Goal: Transaction & Acquisition: Book appointment/travel/reservation

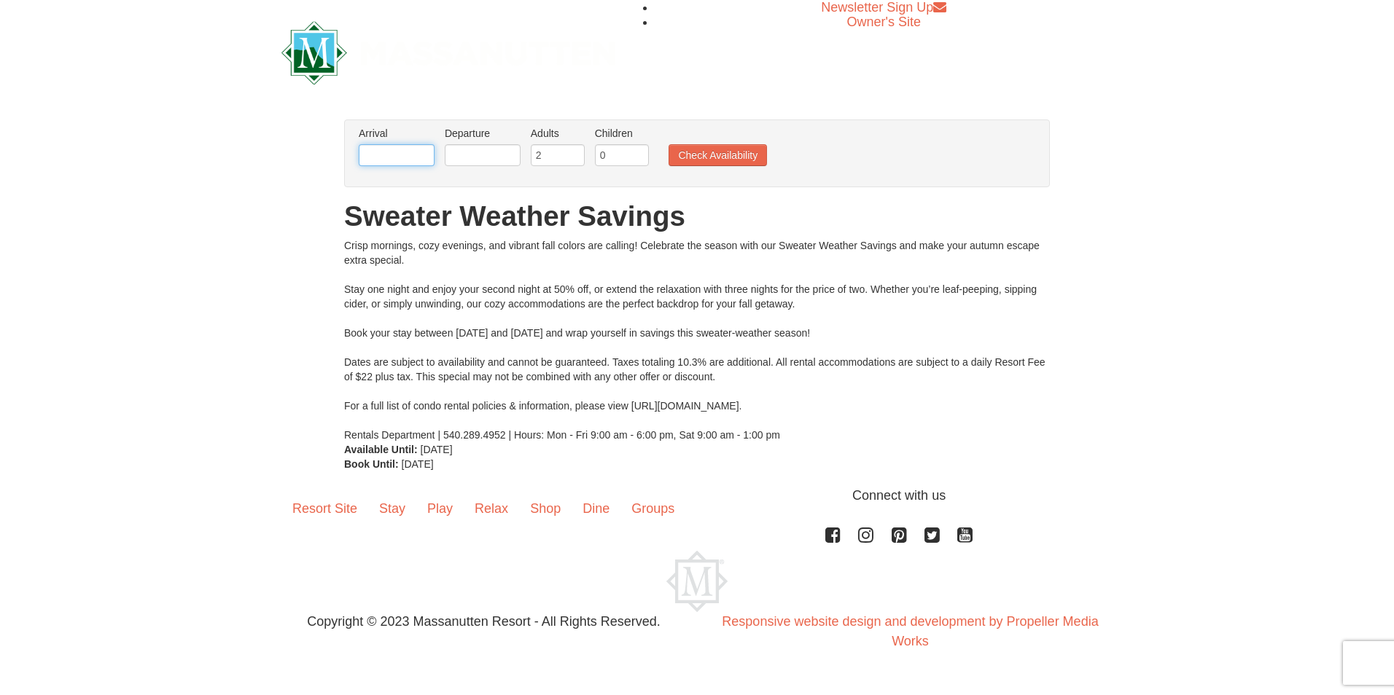
click at [388, 148] on input "text" at bounding box center [397, 155] width 76 height 22
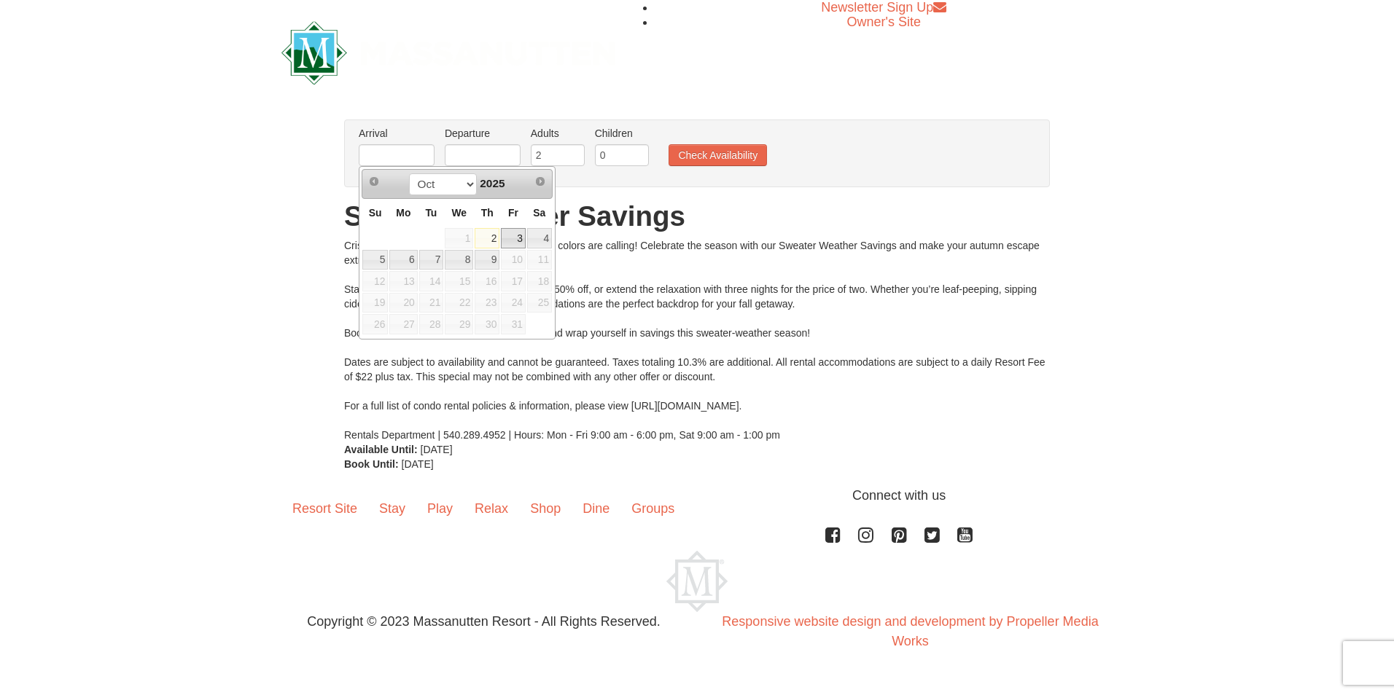
click at [515, 241] on link "3" at bounding box center [513, 238] width 25 height 20
type input "[DATE]"
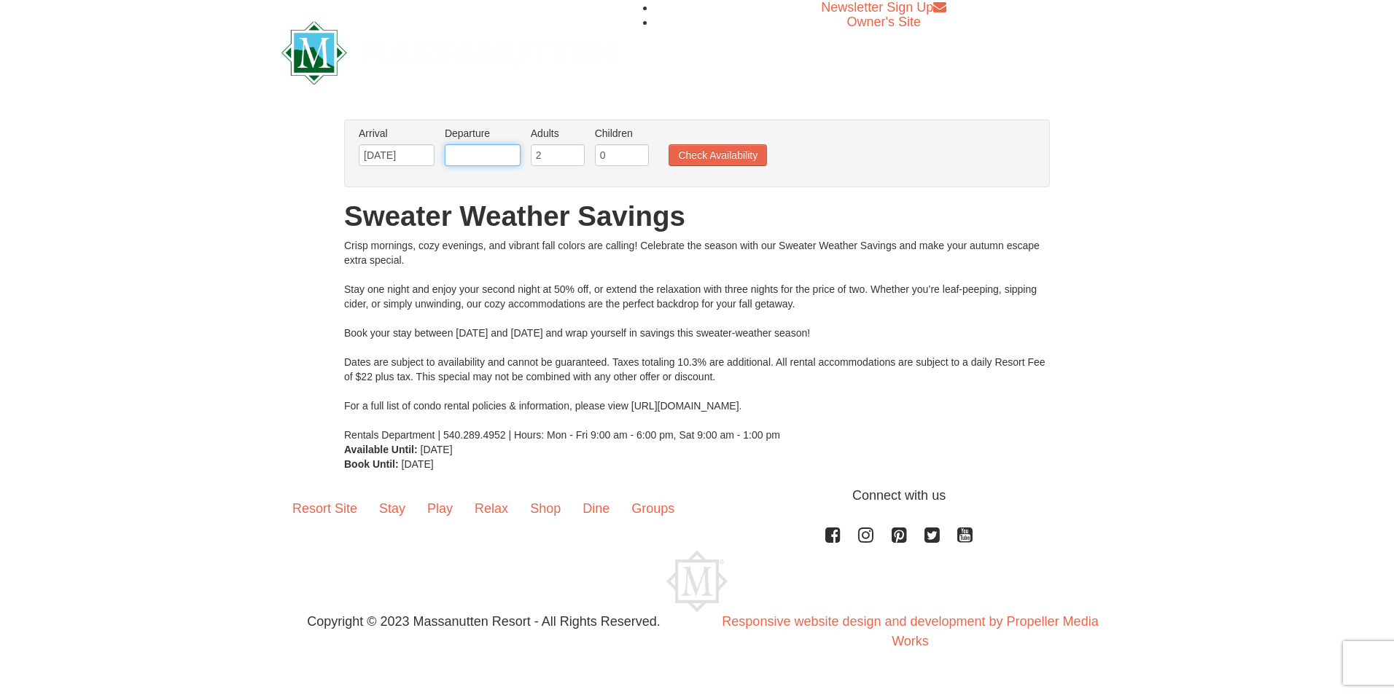
click at [496, 152] on input "text" at bounding box center [483, 155] width 76 height 22
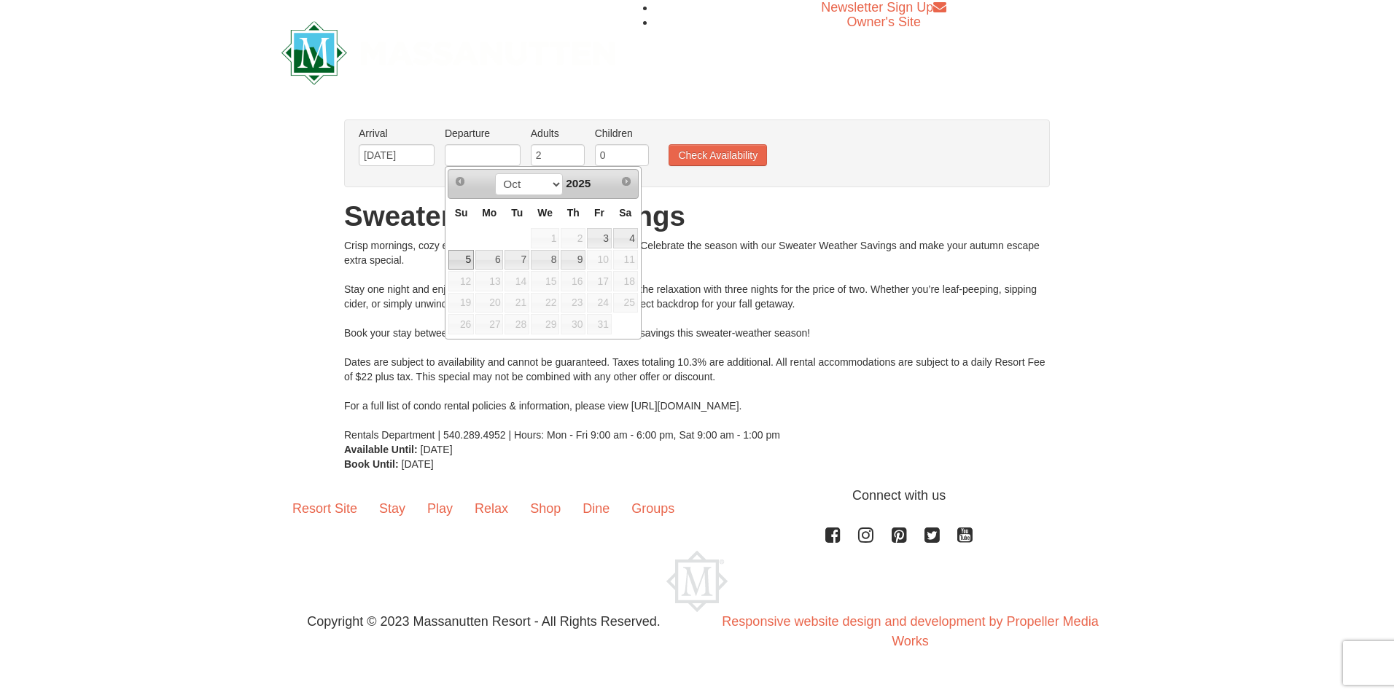
click at [466, 260] on link "5" at bounding box center [461, 260] width 26 height 20
type input "[DATE]"
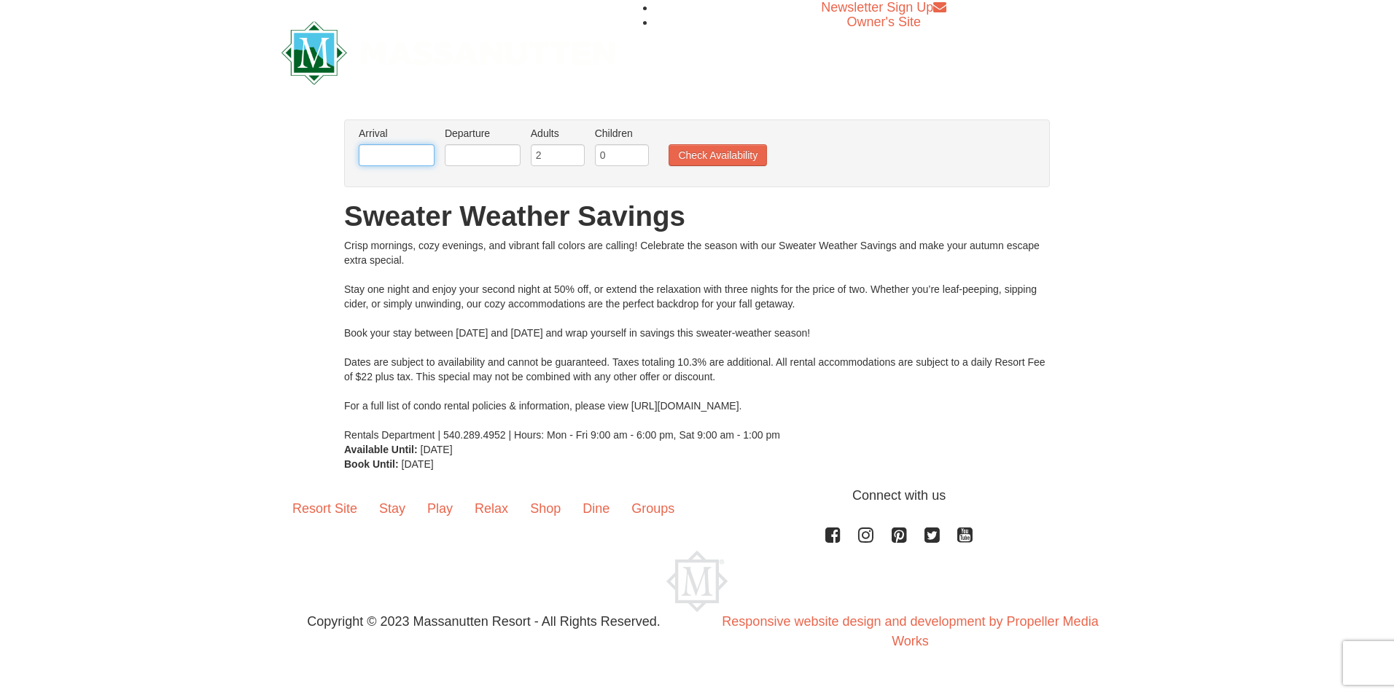
click at [406, 163] on input "text" at bounding box center [397, 155] width 76 height 22
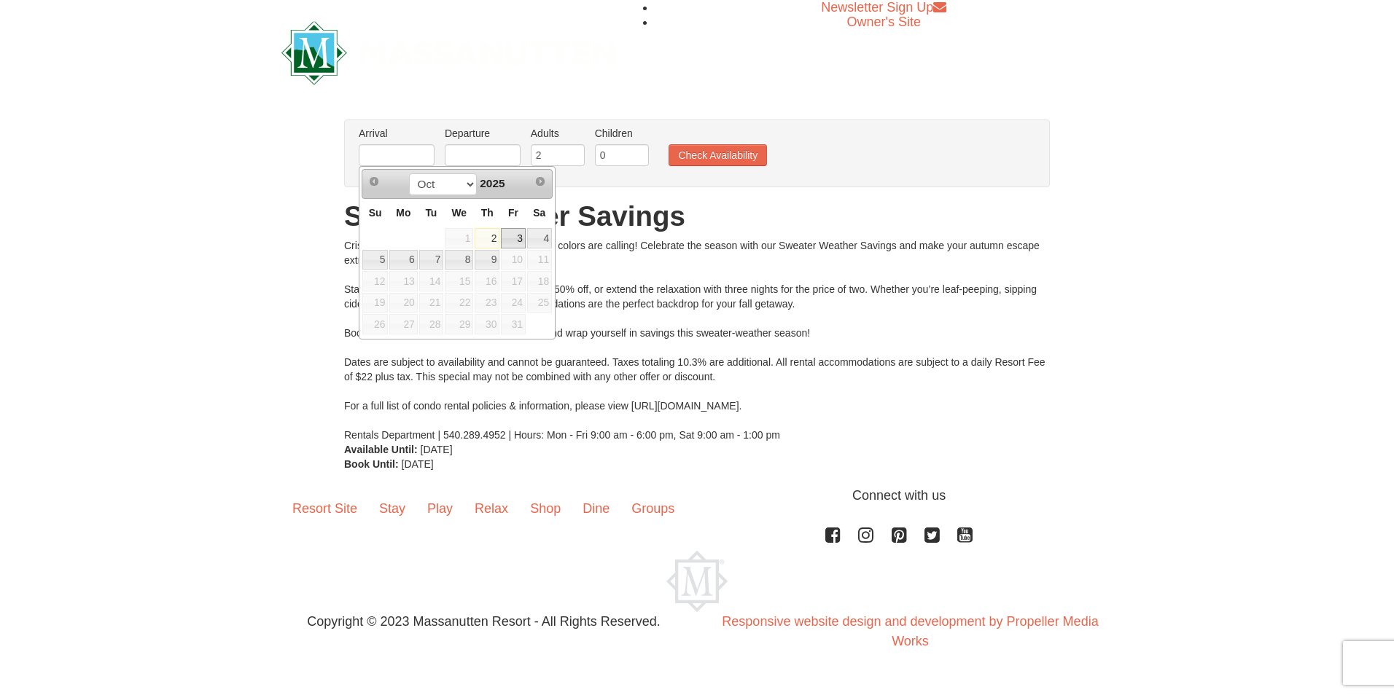
click at [512, 238] on link "3" at bounding box center [513, 238] width 25 height 20
type input "[DATE]"
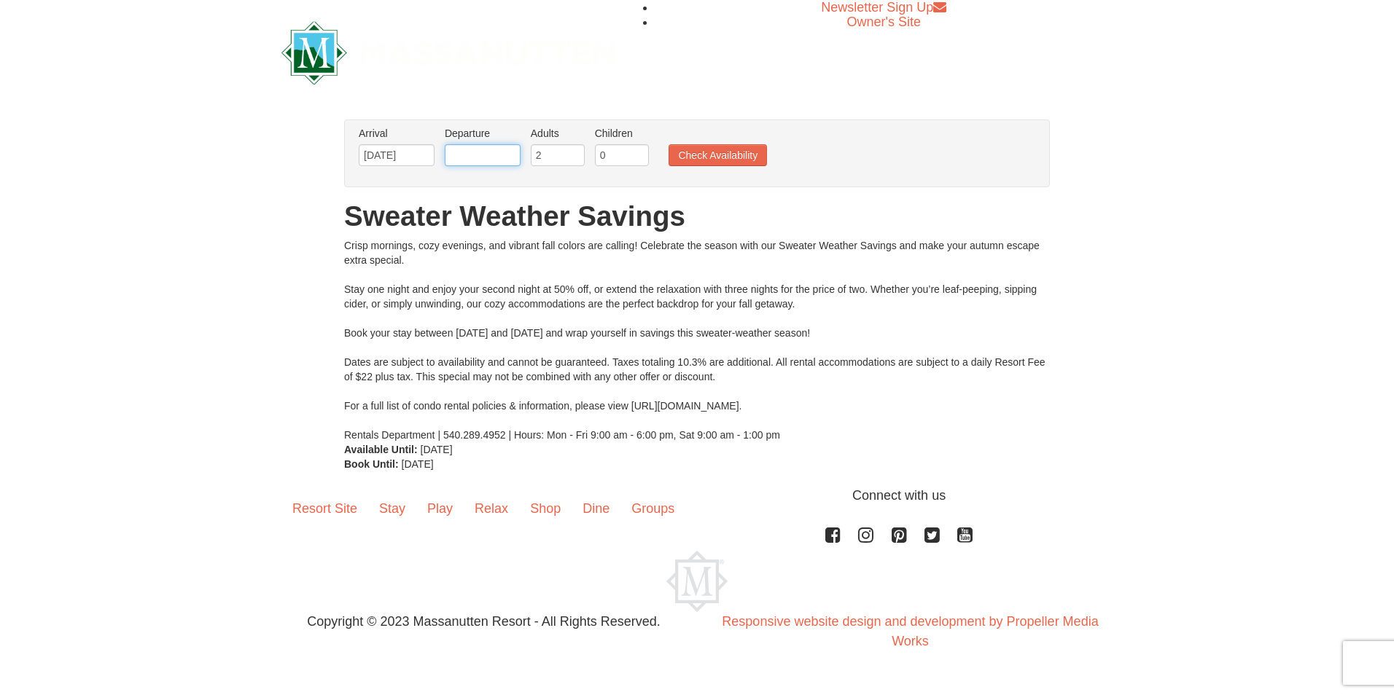
drag, startPoint x: 479, startPoint y: 154, endPoint x: 475, endPoint y: 165, distance: 12.2
click at [476, 166] on input "text" at bounding box center [483, 155] width 76 height 22
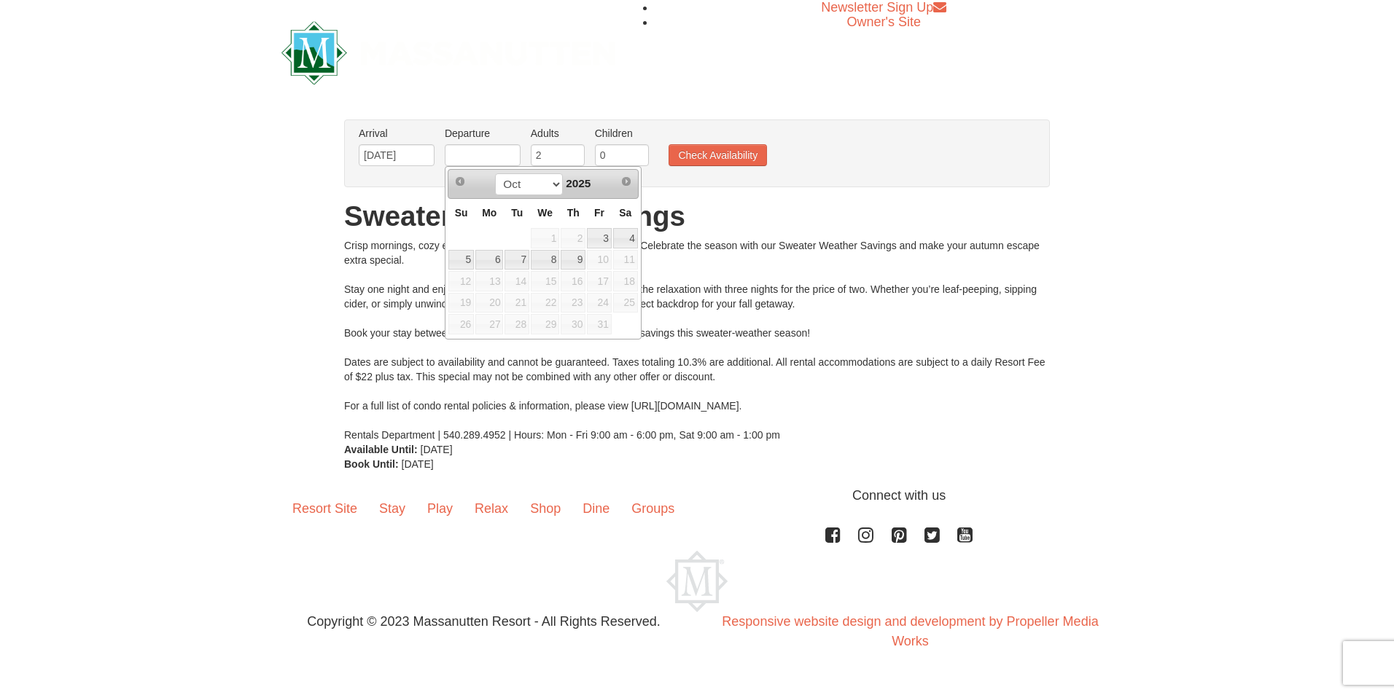
click at [466, 258] on link "5" at bounding box center [461, 260] width 26 height 20
type input "[DATE]"
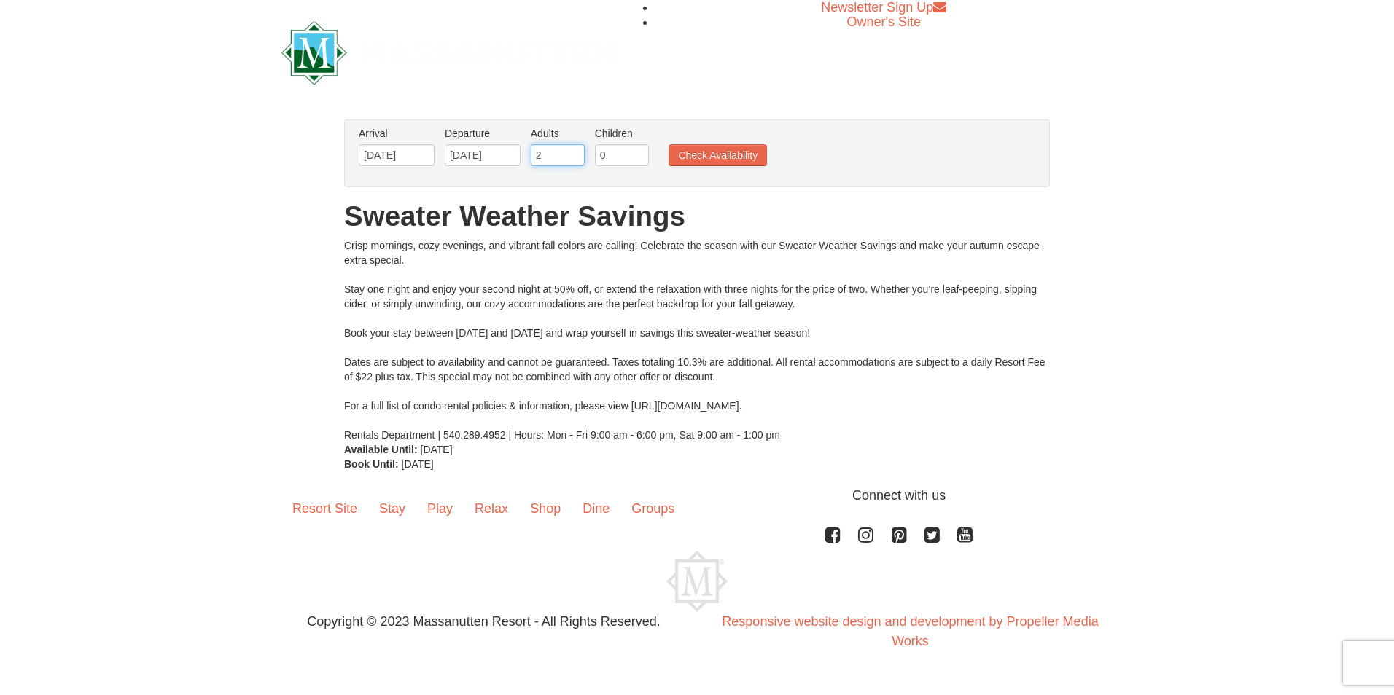
drag, startPoint x: 536, startPoint y: 155, endPoint x: 413, endPoint y: 152, distance: 122.5
click at [413, 152] on ul "Arrival Please format dates MM/DD/YYYY Please format dates MM/DD/YYYY 10/03/202…" at bounding box center [689, 149] width 668 height 47
type input "3"
drag, startPoint x: 638, startPoint y: 158, endPoint x: 519, endPoint y: 160, distance: 118.8
click at [519, 160] on ul "Arrival Please format dates MM/DD/YYYY Please format dates MM/DD/YYYY 10/03/202…" at bounding box center [689, 149] width 668 height 47
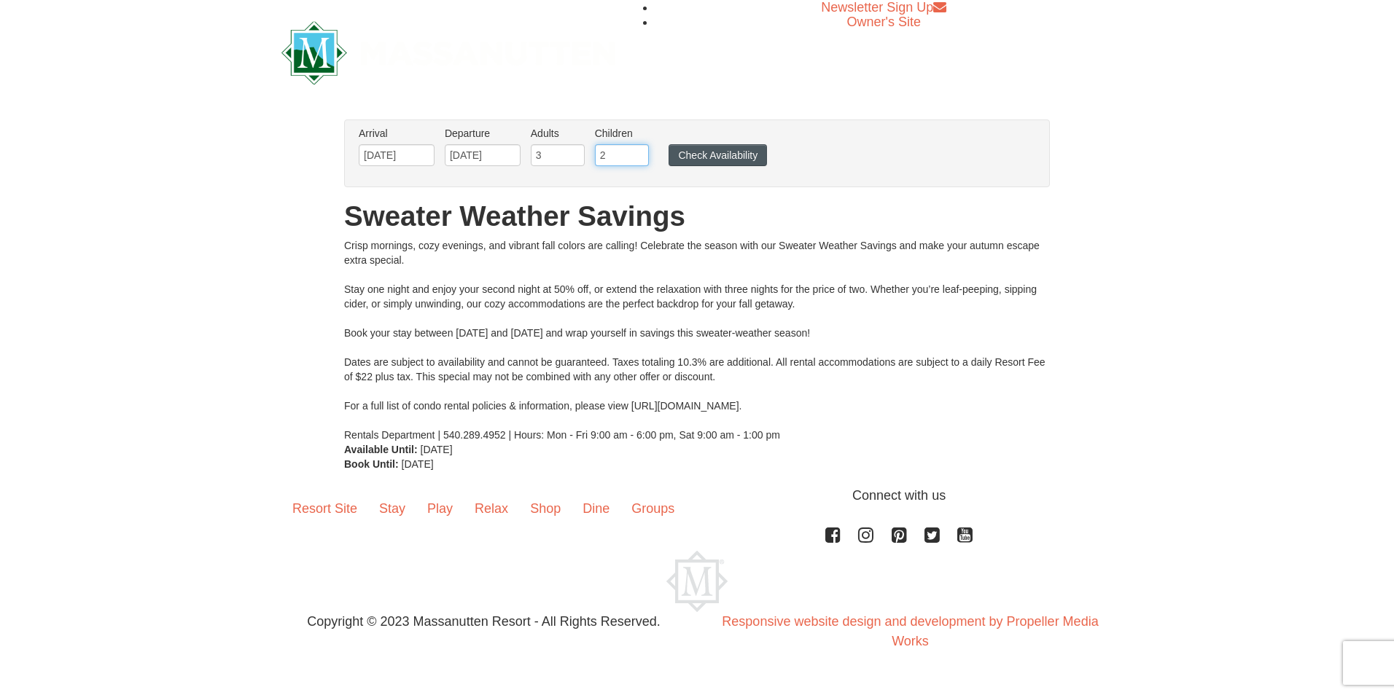
type input "2"
click at [727, 155] on button "Check Availability" at bounding box center [717, 155] width 98 height 22
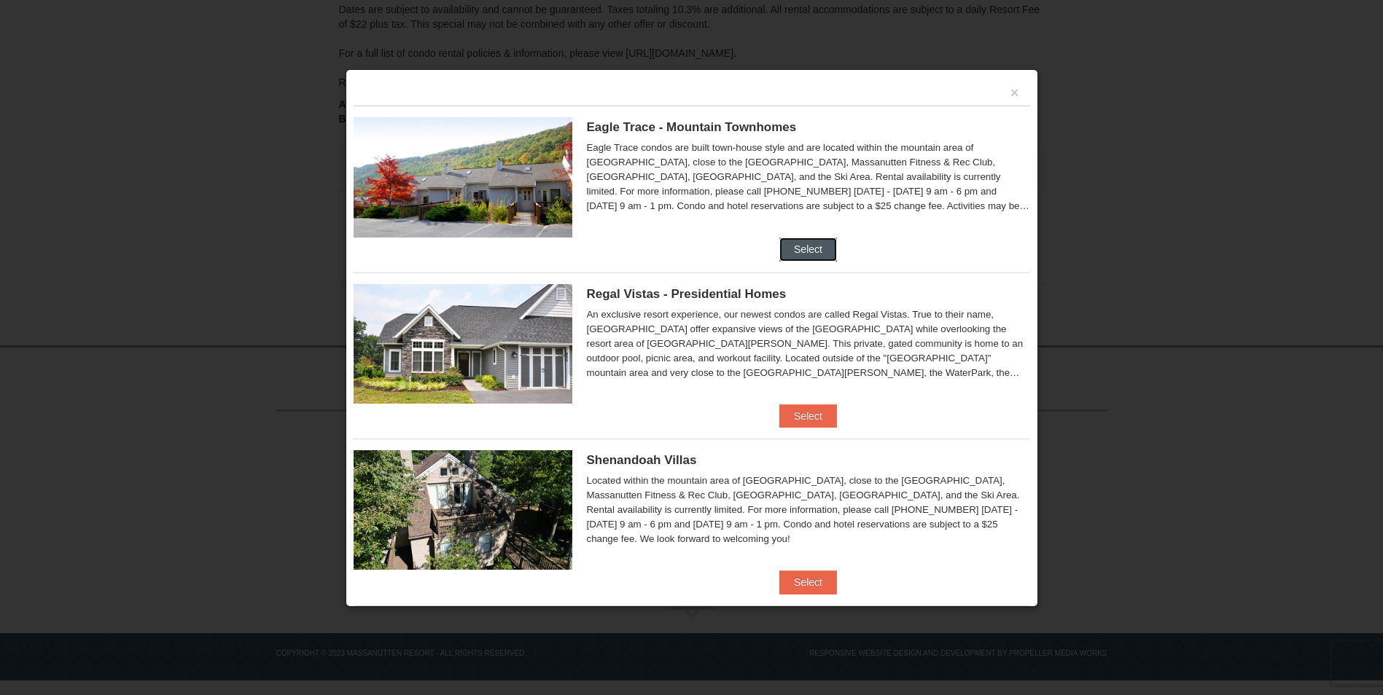
click at [800, 239] on button "Select" at bounding box center [808, 249] width 58 height 23
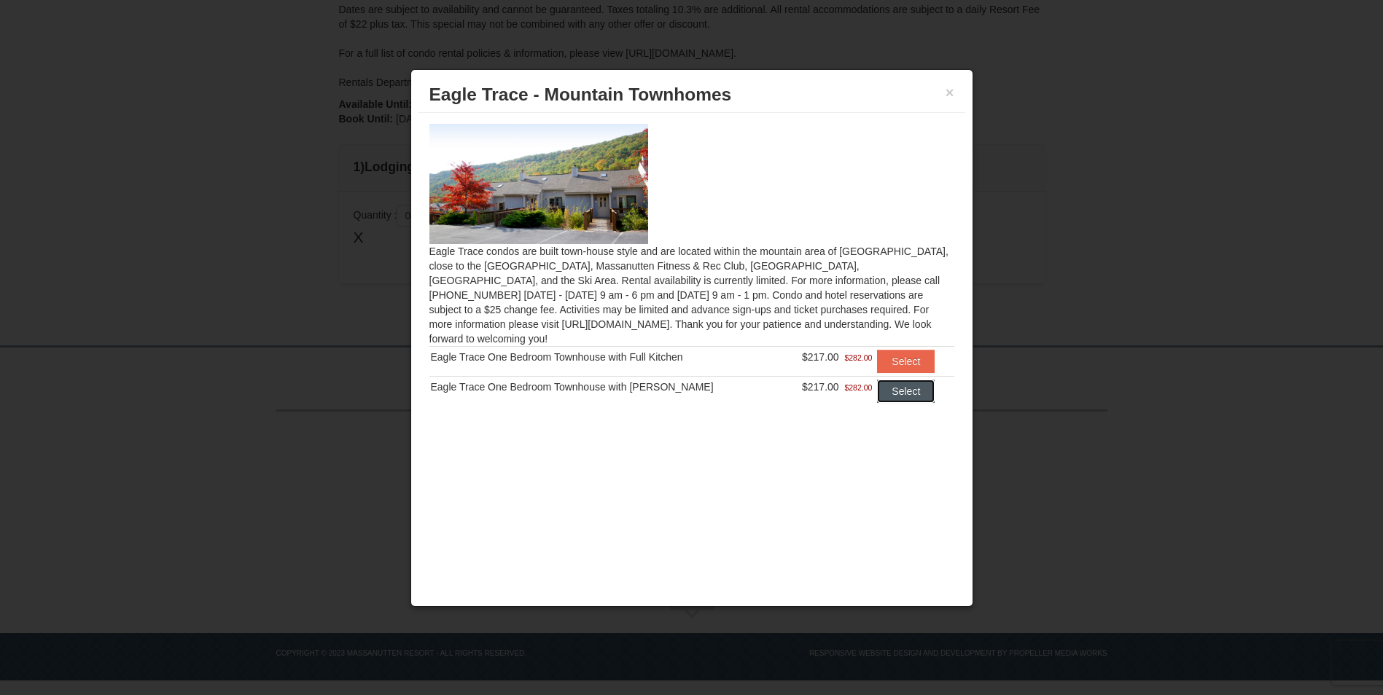
click at [916, 381] on button "Select" at bounding box center [906, 391] width 58 height 23
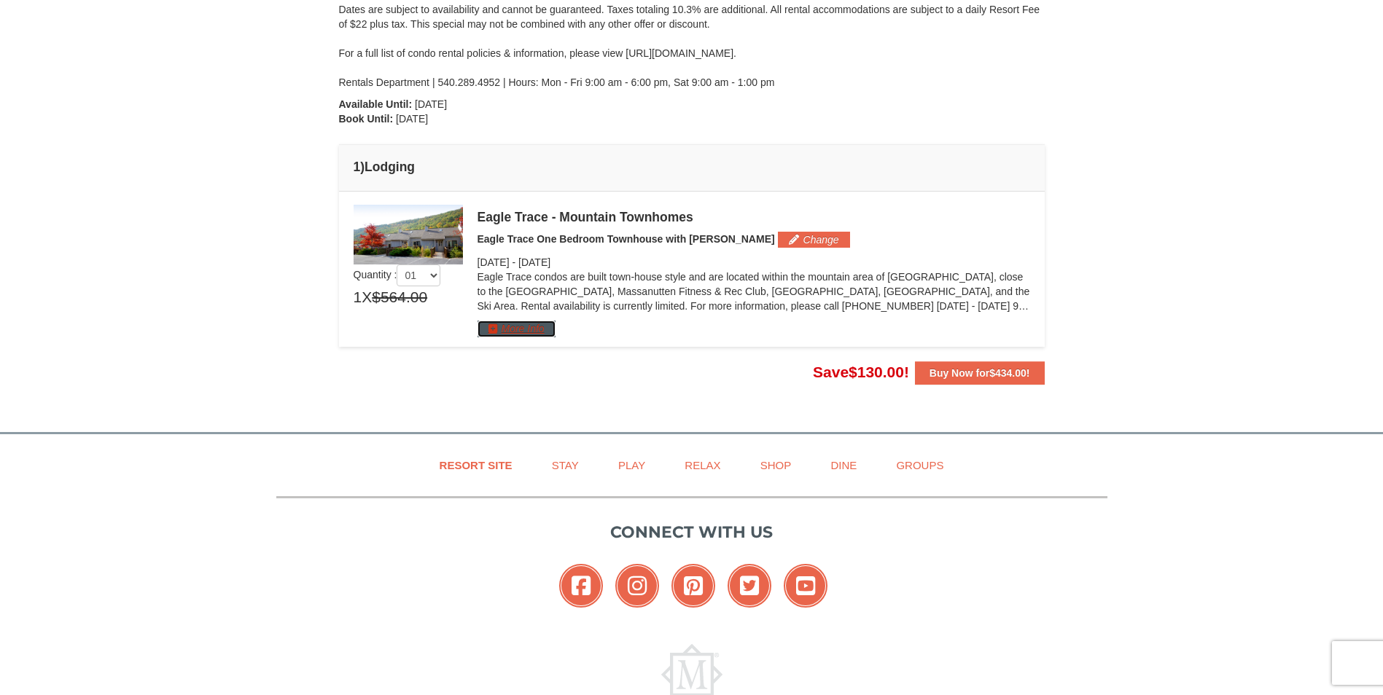
click at [529, 323] on button "More Info" at bounding box center [516, 329] width 78 height 16
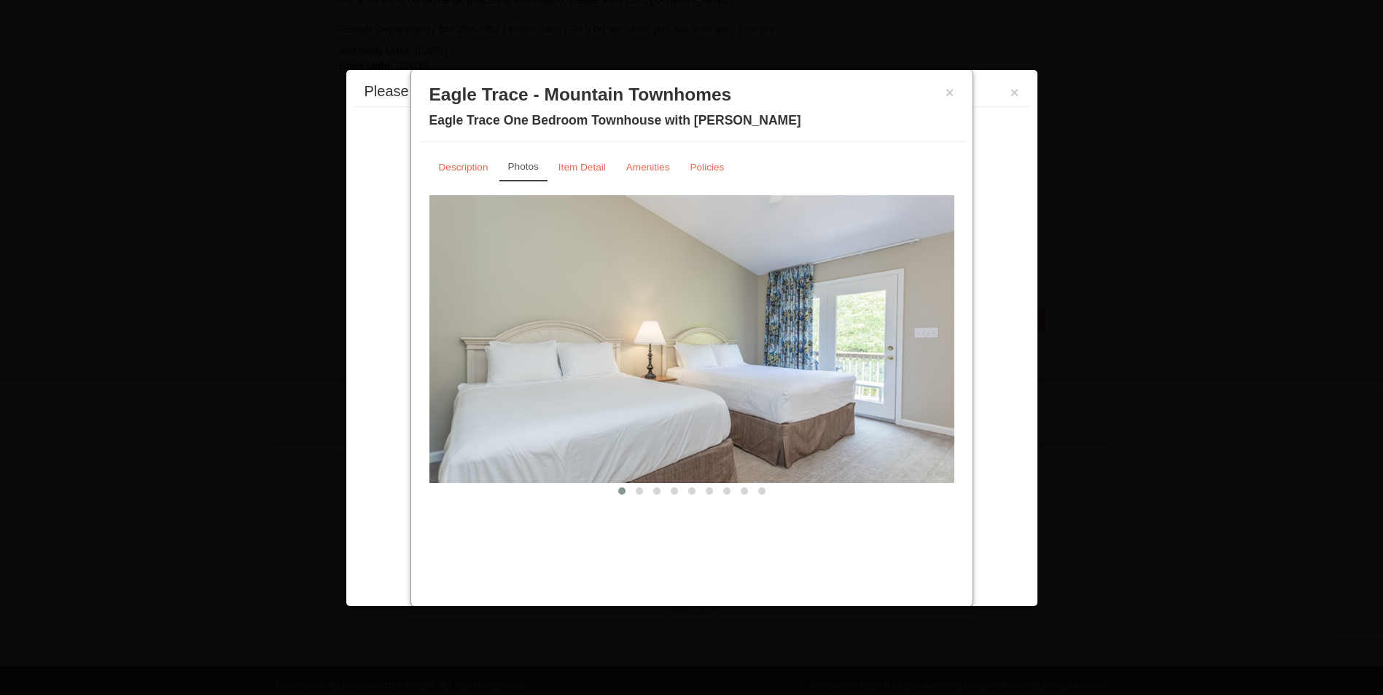
scroll to position [404, 0]
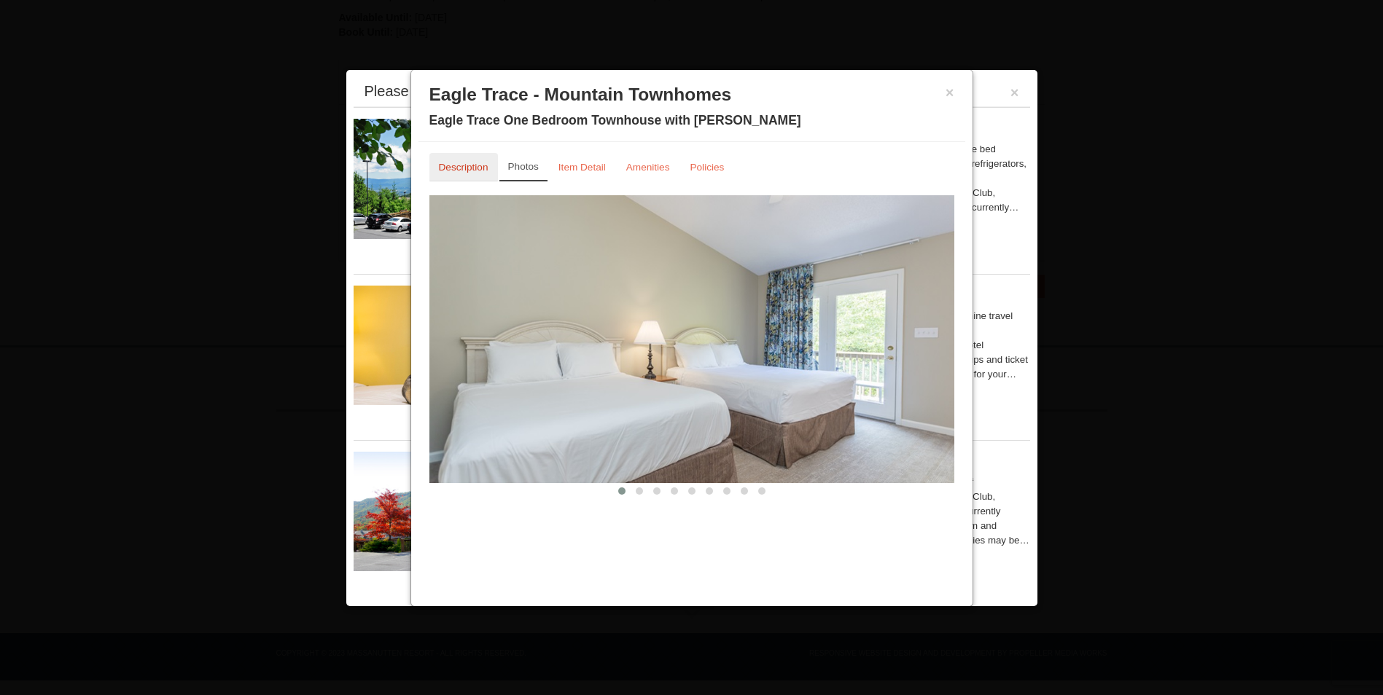
click at [445, 163] on small "Description" at bounding box center [464, 167] width 50 height 11
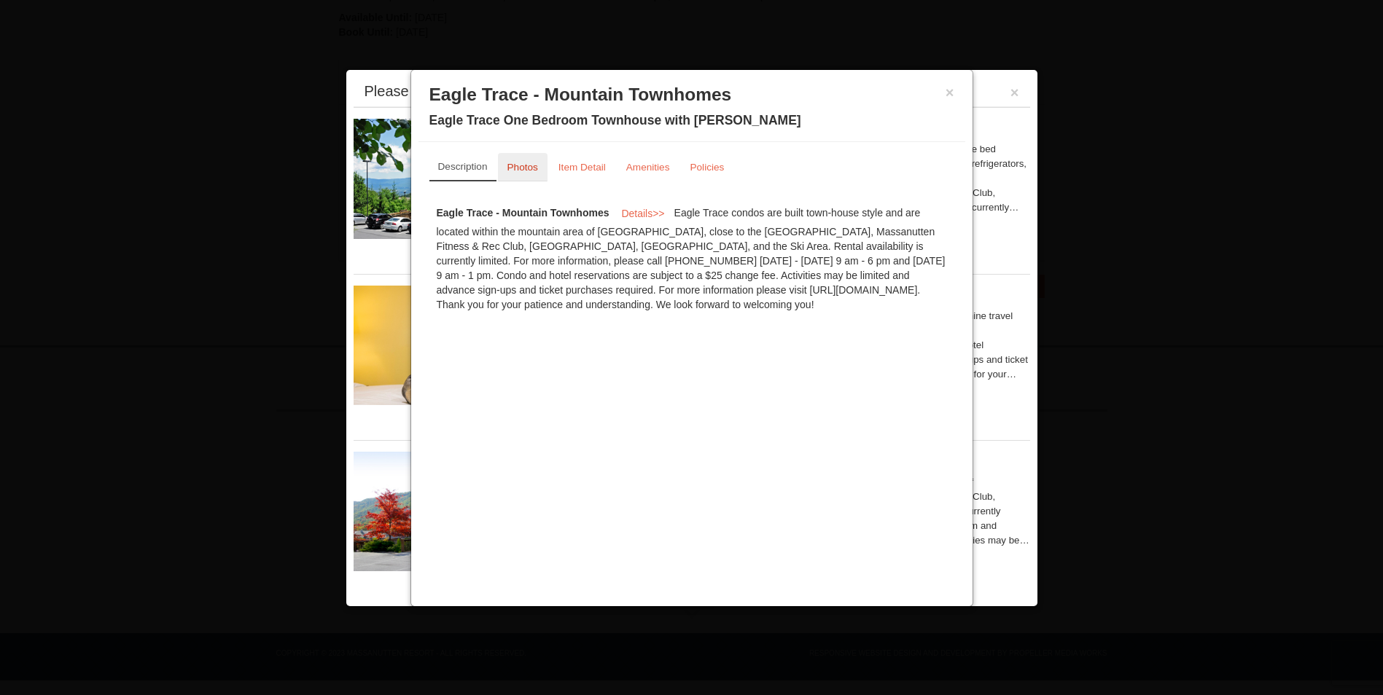
click at [515, 172] on small "Photos" at bounding box center [522, 167] width 31 height 11
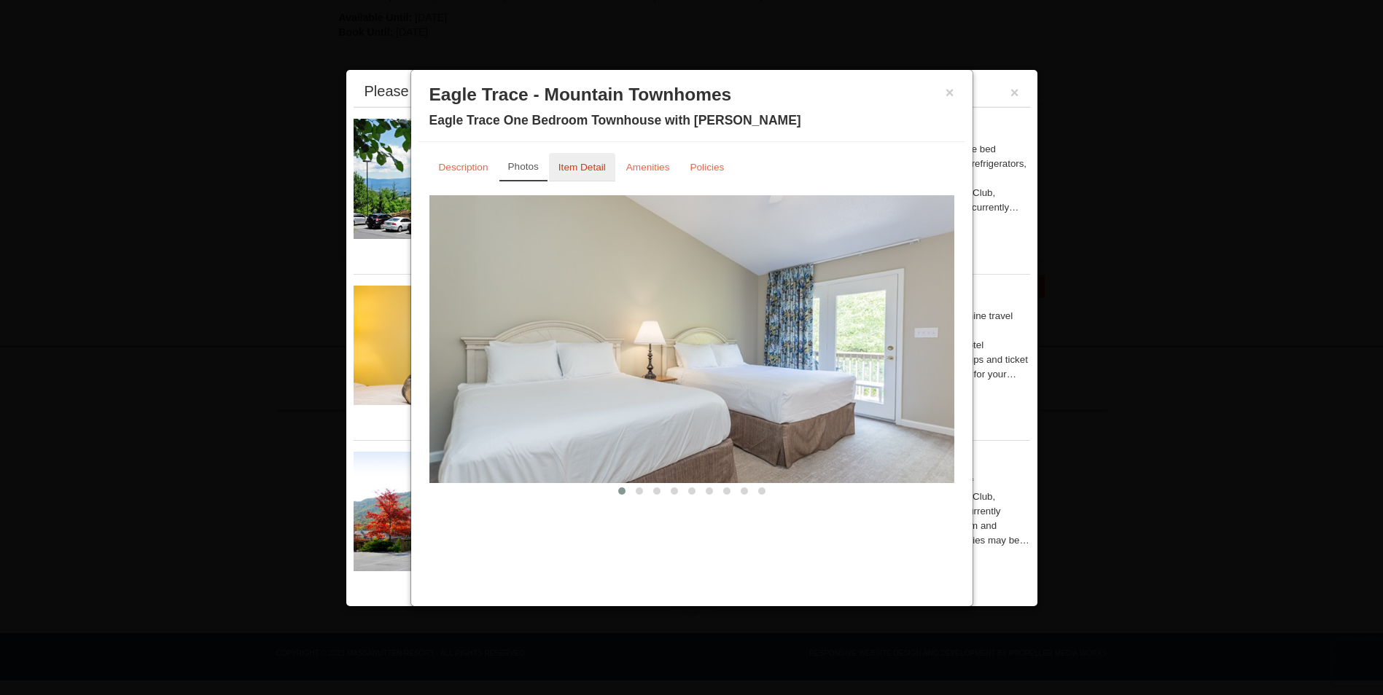
click at [582, 167] on small "Item Detail" at bounding box center [581, 167] width 47 height 11
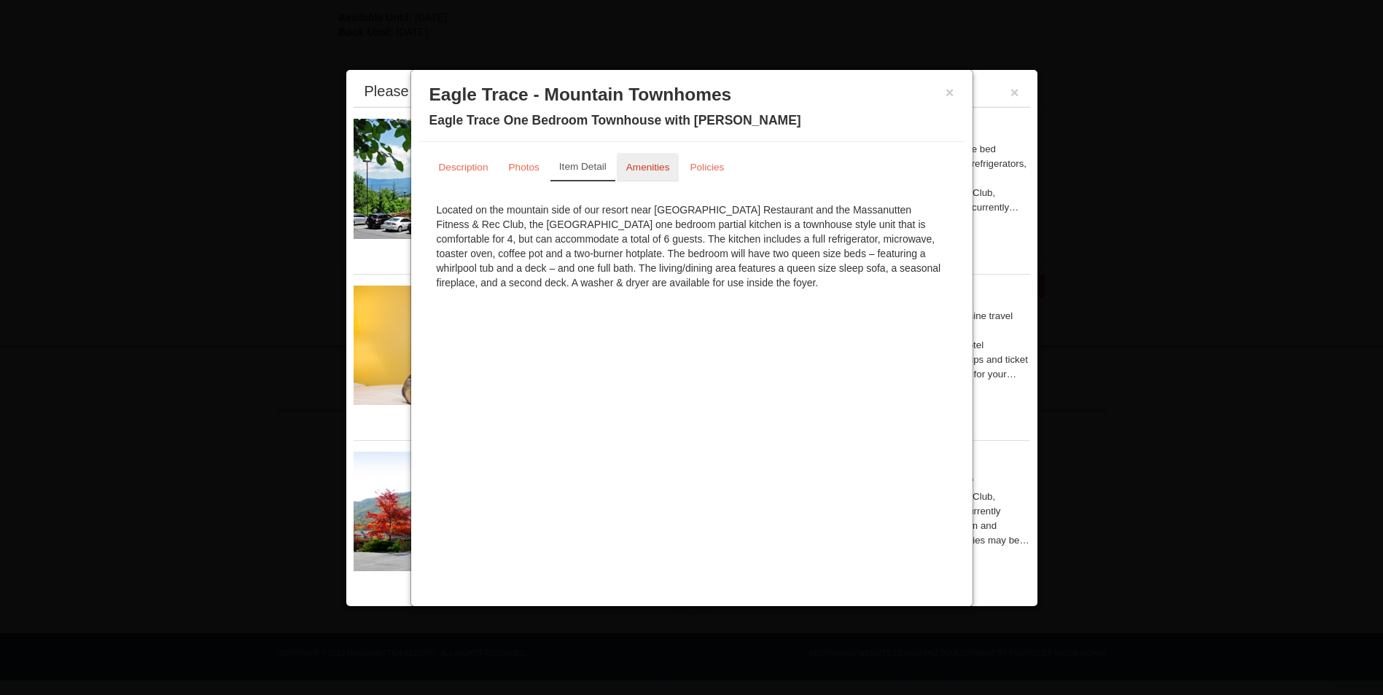
click at [644, 170] on small "Amenities" at bounding box center [648, 167] width 44 height 11
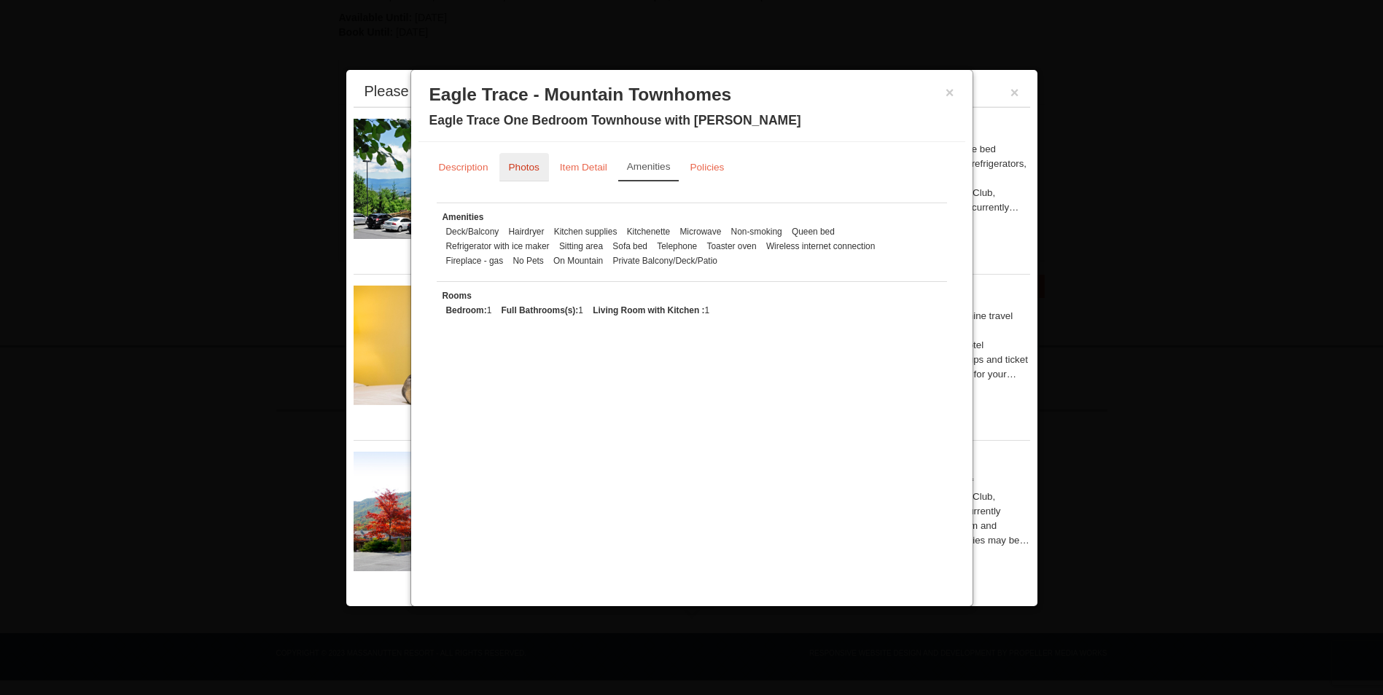
click at [521, 164] on small "Photos" at bounding box center [524, 167] width 31 height 11
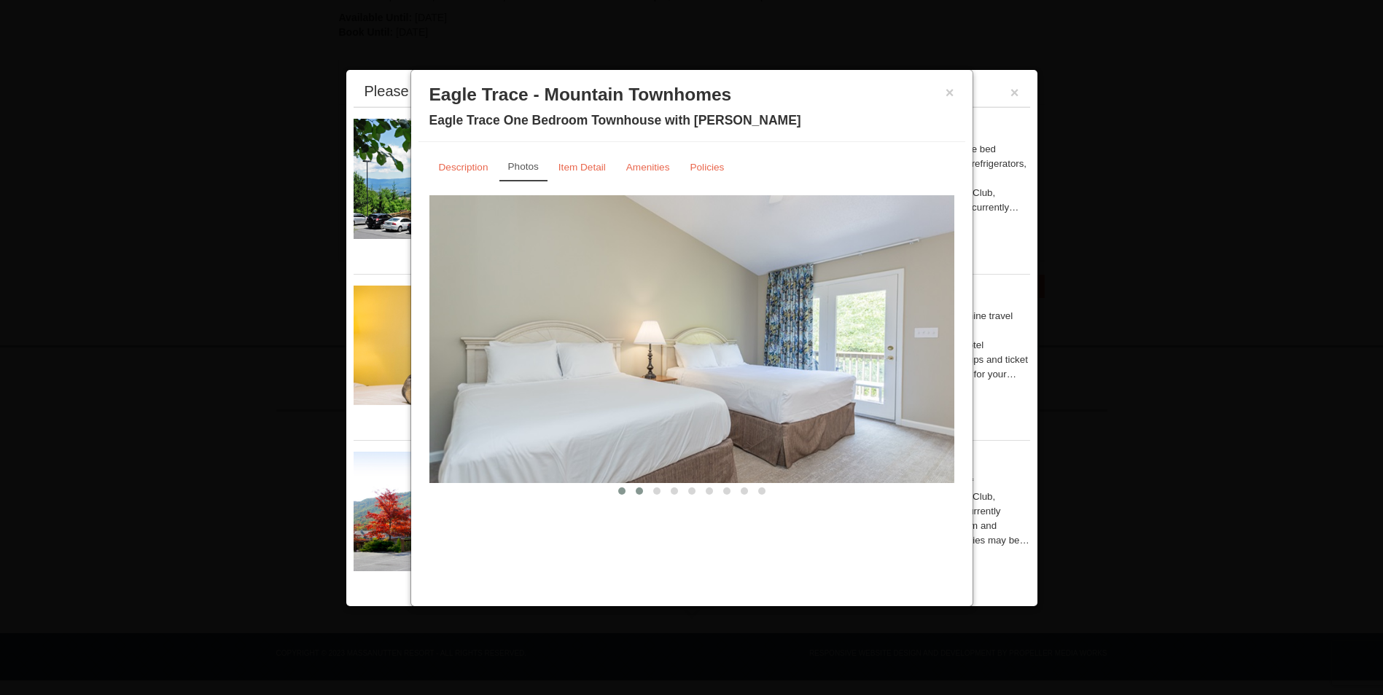
click at [636, 486] on button at bounding box center [638, 491] width 17 height 15
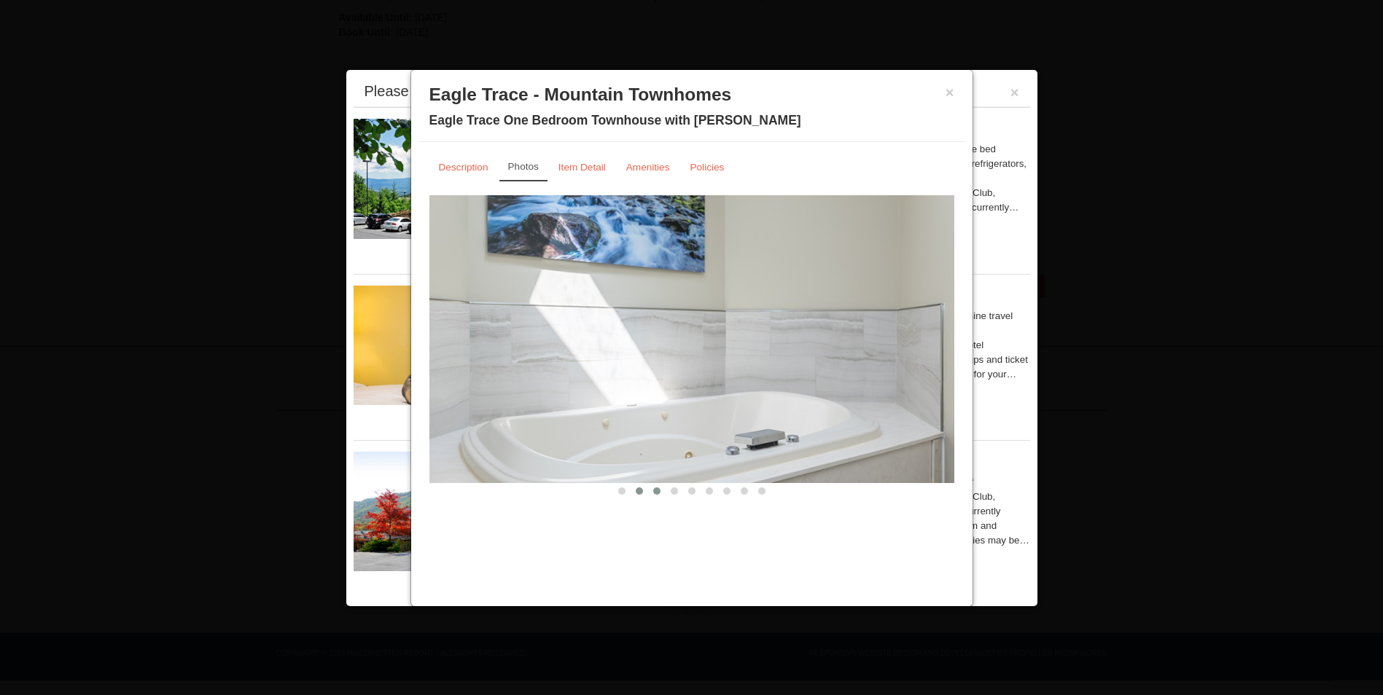
click at [653, 491] on span at bounding box center [656, 491] width 7 height 7
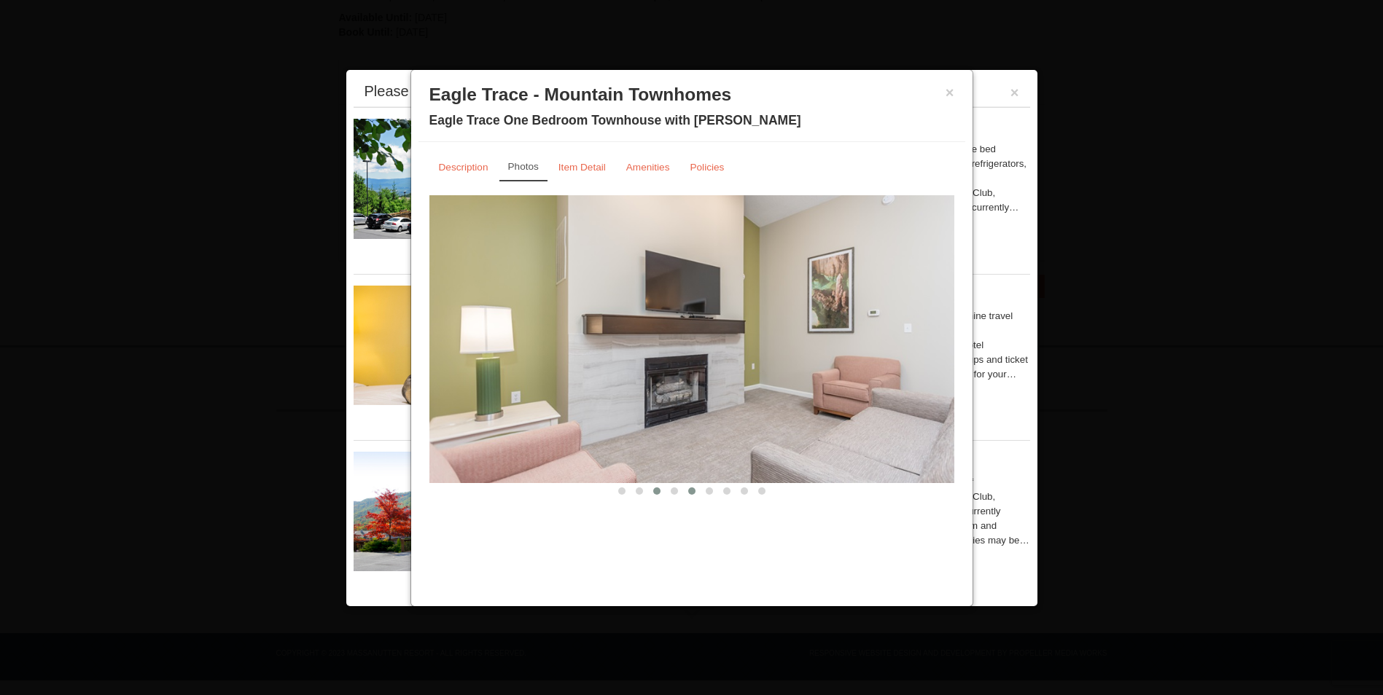
click at [684, 491] on button at bounding box center [691, 491] width 17 height 15
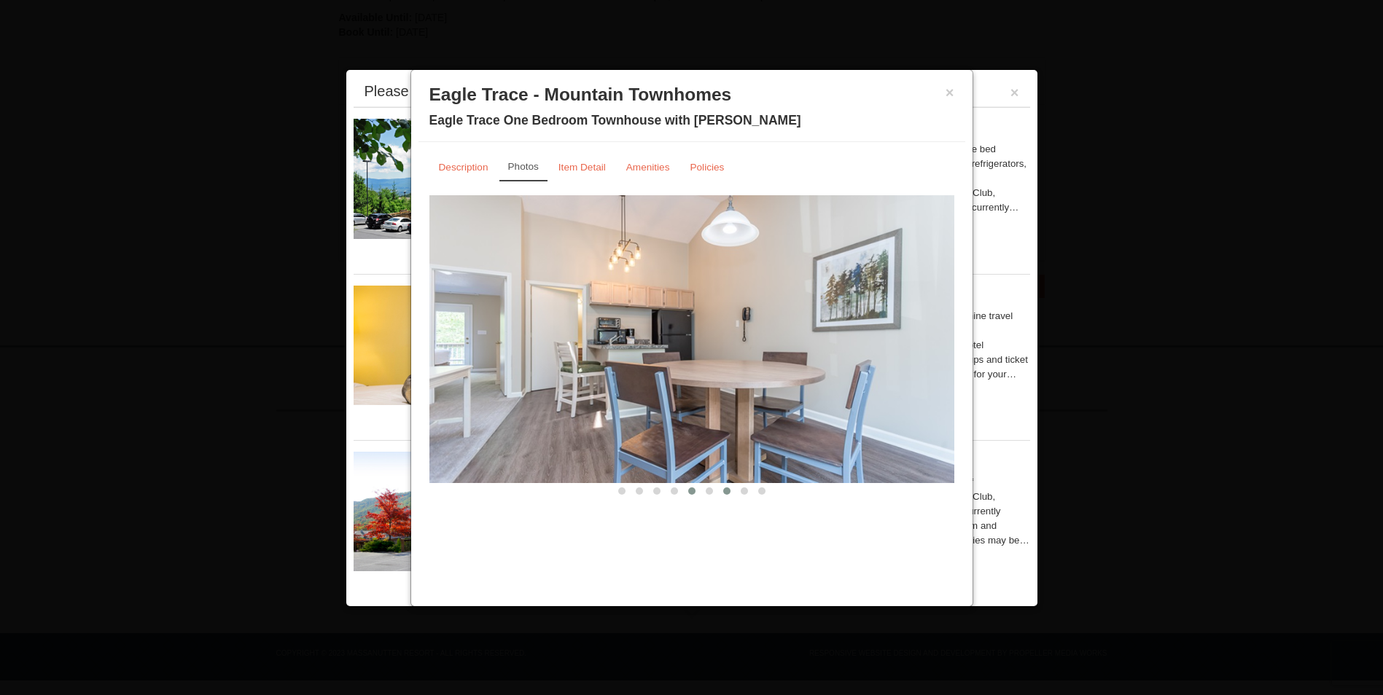
click at [727, 488] on span at bounding box center [726, 491] width 7 height 7
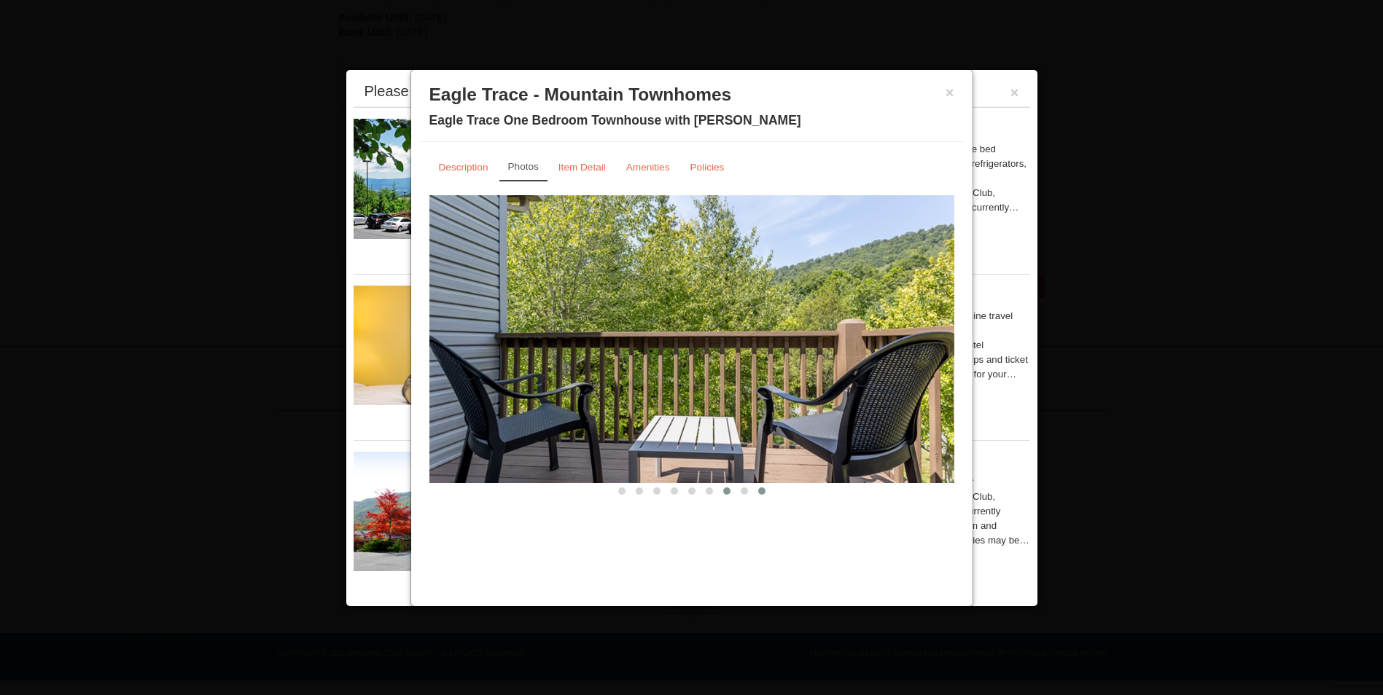
click at [761, 489] on span at bounding box center [761, 491] width 7 height 7
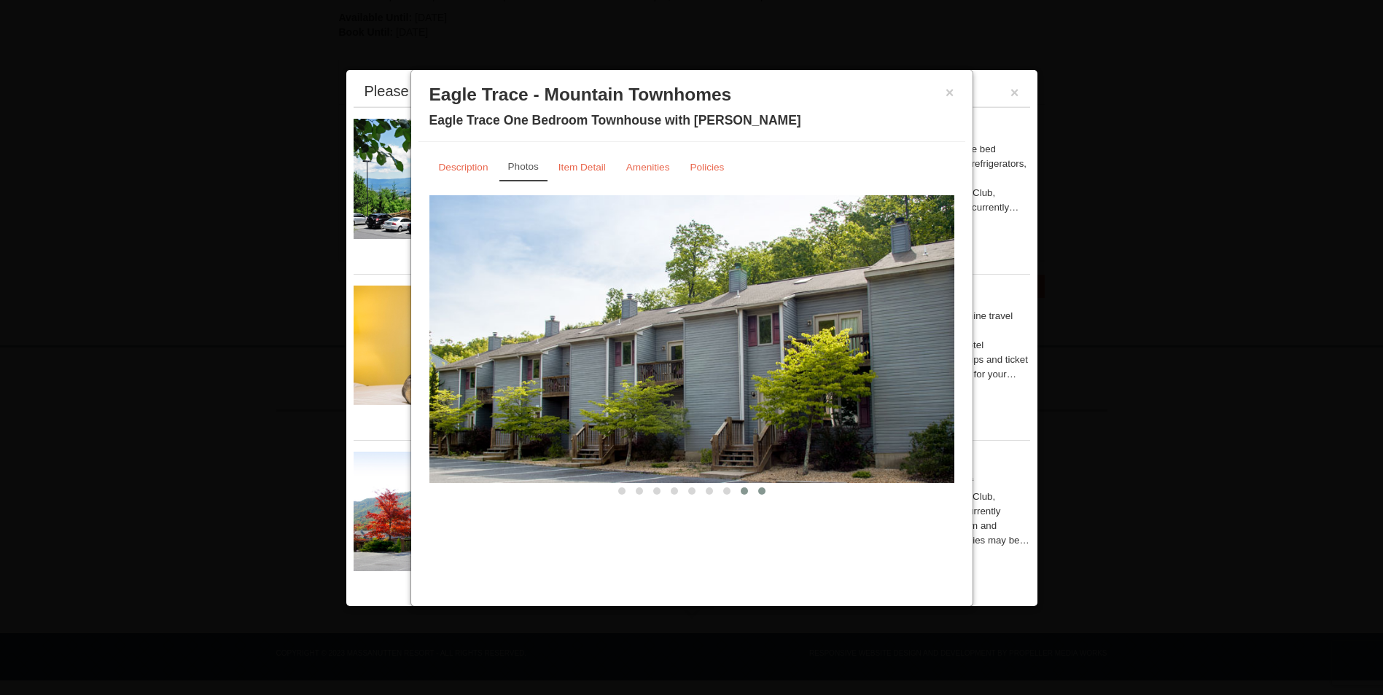
click at [740, 487] on button at bounding box center [743, 491] width 17 height 15
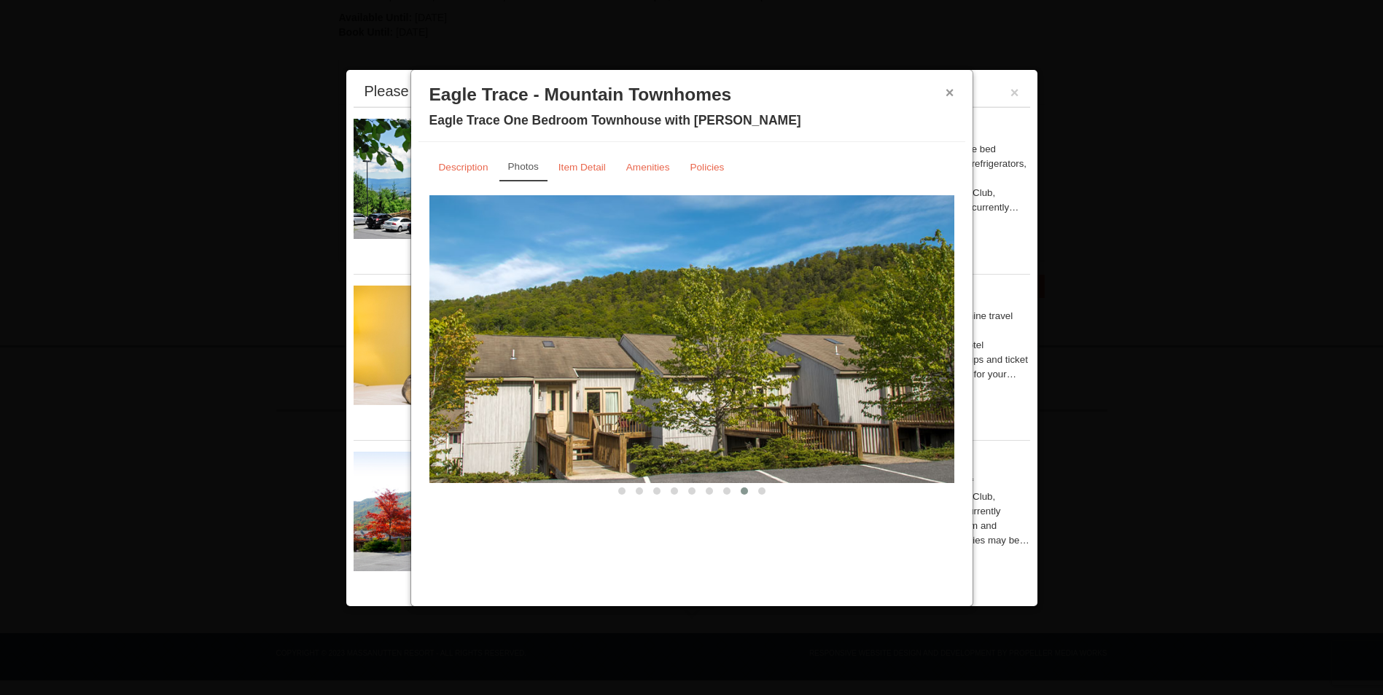
click at [949, 94] on button "×" at bounding box center [949, 92] width 9 height 15
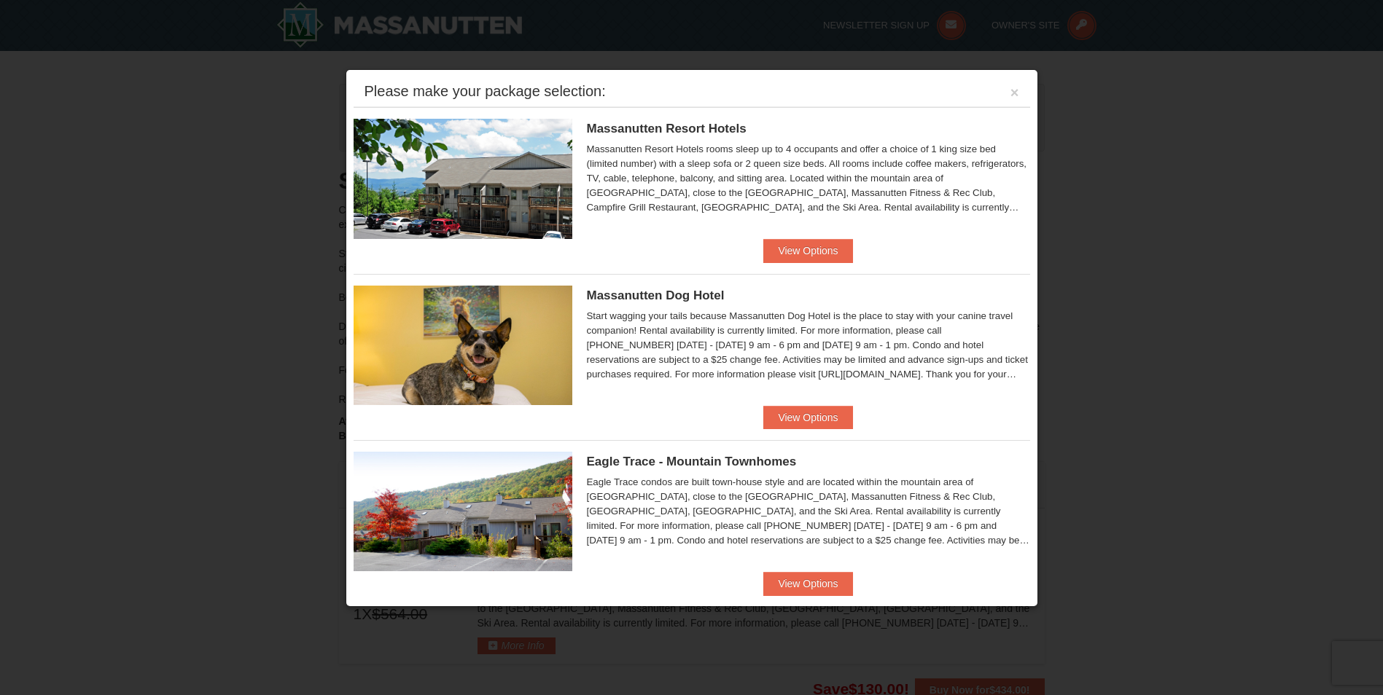
scroll to position [219, 0]
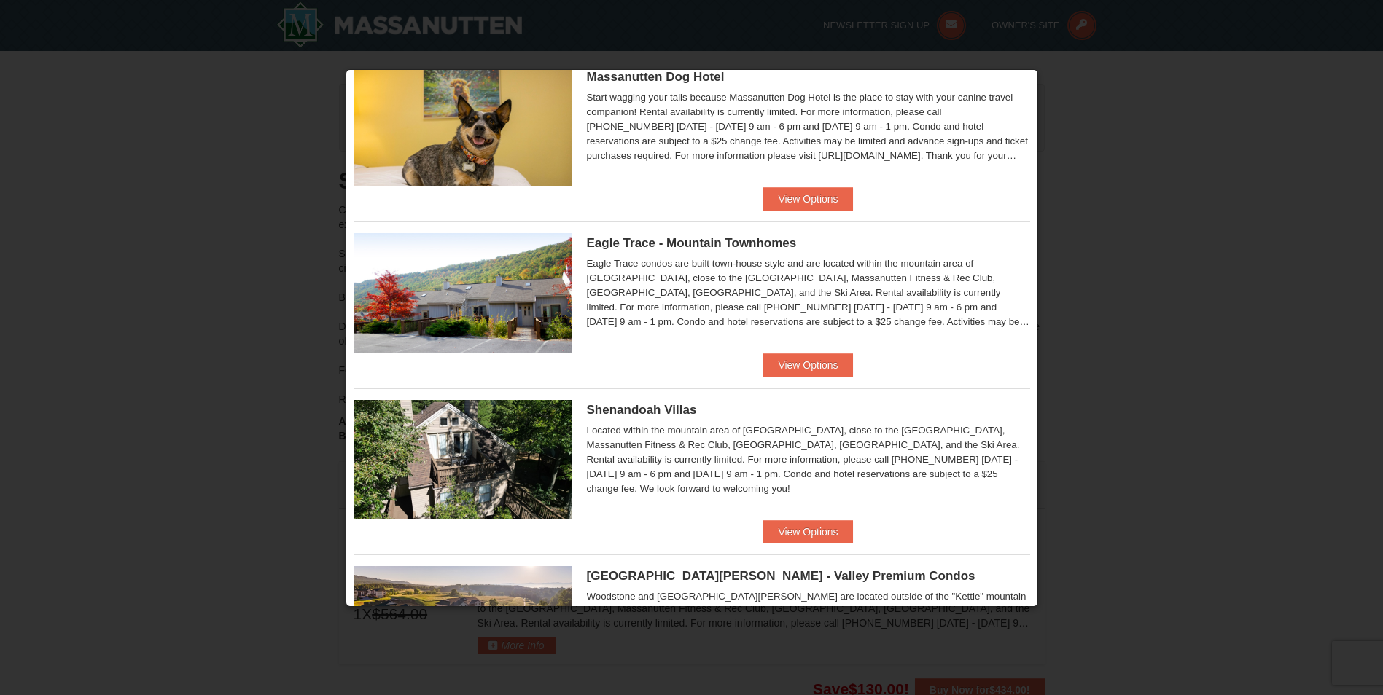
click at [1115, 115] on div at bounding box center [691, 347] width 1383 height 695
click at [1202, 158] on div at bounding box center [691, 347] width 1383 height 695
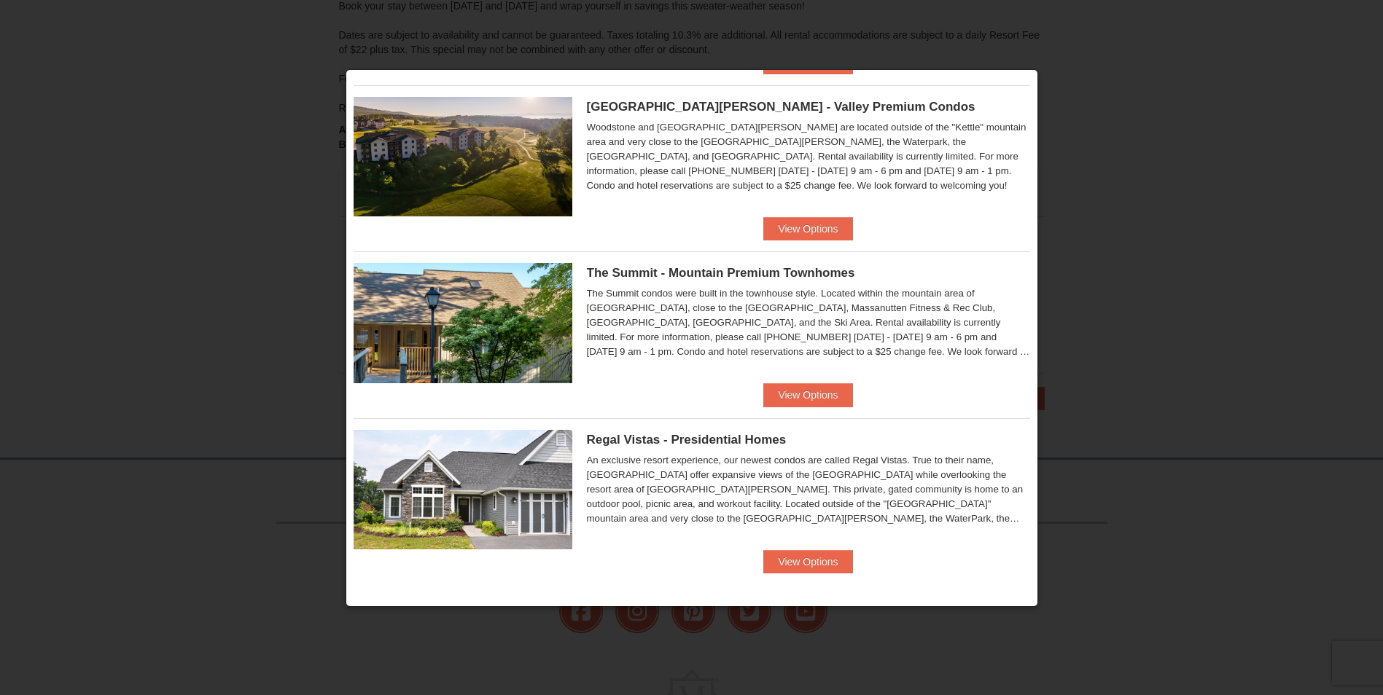
scroll to position [0, 0]
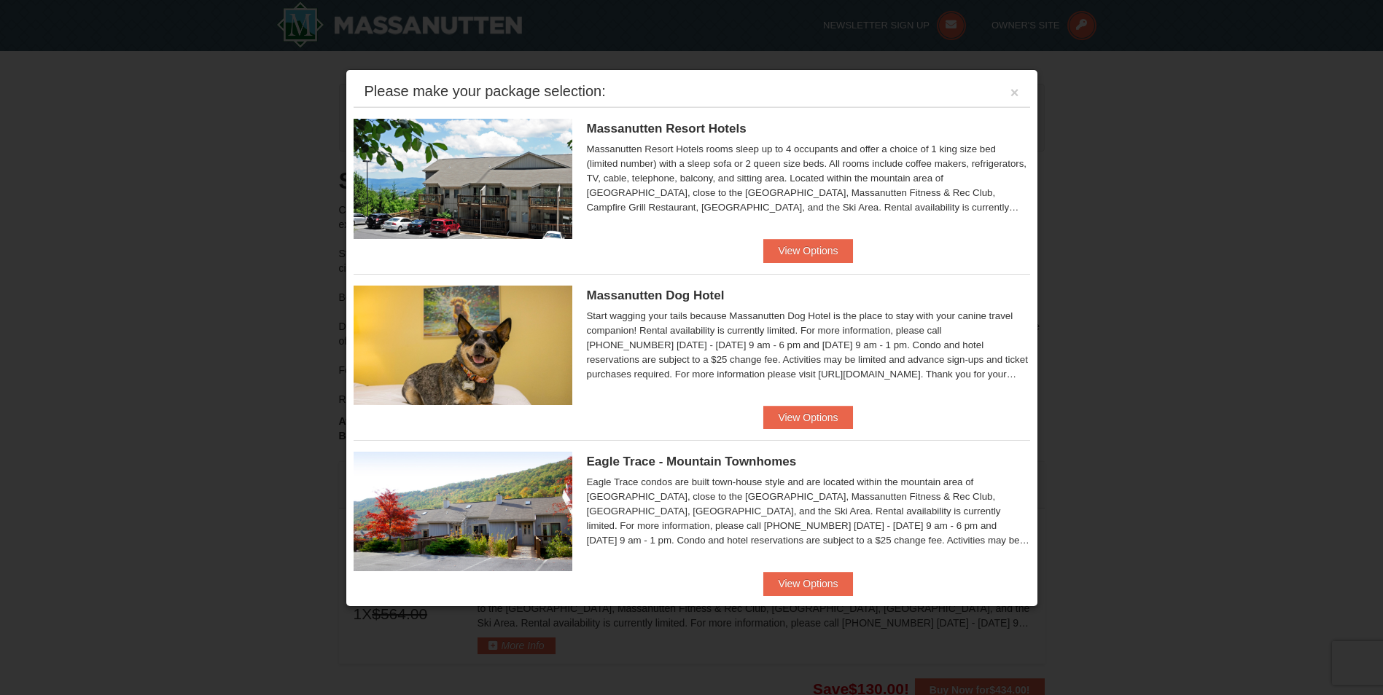
click at [1008, 101] on div "Please make your package selection: ×" at bounding box center [691, 92] width 676 height 30
click at [1010, 98] on button "×" at bounding box center [1014, 92] width 9 height 15
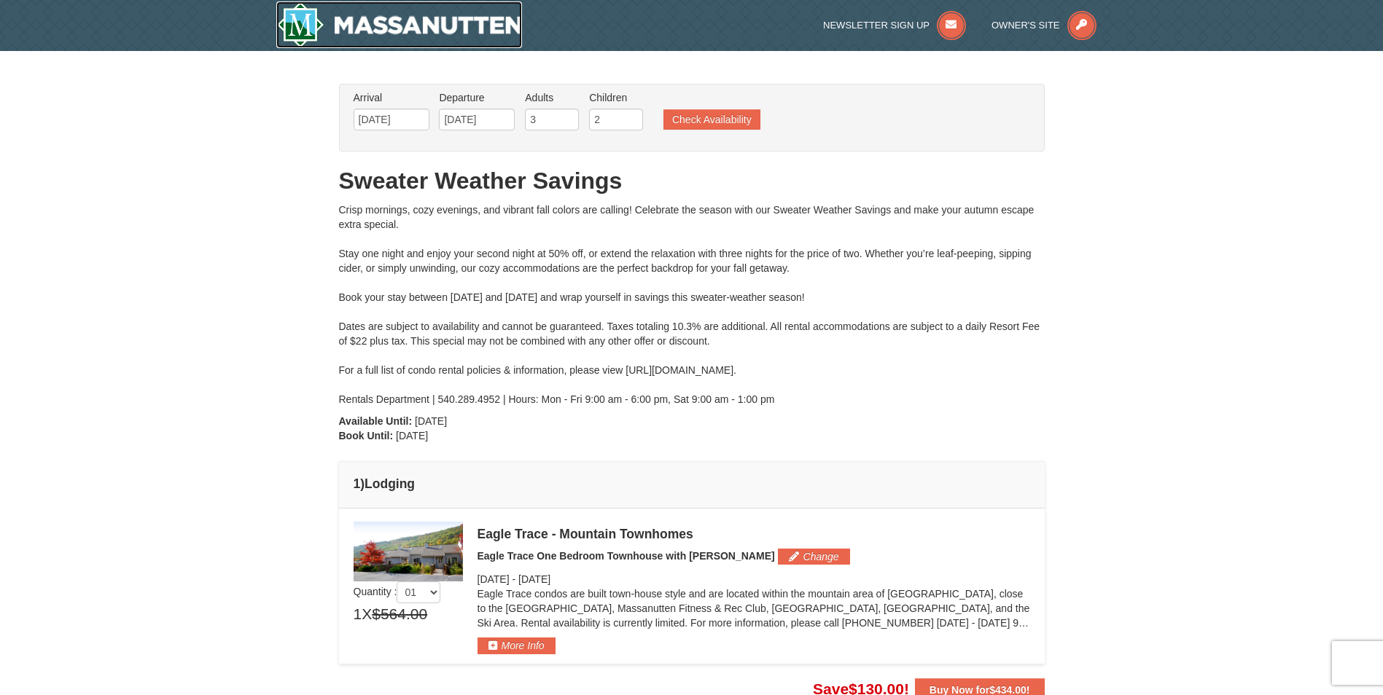
click at [456, 18] on img at bounding box center [399, 24] width 246 height 47
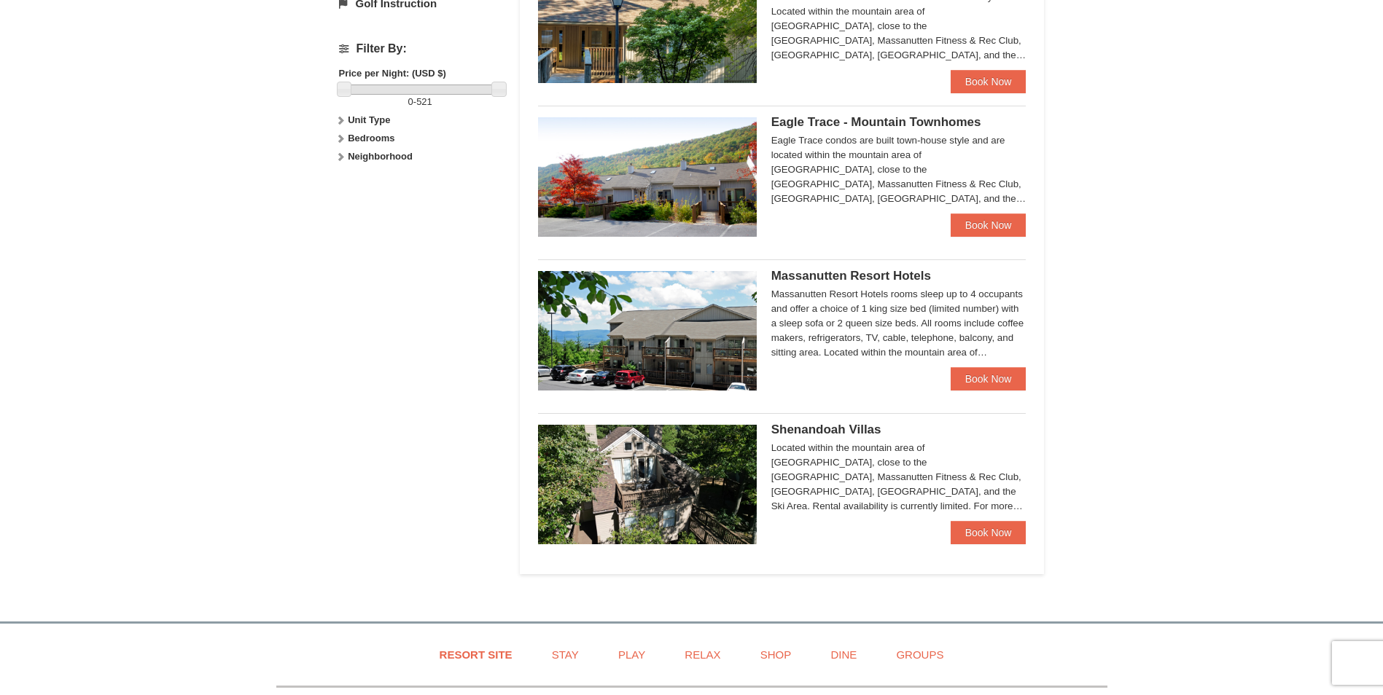
scroll to position [583, 0]
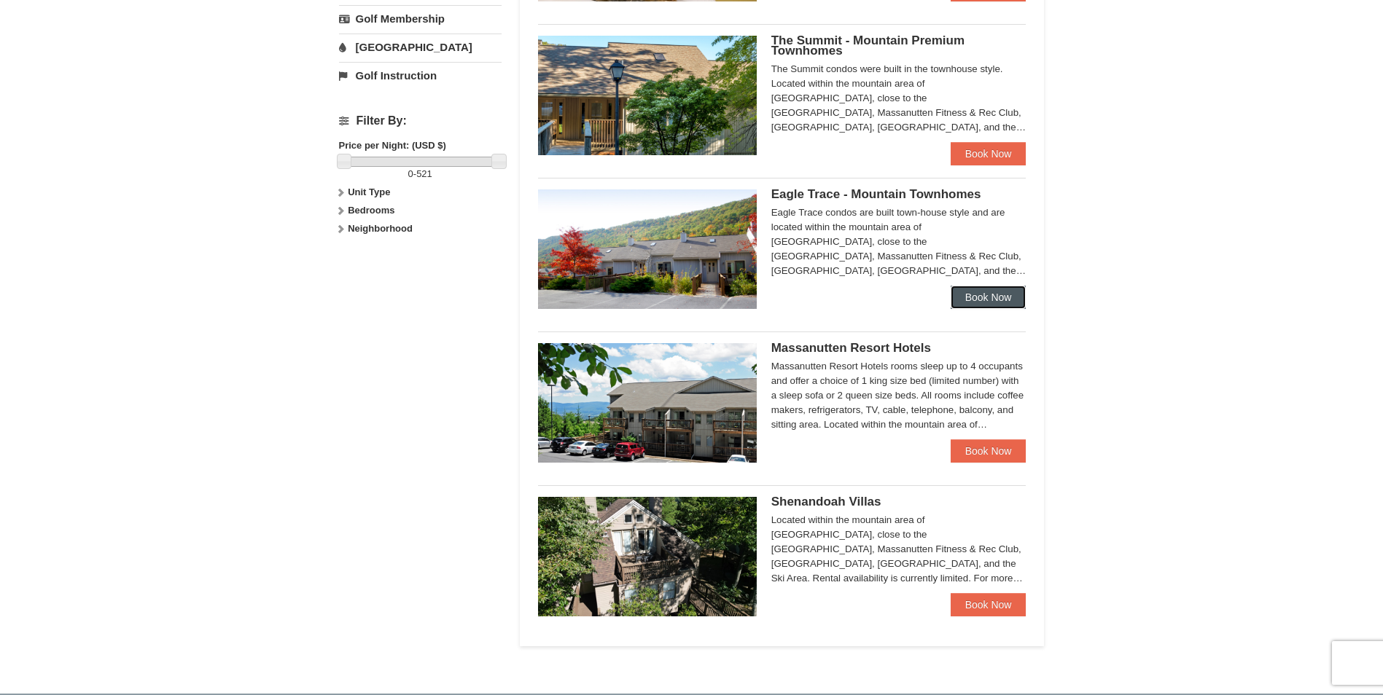
click at [973, 290] on link "Book Now" at bounding box center [988, 297] width 76 height 23
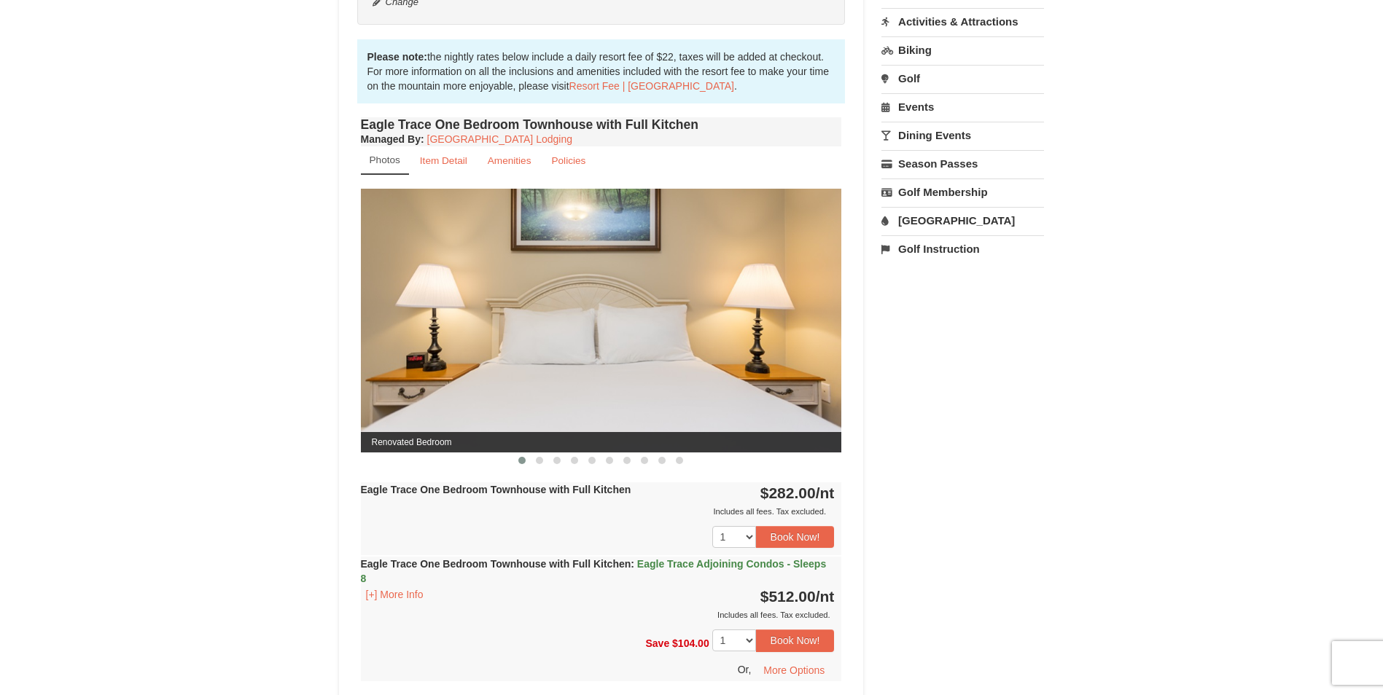
scroll to position [656, 0]
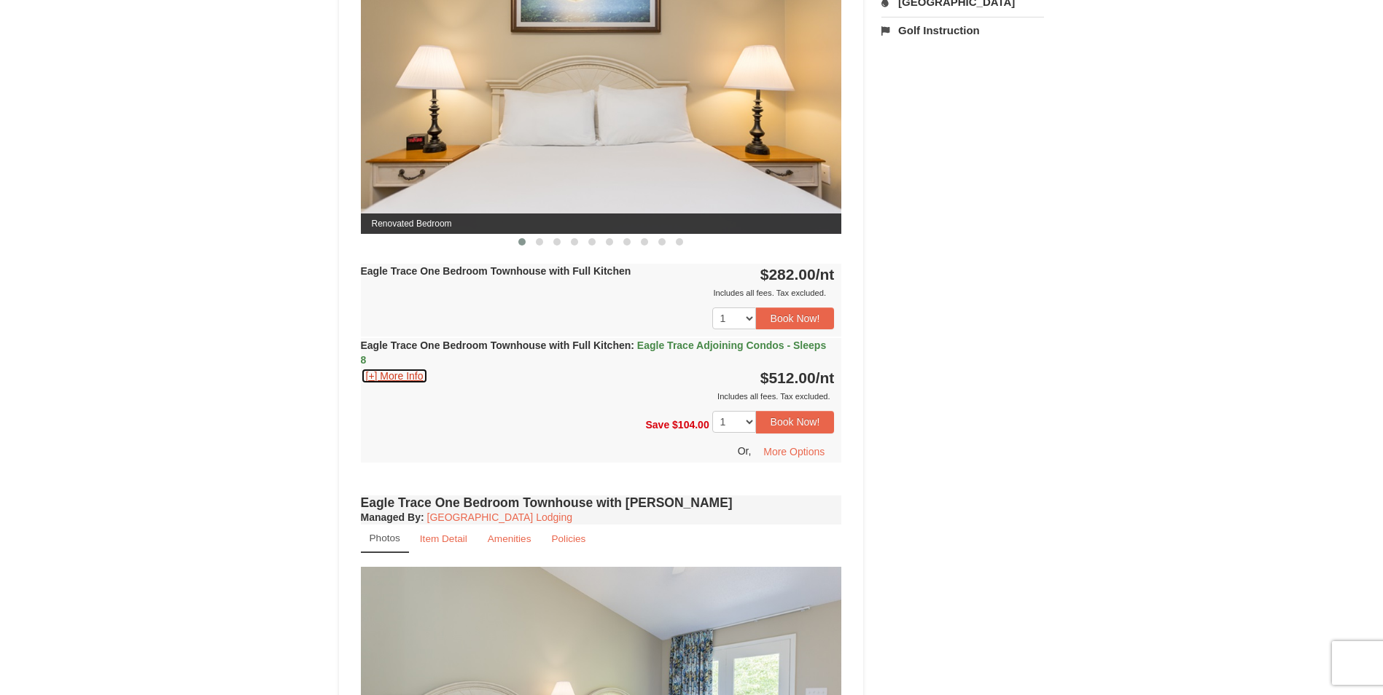
click at [414, 378] on button "[+] More Info" at bounding box center [395, 376] width 68 height 16
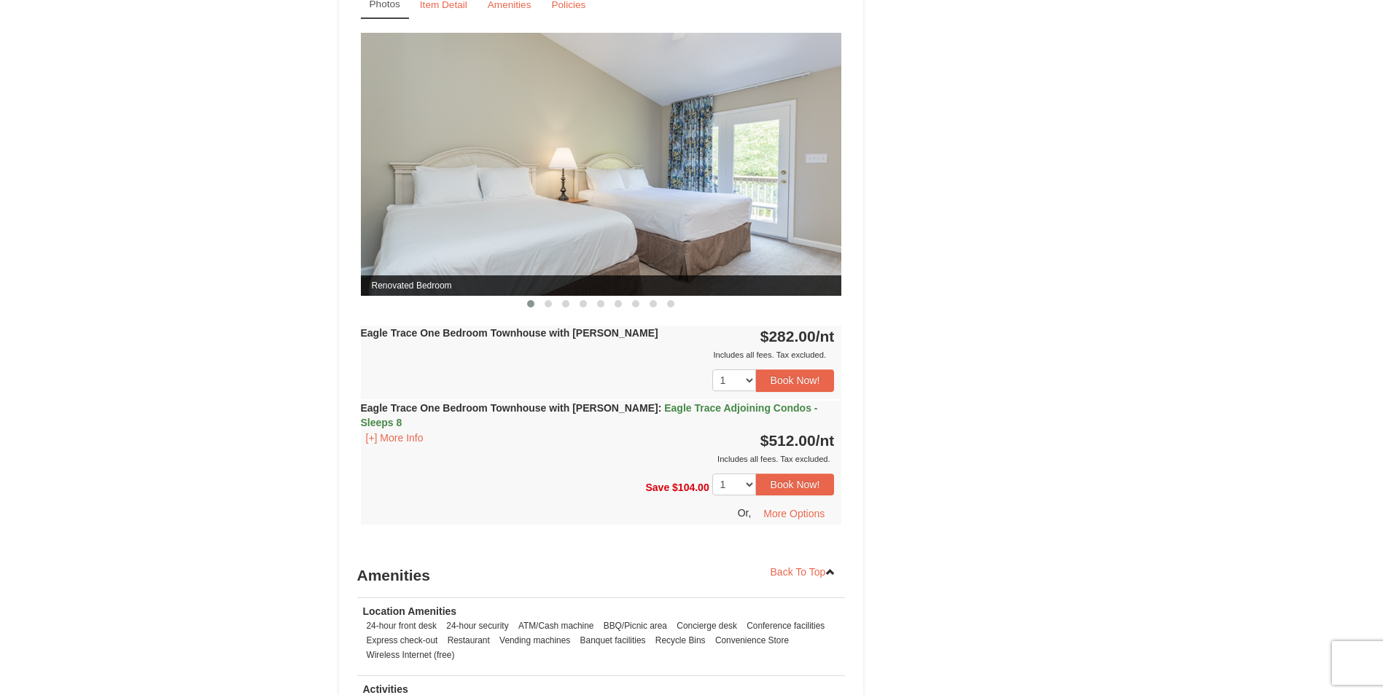
scroll to position [1385, 0]
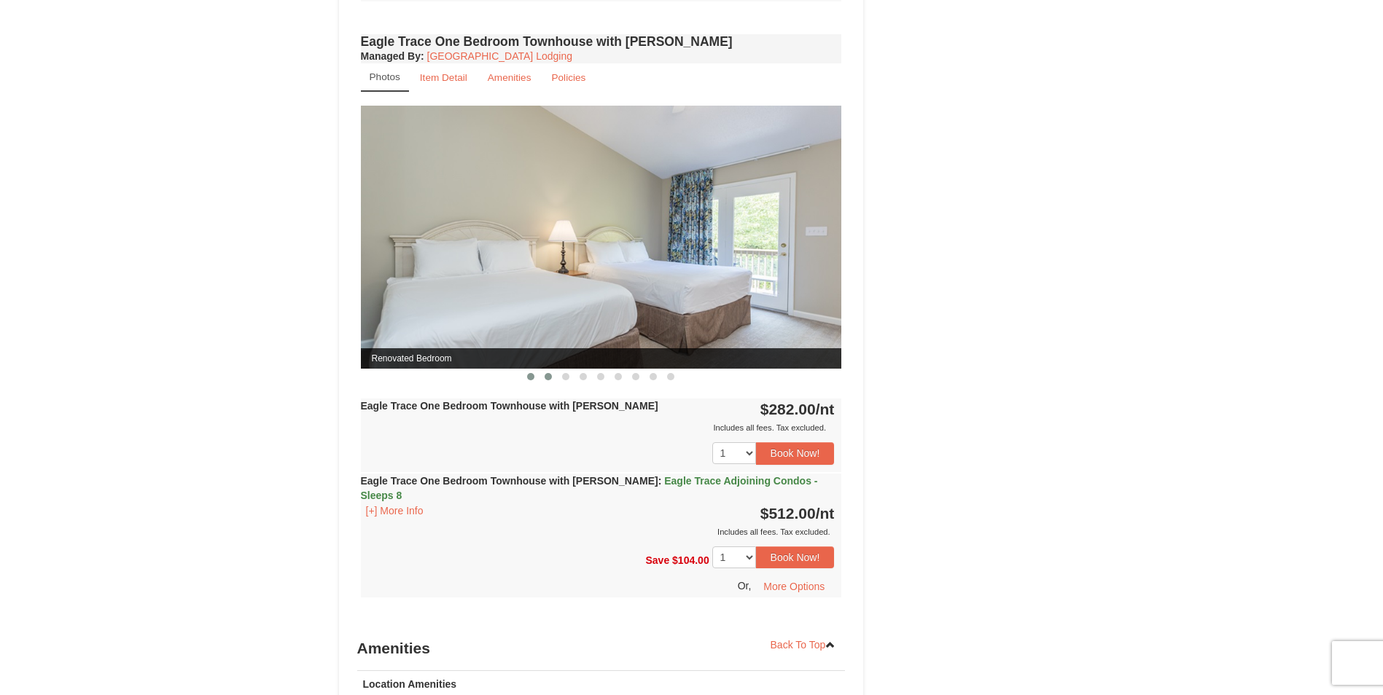
click at [547, 379] on span at bounding box center [547, 376] width 7 height 7
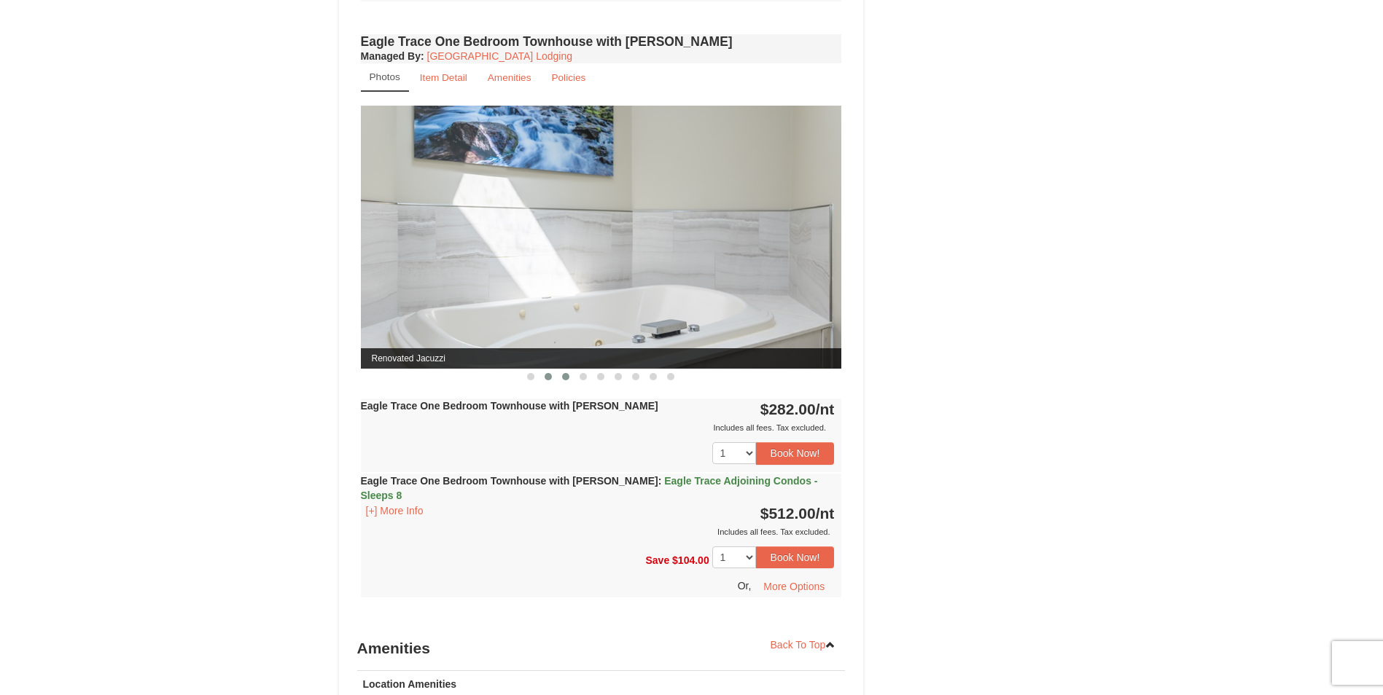
click at [560, 378] on button at bounding box center [565, 377] width 17 height 15
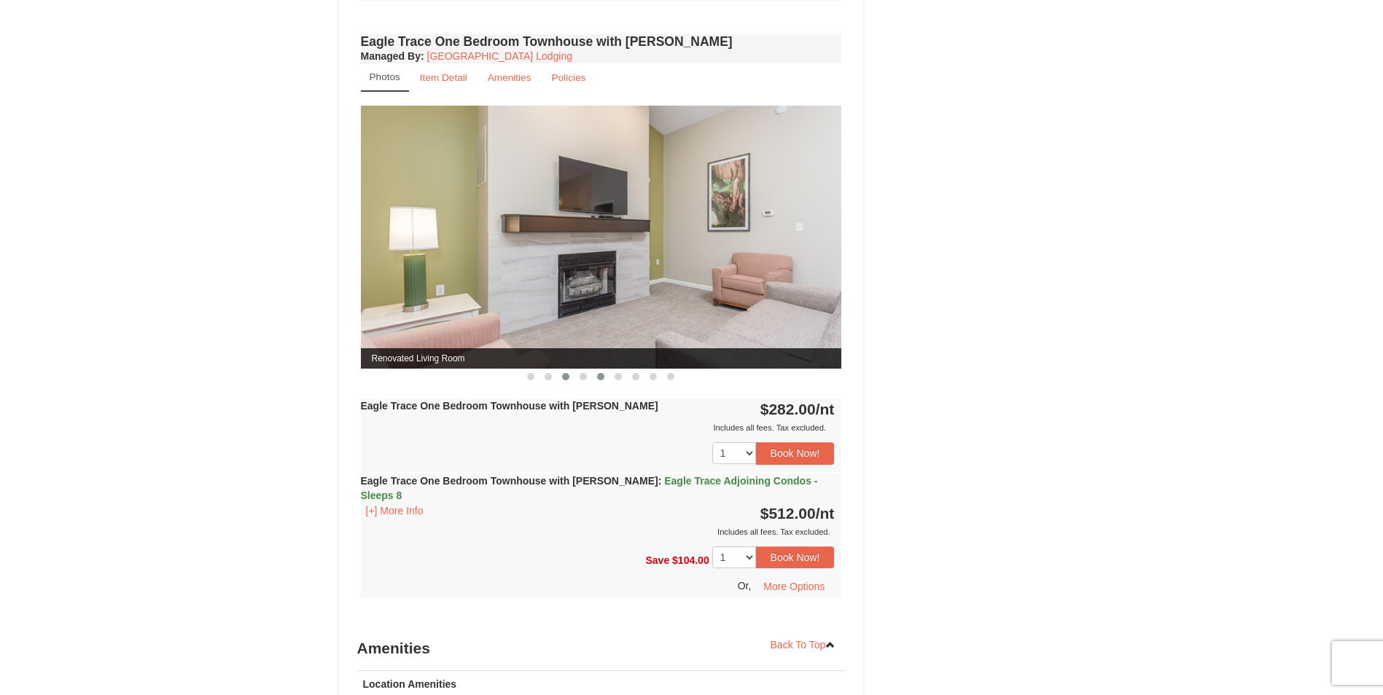
click at [592, 378] on button at bounding box center [600, 377] width 17 height 15
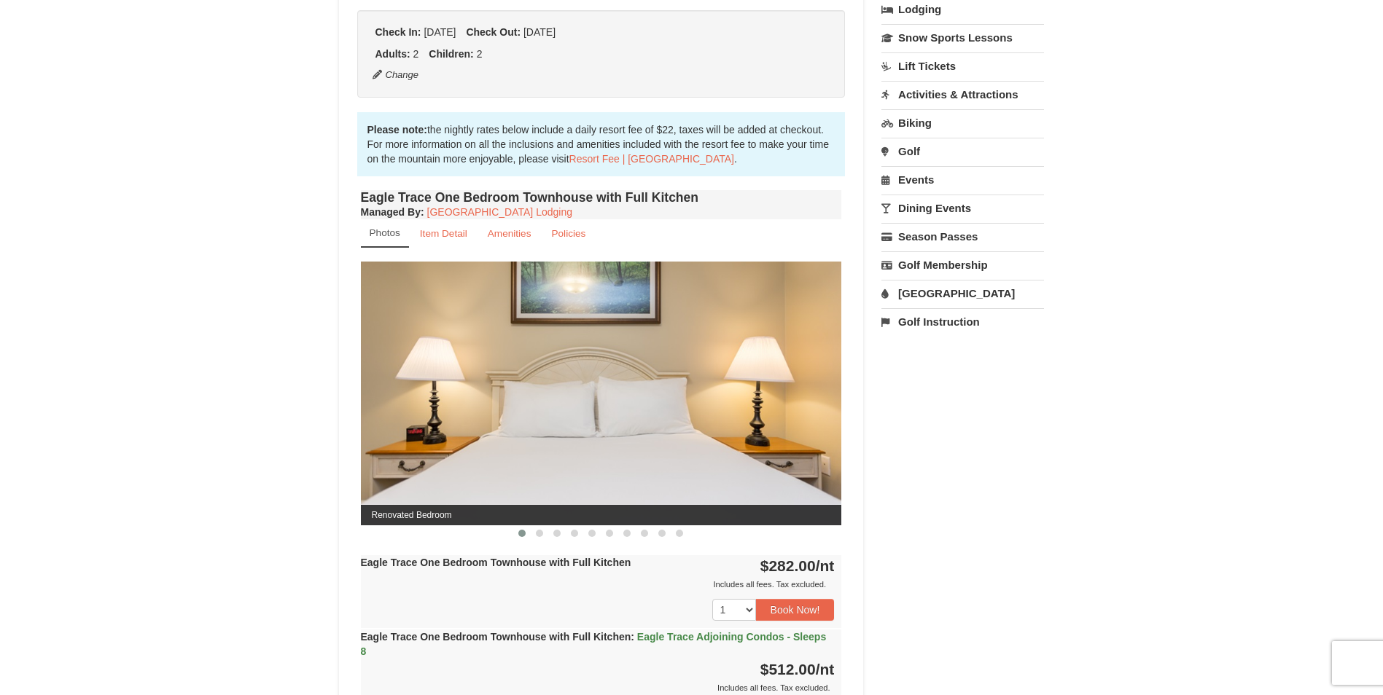
scroll to position [292, 0]
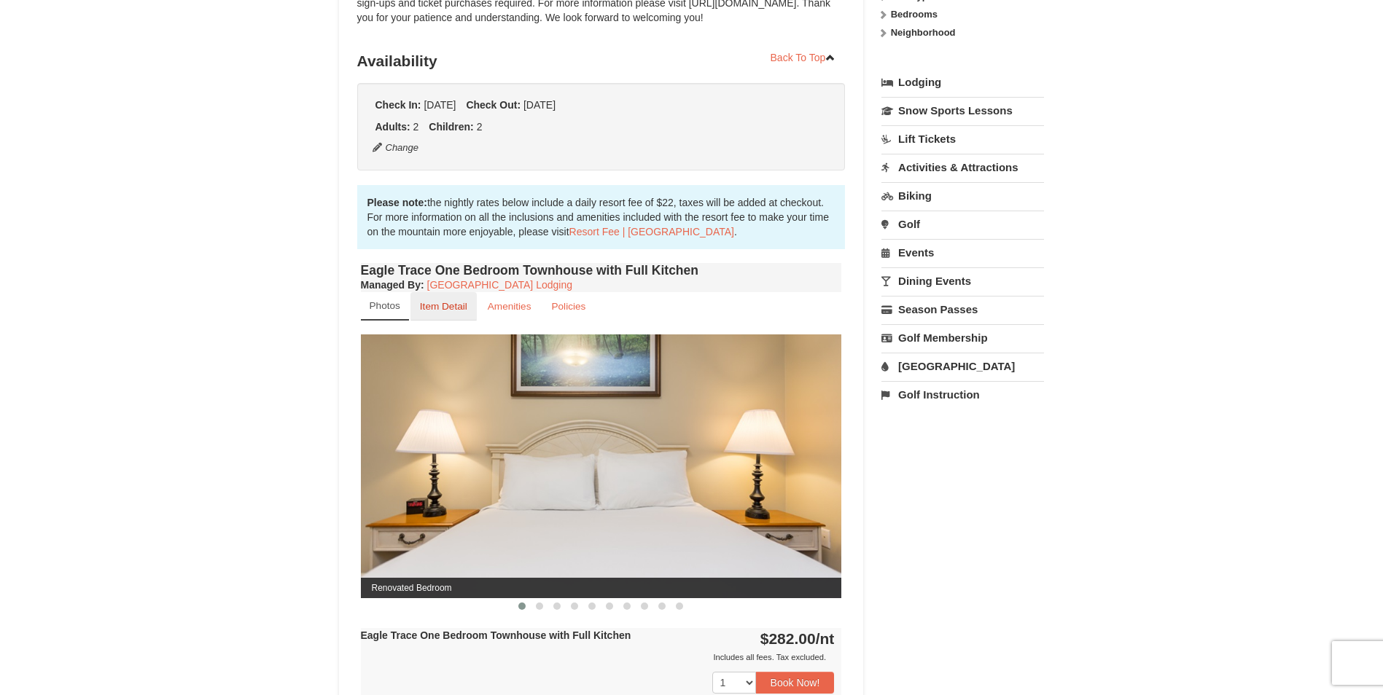
click at [435, 299] on link "Item Detail" at bounding box center [443, 306] width 66 height 28
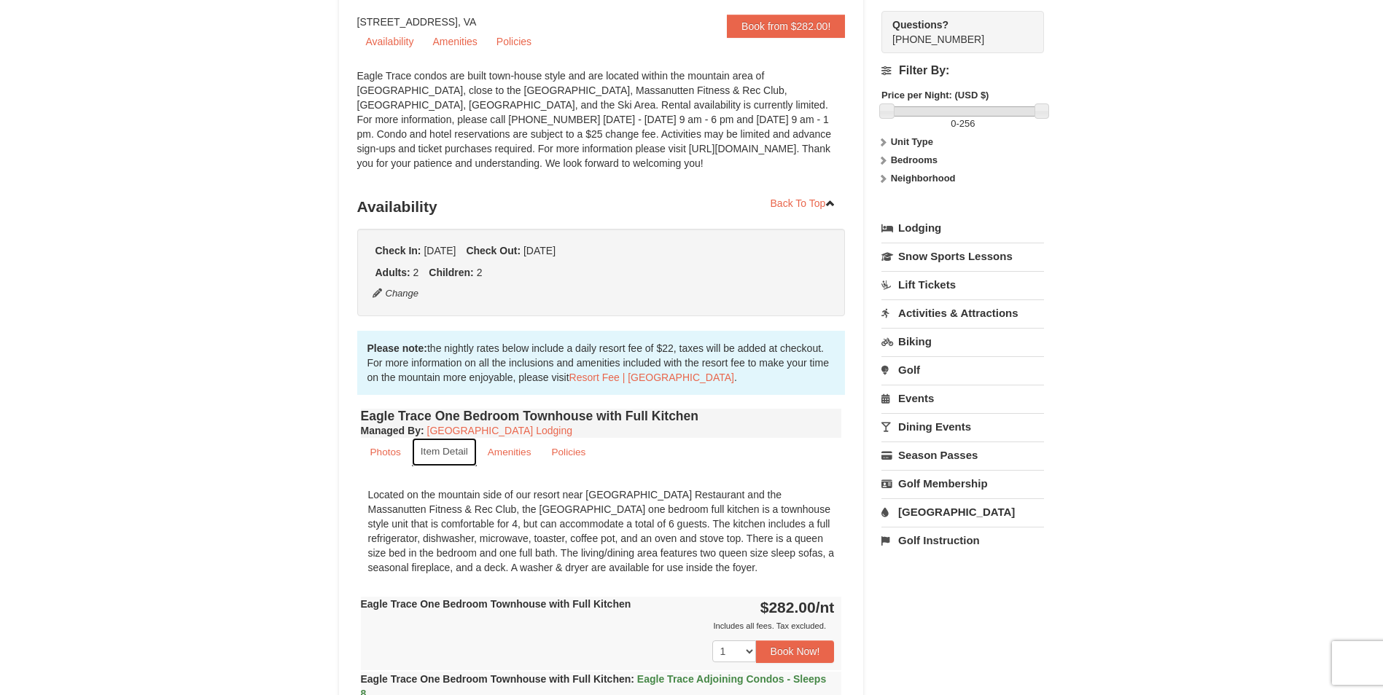
scroll to position [0, 0]
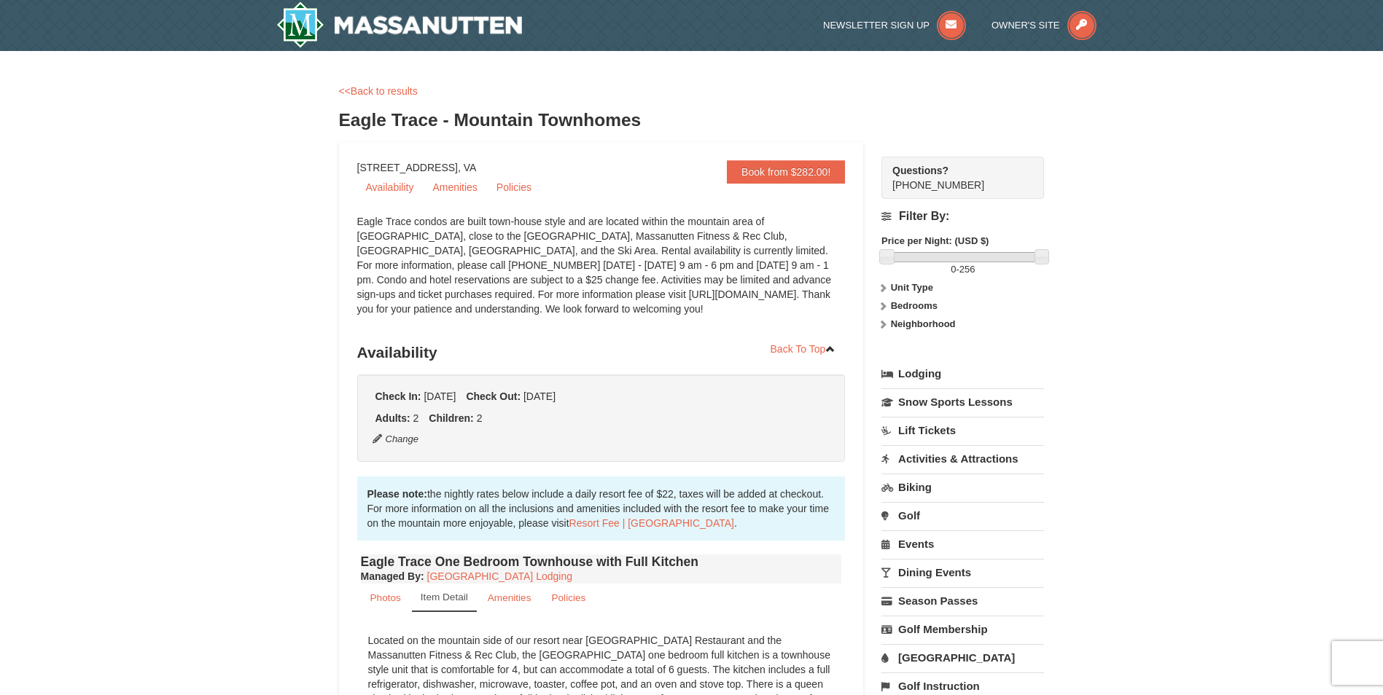
click at [455, 195] on link "Amenities" at bounding box center [454, 187] width 62 height 22
click at [395, 192] on link "Availability" at bounding box center [390, 187] width 66 height 22
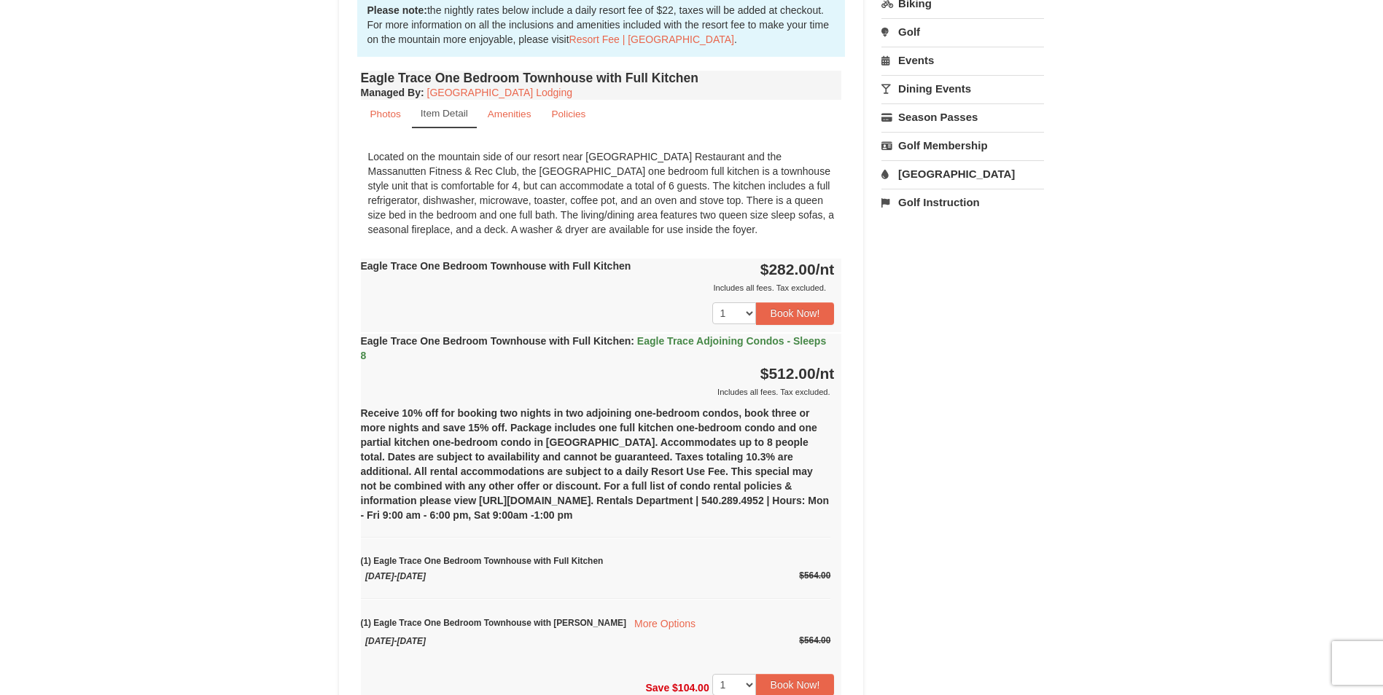
scroll to position [703, 0]
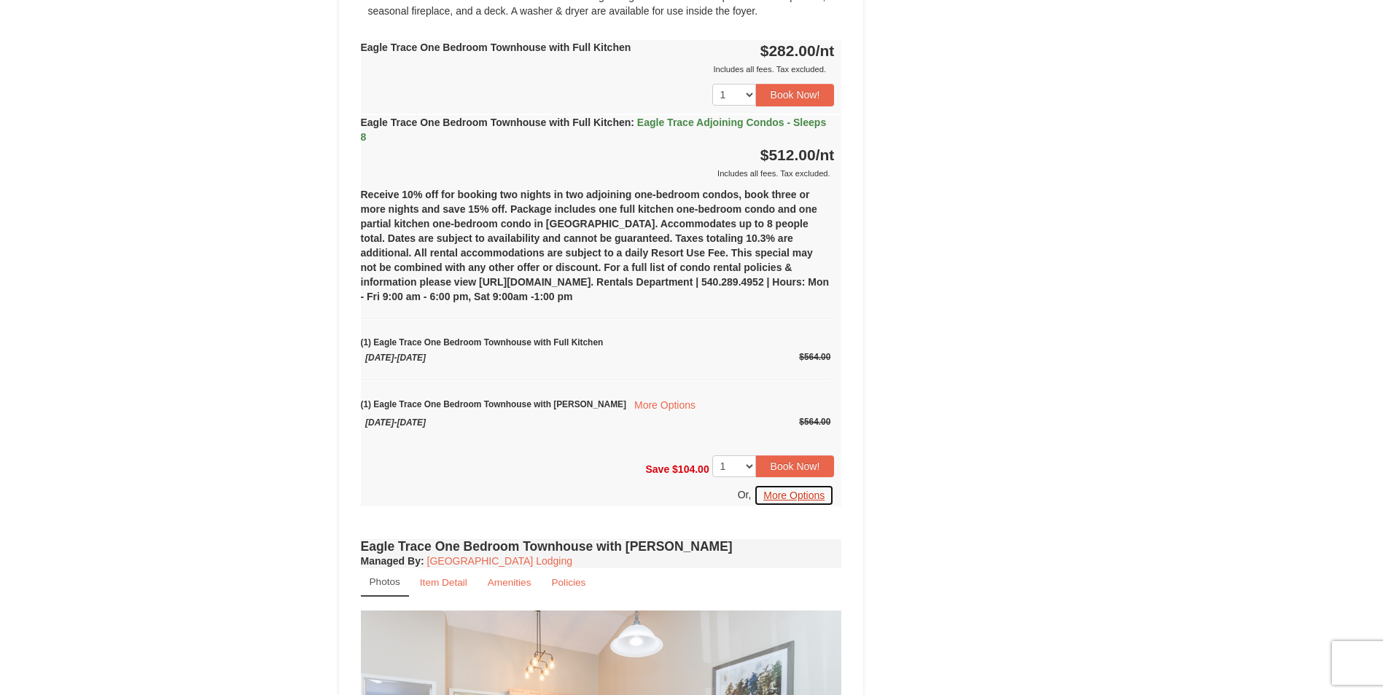
click at [813, 498] on button "More Options" at bounding box center [794, 496] width 80 height 22
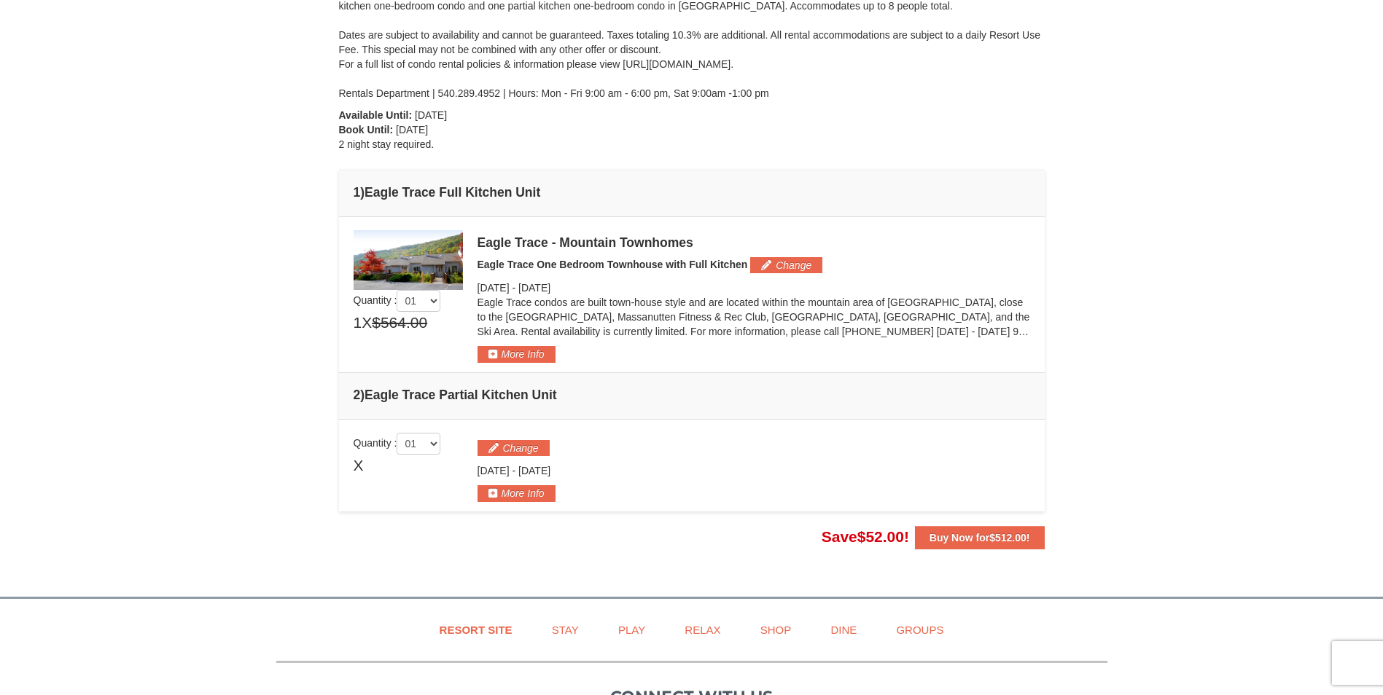
scroll to position [146, 0]
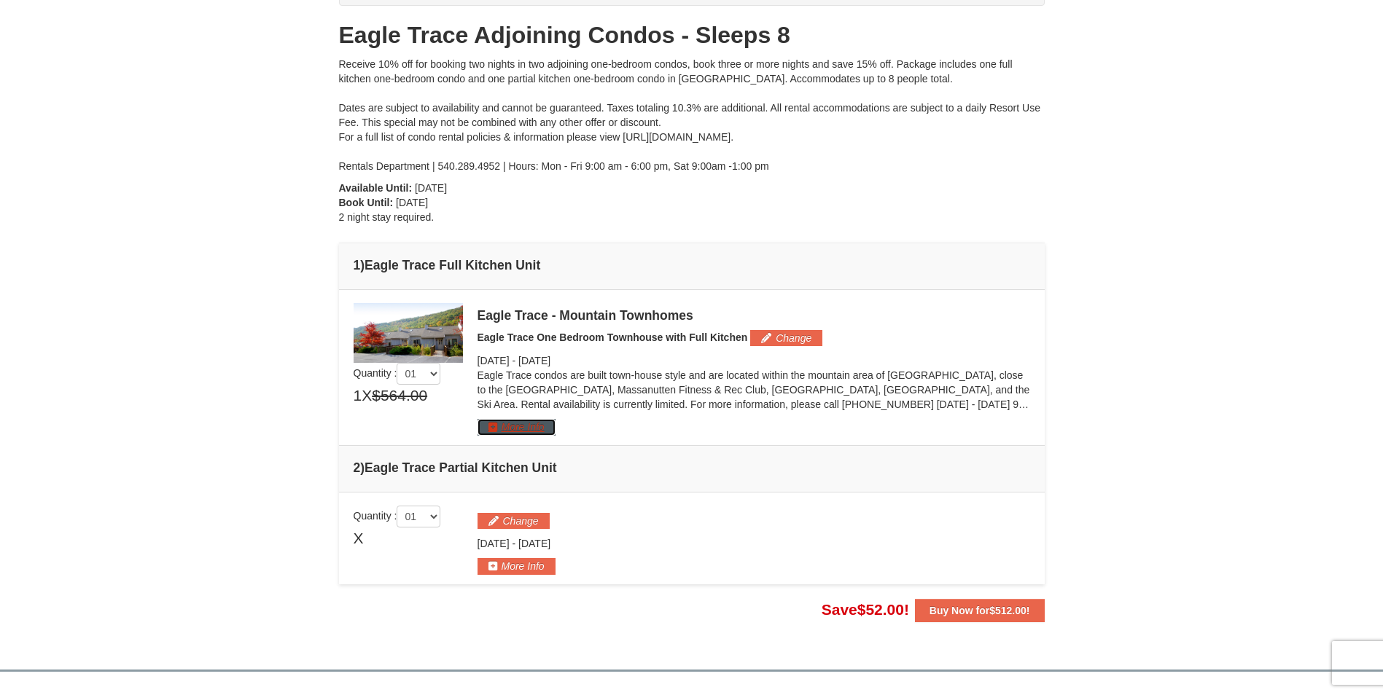
click at [529, 428] on button "More Info" at bounding box center [516, 427] width 78 height 16
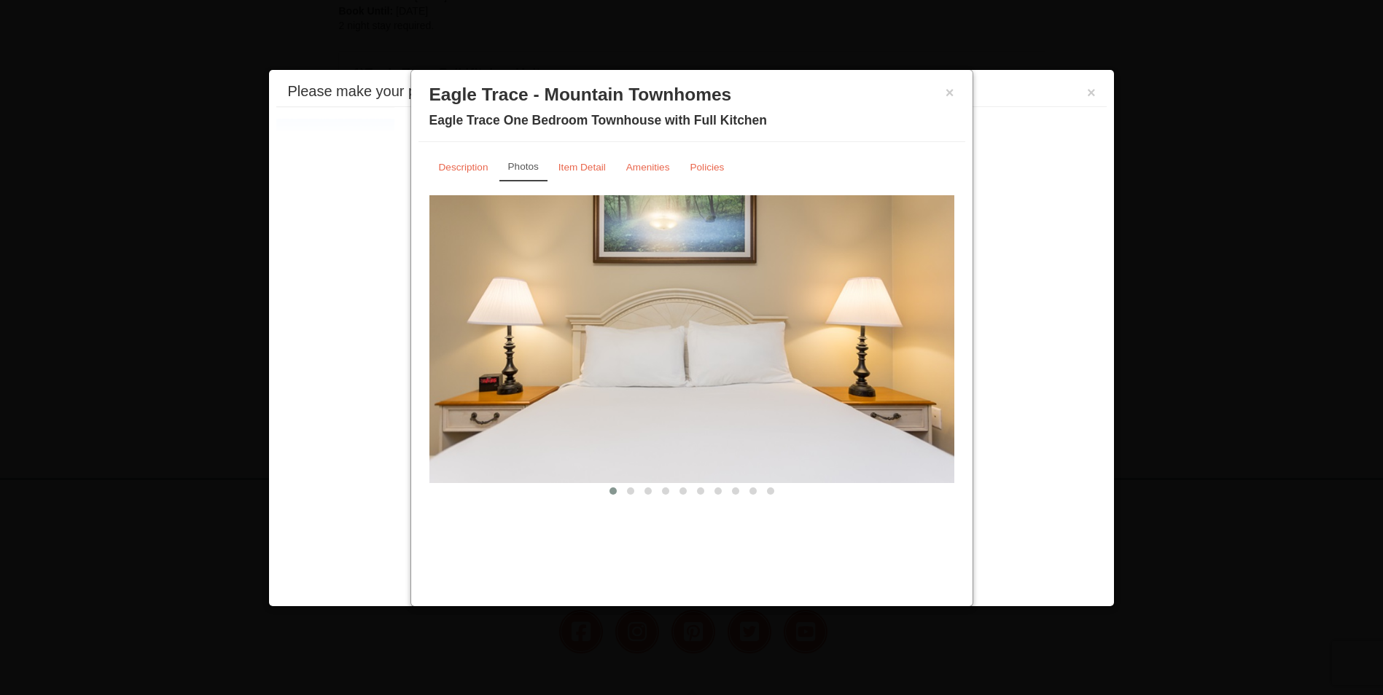
scroll to position [449, 0]
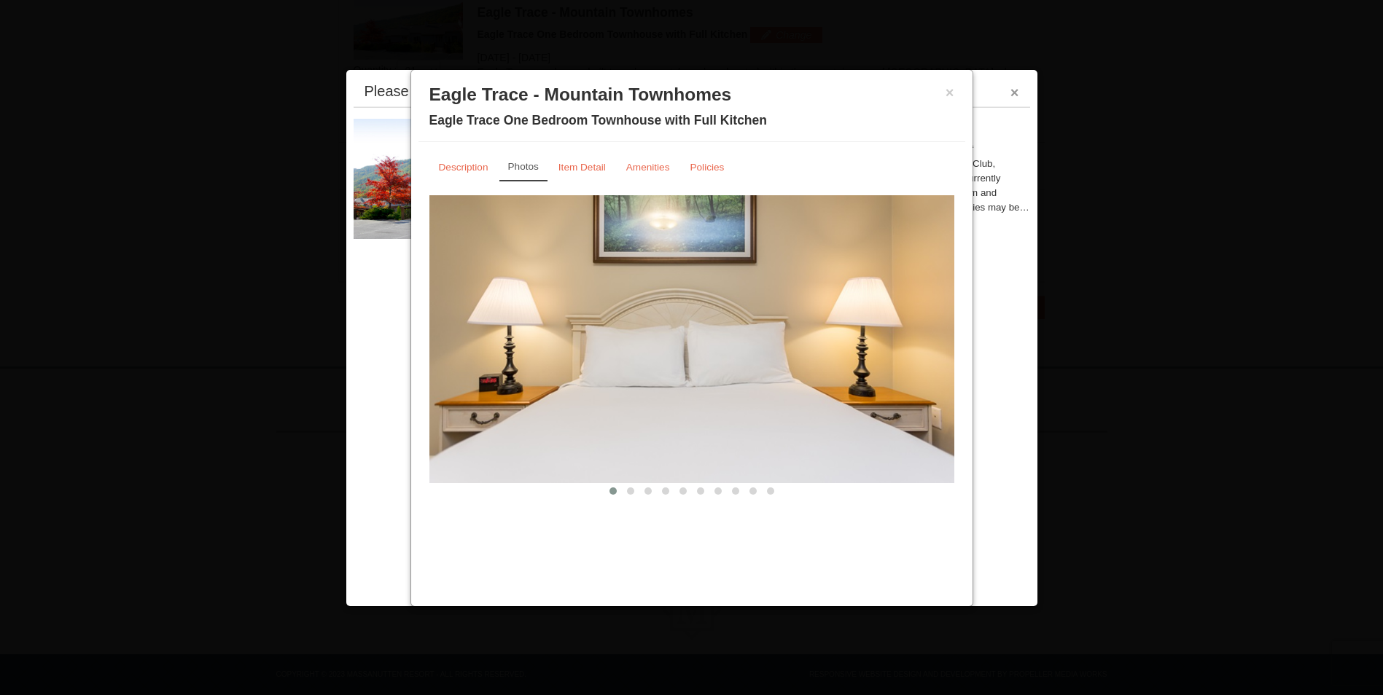
click at [1015, 85] on button "×" at bounding box center [1014, 92] width 9 height 15
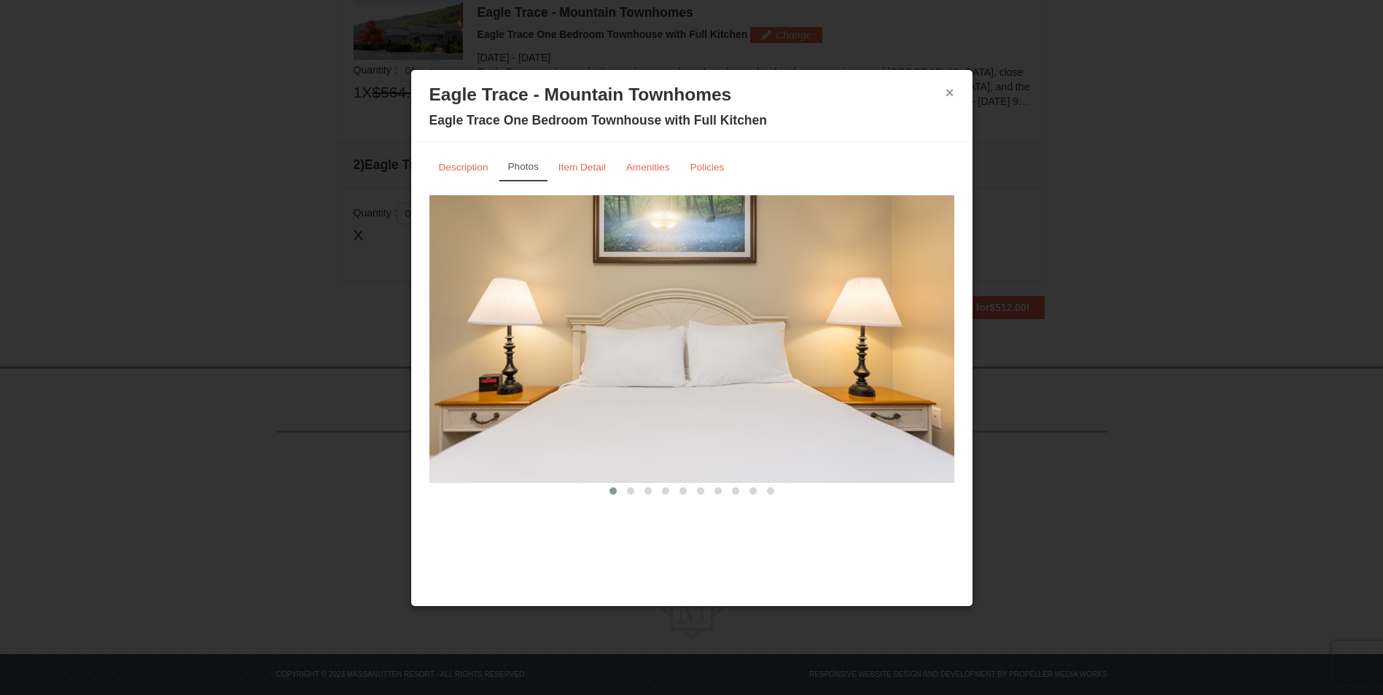
click at [952, 87] on button "×" at bounding box center [949, 92] width 9 height 15
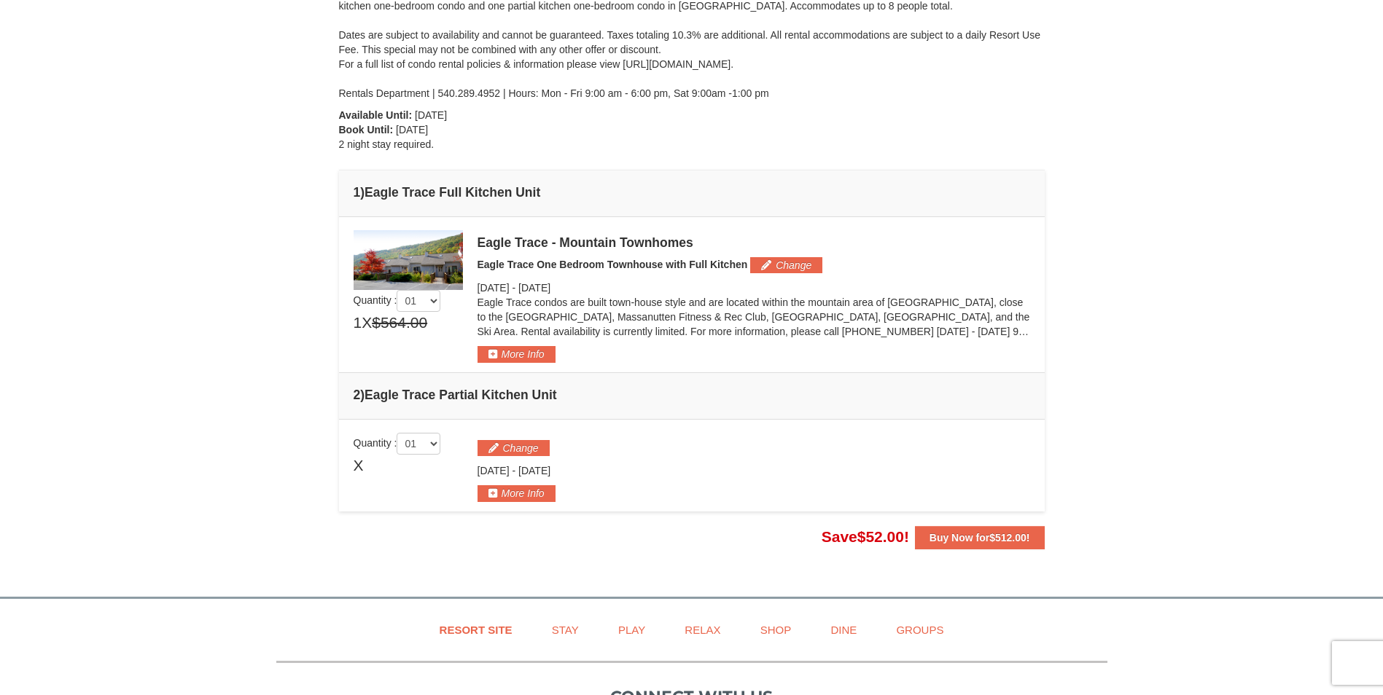
scroll to position [0, 0]
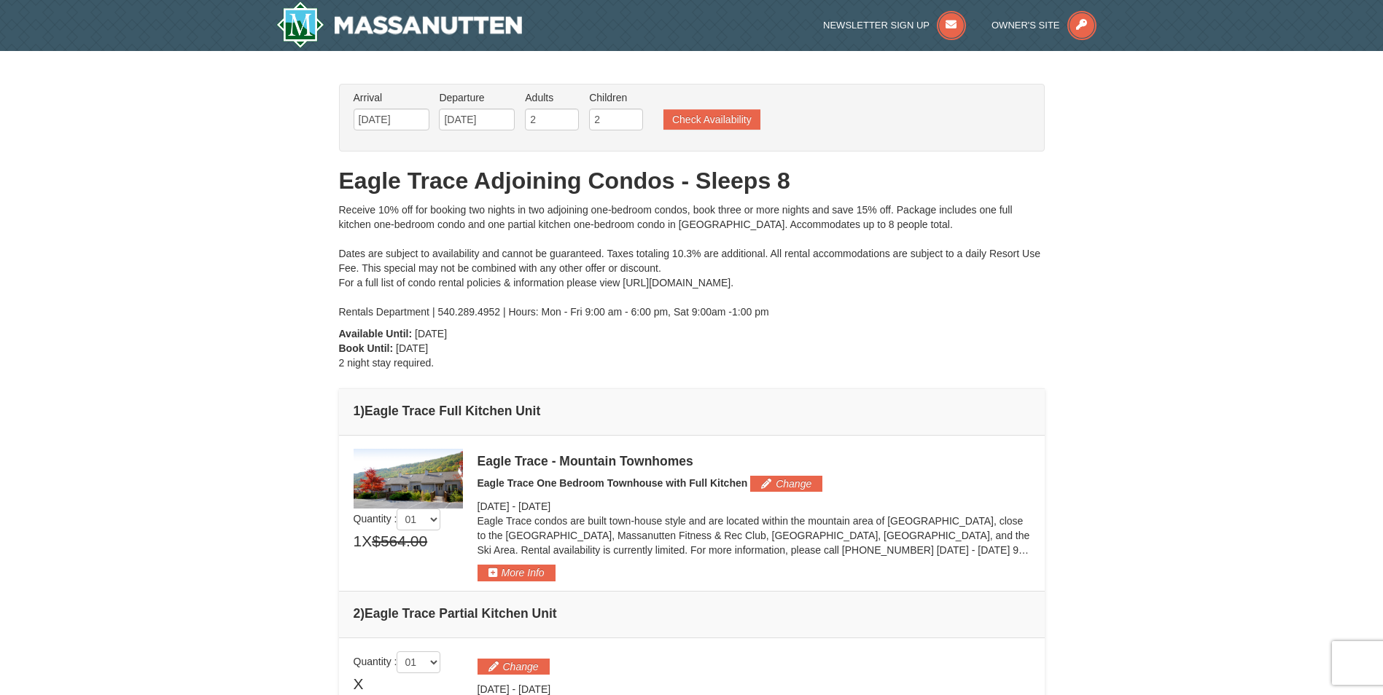
click at [538, 582] on td "Please make your package selection: ×" at bounding box center [692, 514] width 706 height 156
click at [539, 568] on button "More Info" at bounding box center [516, 573] width 78 height 16
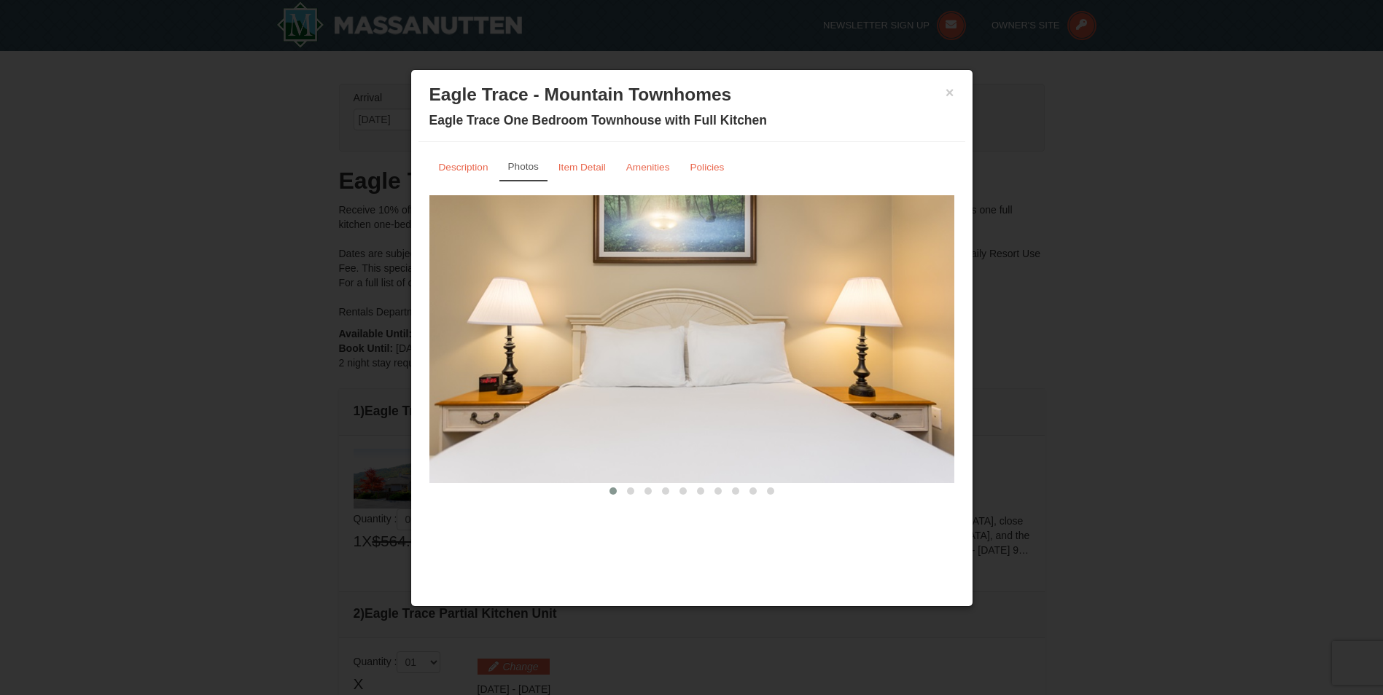
scroll to position [73, 0]
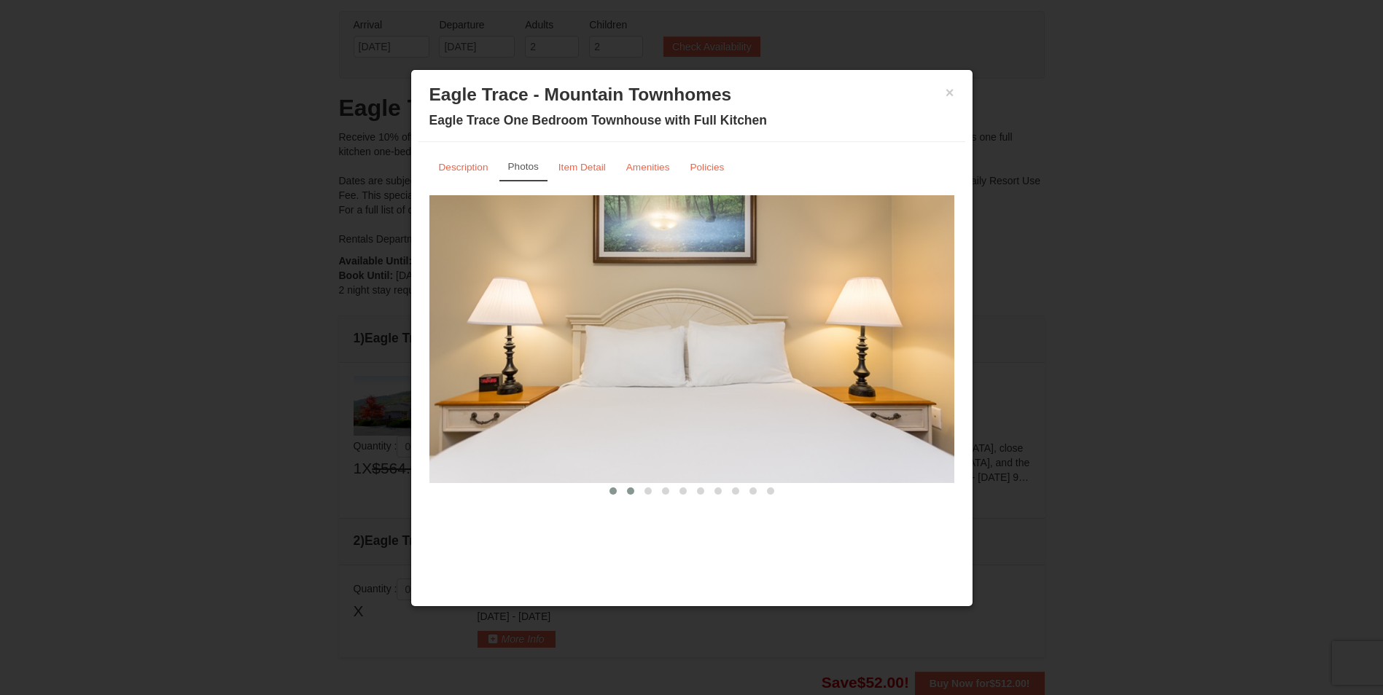
click at [627, 487] on button at bounding box center [630, 491] width 17 height 15
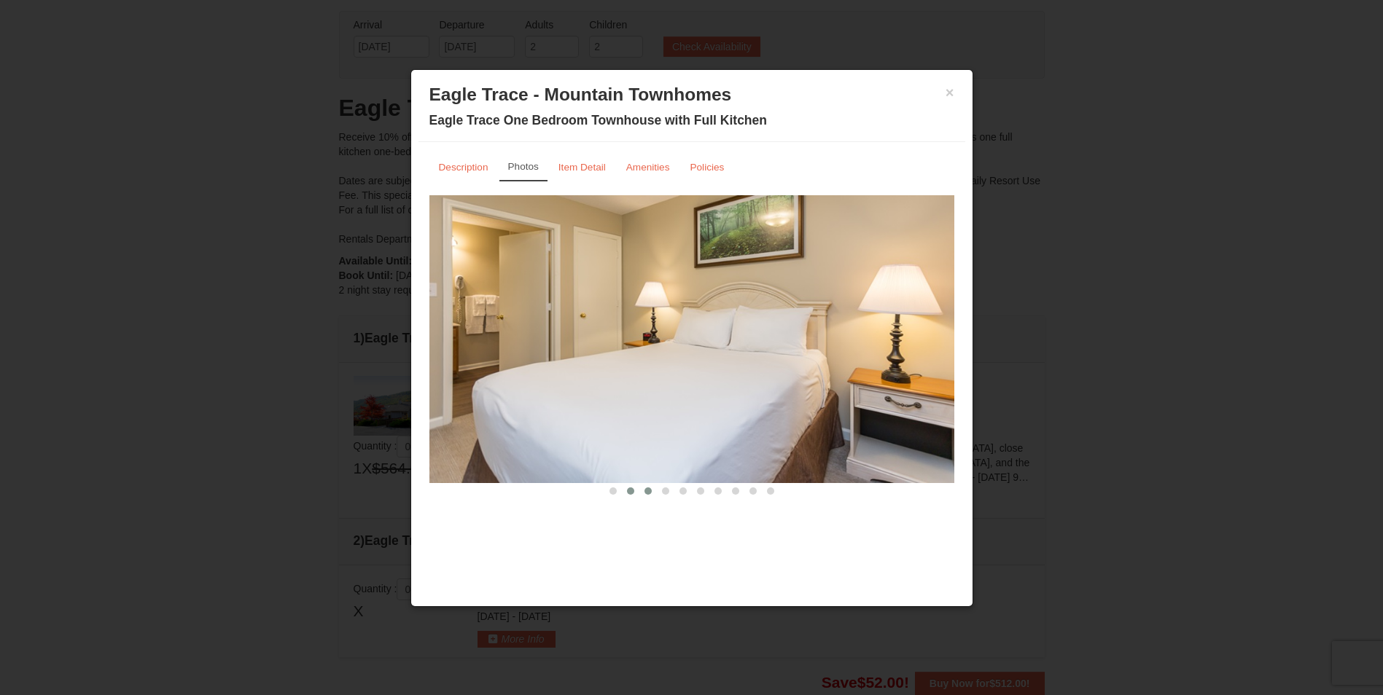
drag, startPoint x: 638, startPoint y: 482, endPoint x: 652, endPoint y: 485, distance: 13.4
click at [652, 485] on button at bounding box center [647, 491] width 17 height 15
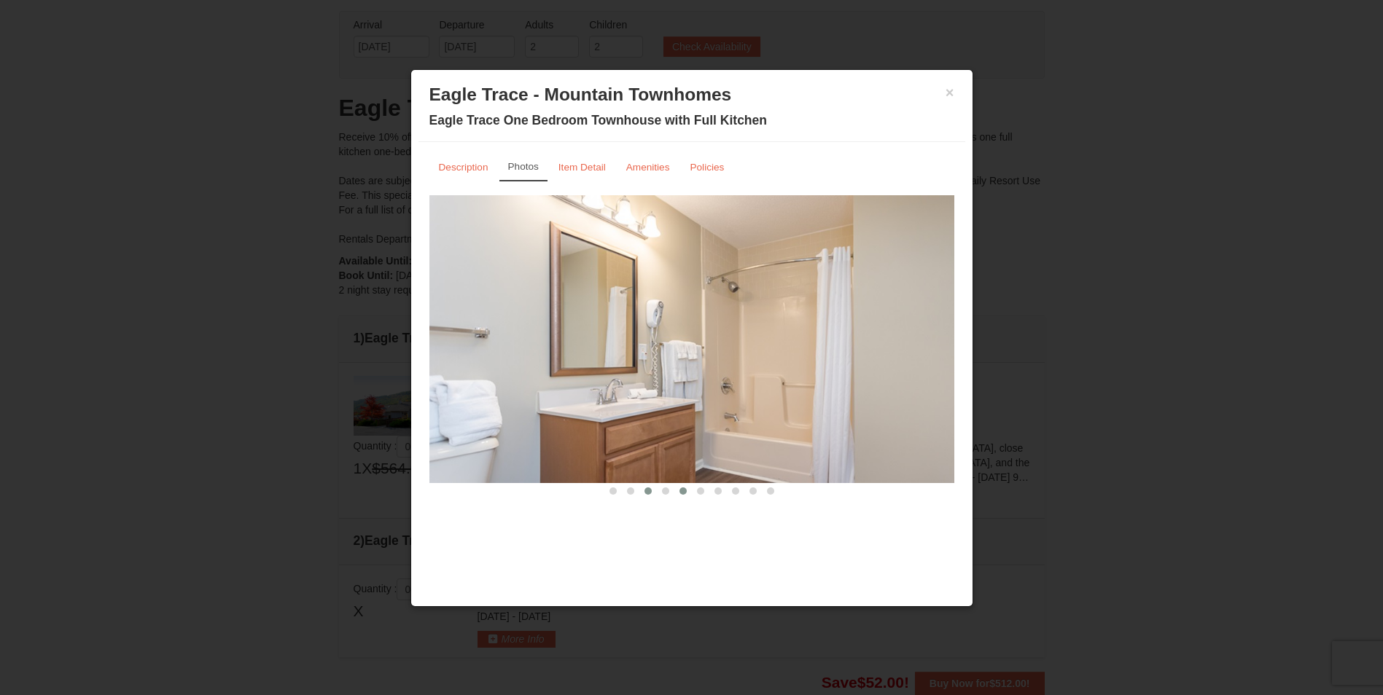
click at [681, 491] on span at bounding box center [682, 491] width 7 height 7
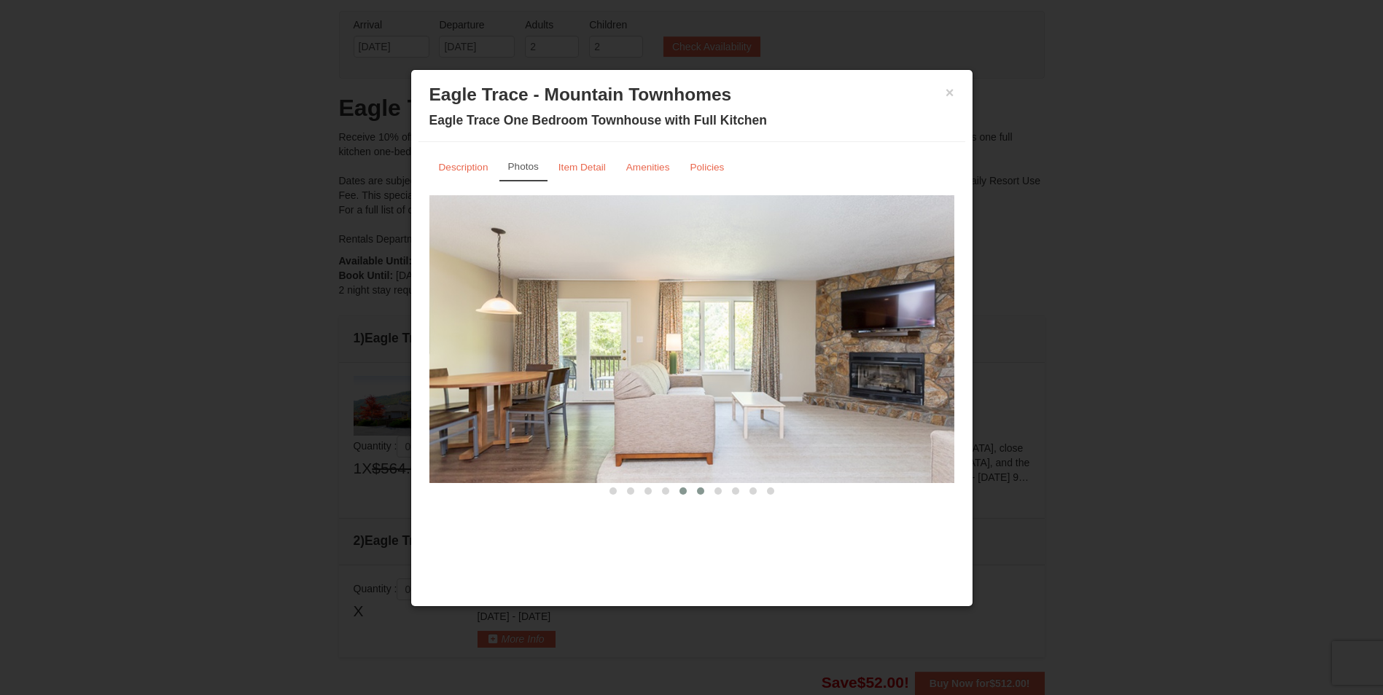
click at [700, 497] on button at bounding box center [700, 491] width 17 height 15
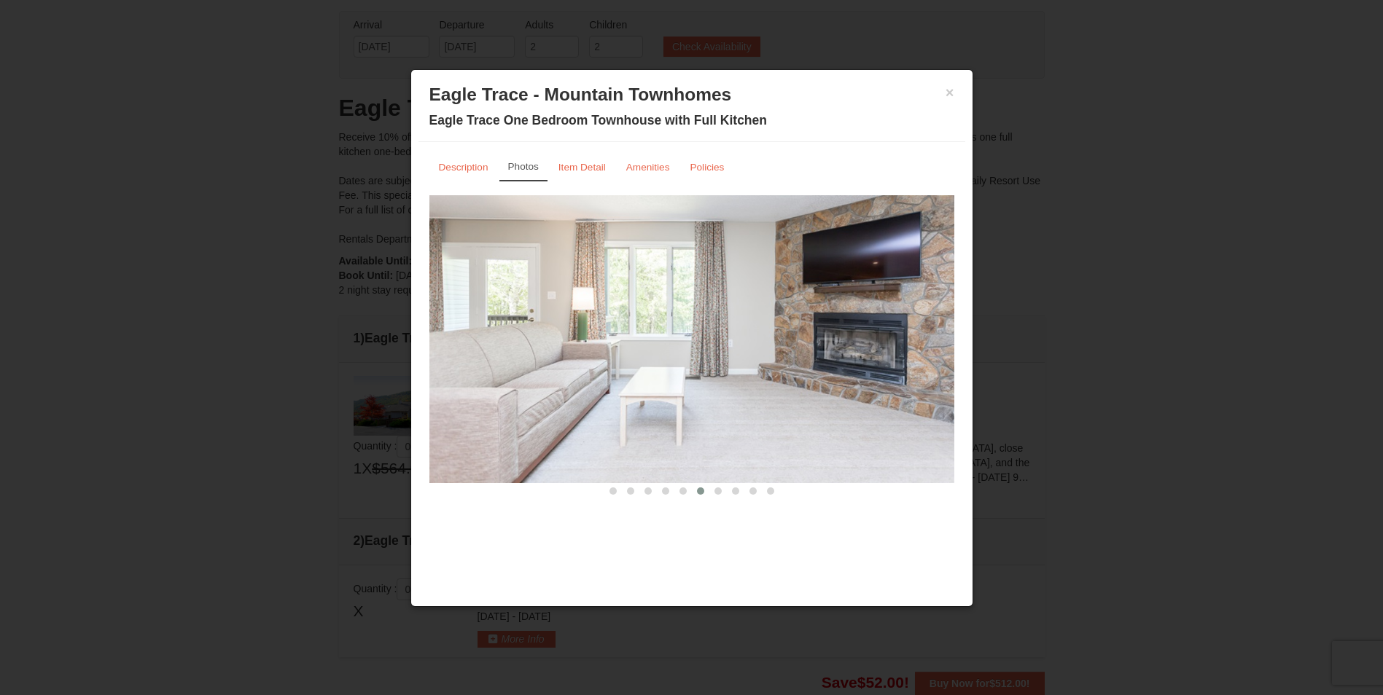
click at [727, 504] on div "Description Photos Item Detail Amenities Policies Eagle Trace - Mountain Townho…" at bounding box center [691, 325] width 547 height 367
click at [720, 488] on span at bounding box center [717, 491] width 7 height 7
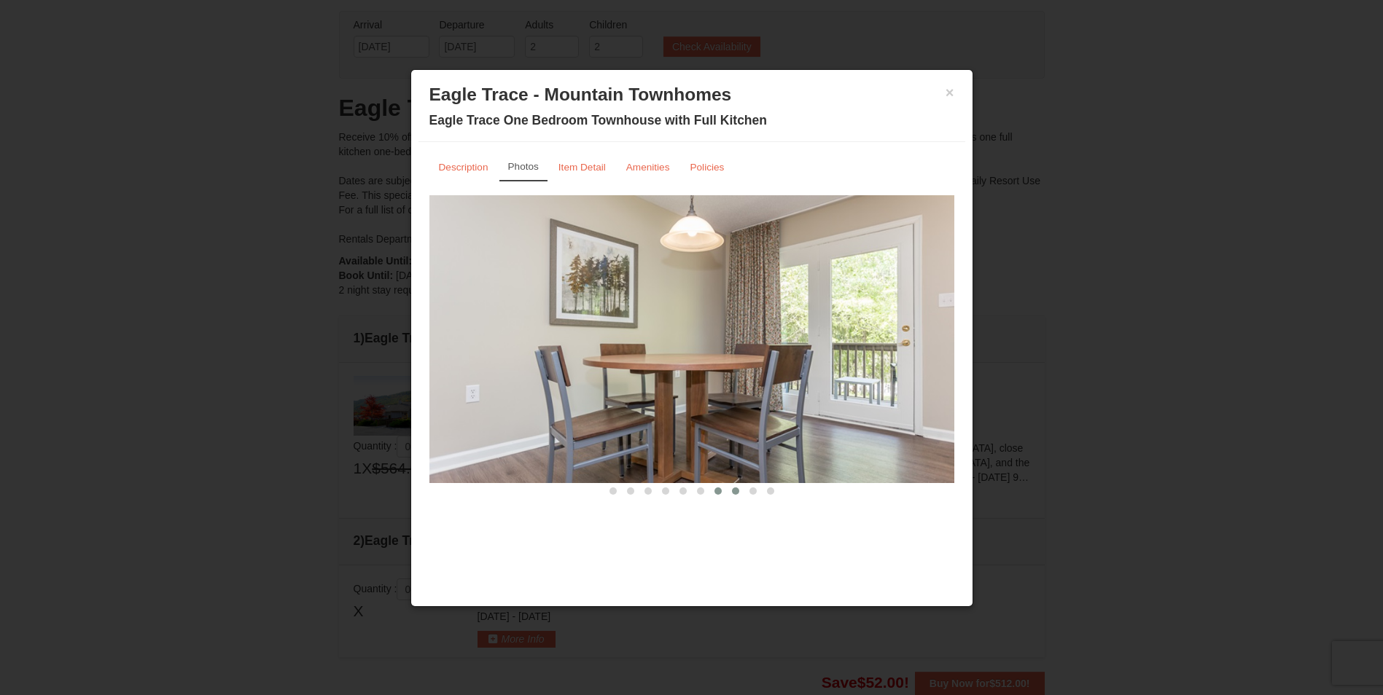
click at [734, 489] on span at bounding box center [735, 491] width 7 height 7
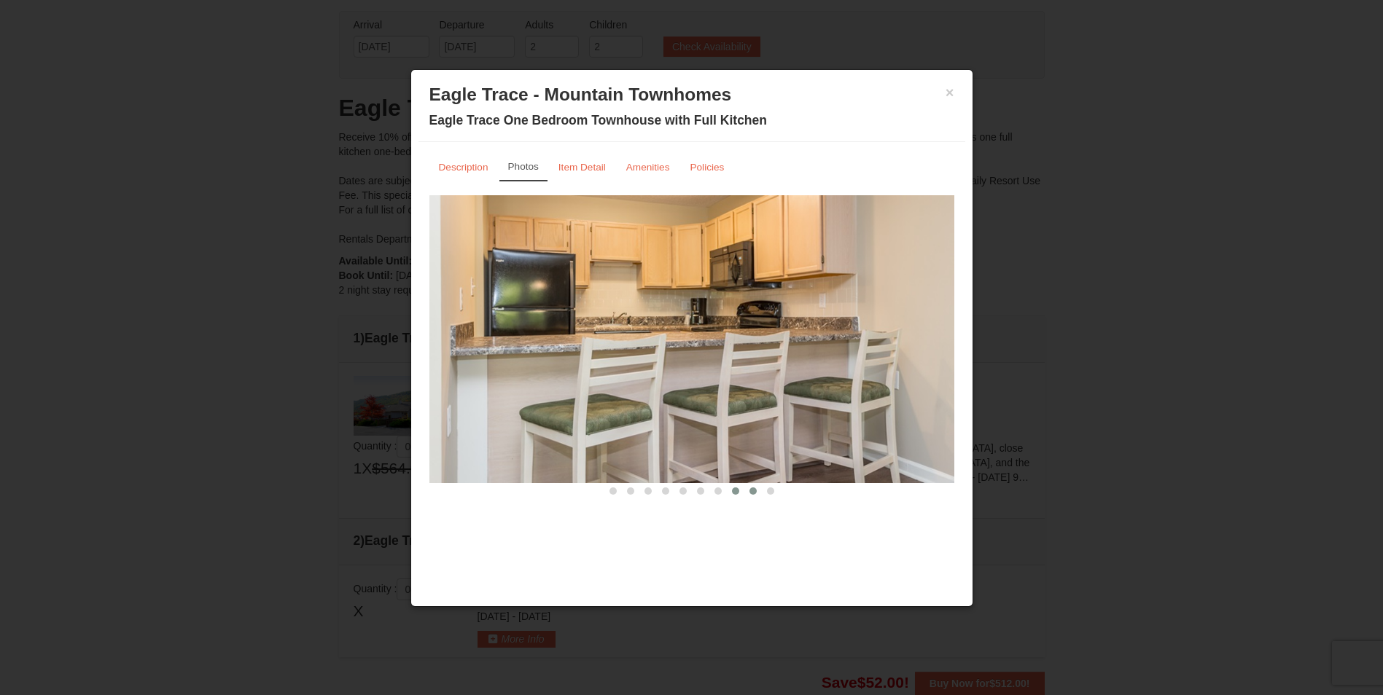
click at [758, 491] on button at bounding box center [752, 491] width 17 height 15
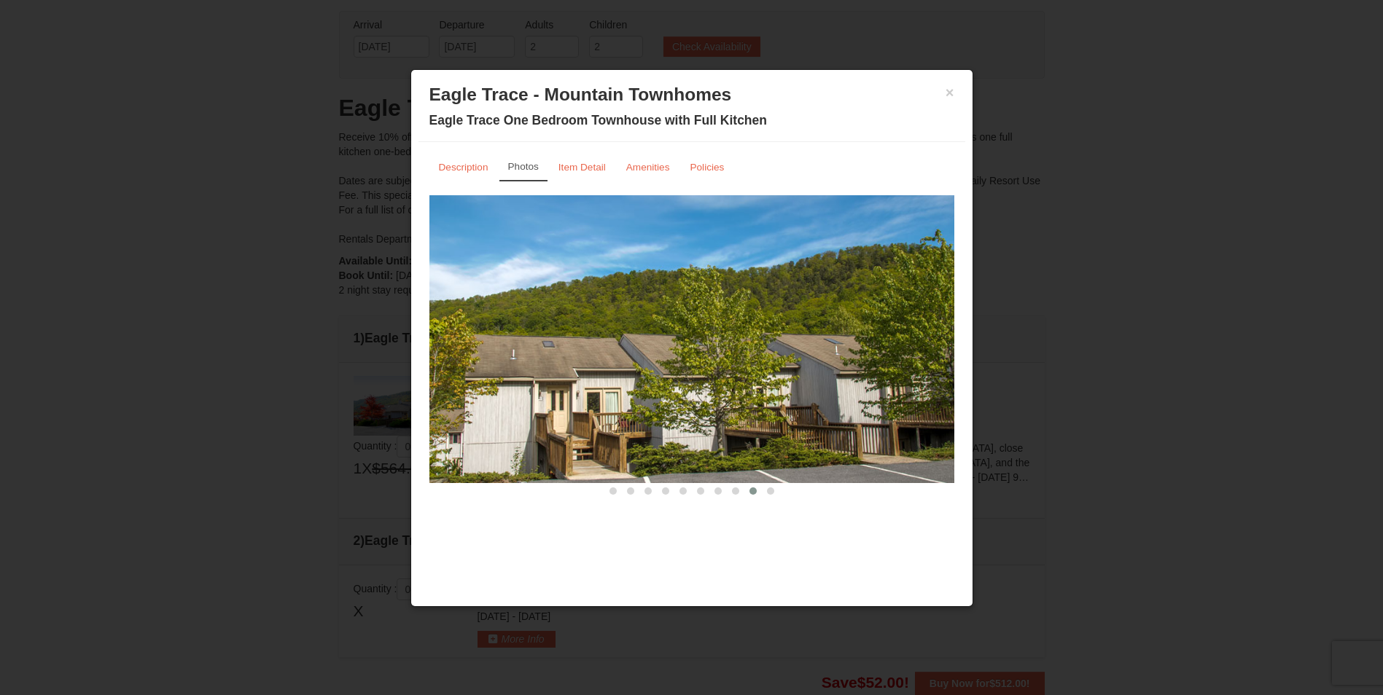
click at [785, 487] on div at bounding box center [691, 490] width 525 height 15
click at [788, 487] on div at bounding box center [691, 490] width 525 height 15
click at [776, 491] on button at bounding box center [770, 491] width 17 height 15
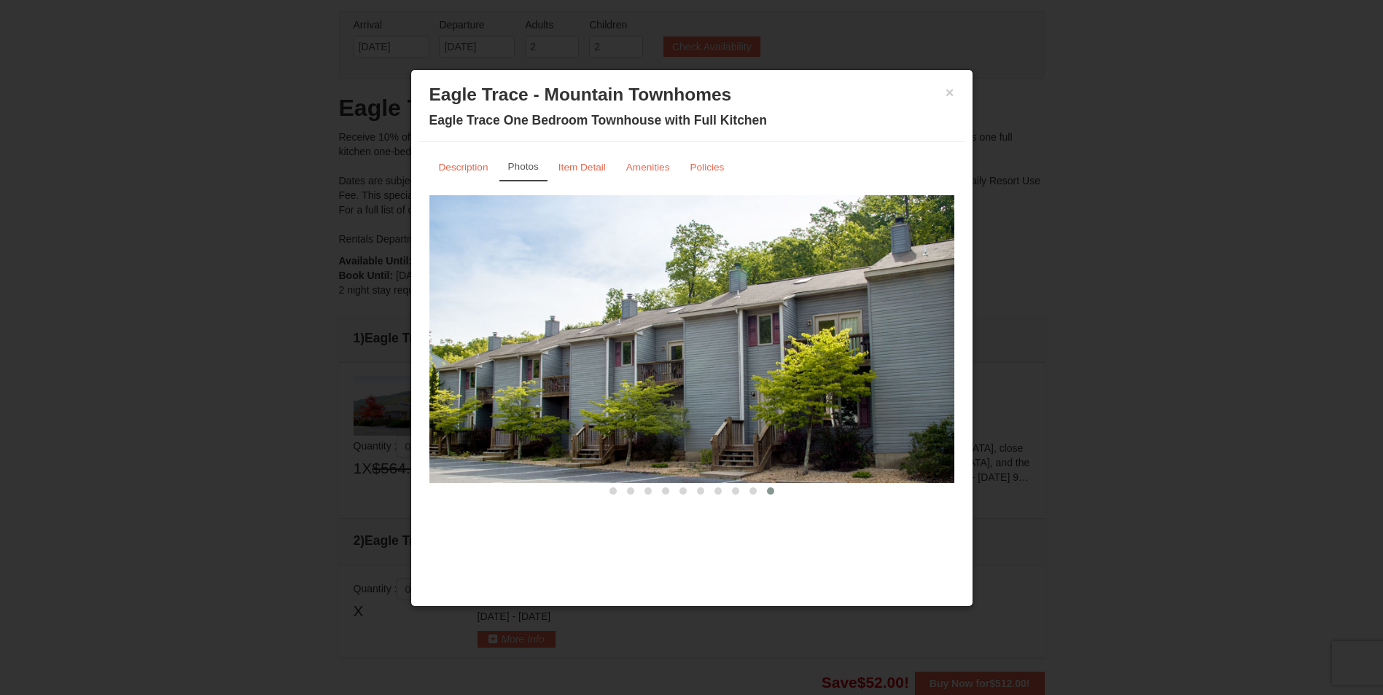
click at [953, 101] on h3 "Eagle Trace - Mountain Townhomes" at bounding box center [691, 95] width 525 height 22
click at [946, 90] on button "×" at bounding box center [949, 92] width 9 height 15
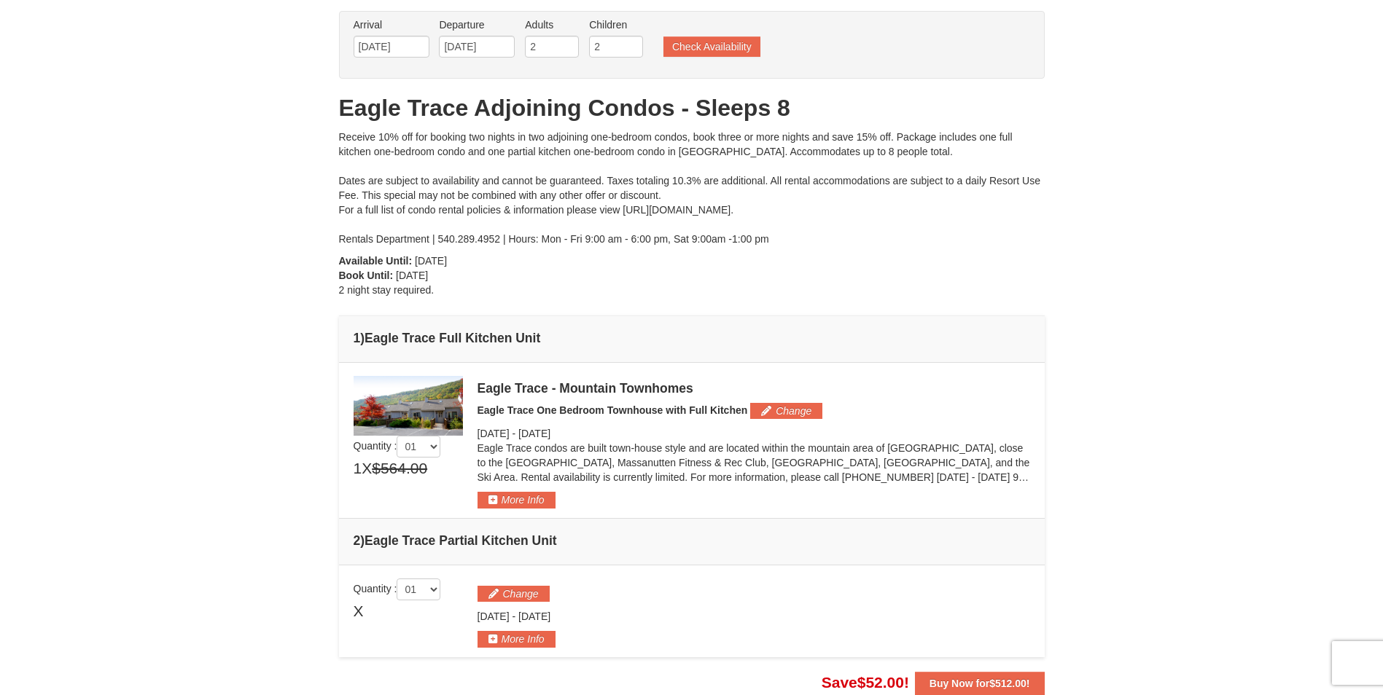
scroll to position [292, 0]
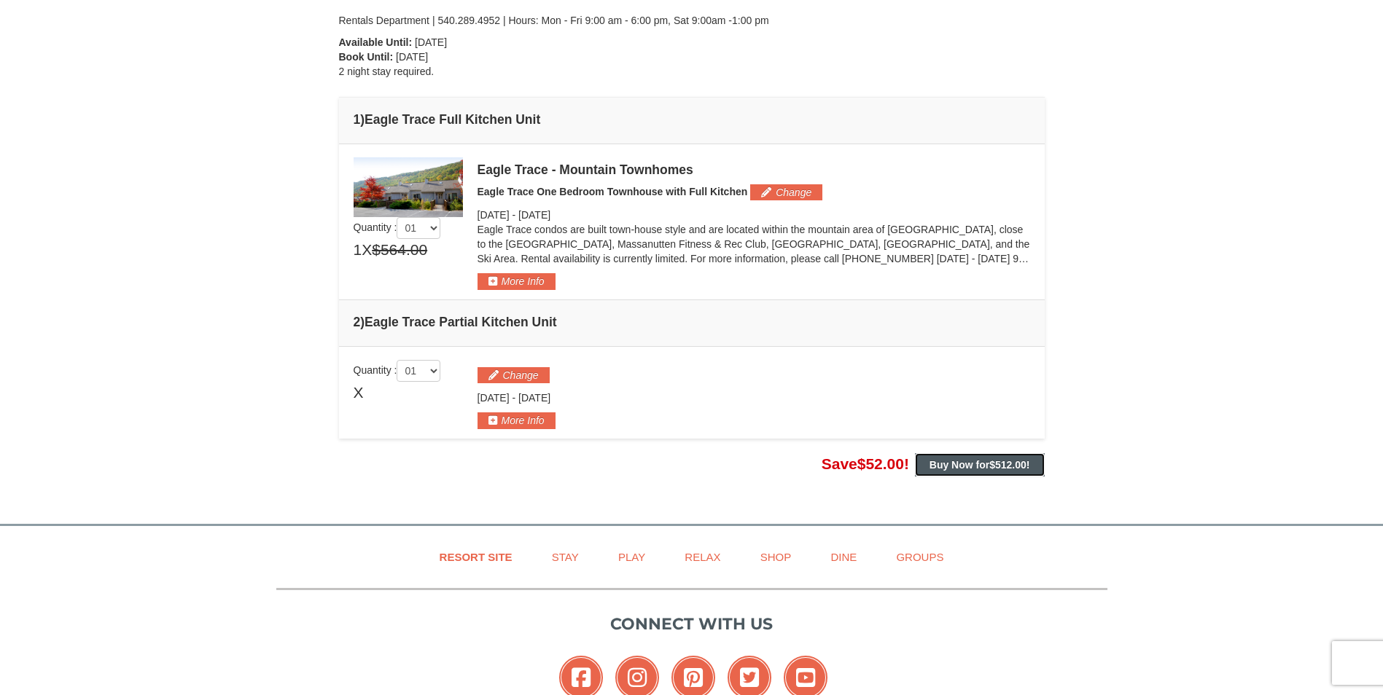
click at [992, 466] on span "$512.00" at bounding box center [1007, 465] width 37 height 12
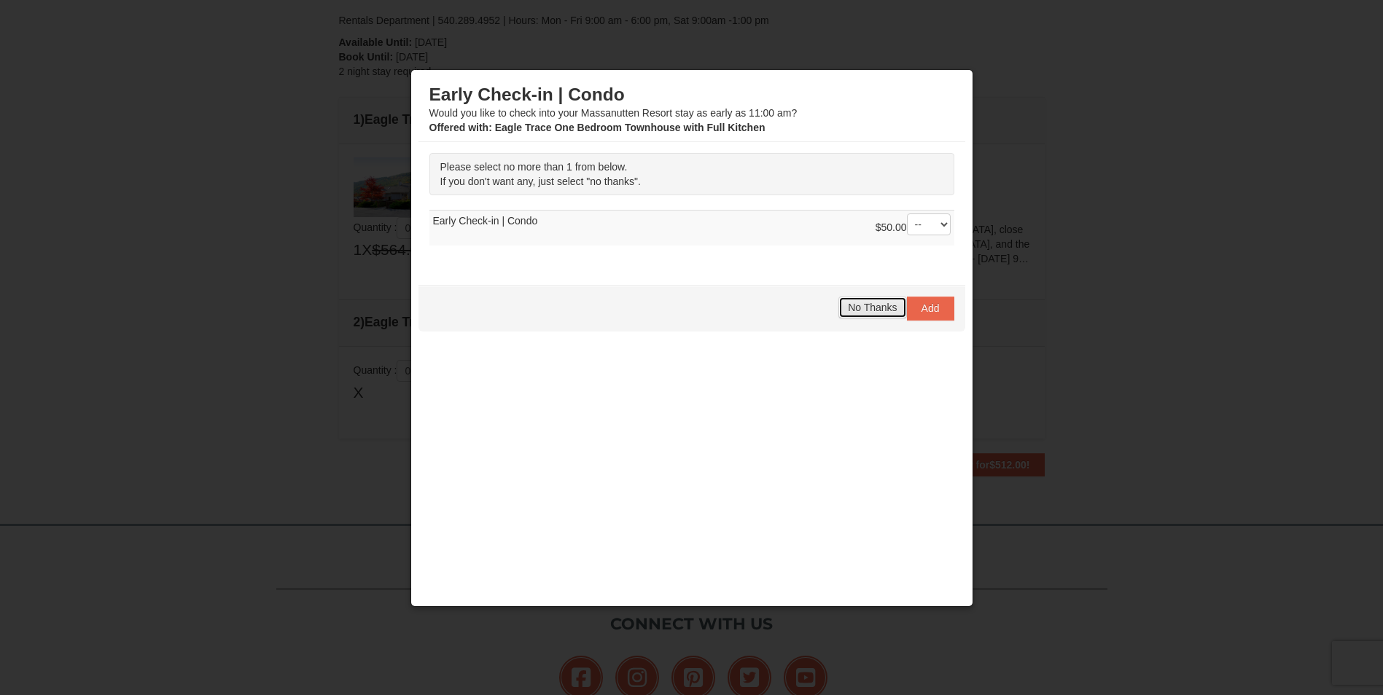
drag, startPoint x: 892, startPoint y: 309, endPoint x: 888, endPoint y: 117, distance: 191.7
click at [888, 308] on span "No Thanks" at bounding box center [872, 308] width 49 height 12
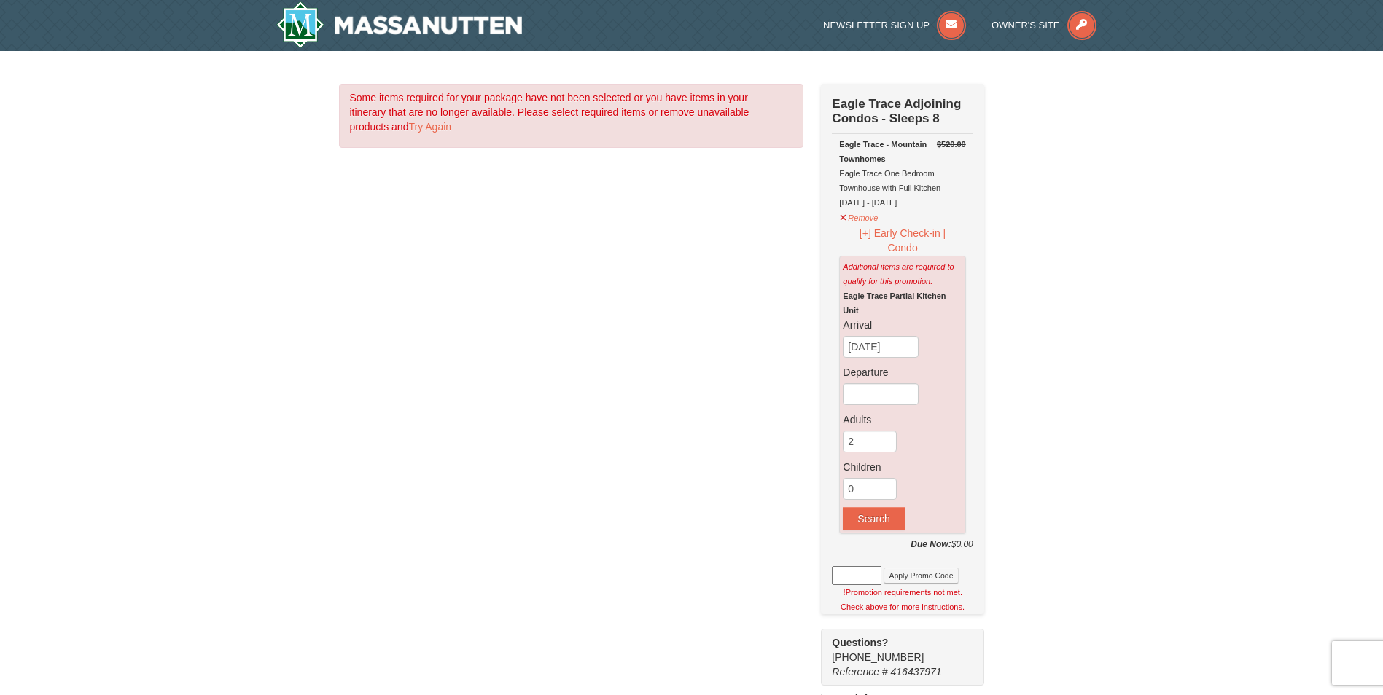
scroll to position [72, 0]
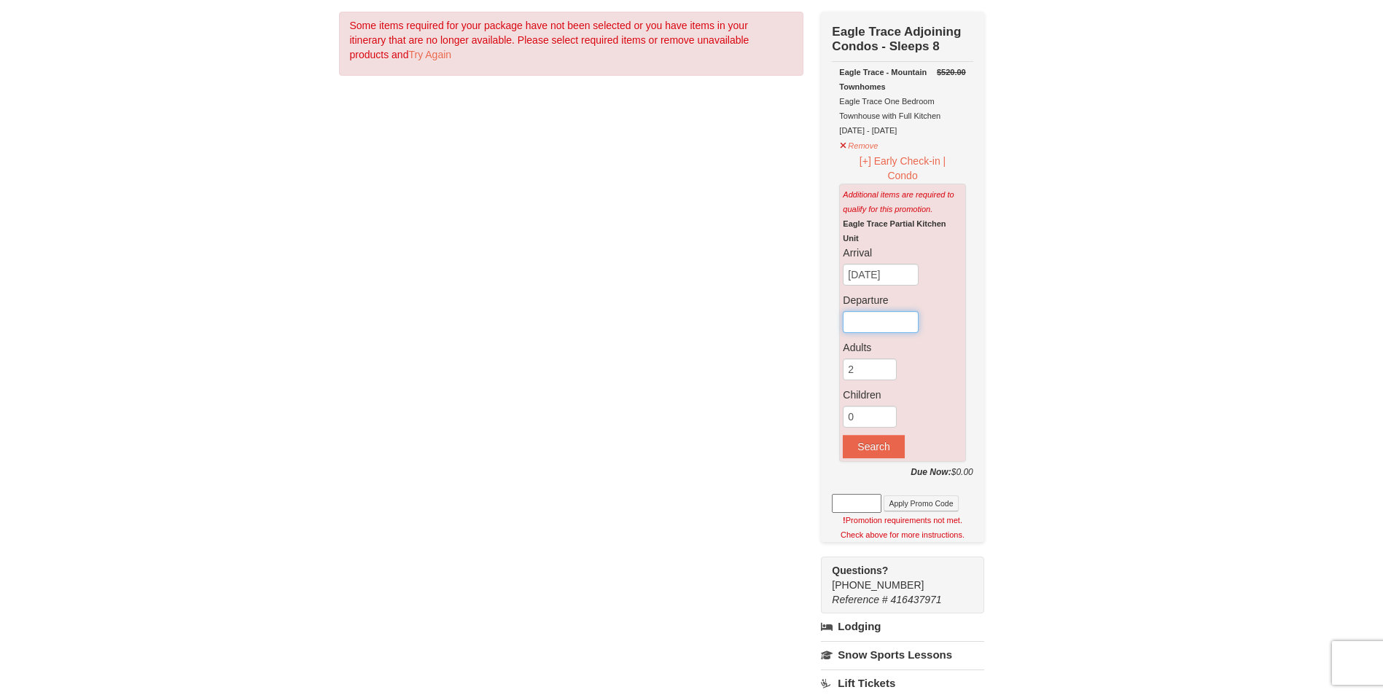
click at [906, 321] on input "text" at bounding box center [881, 322] width 76 height 22
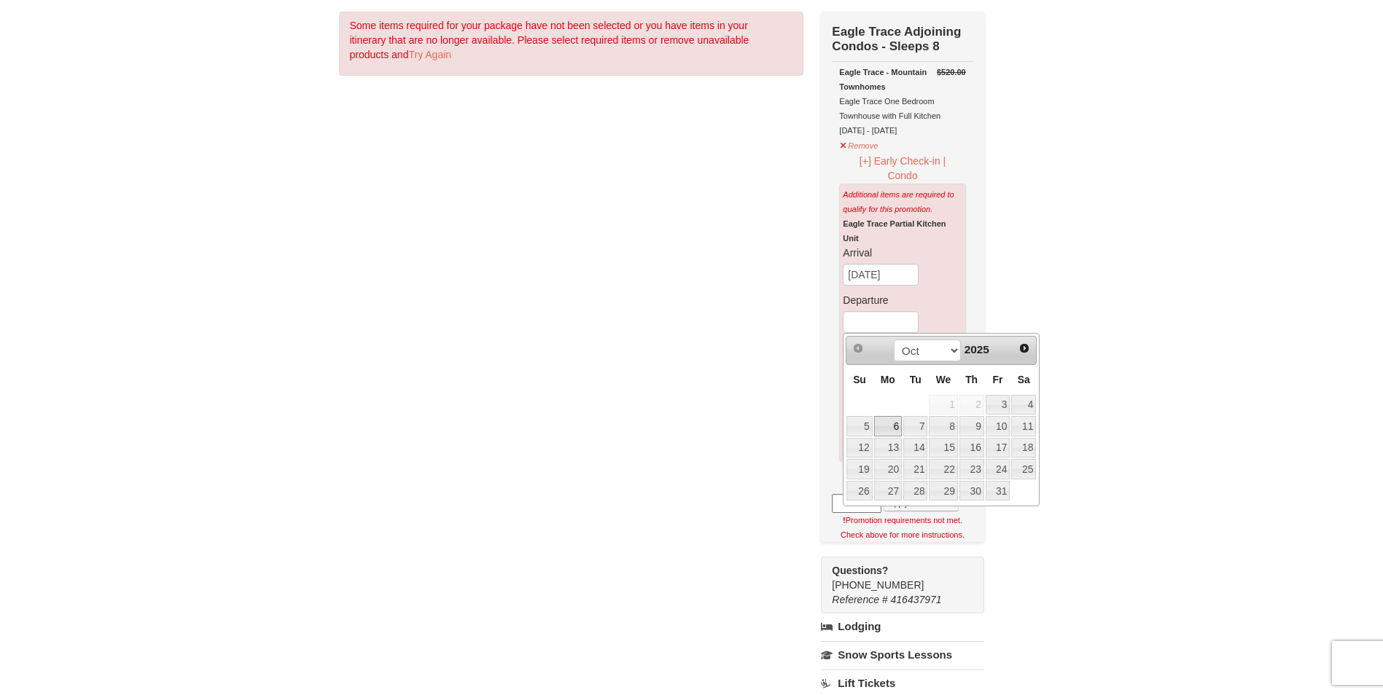
click at [874, 429] on link "6" at bounding box center [888, 426] width 28 height 20
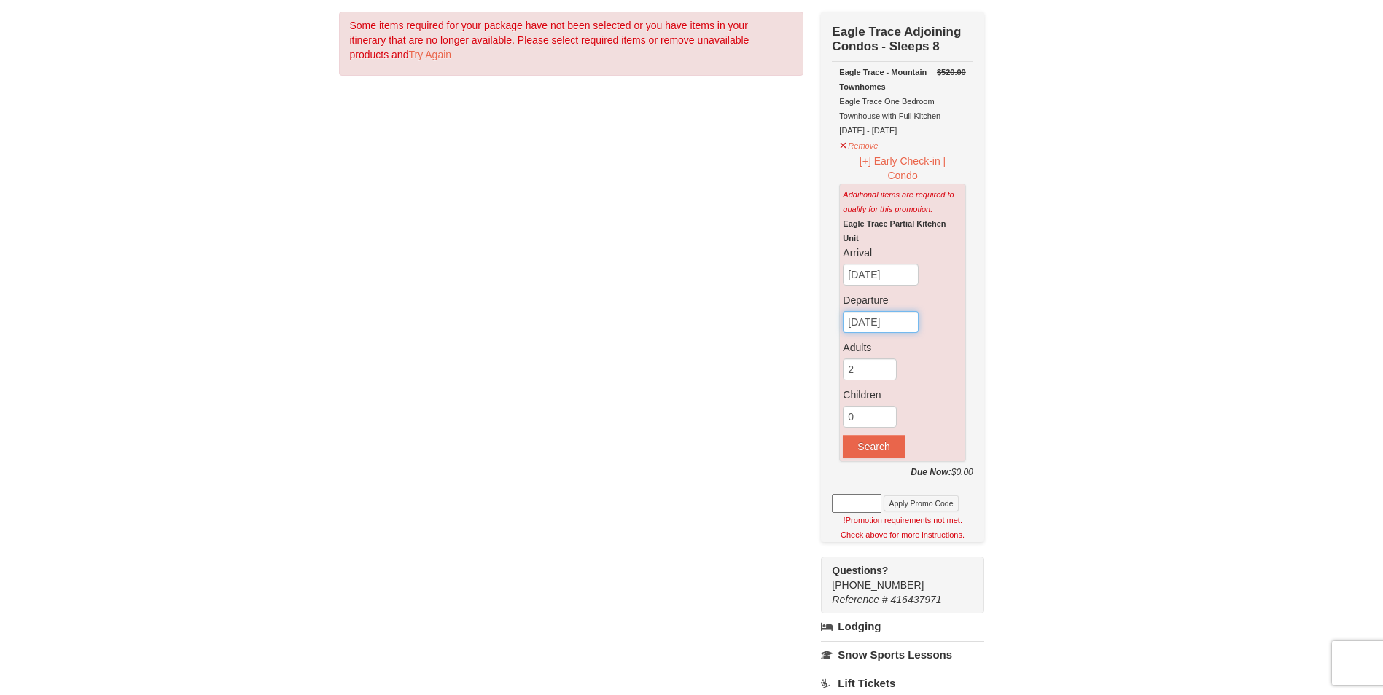
click at [874, 321] on input "[DATE]" at bounding box center [881, 322] width 76 height 22
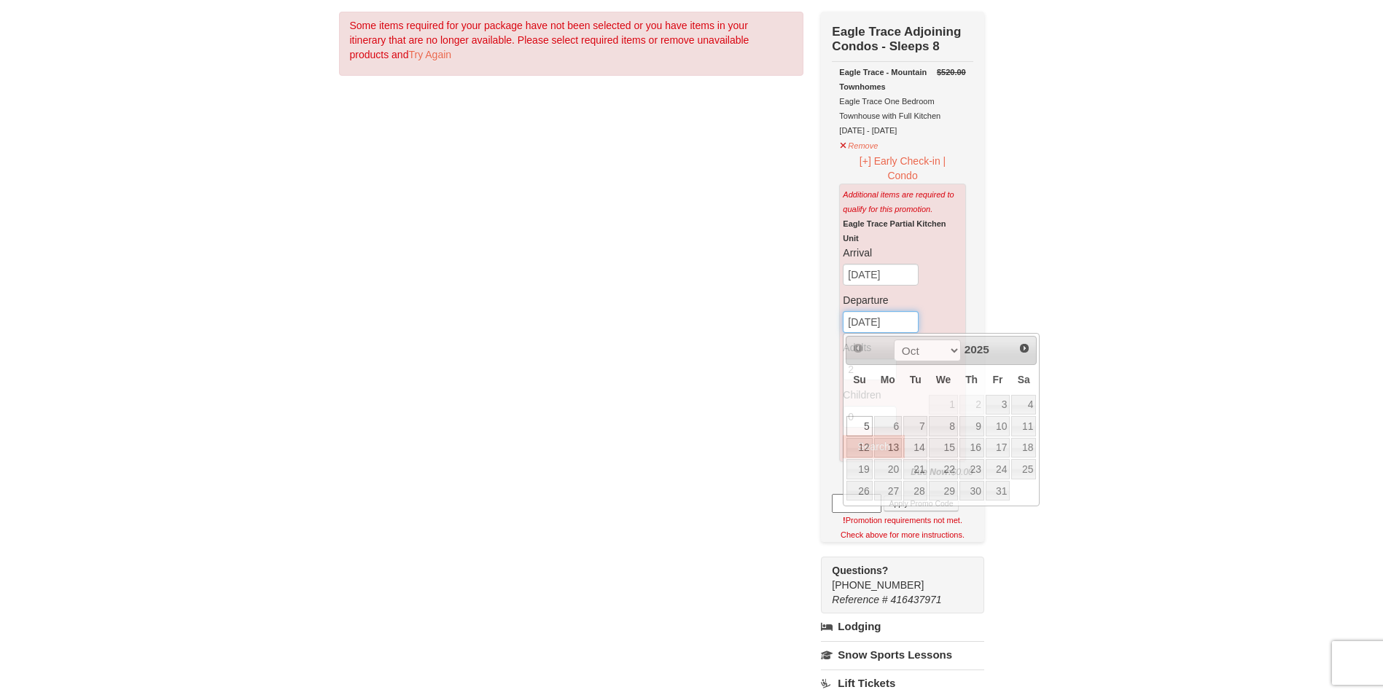
type input "[DATE]"
click at [905, 276] on input "[DATE]" at bounding box center [881, 275] width 76 height 22
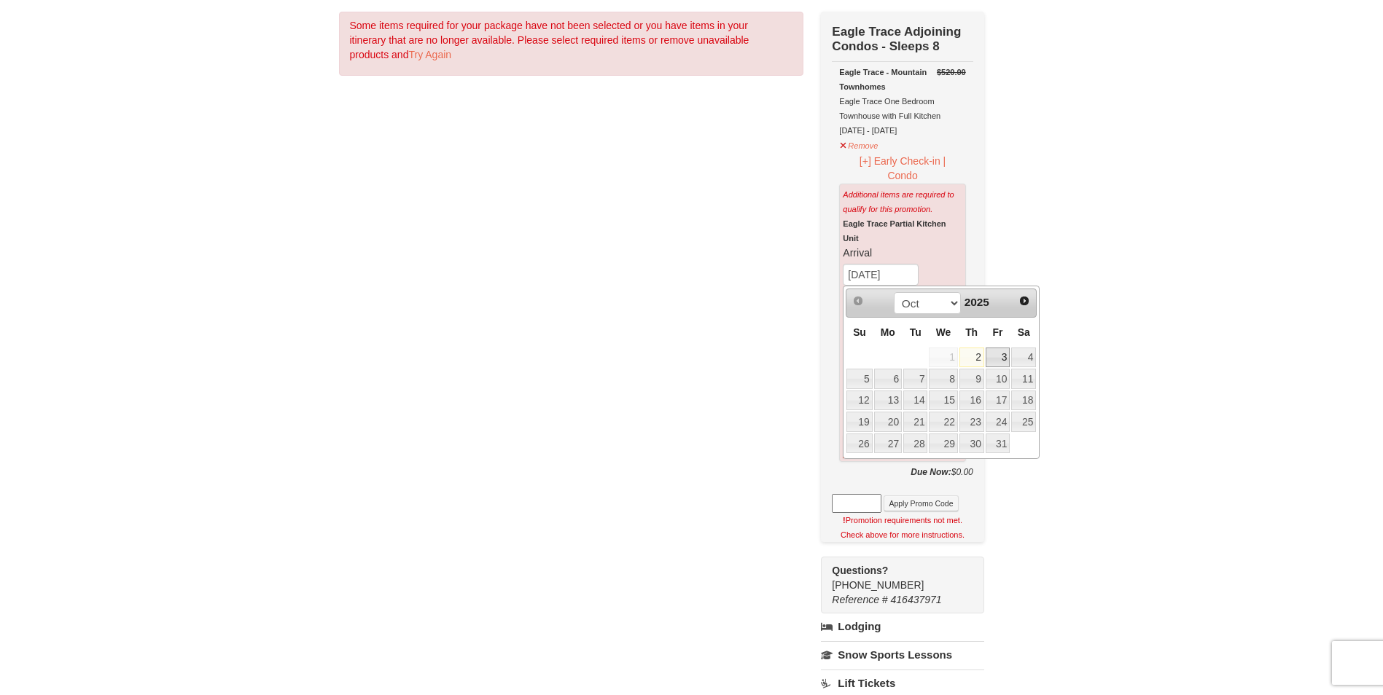
click at [1004, 363] on link "3" at bounding box center [997, 358] width 25 height 20
type input "[DATE]"
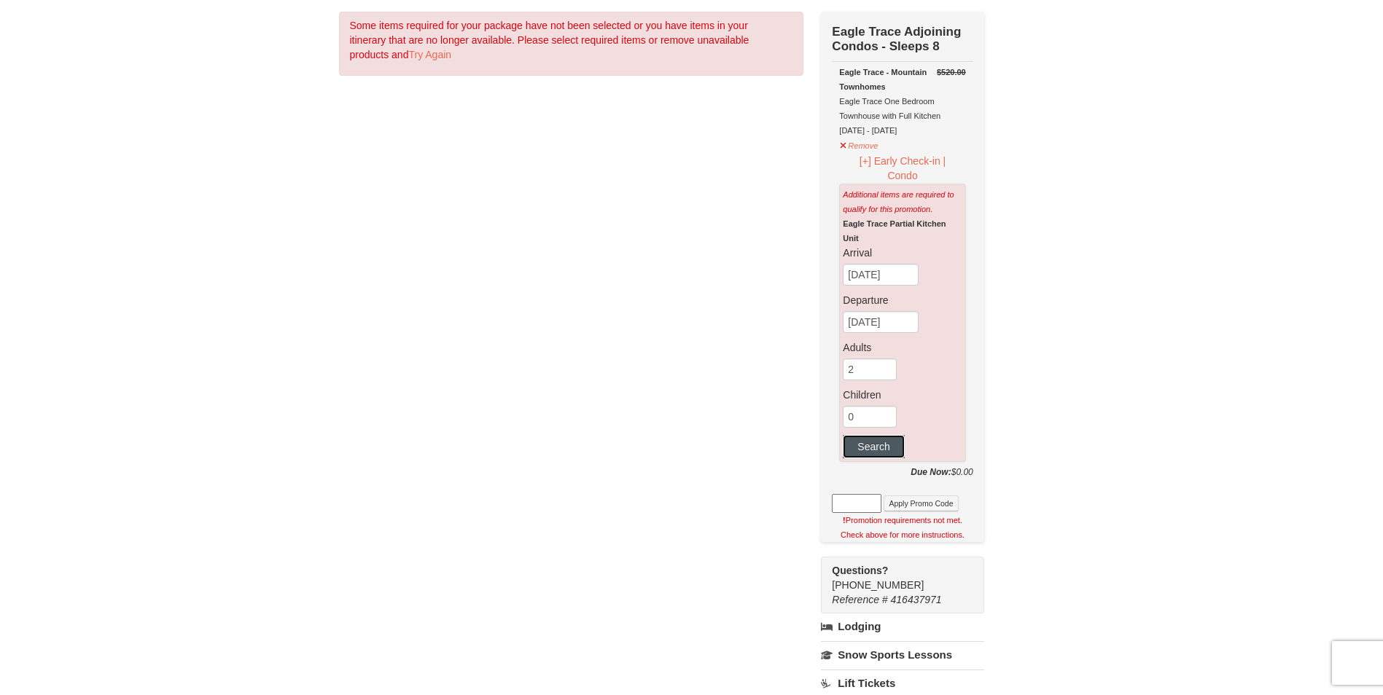
click at [887, 453] on button "Search" at bounding box center [873, 446] width 61 height 23
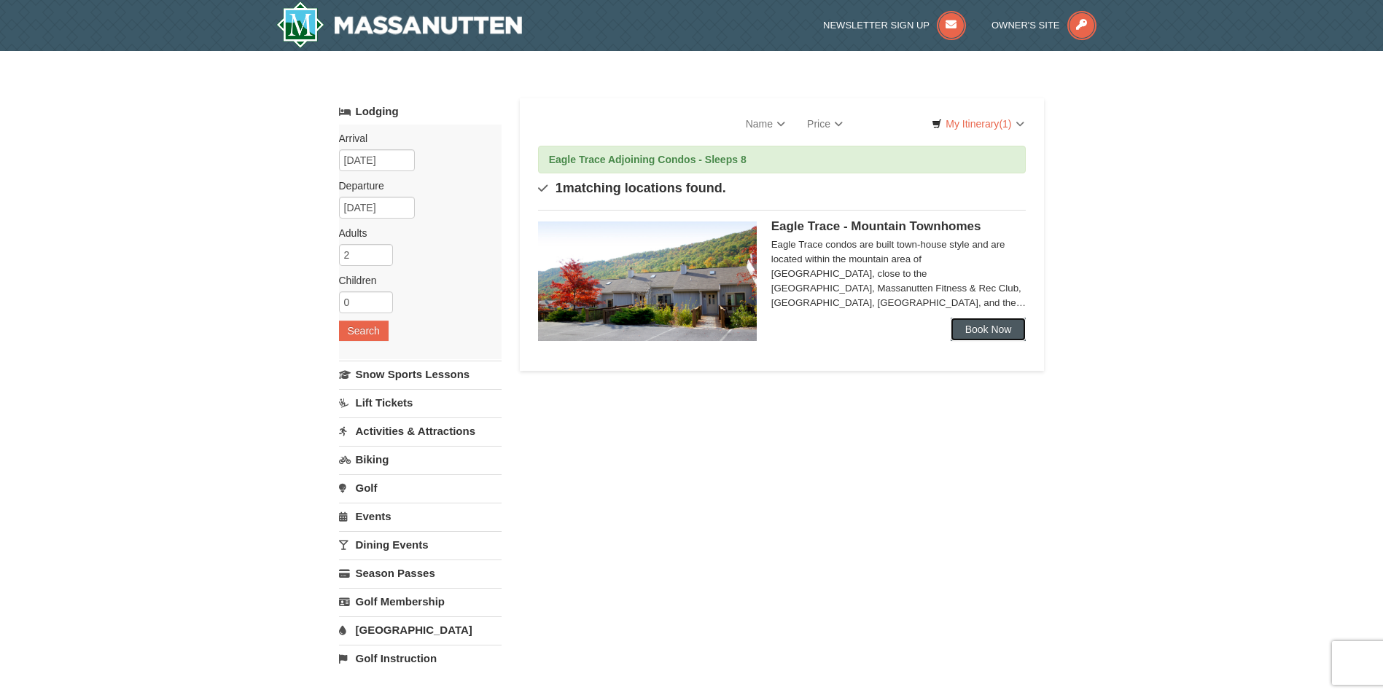
click at [1005, 328] on link "Book Now" at bounding box center [988, 329] width 76 height 23
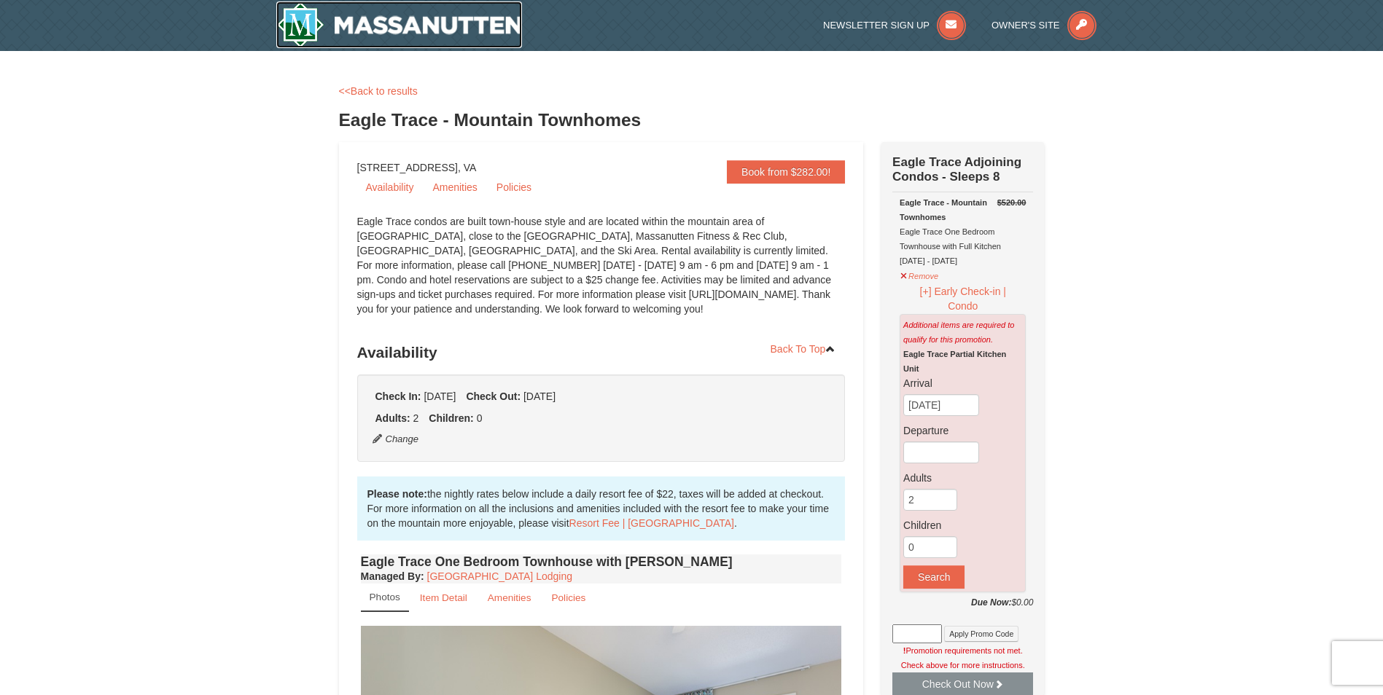
click at [465, 34] on img at bounding box center [399, 24] width 246 height 47
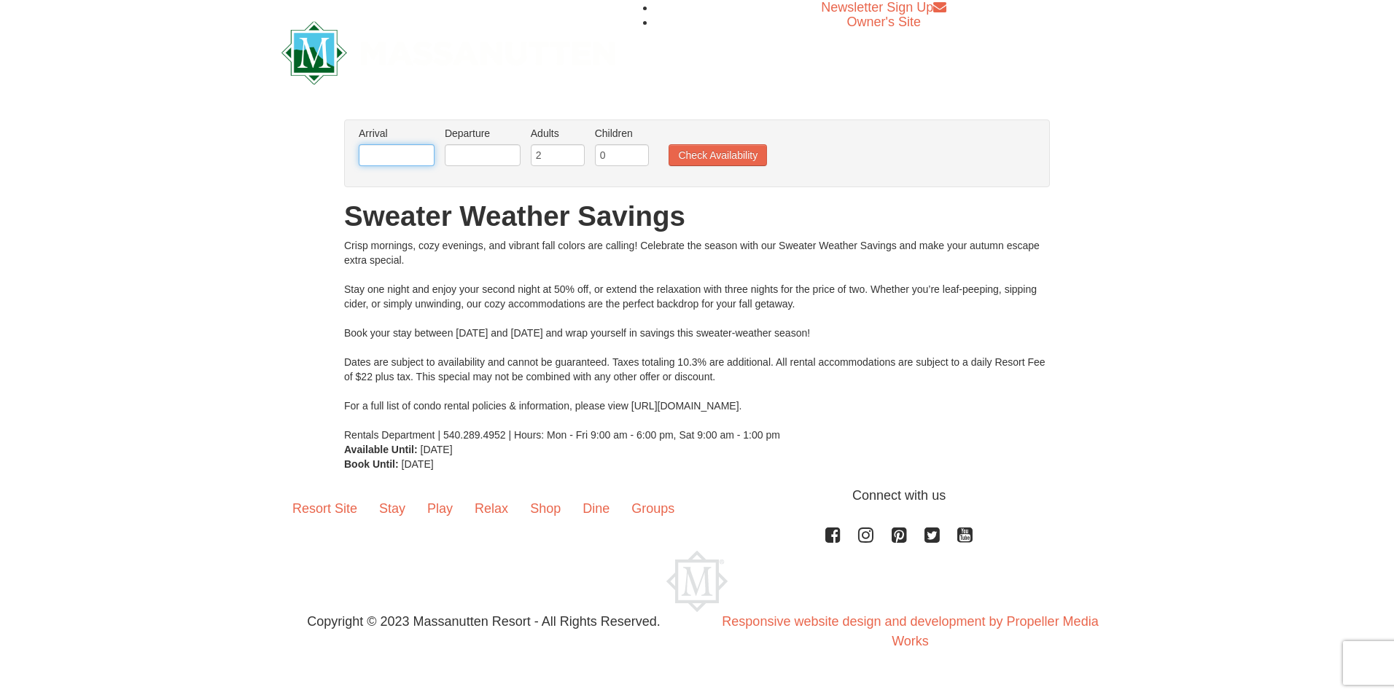
click at [396, 151] on input "text" at bounding box center [397, 155] width 76 height 22
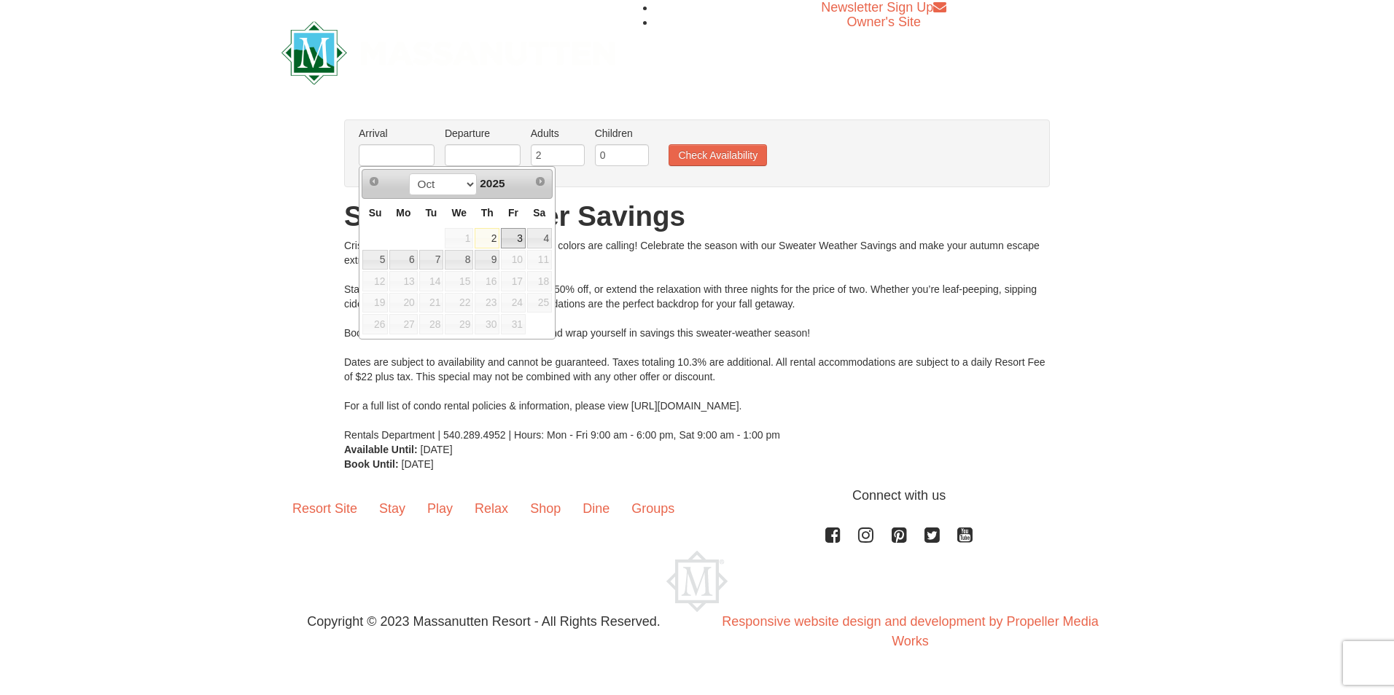
click at [515, 236] on link "3" at bounding box center [513, 238] width 25 height 20
type input "[DATE]"
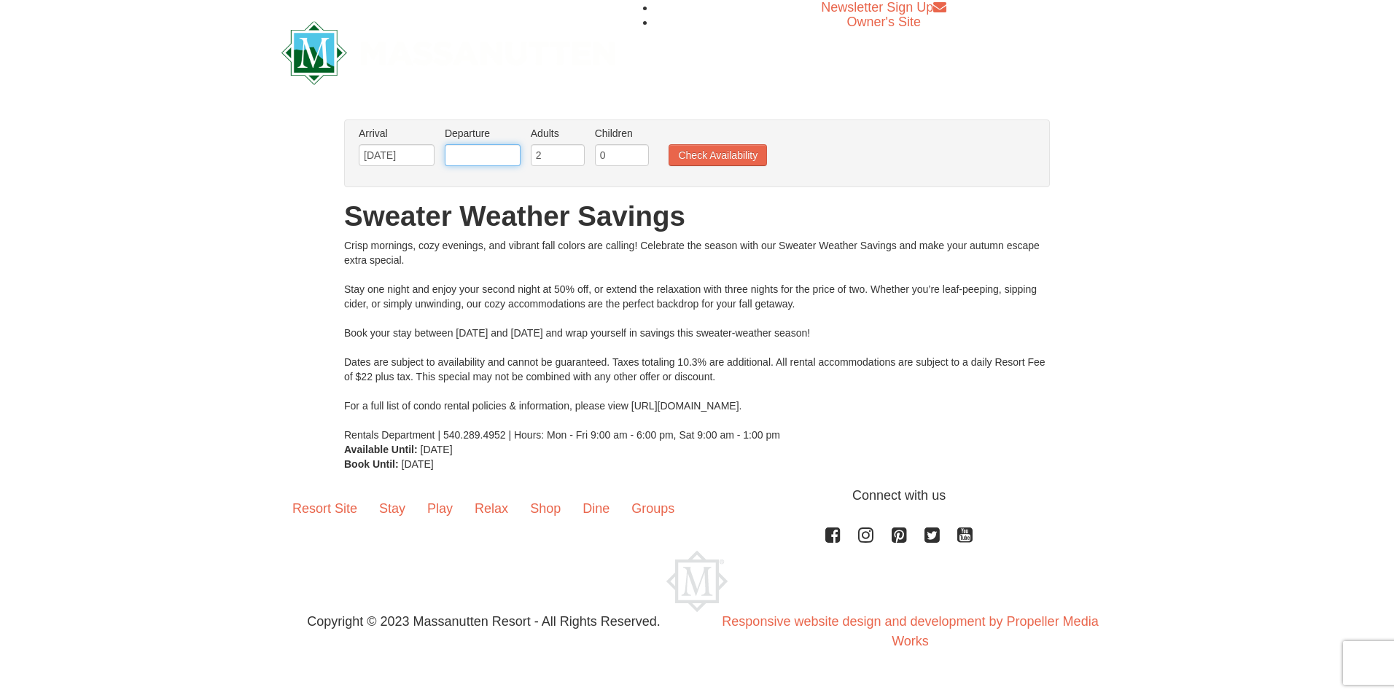
click at [497, 163] on input "text" at bounding box center [483, 155] width 76 height 22
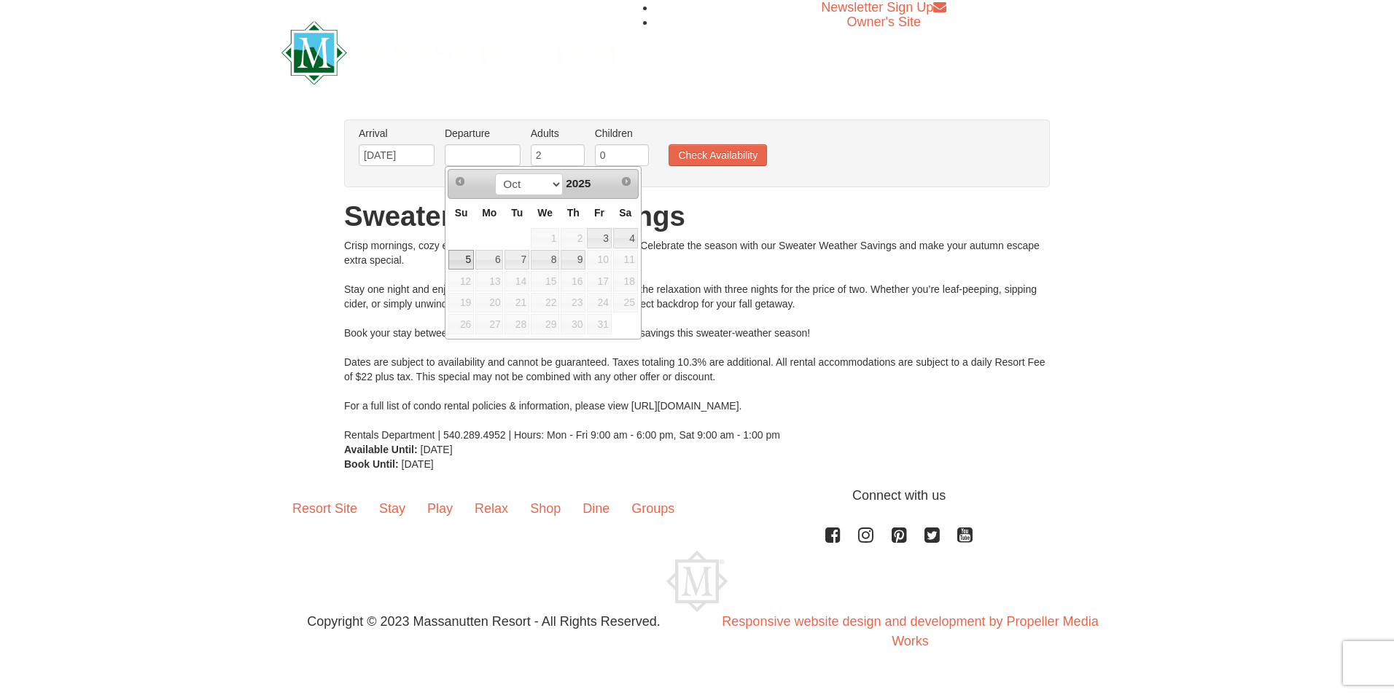
click at [464, 259] on link "5" at bounding box center [461, 260] width 26 height 20
type input "[DATE]"
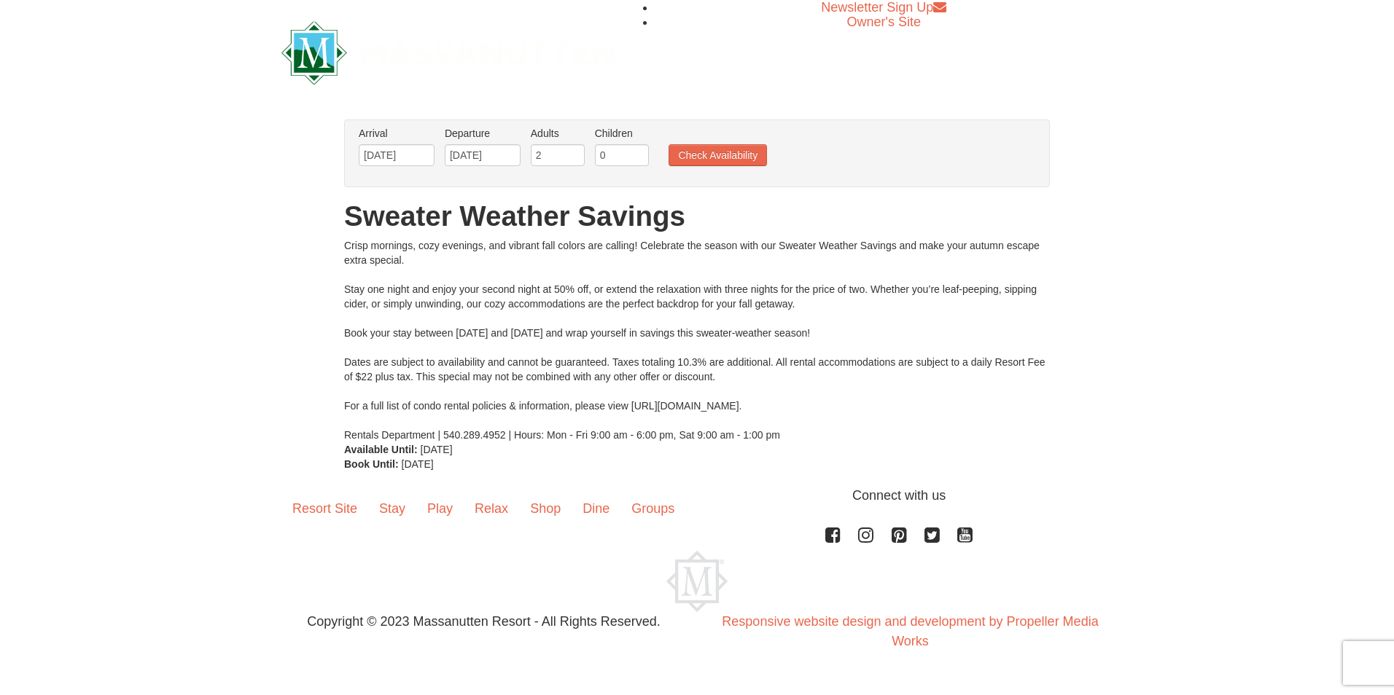
drag, startPoint x: 654, startPoint y: 163, endPoint x: 460, endPoint y: 165, distance: 193.9
click at [446, 165] on ul "Arrival Please format dates MM/DD/YYYY Please format dates MM/DD/YYYY [DATE] De…" at bounding box center [689, 149] width 668 height 47
drag, startPoint x: 643, startPoint y: 177, endPoint x: 640, endPoint y: 169, distance: 8.5
click at [640, 168] on li "Children Please format dates MM/DD/YYYY 0" at bounding box center [621, 149] width 61 height 47
click at [619, 147] on input "0" at bounding box center [622, 155] width 54 height 22
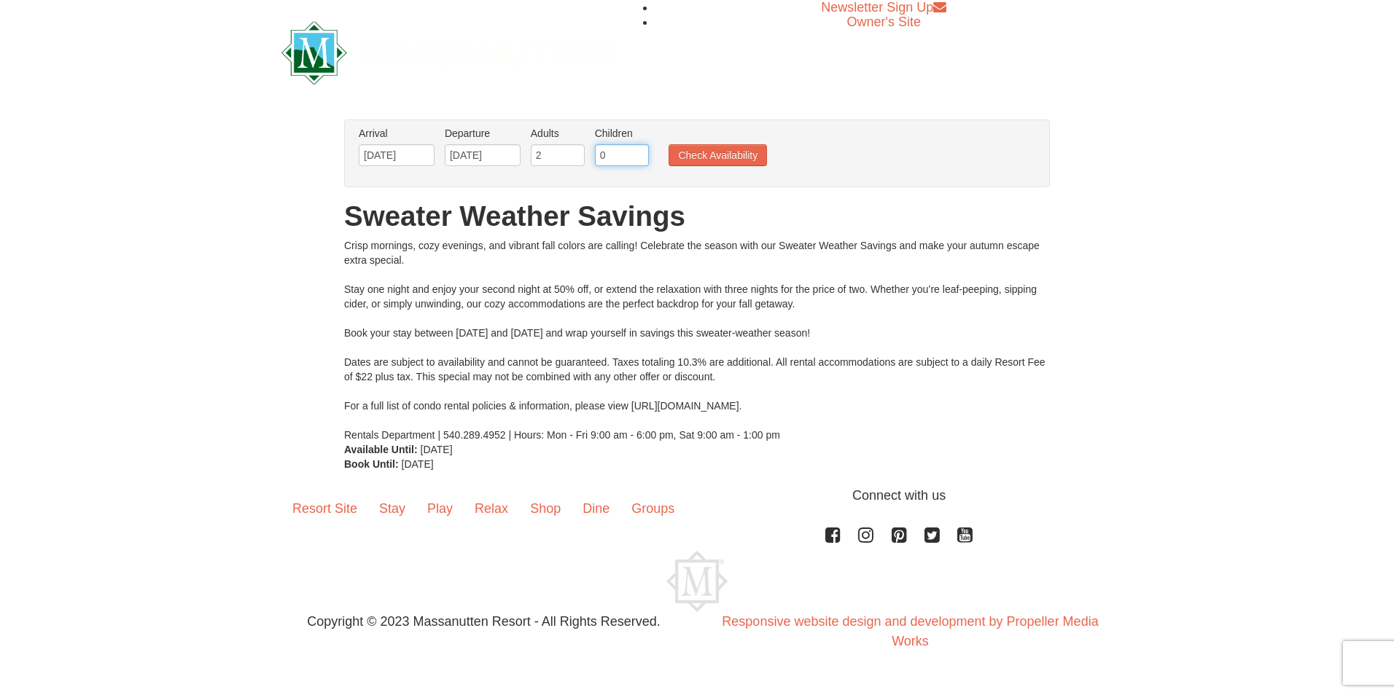
click at [609, 159] on input "0" at bounding box center [622, 155] width 54 height 22
drag, startPoint x: 534, startPoint y: 160, endPoint x: 547, endPoint y: 152, distance: 15.2
click at [547, 152] on input "2" at bounding box center [558, 155] width 54 height 22
drag, startPoint x: 547, startPoint y: 152, endPoint x: 547, endPoint y: 160, distance: 8.7
click at [547, 161] on input "2" at bounding box center [558, 155] width 54 height 22
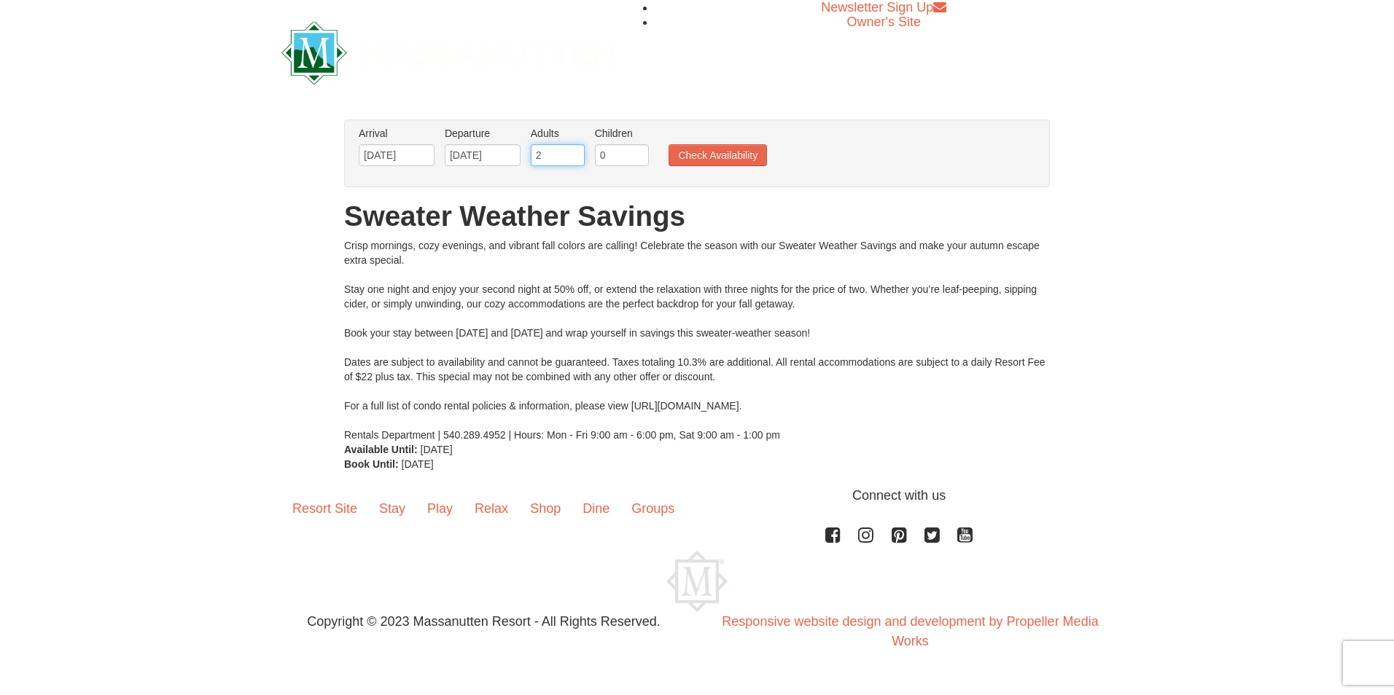
drag, startPoint x: 550, startPoint y: 155, endPoint x: 526, endPoint y: 160, distance: 25.3
click at [523, 160] on ul "Arrival Please format dates MM/DD/YYYY Please format dates MM/DD/YYYY [DATE] De…" at bounding box center [689, 149] width 668 height 47
type input "3"
drag, startPoint x: 626, startPoint y: 159, endPoint x: 474, endPoint y: 136, distance: 153.3
click at [480, 137] on ul "Arrival Please format dates MM/DD/YYYY Please format dates MM/DD/YYYY [DATE] De…" at bounding box center [689, 149] width 668 height 47
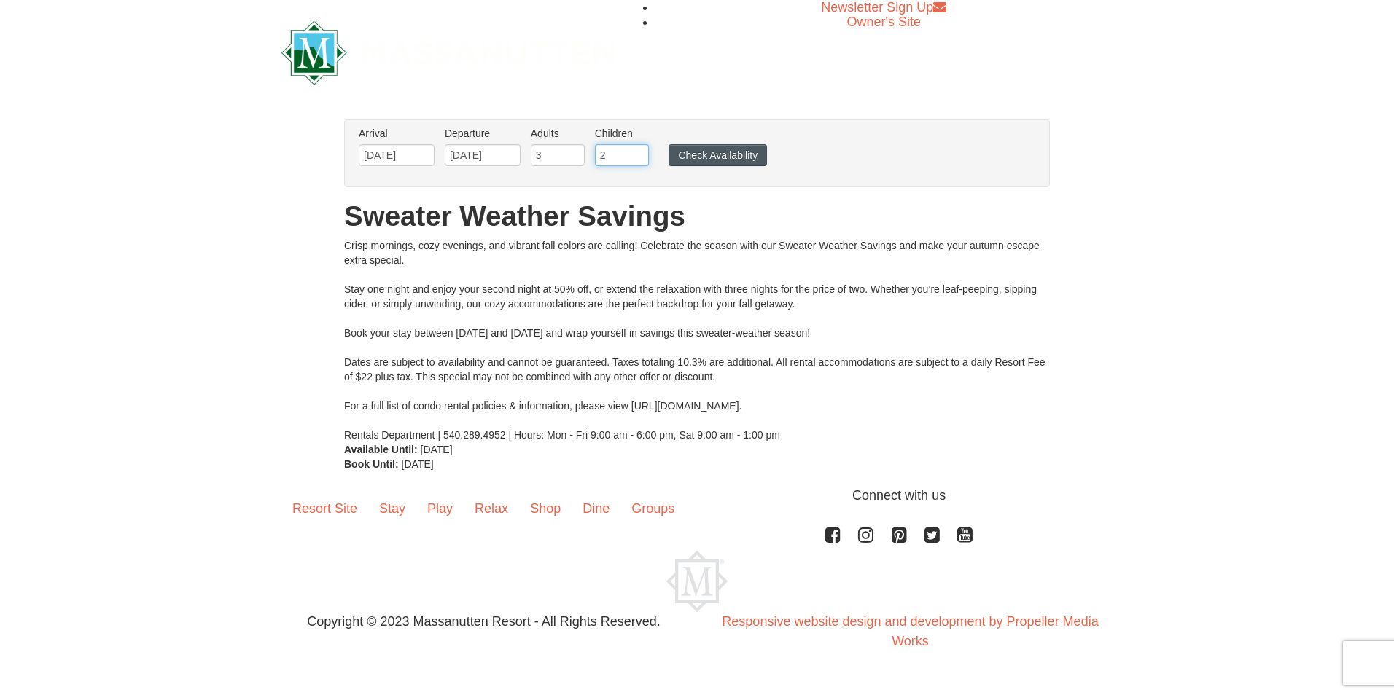
type input "2"
click at [716, 146] on button "Check Availability" at bounding box center [717, 155] width 98 height 22
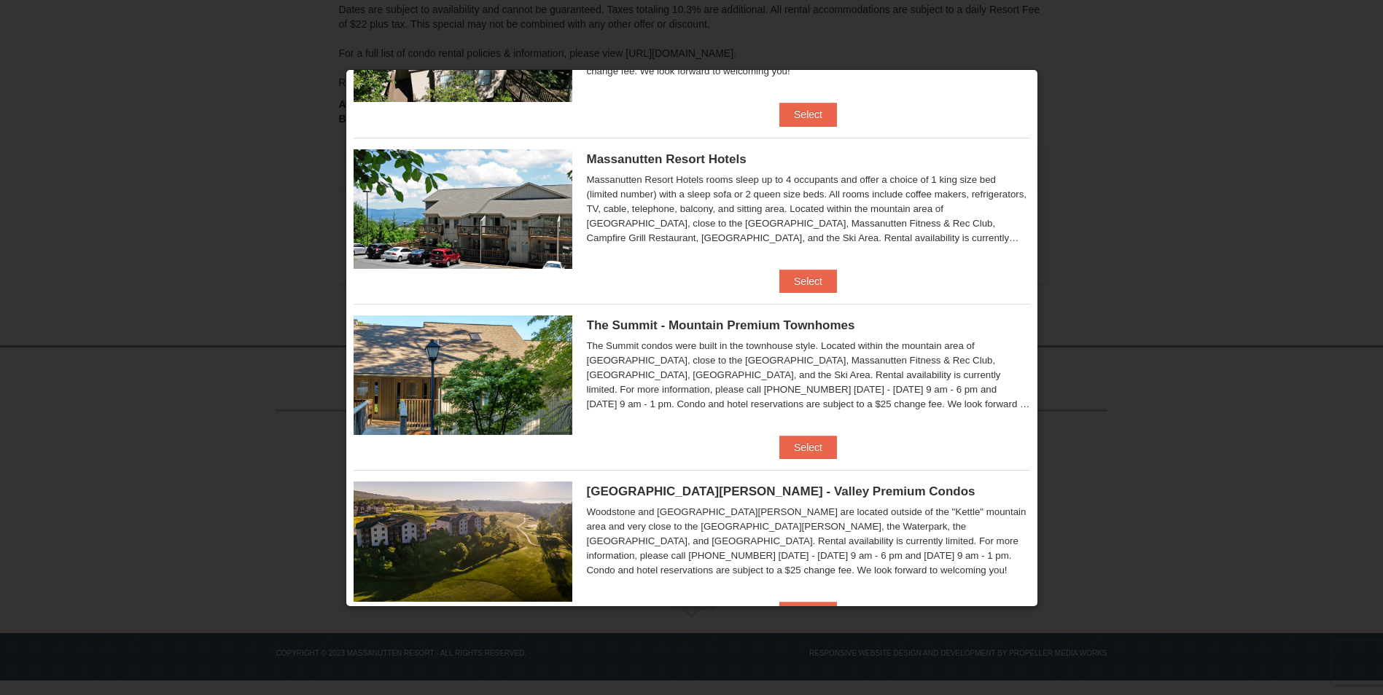
scroll to position [249, 0]
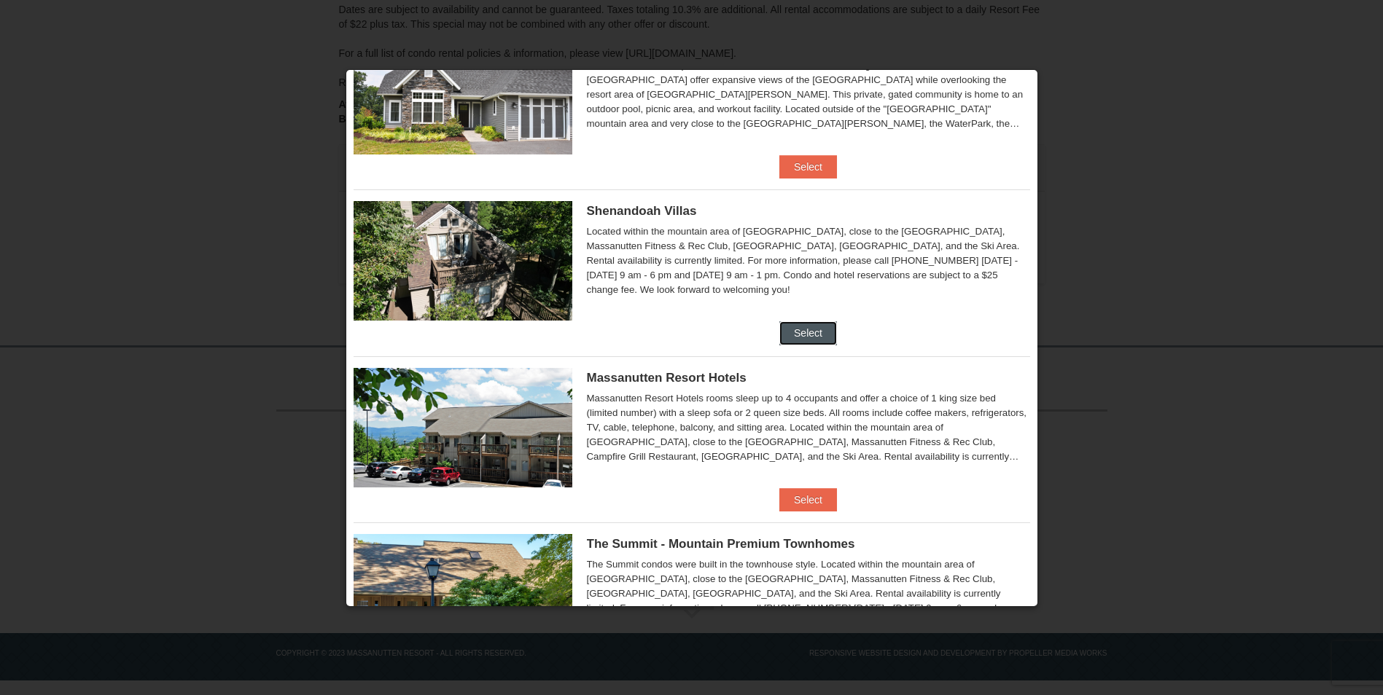
click at [794, 327] on button "Select" at bounding box center [808, 332] width 58 height 23
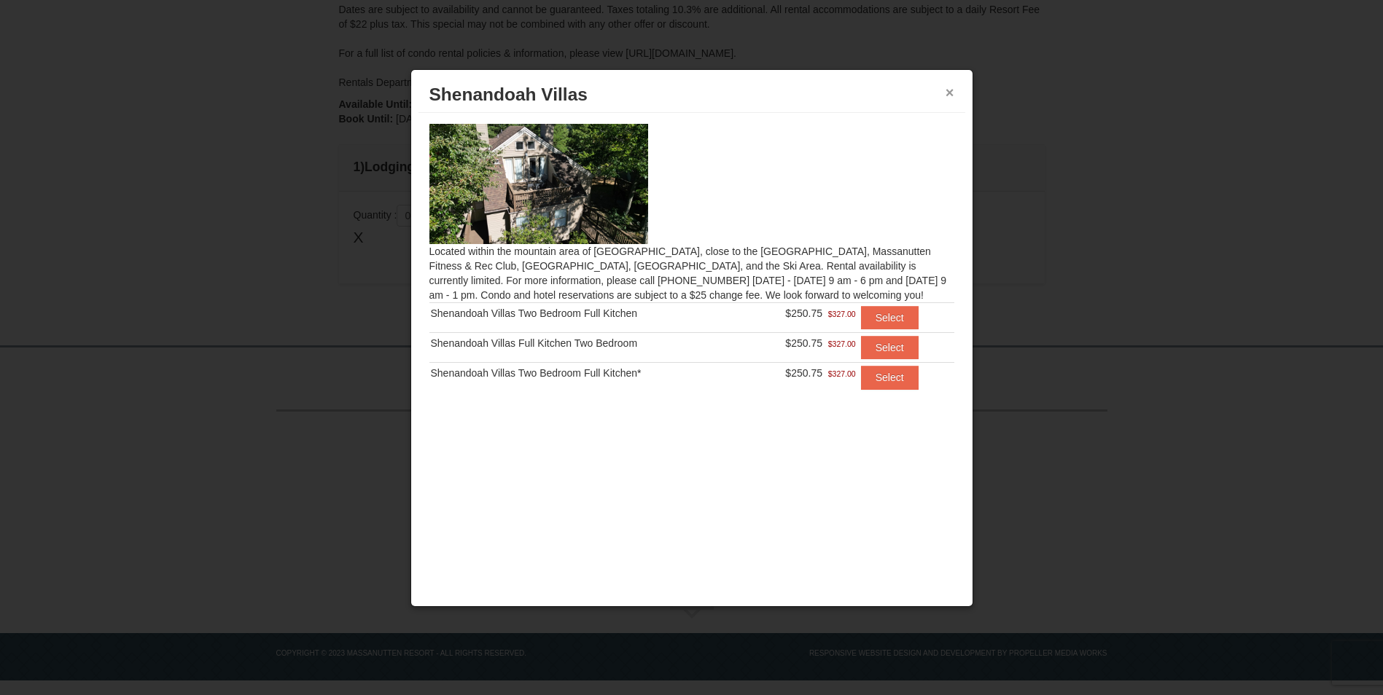
click at [949, 91] on button "×" at bounding box center [949, 92] width 9 height 15
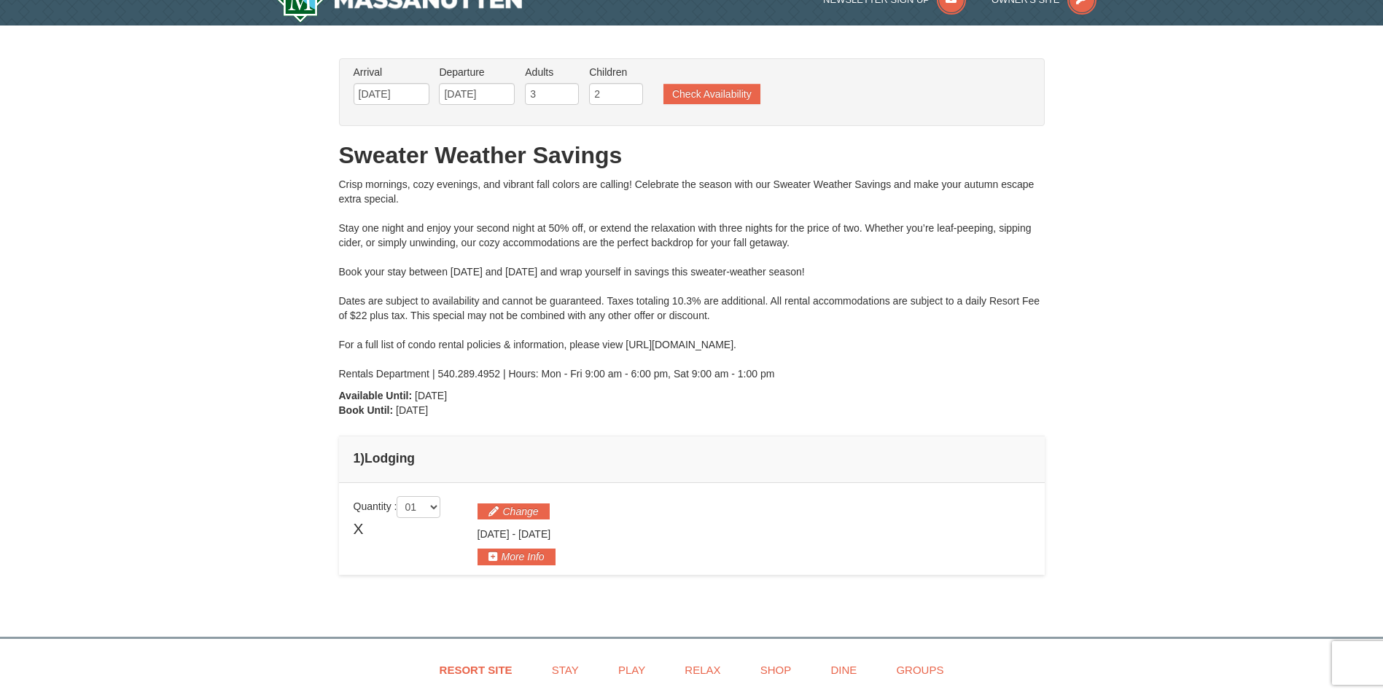
scroll to position [0, 0]
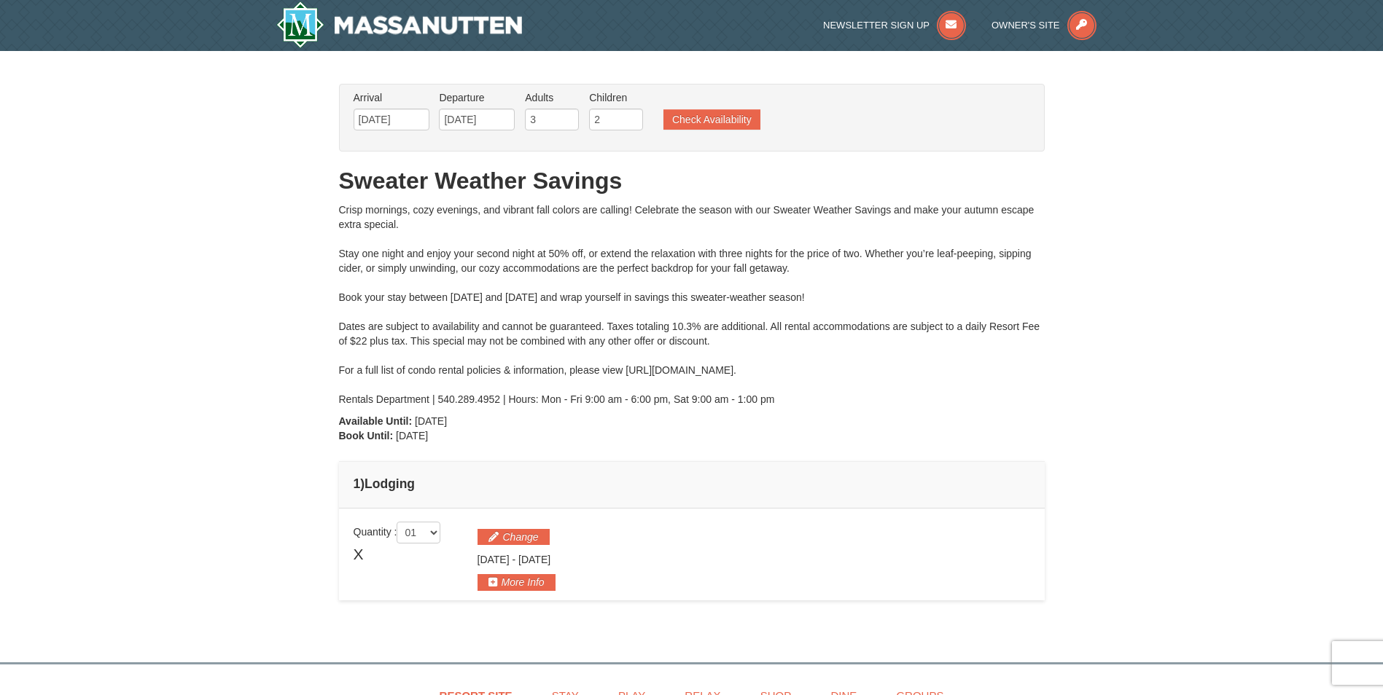
click at [542, 526] on div "Change [DATE] - [DATE]" at bounding box center [753, 556] width 552 height 69
click at [536, 535] on button "Change" at bounding box center [513, 537] width 72 height 16
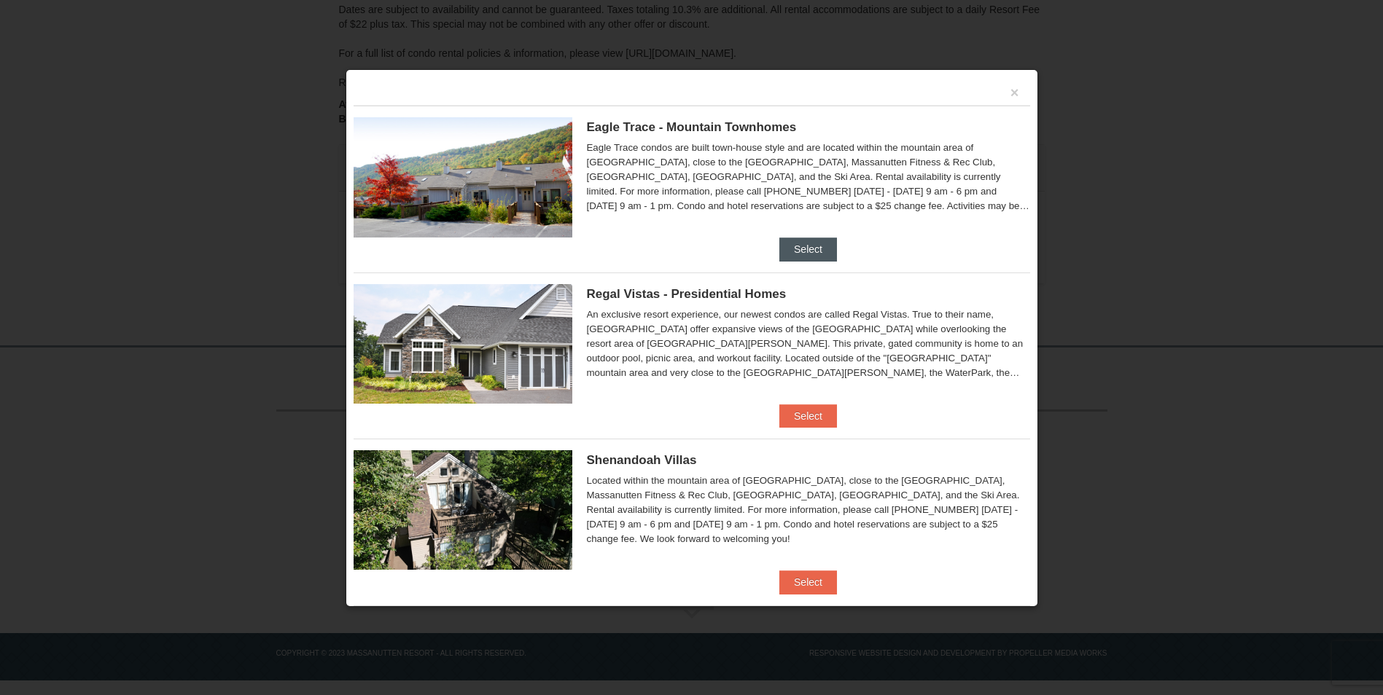
scroll to position [244, 0]
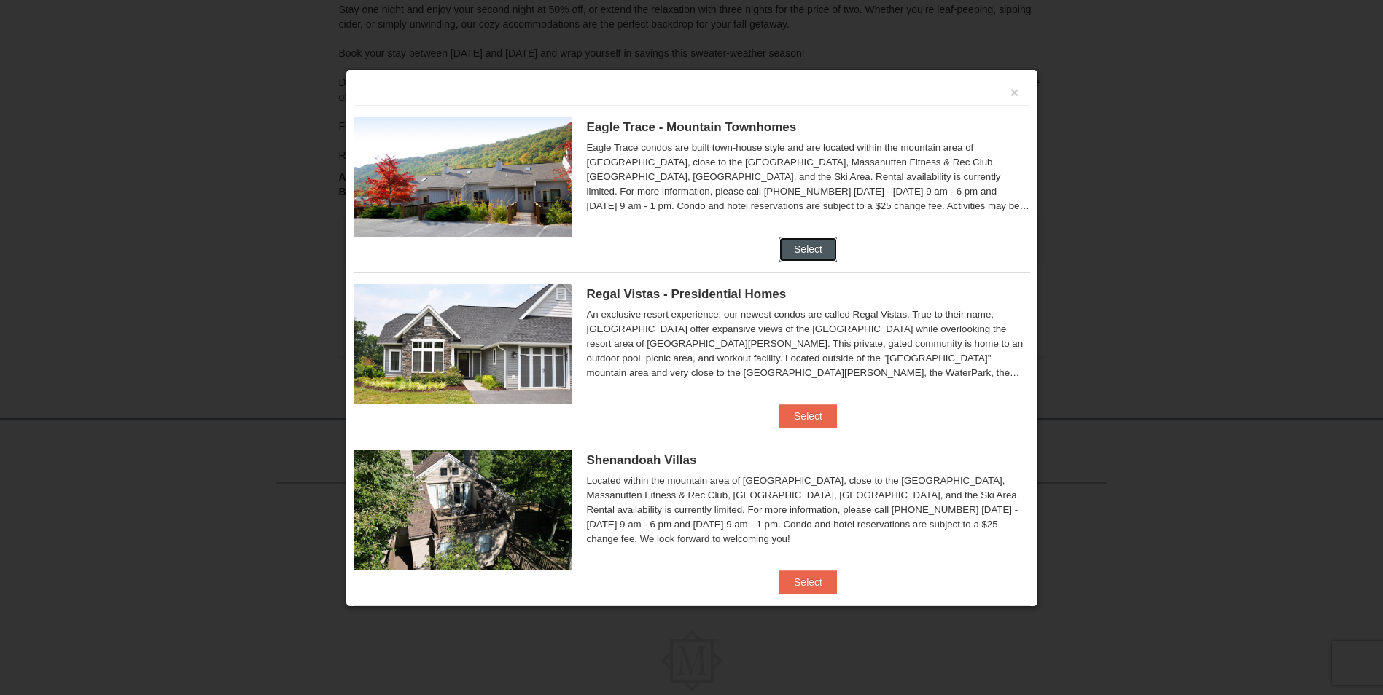
click at [802, 240] on button "Select" at bounding box center [808, 249] width 58 height 23
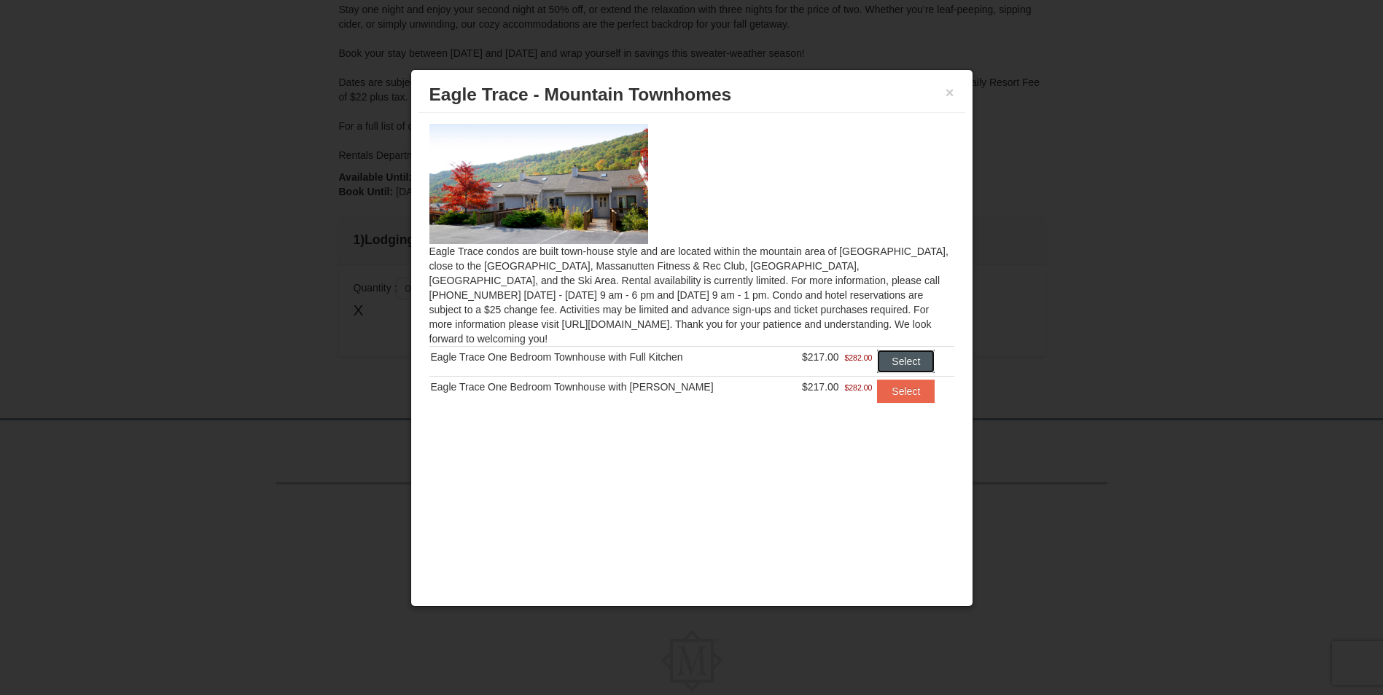
click at [908, 350] on button "Select" at bounding box center [906, 361] width 58 height 23
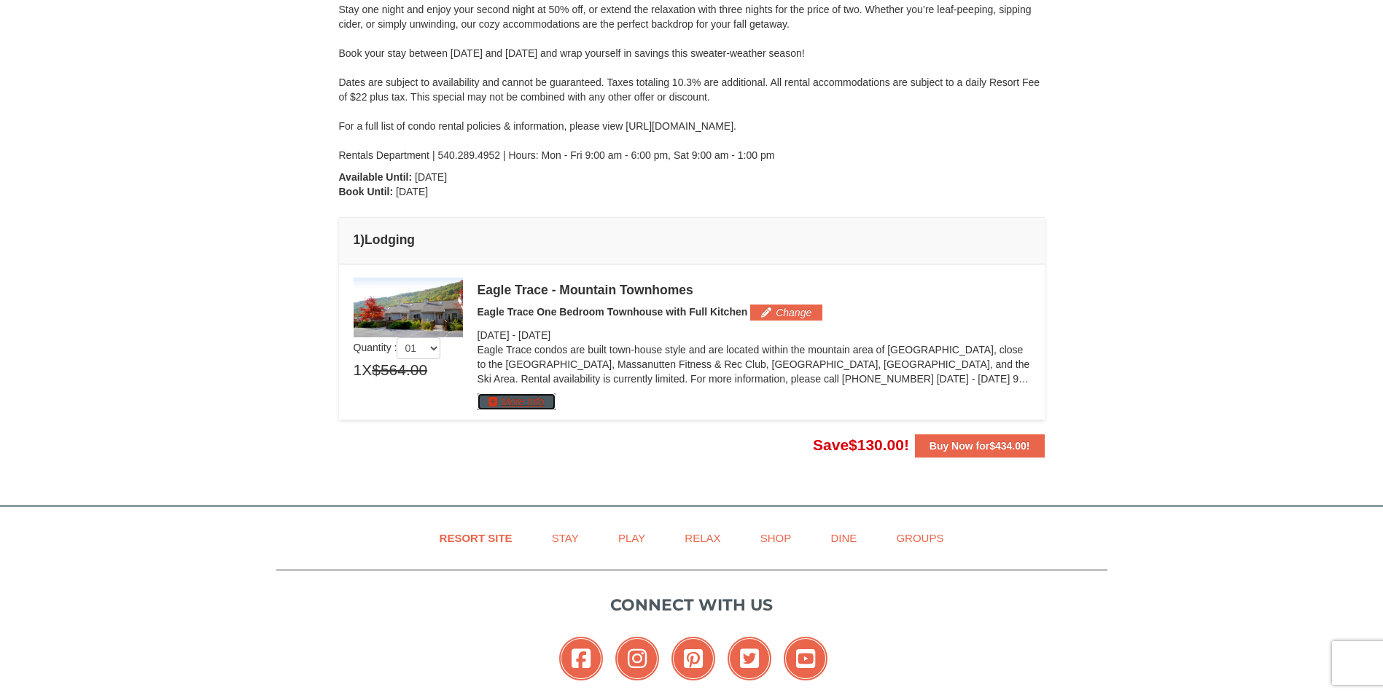
click at [534, 407] on button "More Info" at bounding box center [516, 402] width 78 height 16
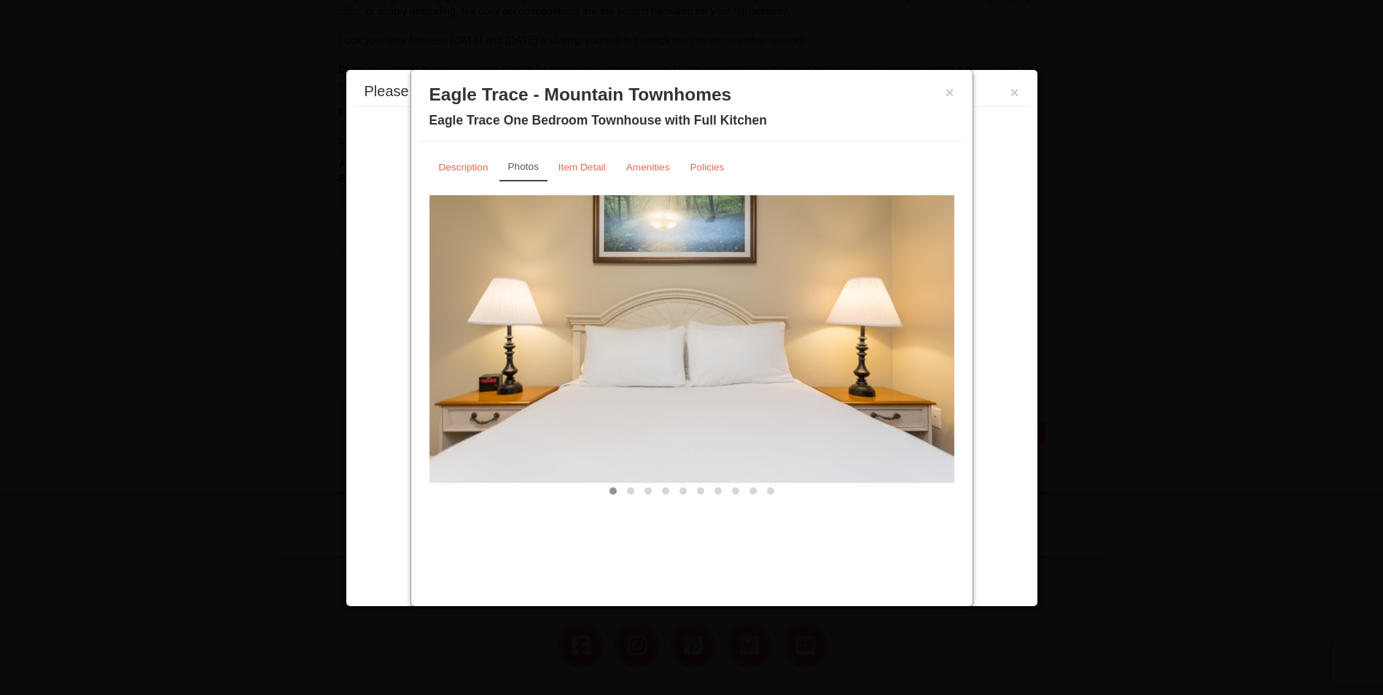
scroll to position [404, 0]
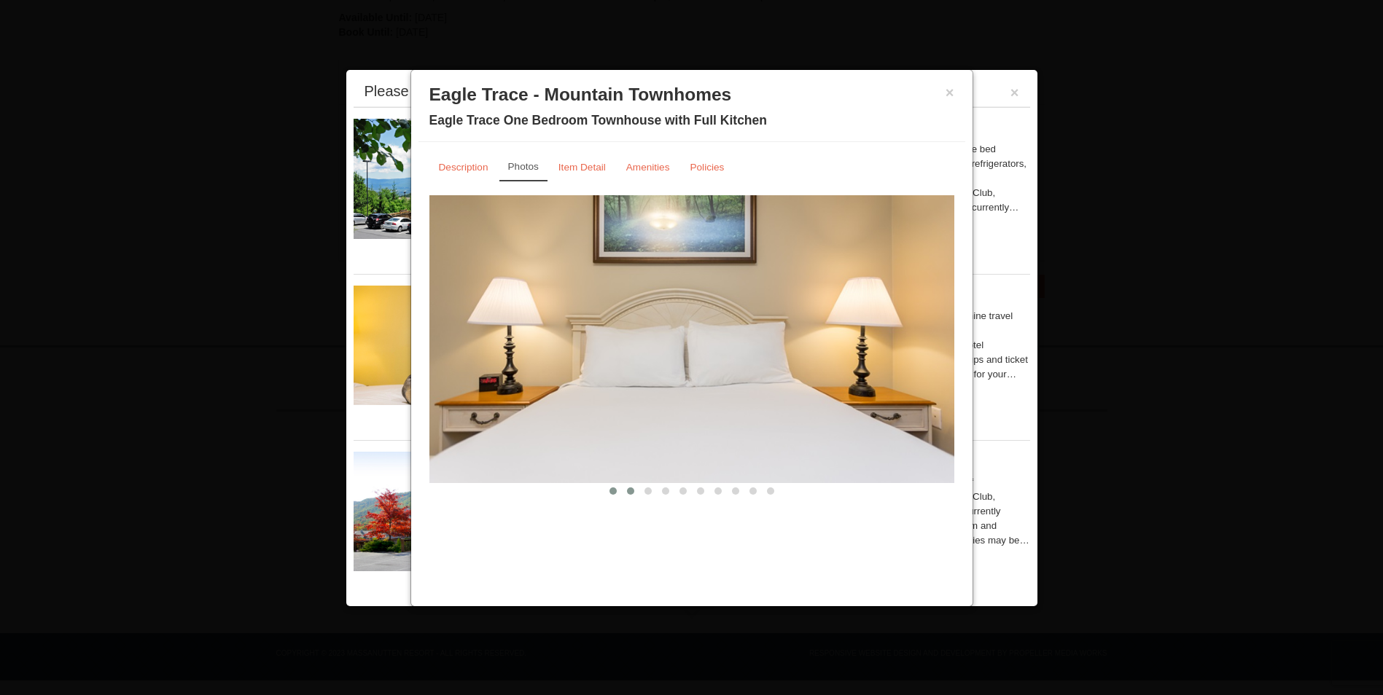
click at [629, 490] on span at bounding box center [630, 491] width 7 height 7
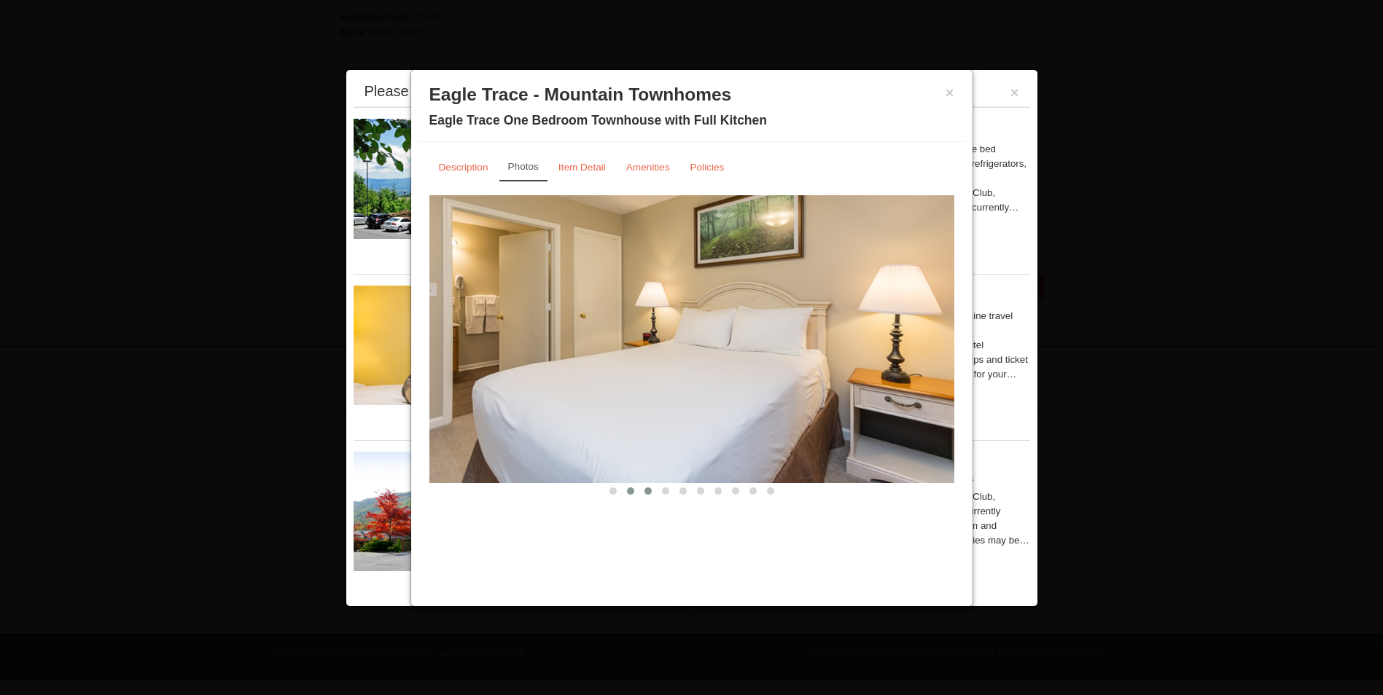
click at [645, 491] on span at bounding box center [647, 491] width 7 height 7
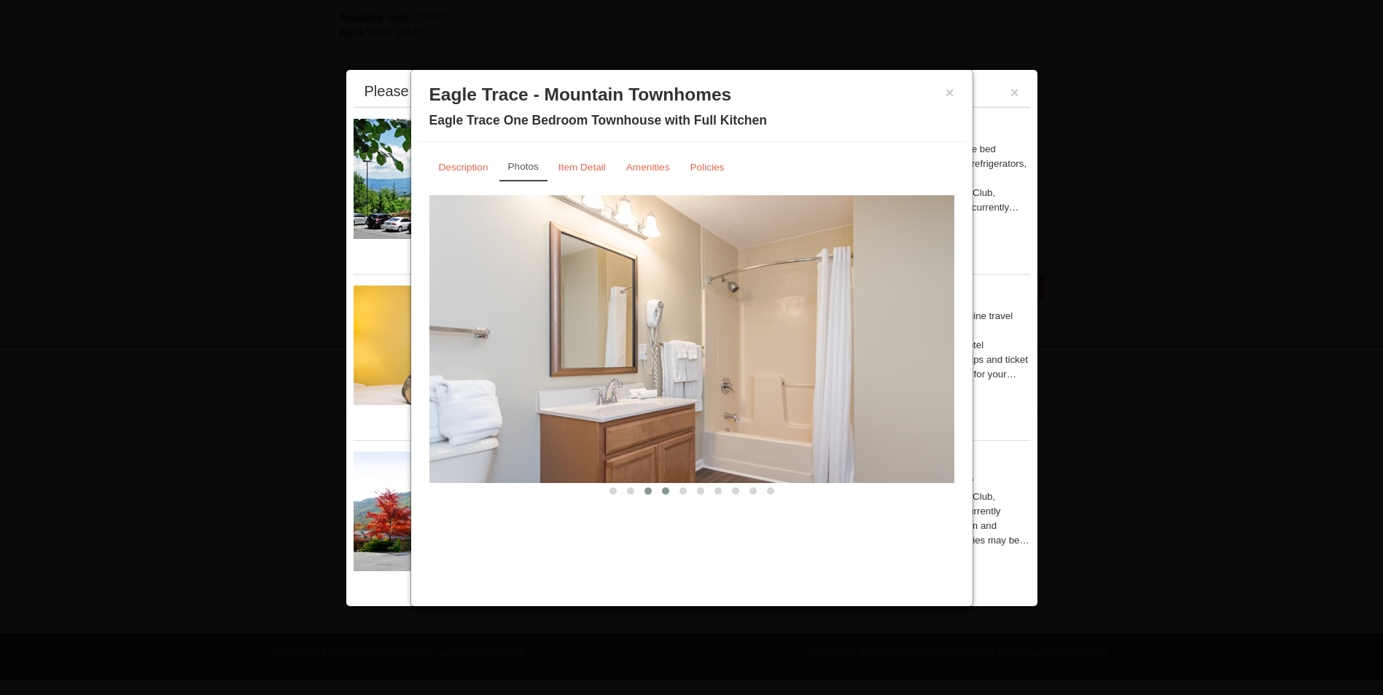
click at [669, 492] on button at bounding box center [665, 491] width 17 height 15
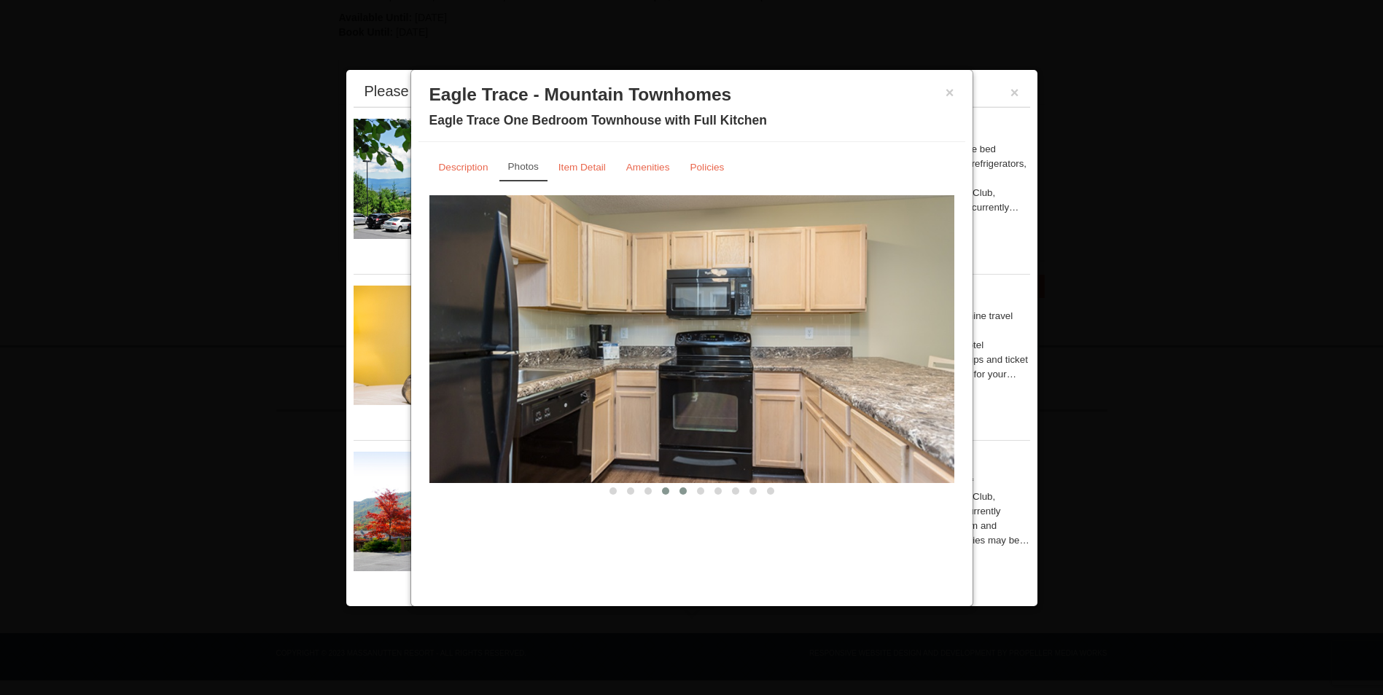
click at [681, 491] on span at bounding box center [682, 491] width 7 height 7
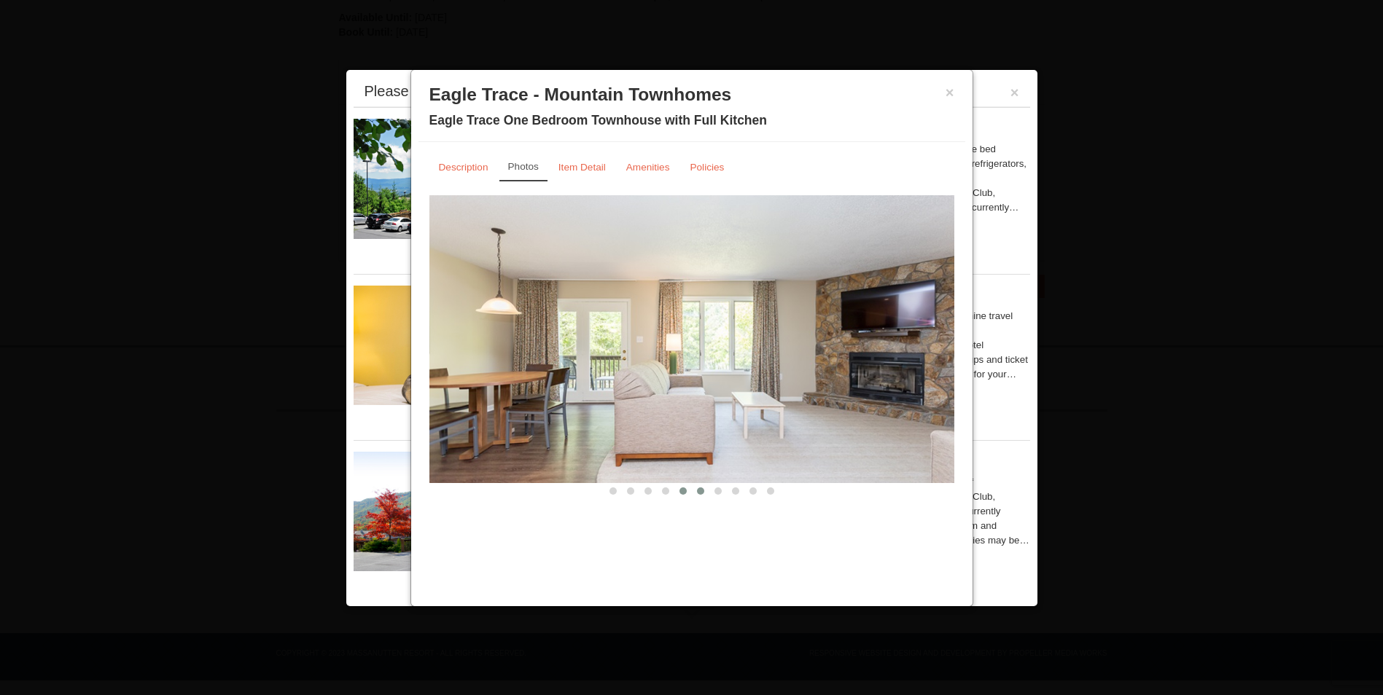
click at [699, 489] on span at bounding box center [700, 491] width 7 height 7
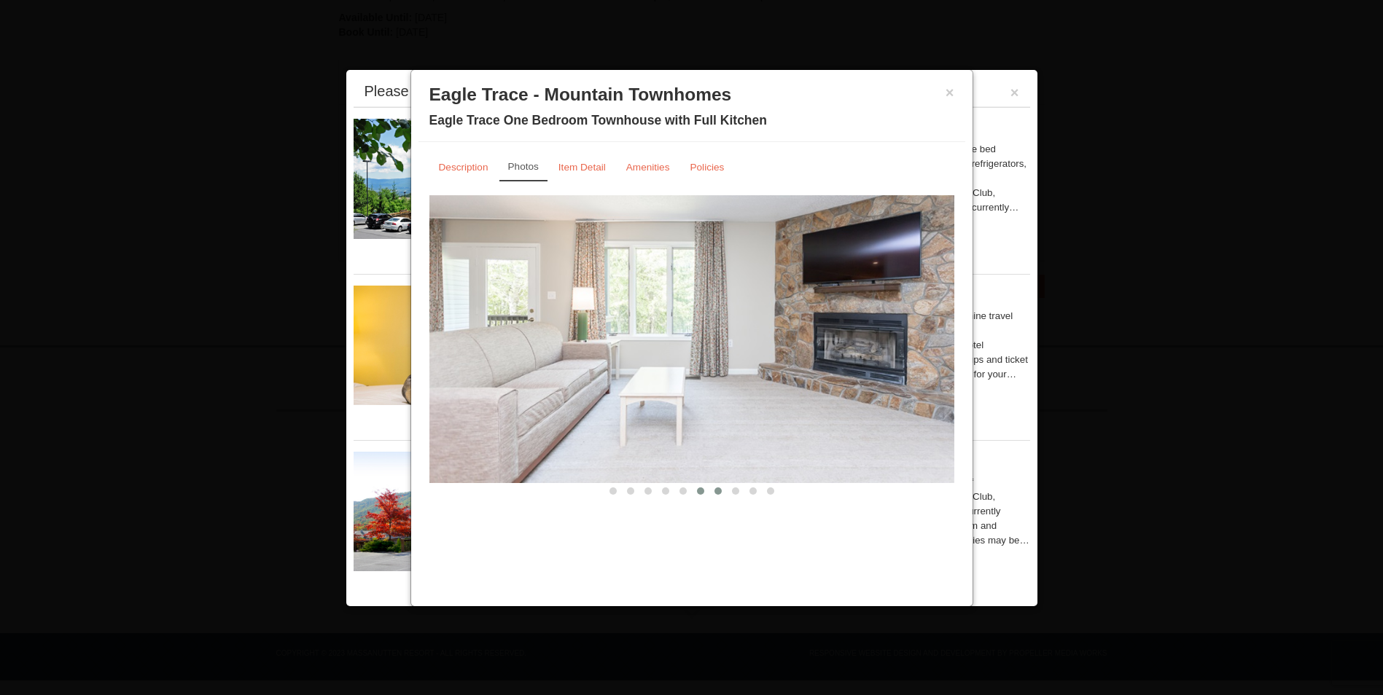
click at [714, 489] on button at bounding box center [717, 491] width 17 height 15
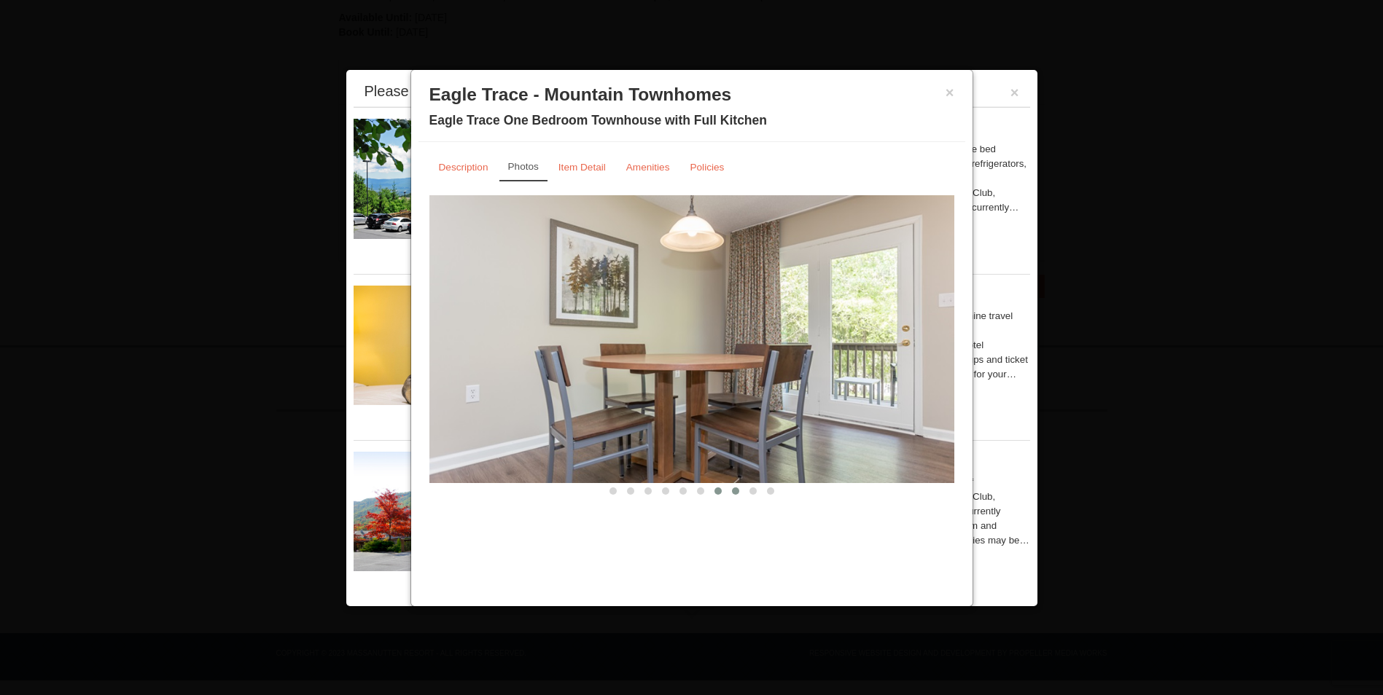
click at [738, 496] on button at bounding box center [735, 491] width 17 height 15
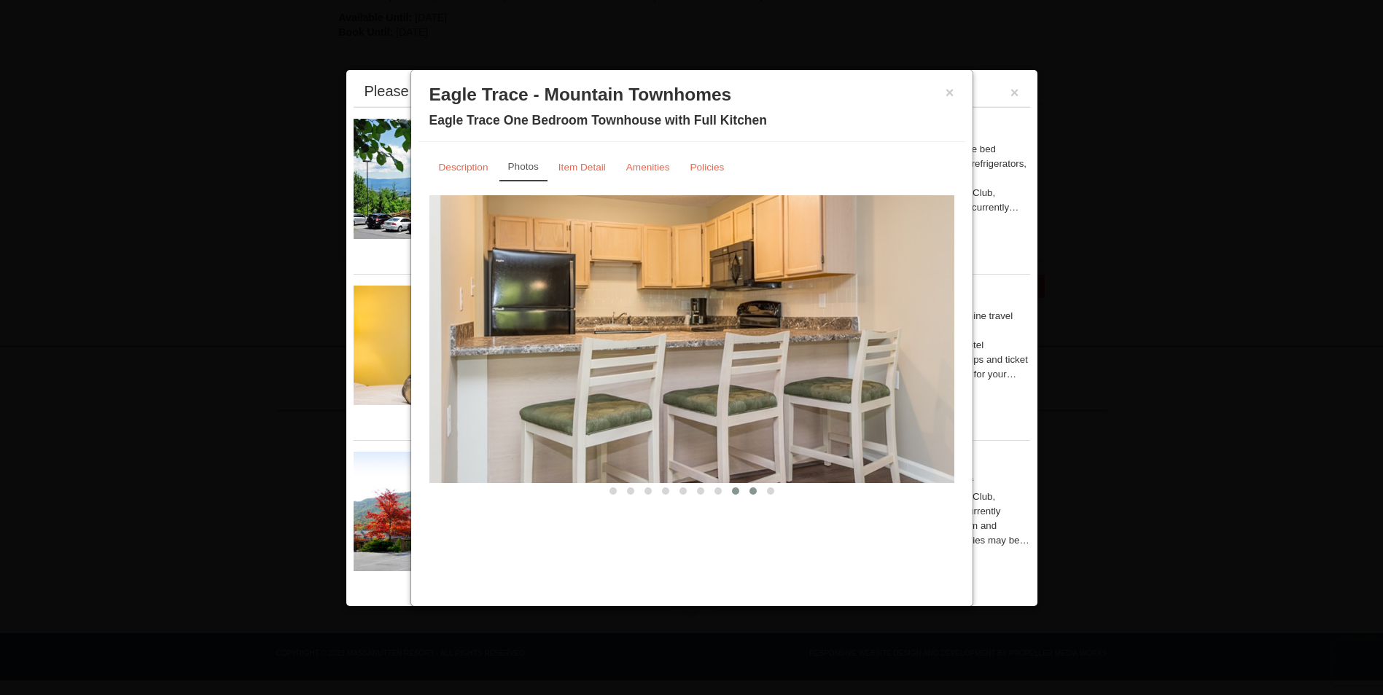
click at [748, 488] on button at bounding box center [752, 491] width 17 height 15
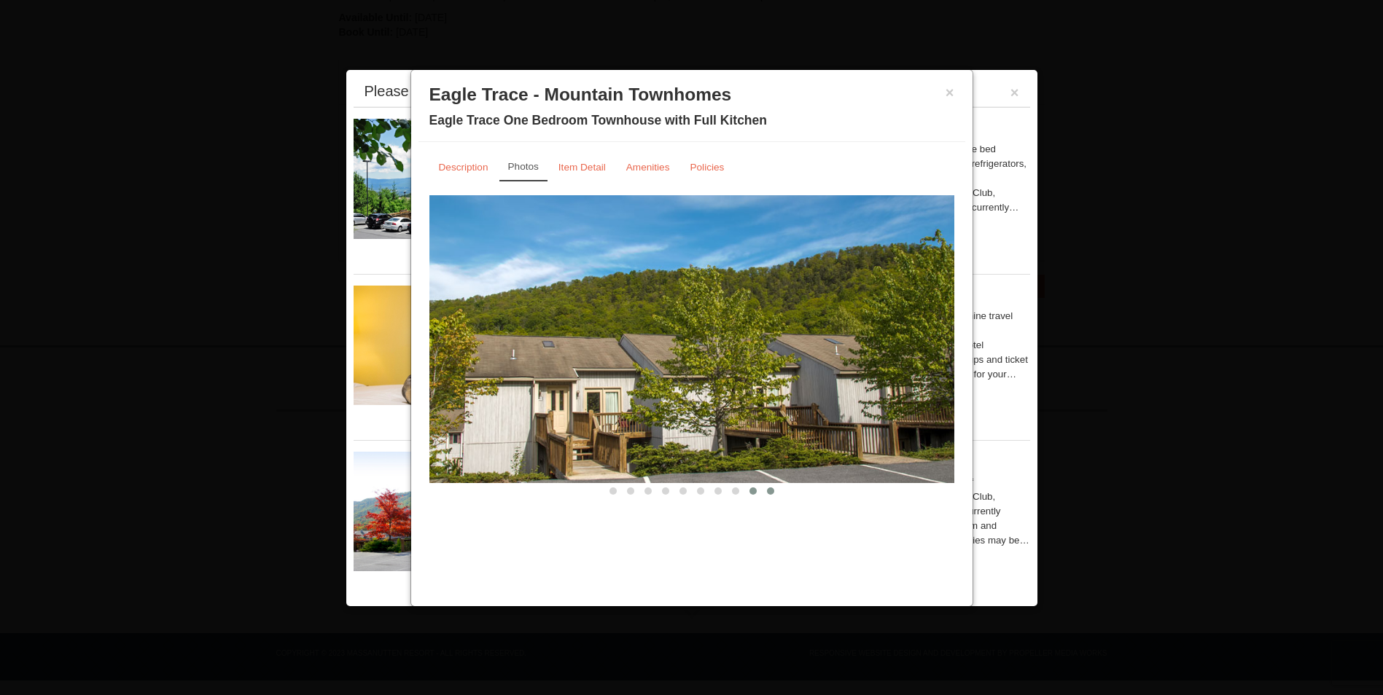
click at [774, 489] on button at bounding box center [770, 491] width 17 height 15
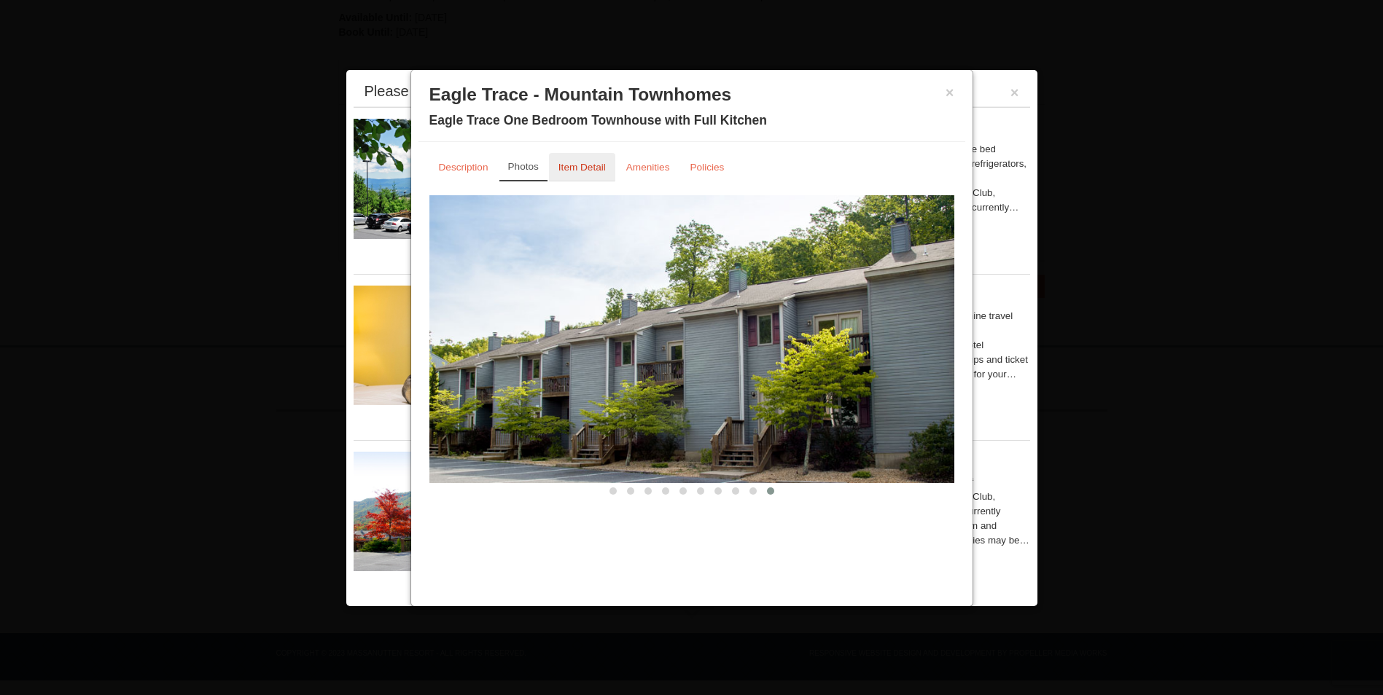
click at [587, 162] on link "Item Detail" at bounding box center [582, 167] width 66 height 28
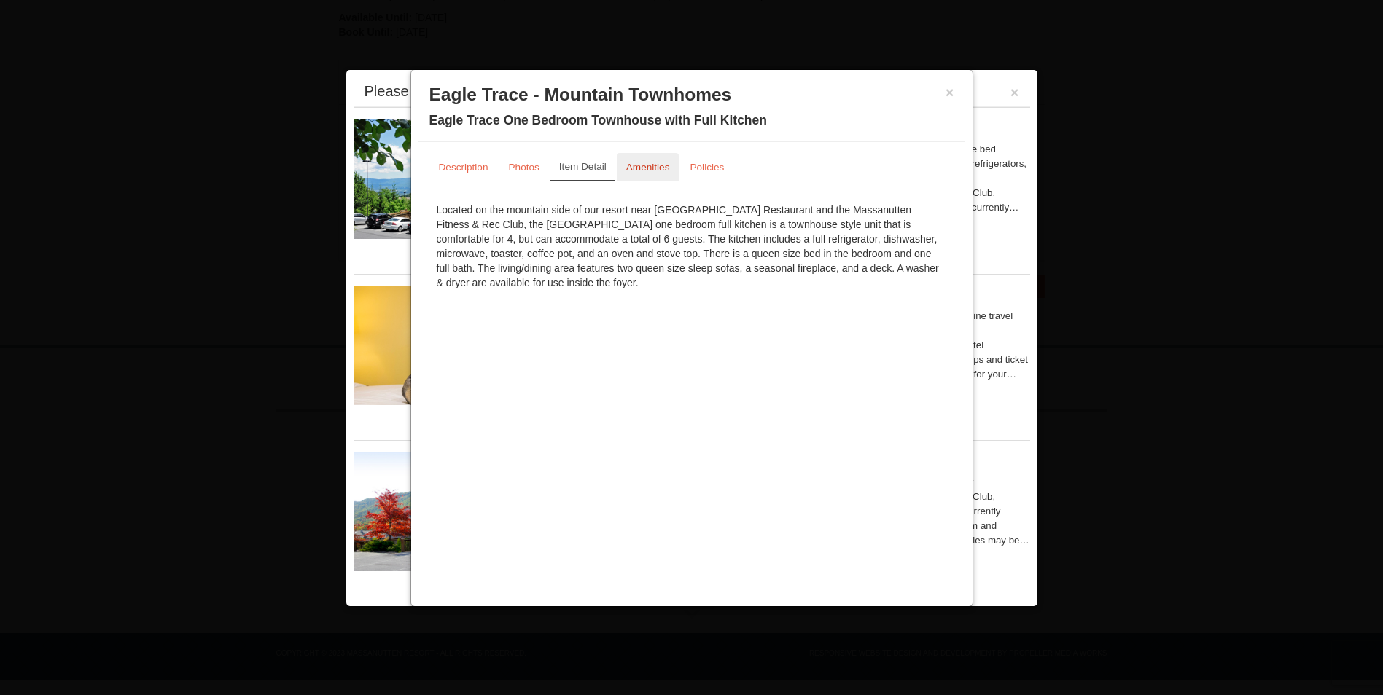
click at [635, 179] on link "Amenities" at bounding box center [648, 167] width 63 height 28
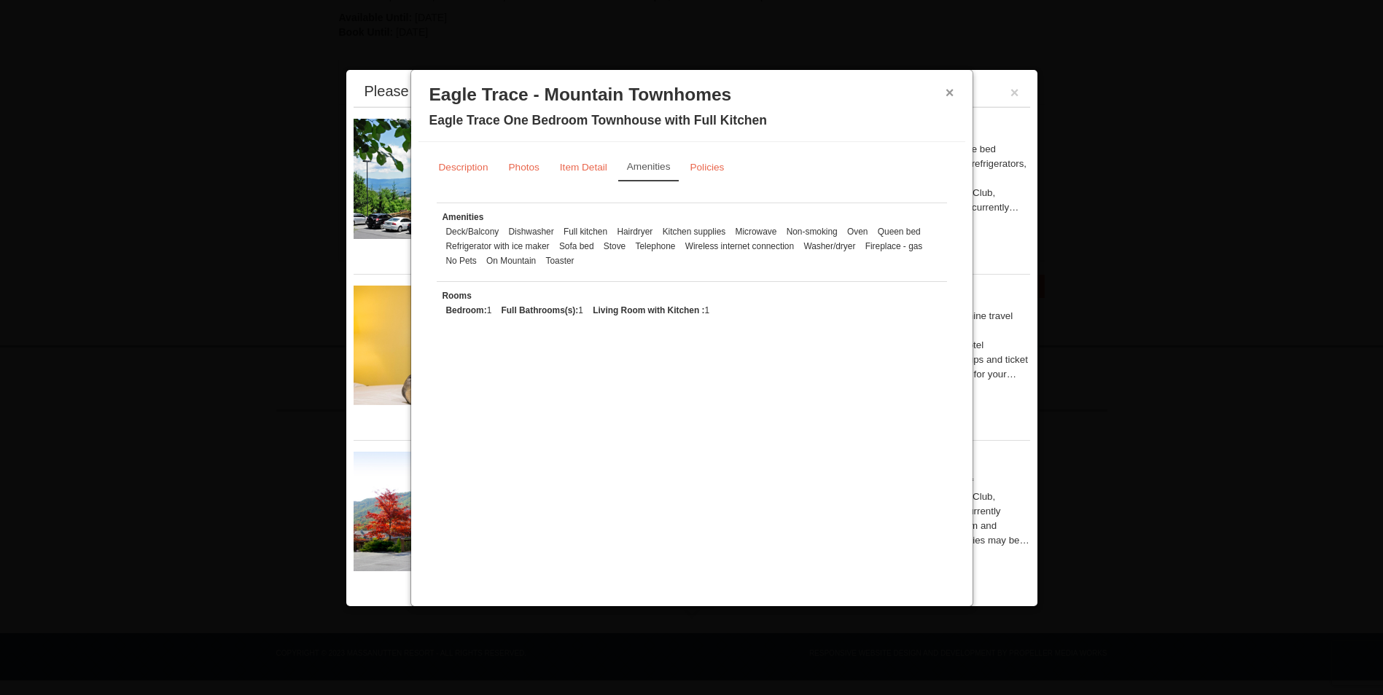
click at [951, 90] on button "×" at bounding box center [949, 92] width 9 height 15
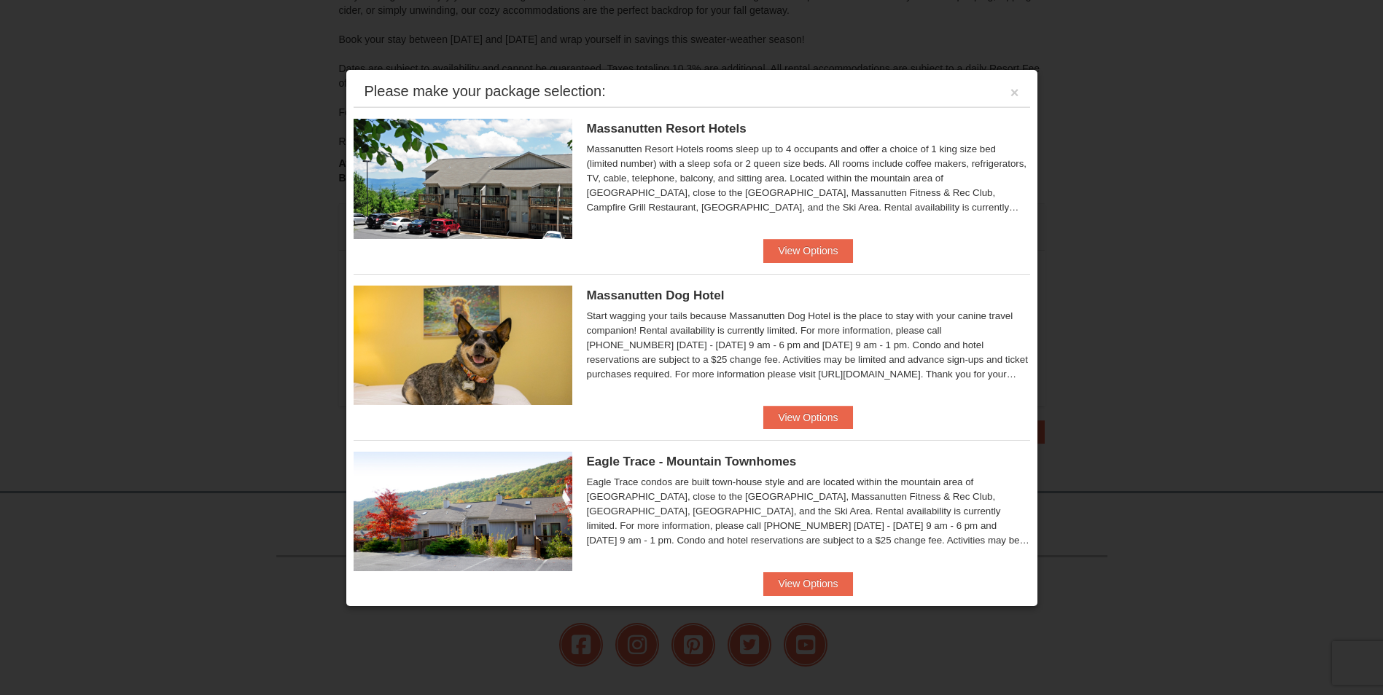
scroll to position [219, 0]
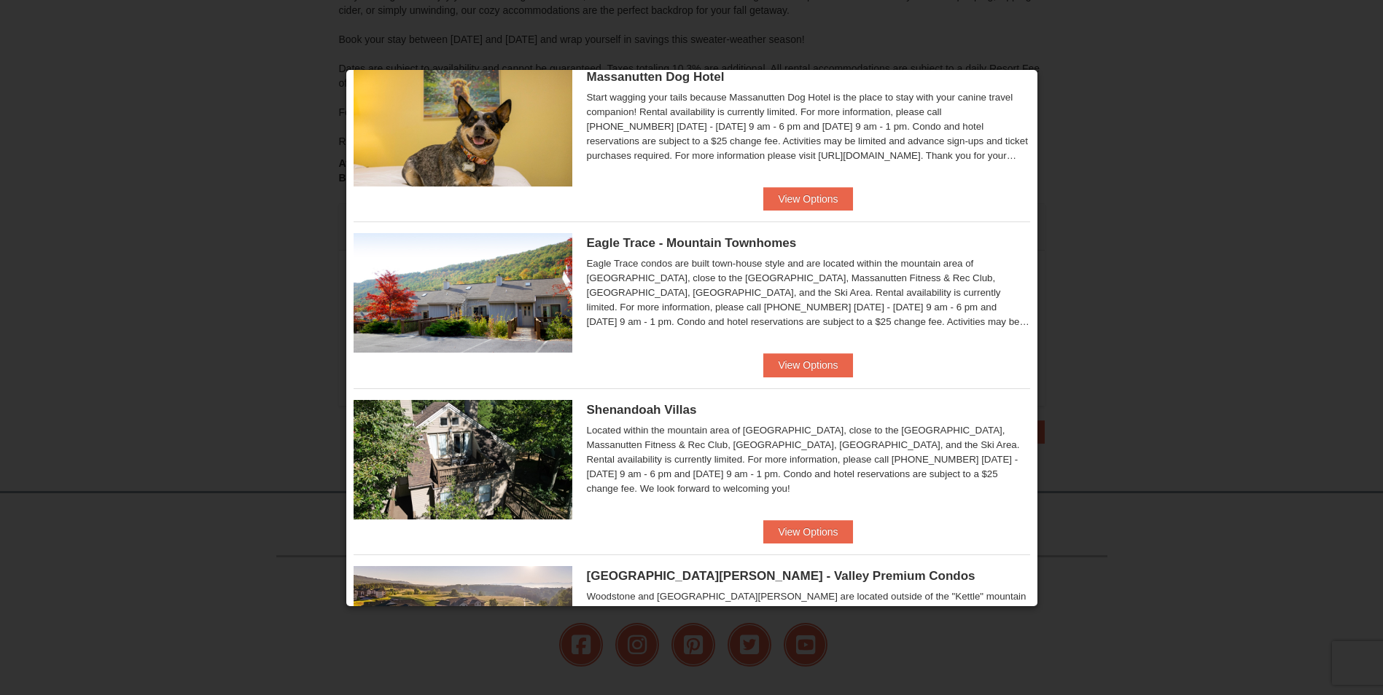
click at [828, 350] on div "Eagle Trace - Mountain Townhomes Eagle Trace One Bedroom Townhouse with Full Ki…" at bounding box center [691, 288] width 676 height 132
click at [827, 362] on button "View Options" at bounding box center [807, 364] width 89 height 23
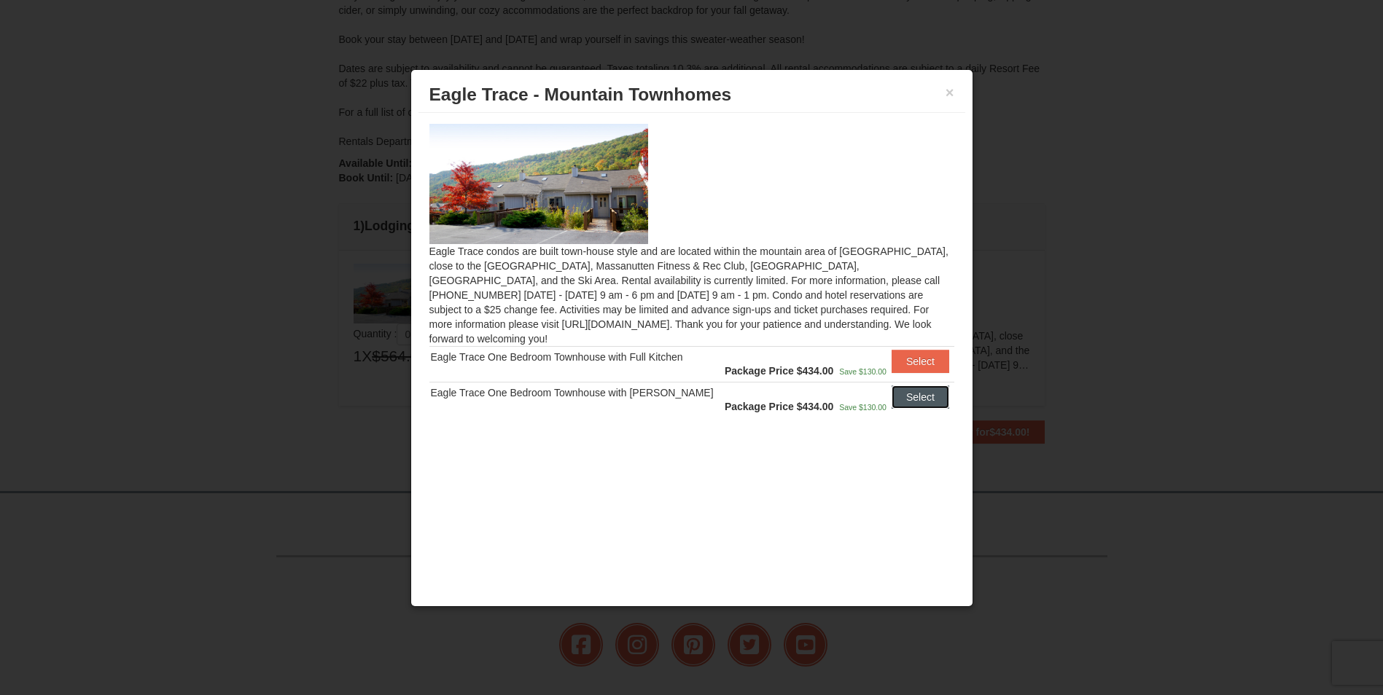
click at [905, 389] on button "Select" at bounding box center [920, 397] width 58 height 23
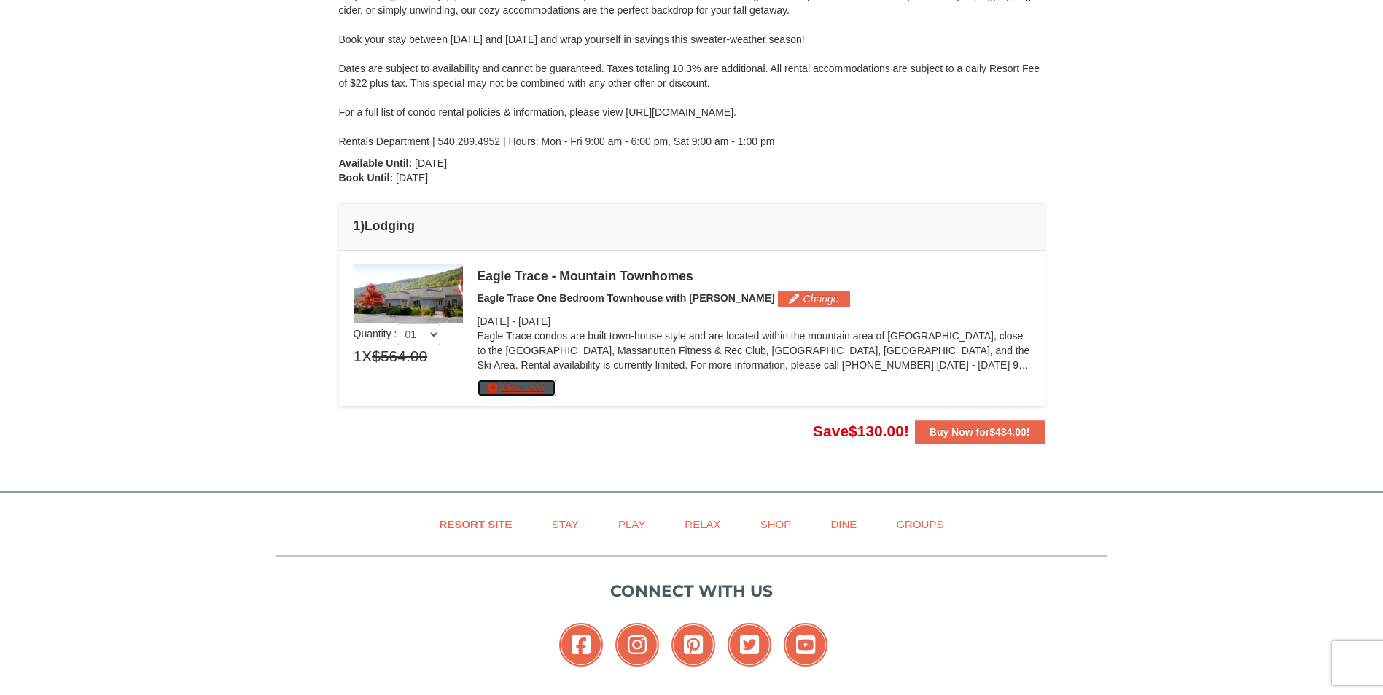
click at [517, 393] on button "More Info" at bounding box center [516, 388] width 78 height 16
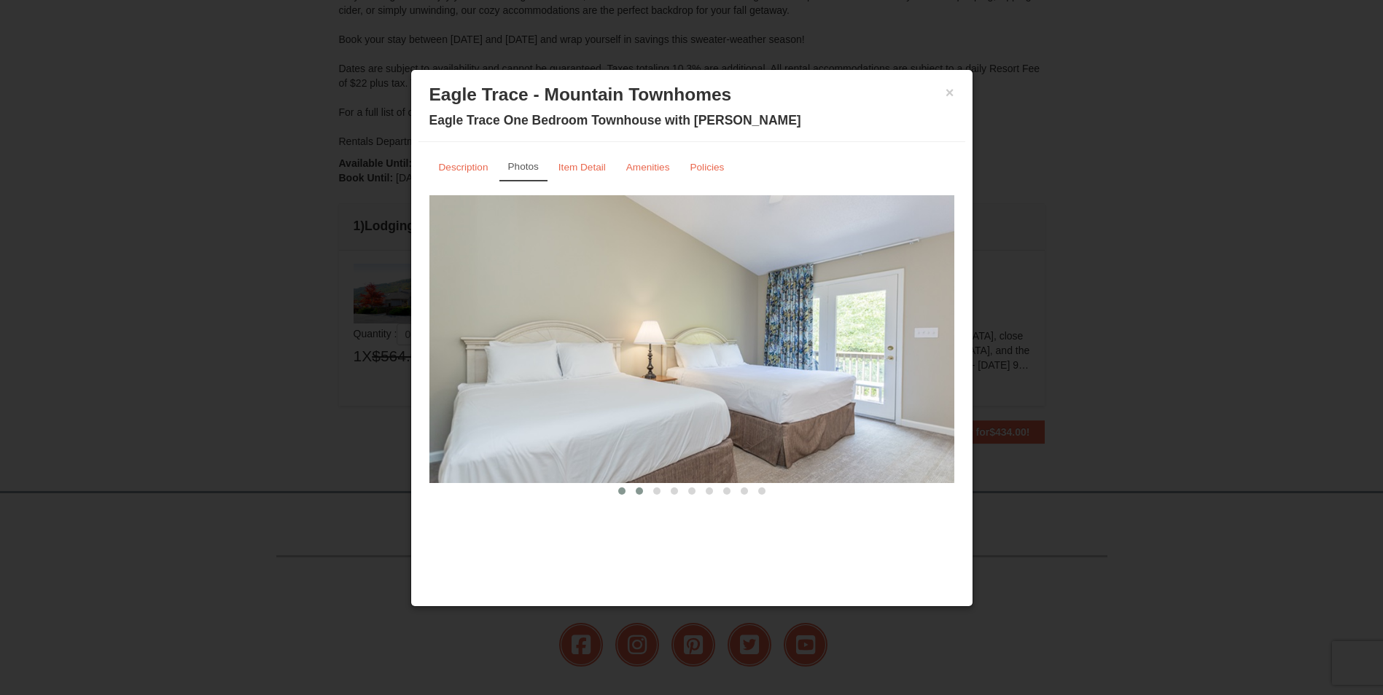
click at [636, 488] on span at bounding box center [639, 491] width 7 height 7
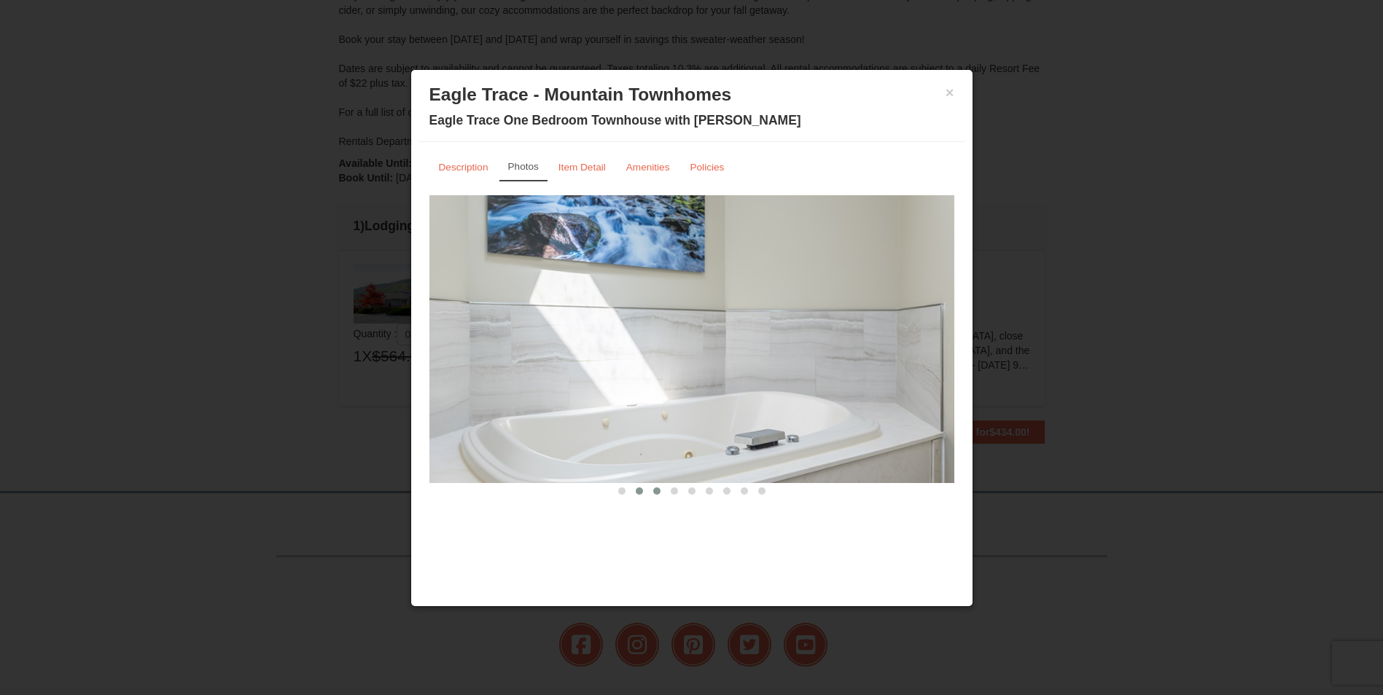
click at [657, 488] on span at bounding box center [656, 491] width 7 height 7
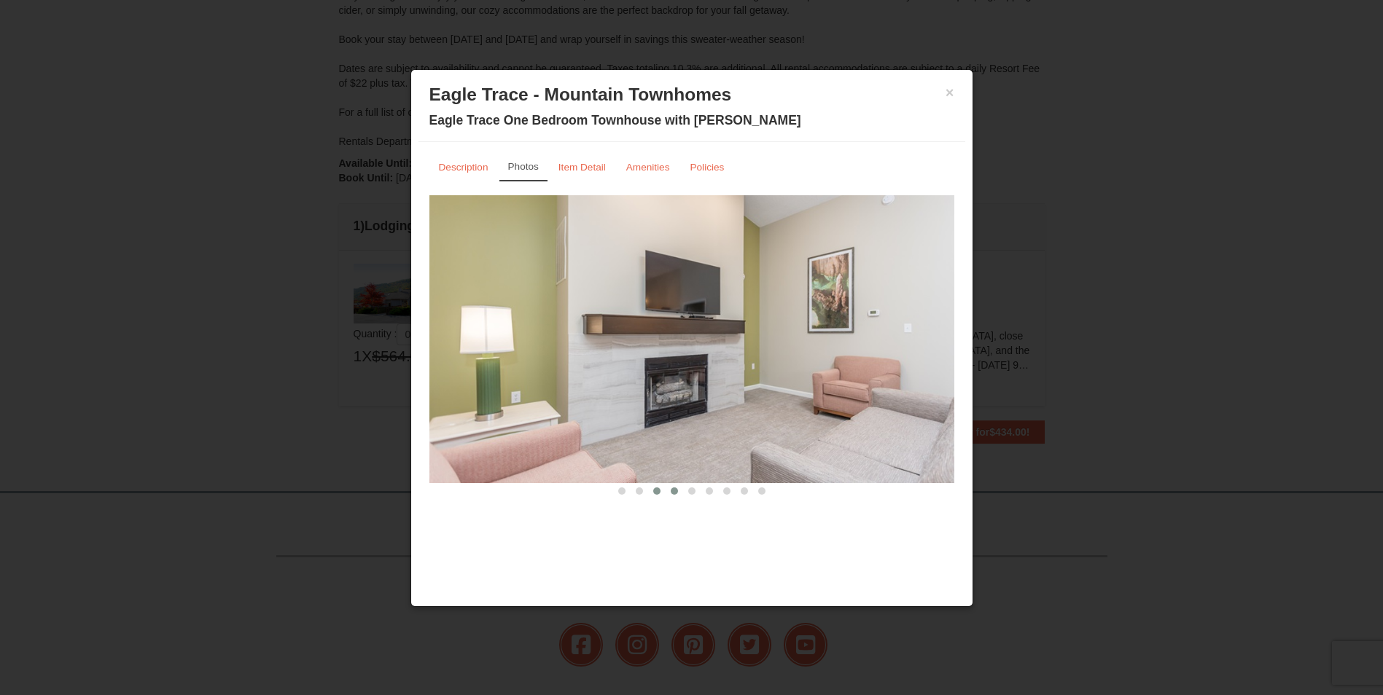
click at [680, 493] on button at bounding box center [673, 491] width 17 height 15
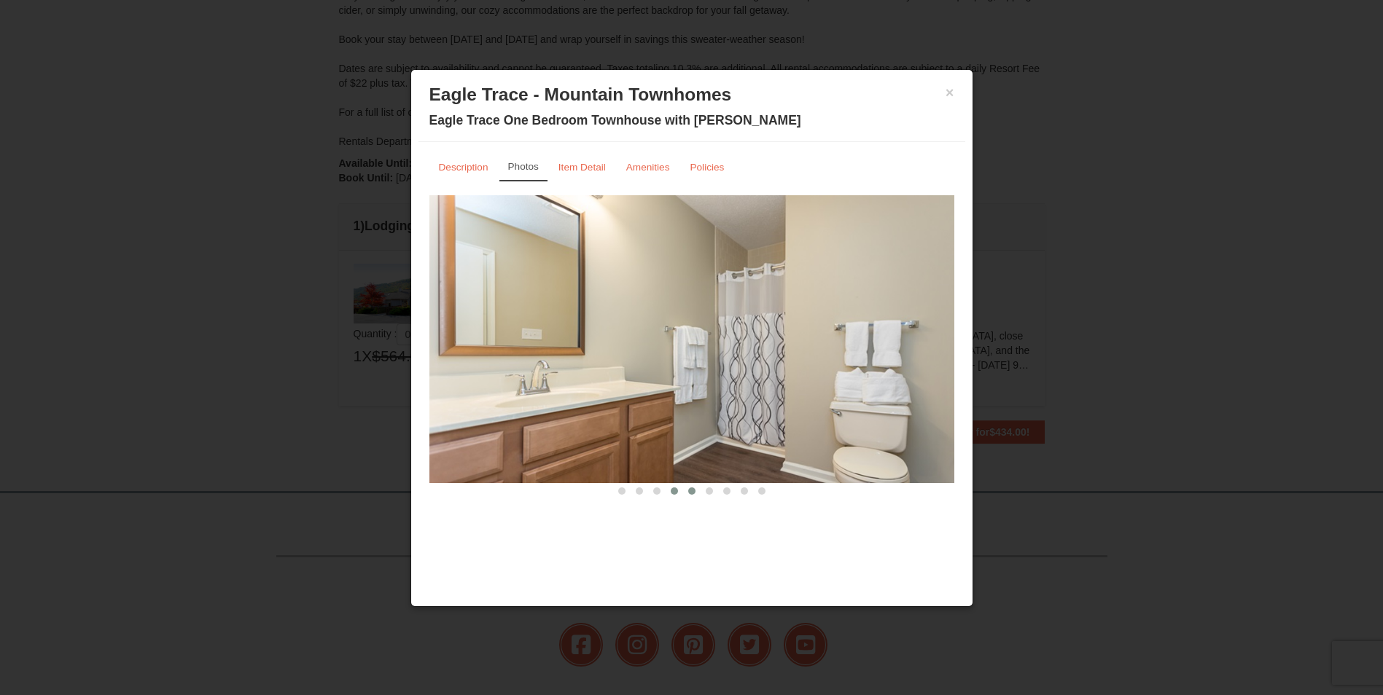
click at [692, 491] on span at bounding box center [691, 491] width 7 height 7
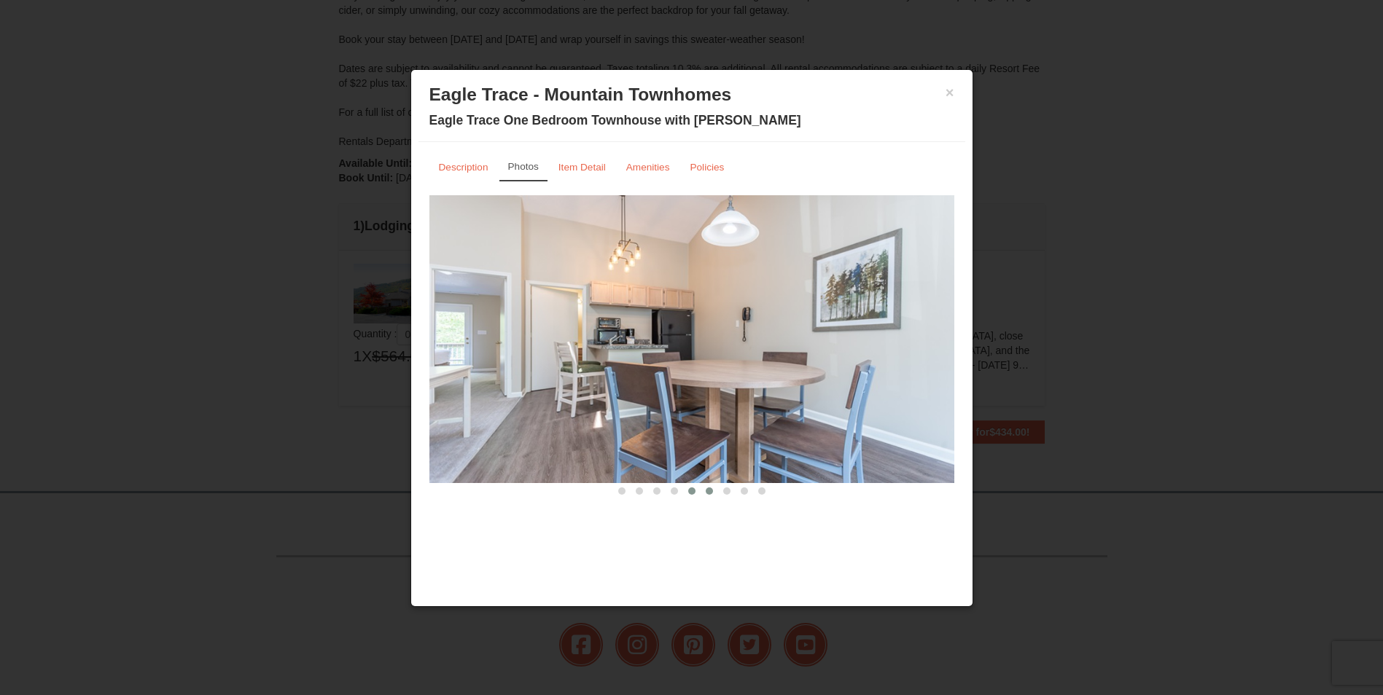
click at [716, 491] on button at bounding box center [708, 491] width 17 height 15
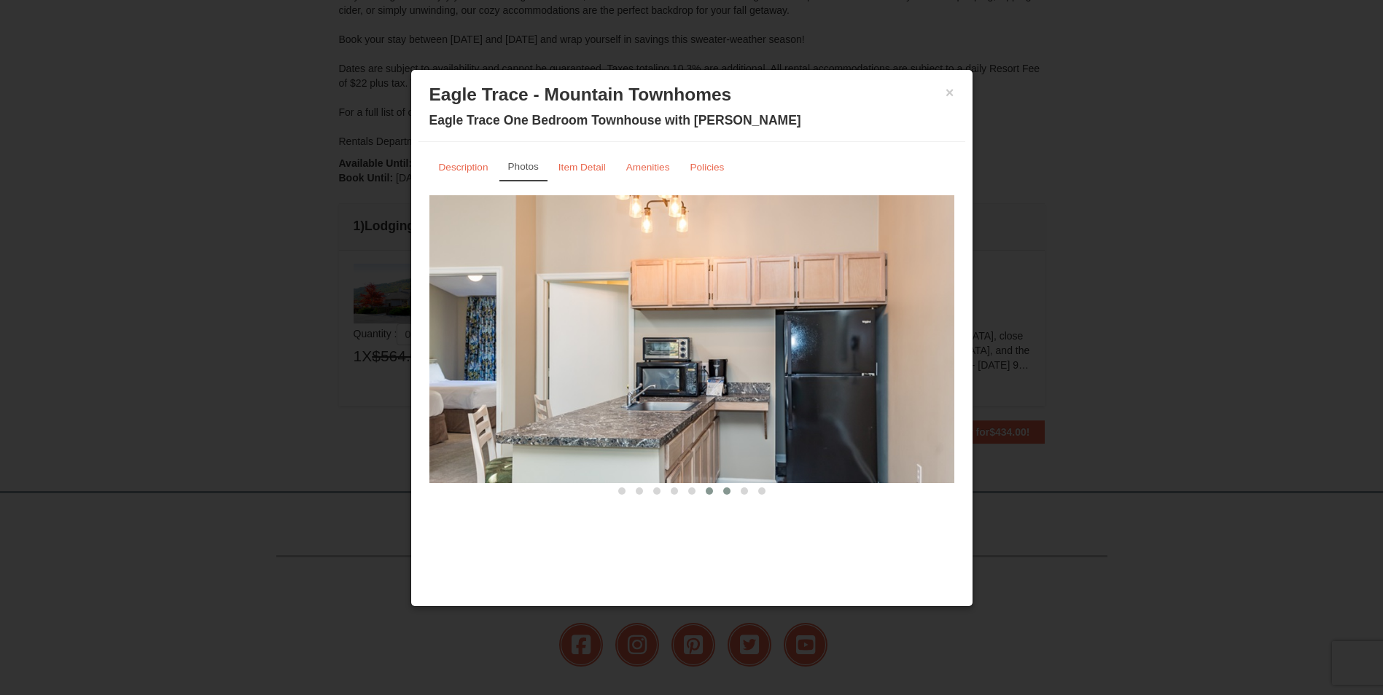
click at [733, 491] on button at bounding box center [726, 491] width 17 height 15
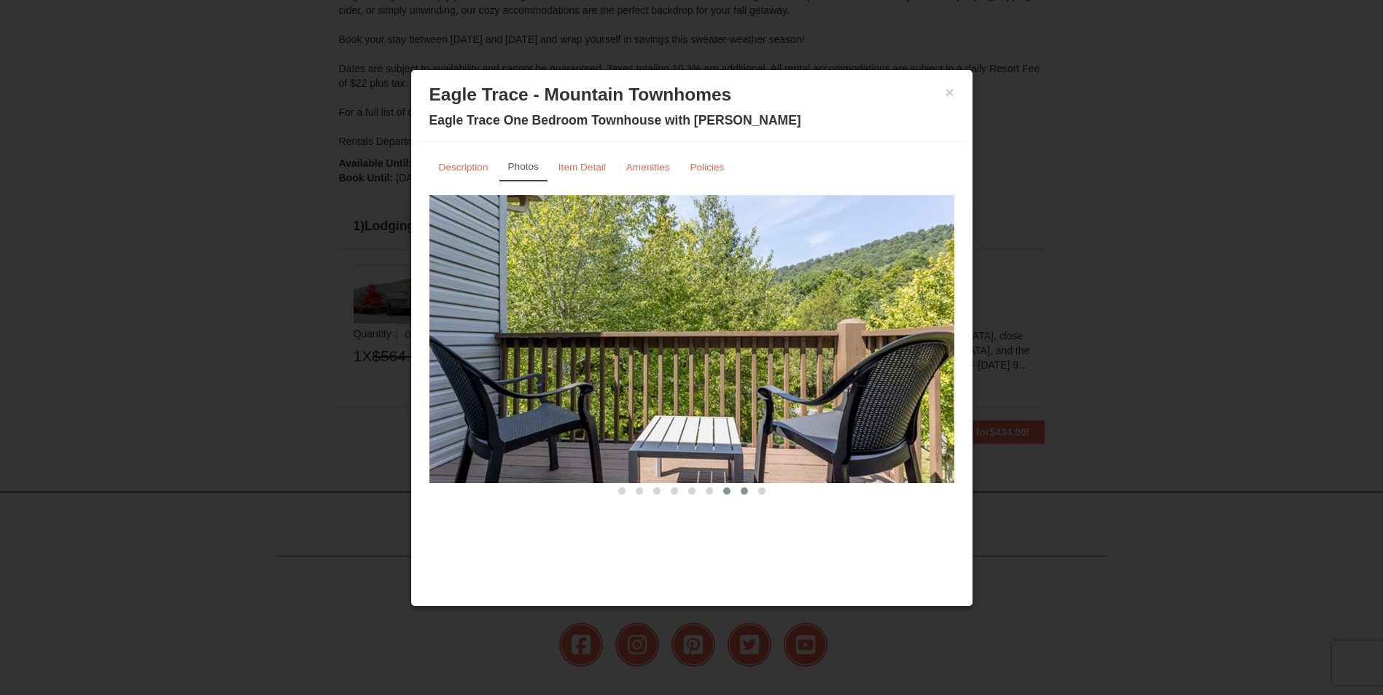
click at [746, 491] on span at bounding box center [744, 491] width 7 height 7
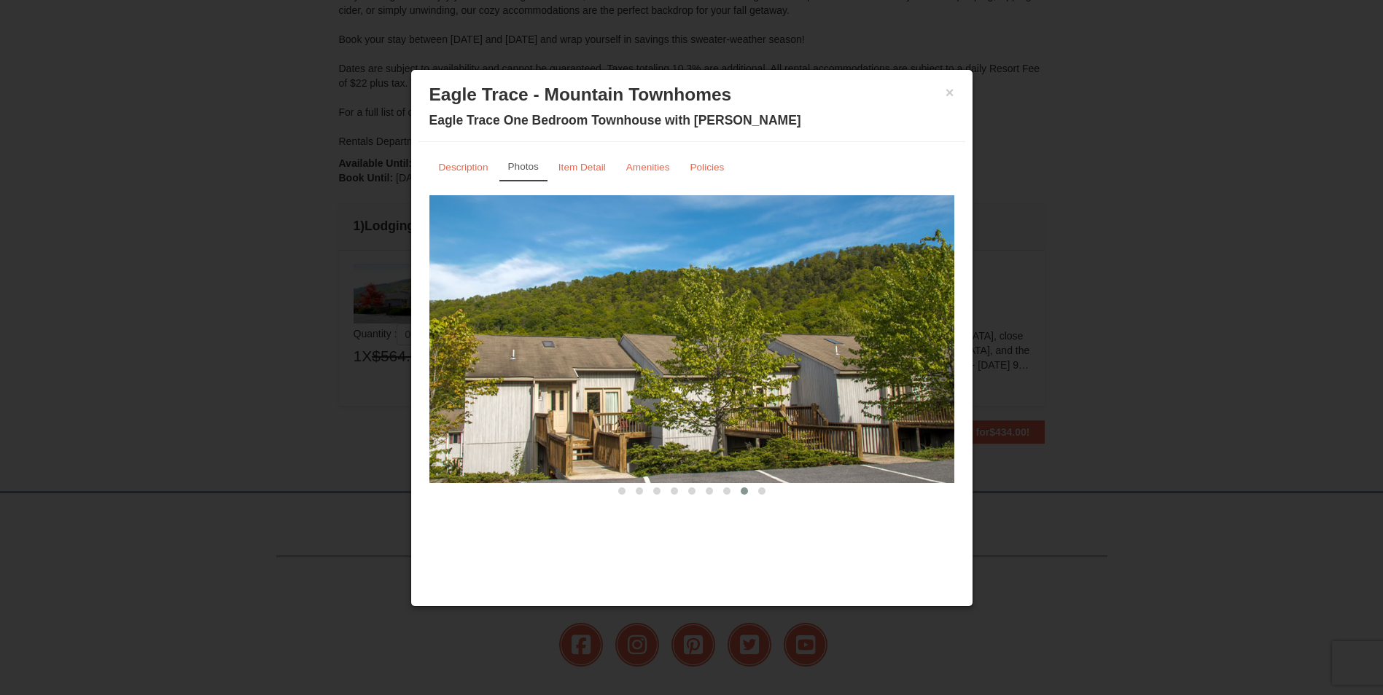
click at [753, 491] on button at bounding box center [761, 491] width 17 height 15
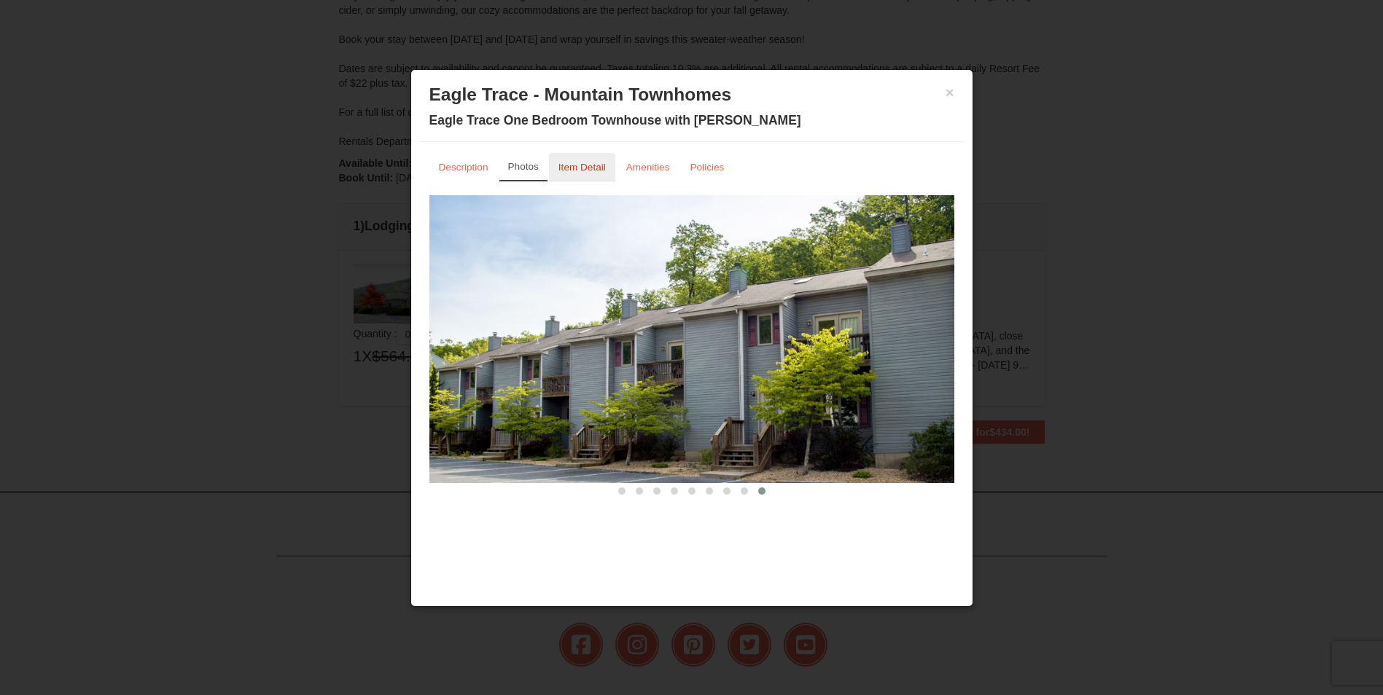
click at [599, 173] on small "Item Detail" at bounding box center [581, 167] width 47 height 11
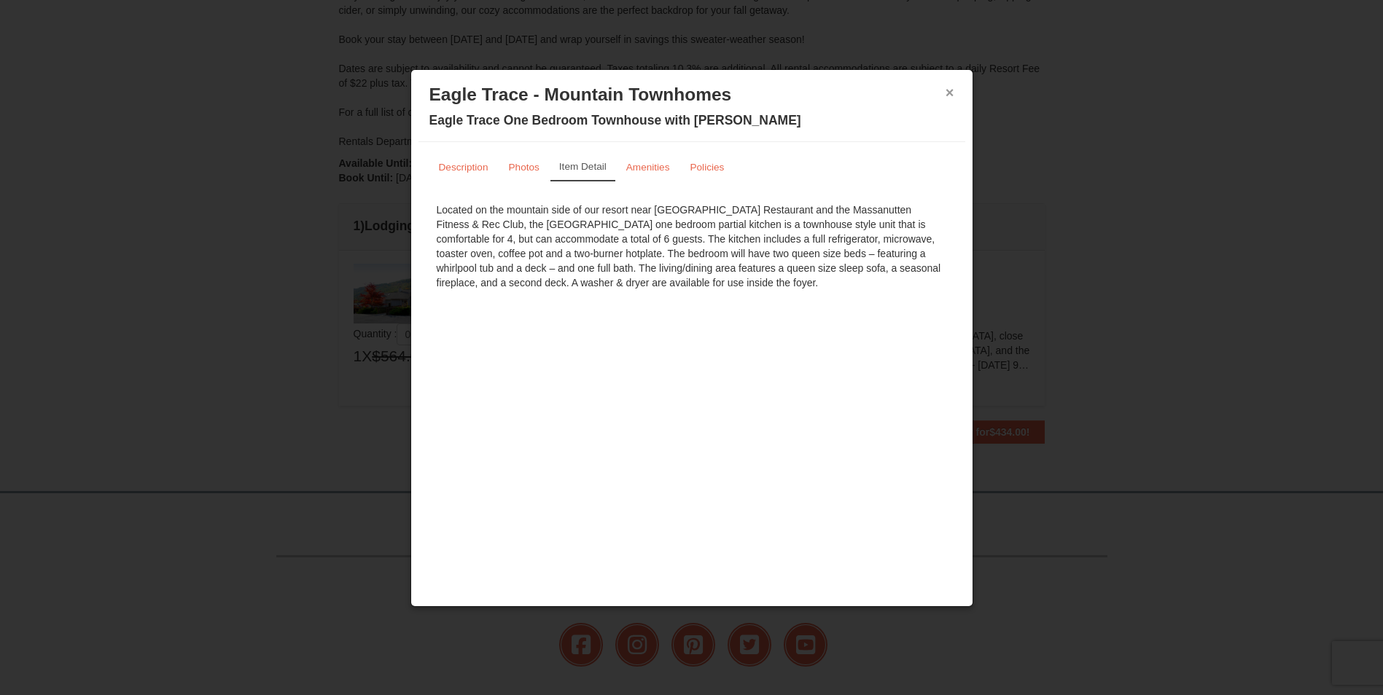
click at [952, 93] on button "×" at bounding box center [949, 92] width 9 height 15
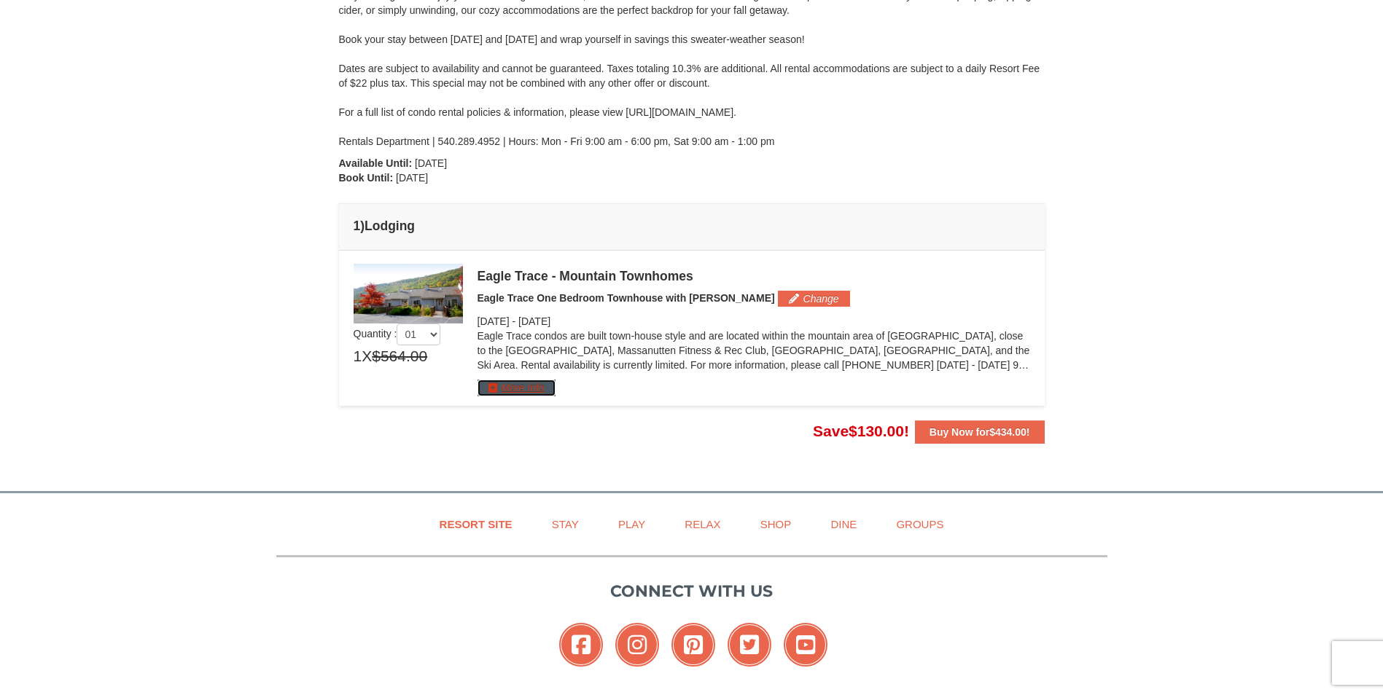
click at [547, 395] on button "More Info" at bounding box center [516, 388] width 78 height 16
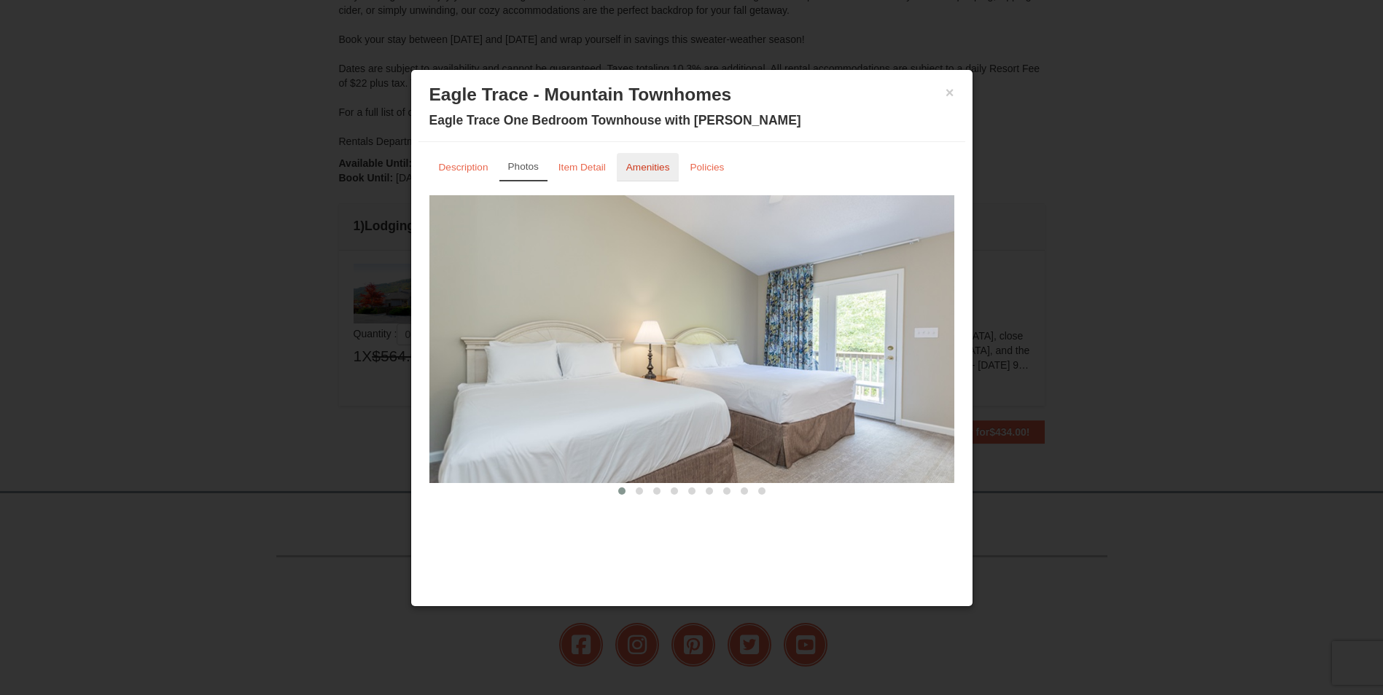
click at [655, 172] on small "Amenities" at bounding box center [648, 167] width 44 height 11
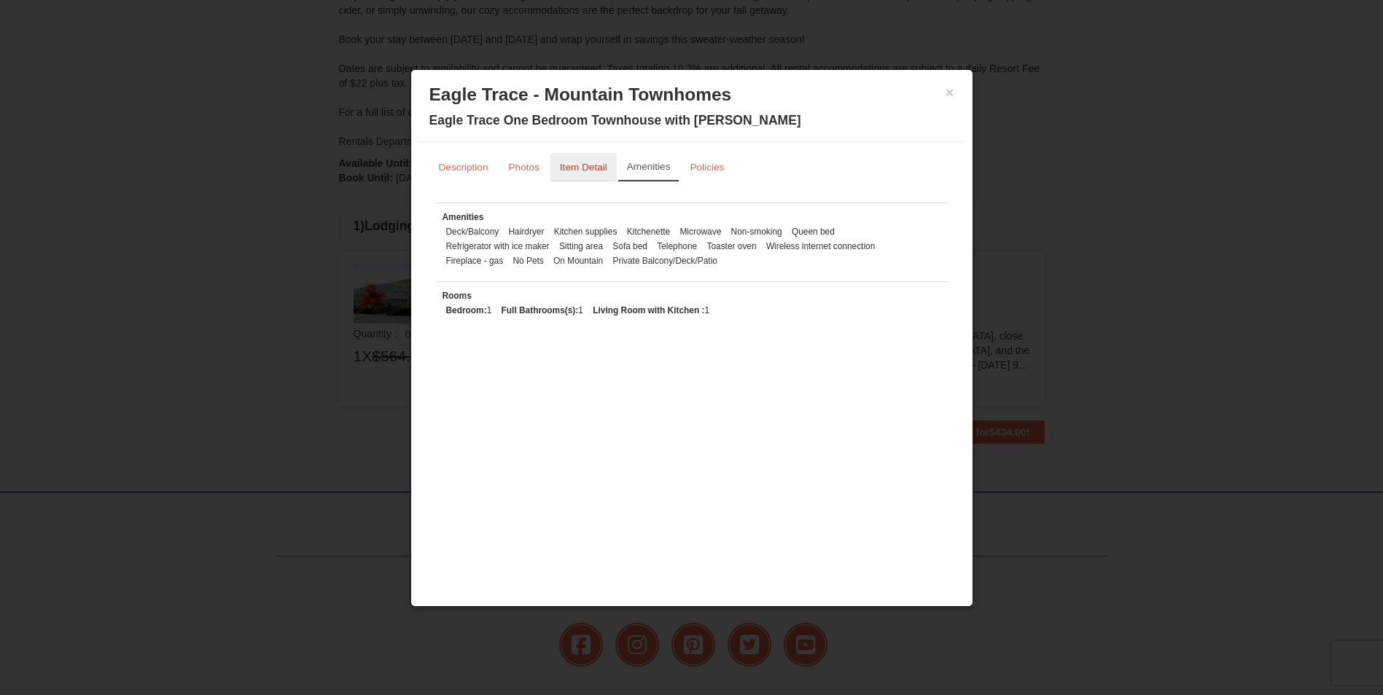
click at [583, 170] on small "Item Detail" at bounding box center [583, 167] width 47 height 11
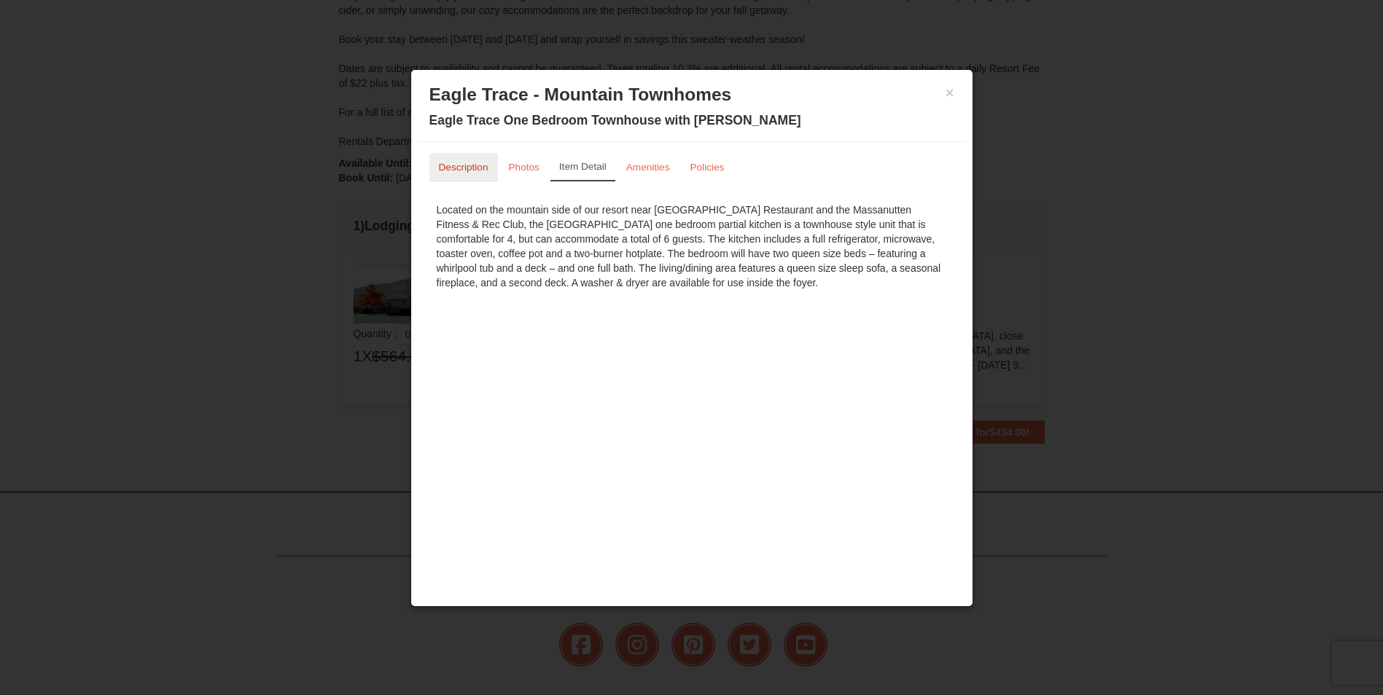
click at [476, 171] on small "Description" at bounding box center [464, 167] width 50 height 11
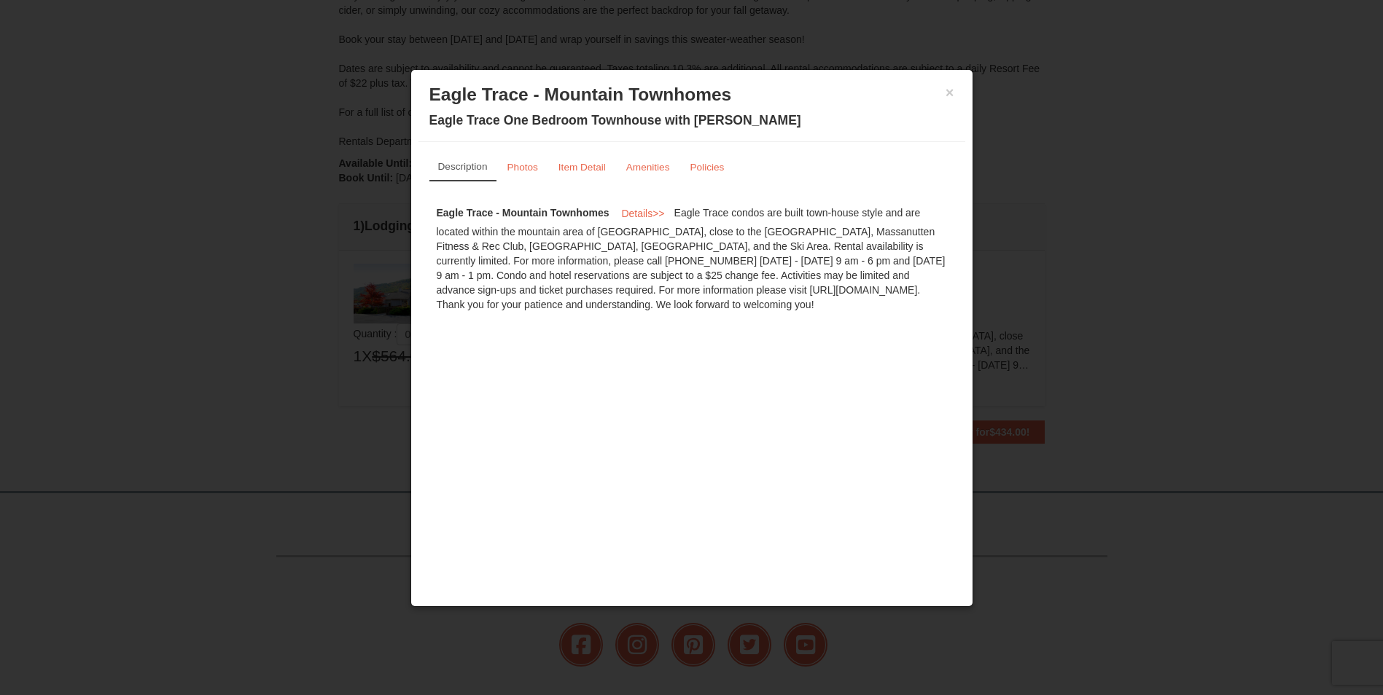
scroll to position [0, 0]
click at [950, 99] on button "×" at bounding box center [949, 92] width 9 height 15
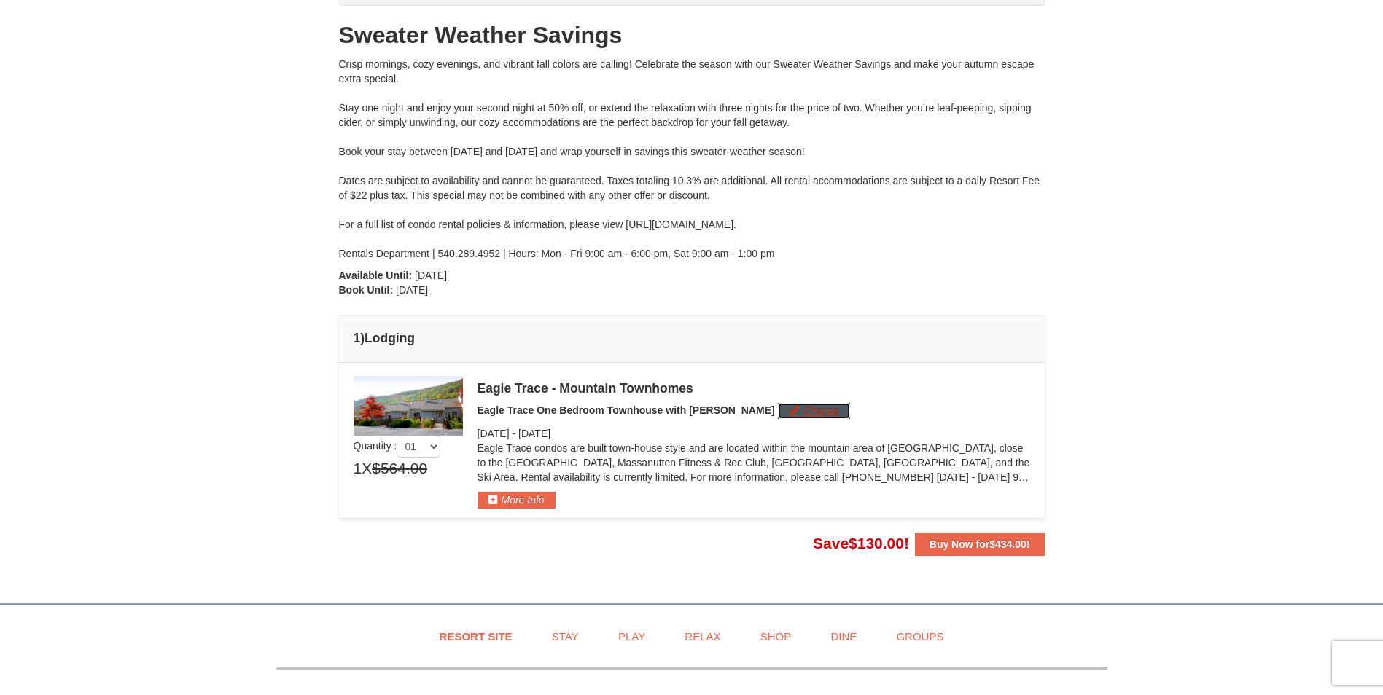
click at [783, 415] on button "Change" at bounding box center [814, 411] width 72 height 16
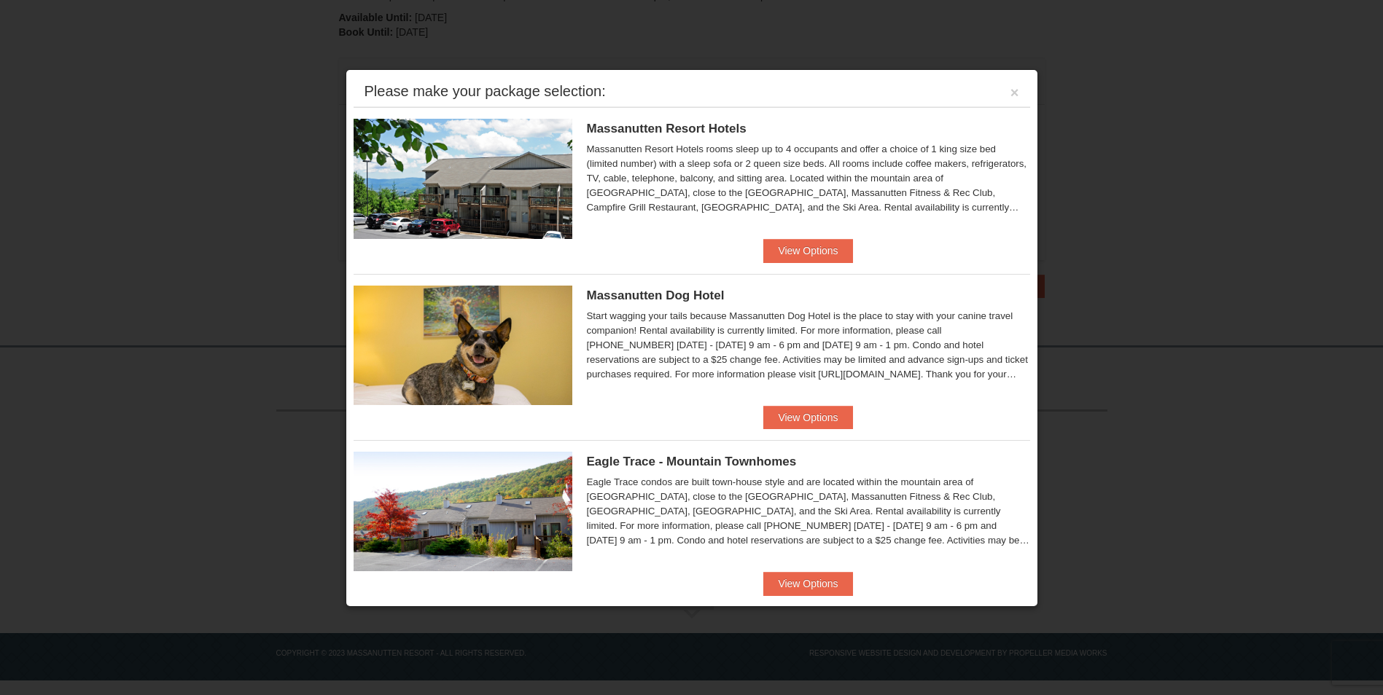
scroll to position [364, 0]
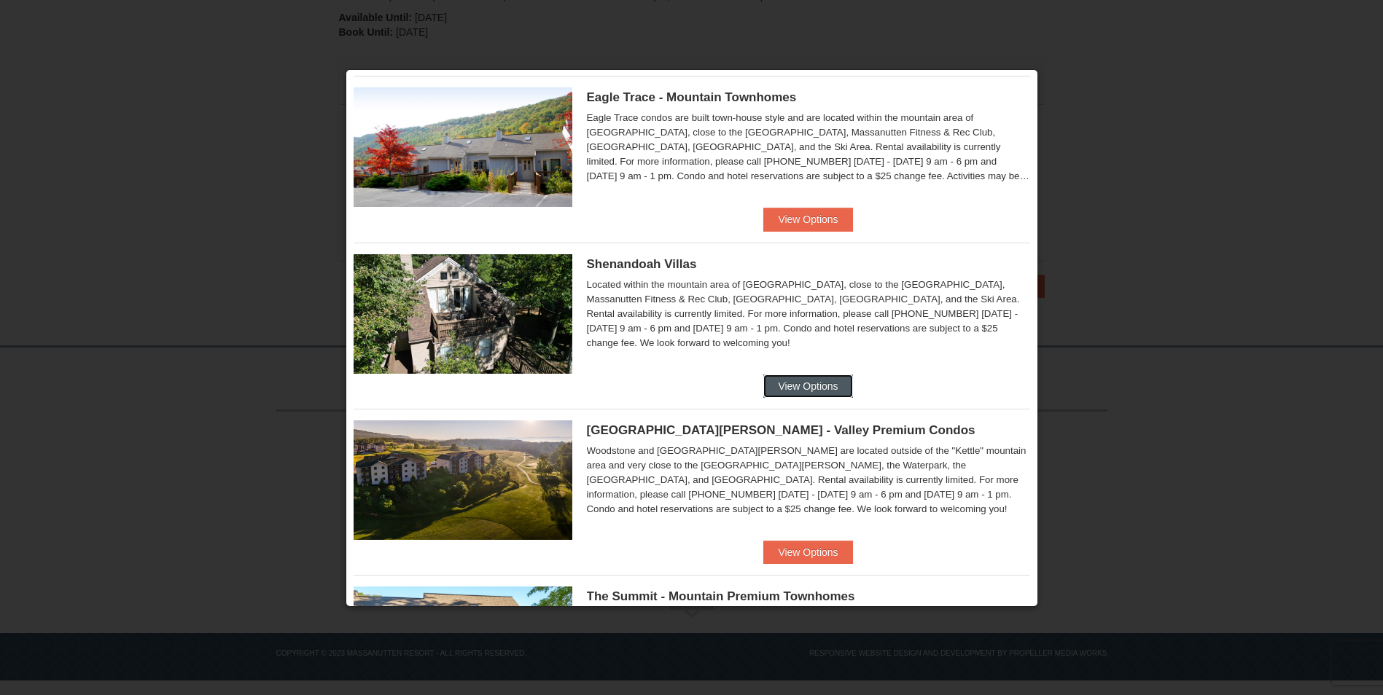
click at [812, 377] on button "View Options" at bounding box center [807, 386] width 89 height 23
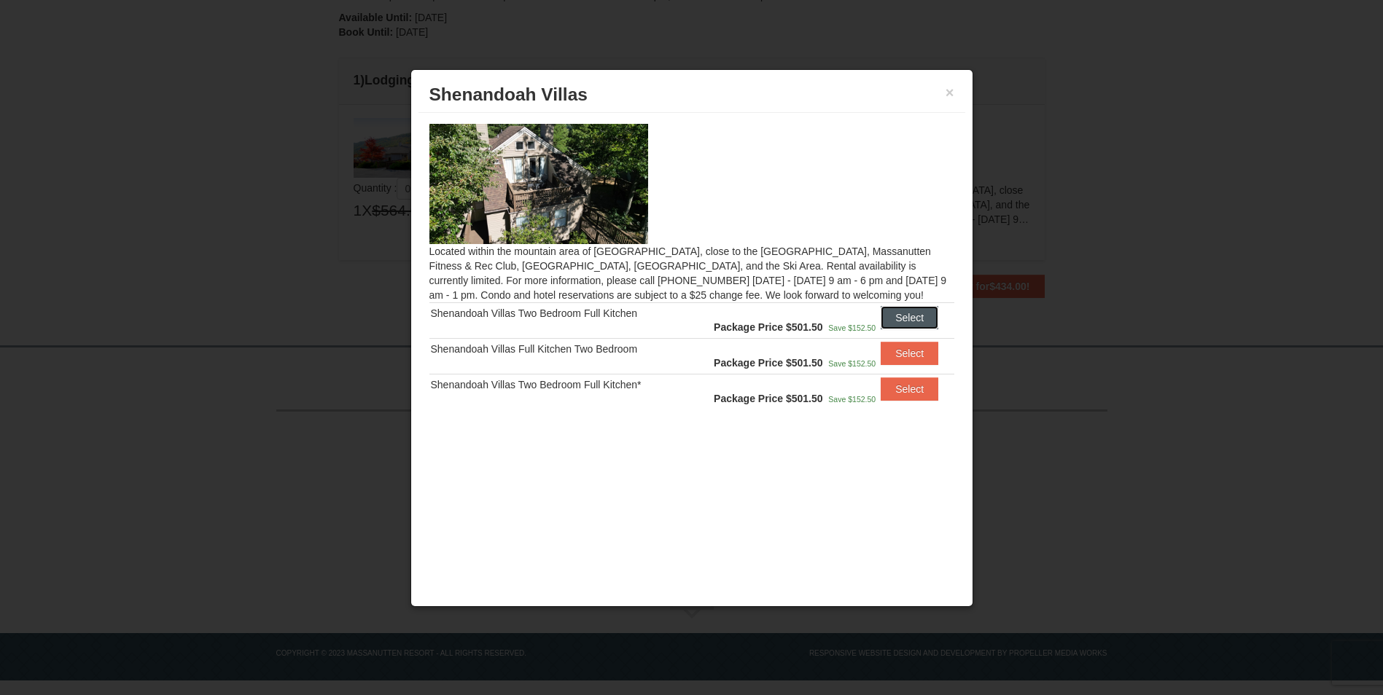
click at [938, 318] on button "Select" at bounding box center [909, 317] width 58 height 23
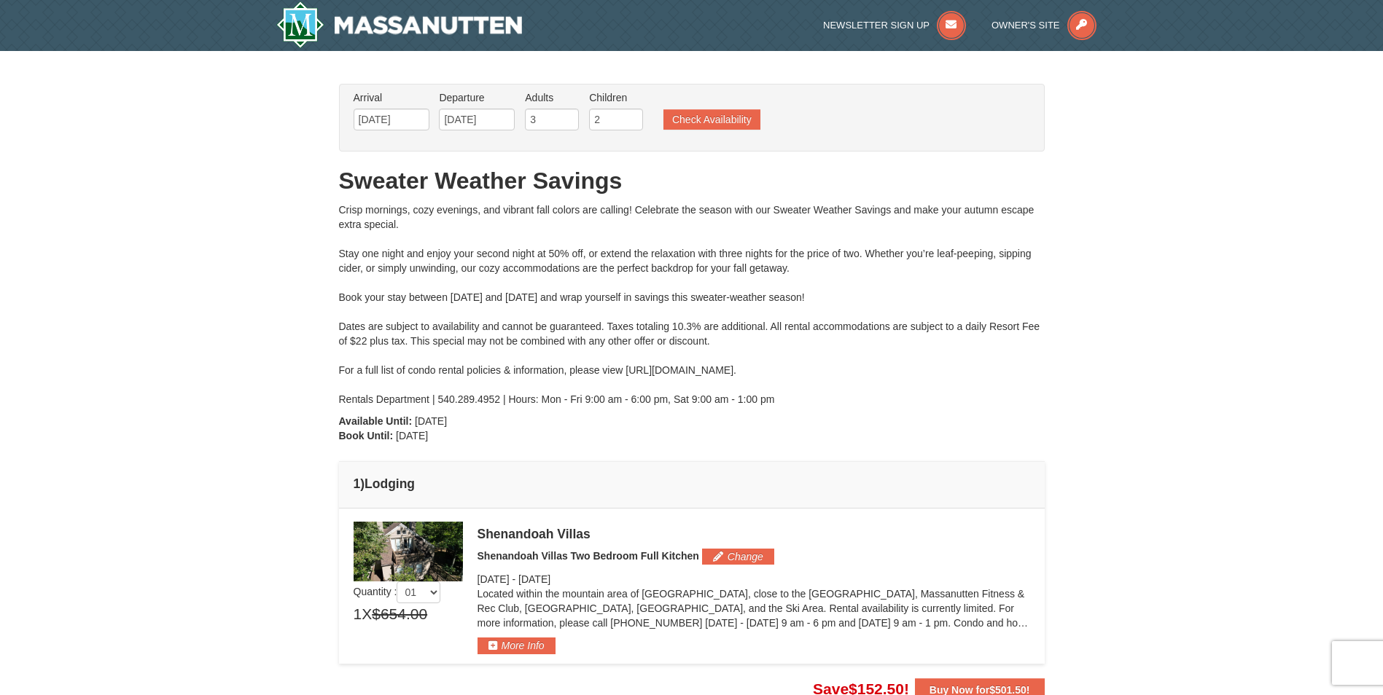
scroll to position [219, 0]
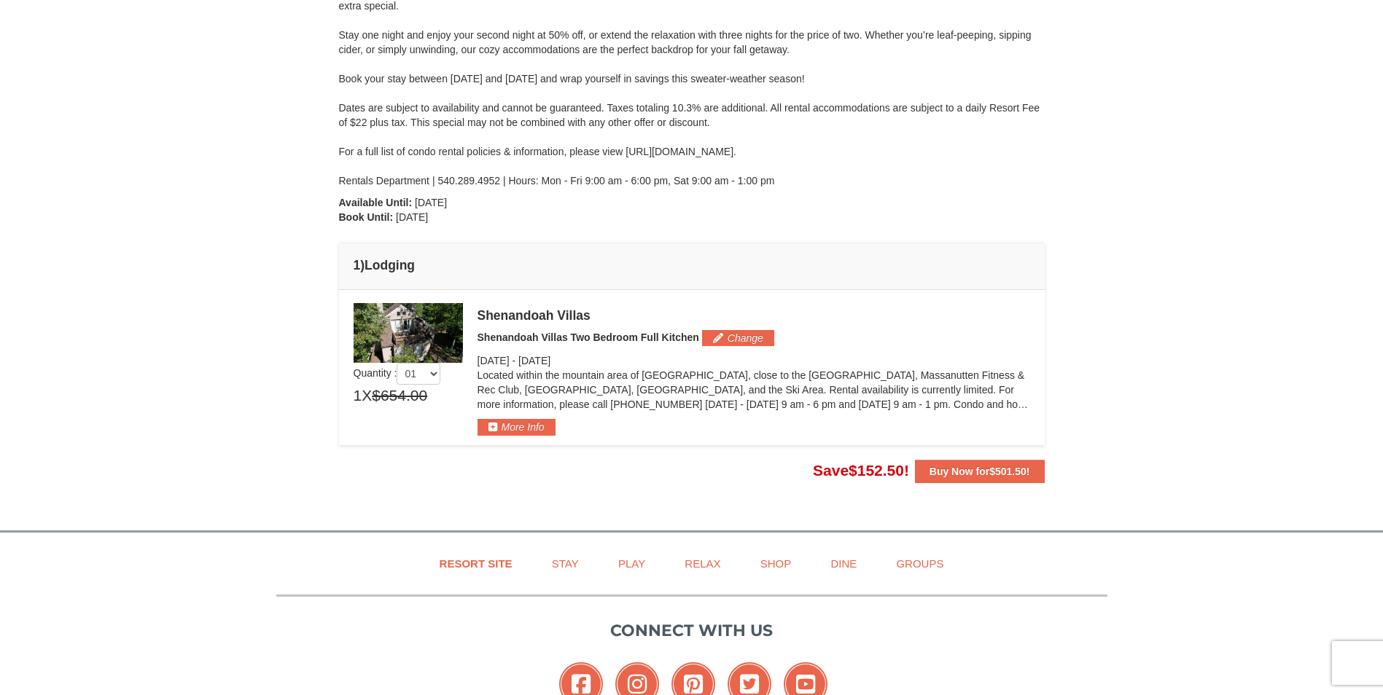
click at [542, 415] on div "Located within the mountain area of [GEOGRAPHIC_DATA], close to the [GEOGRAPHIC…" at bounding box center [753, 393] width 552 height 51
click at [541, 426] on button "More Info" at bounding box center [516, 427] width 78 height 16
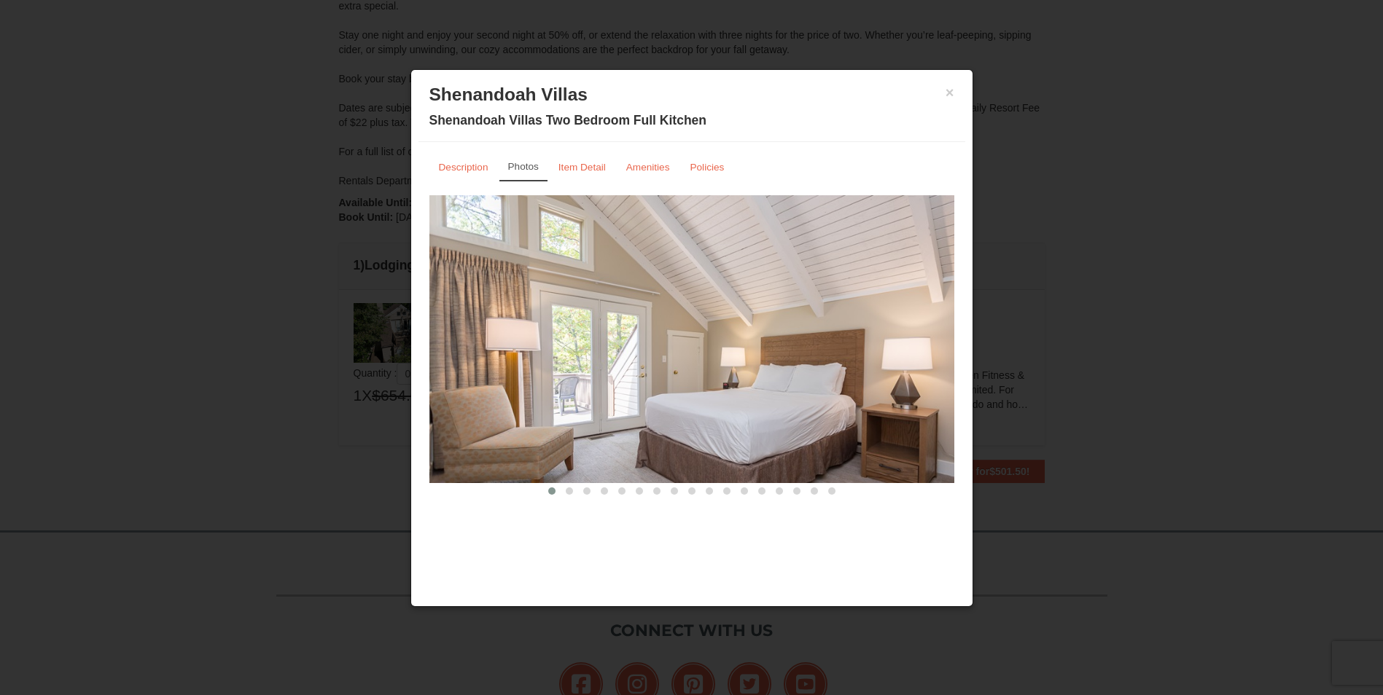
scroll to position [404, 0]
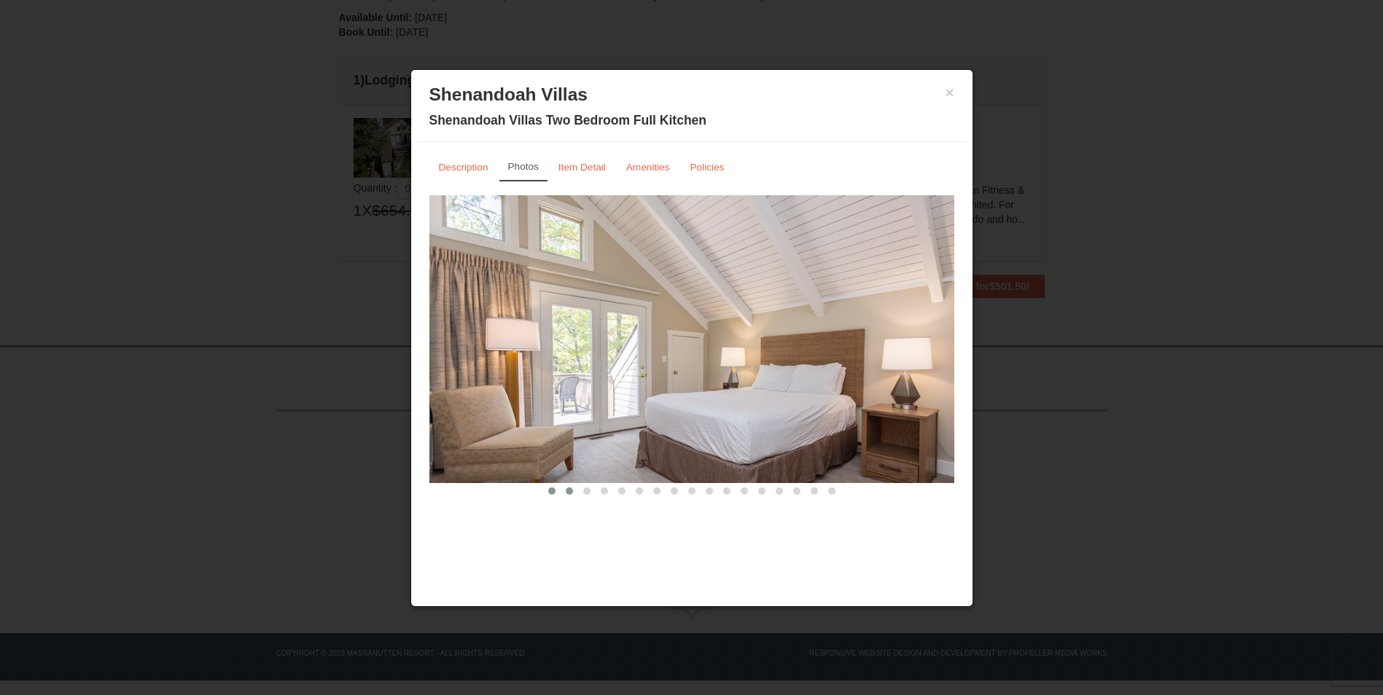
click at [570, 489] on span at bounding box center [569, 491] width 7 height 7
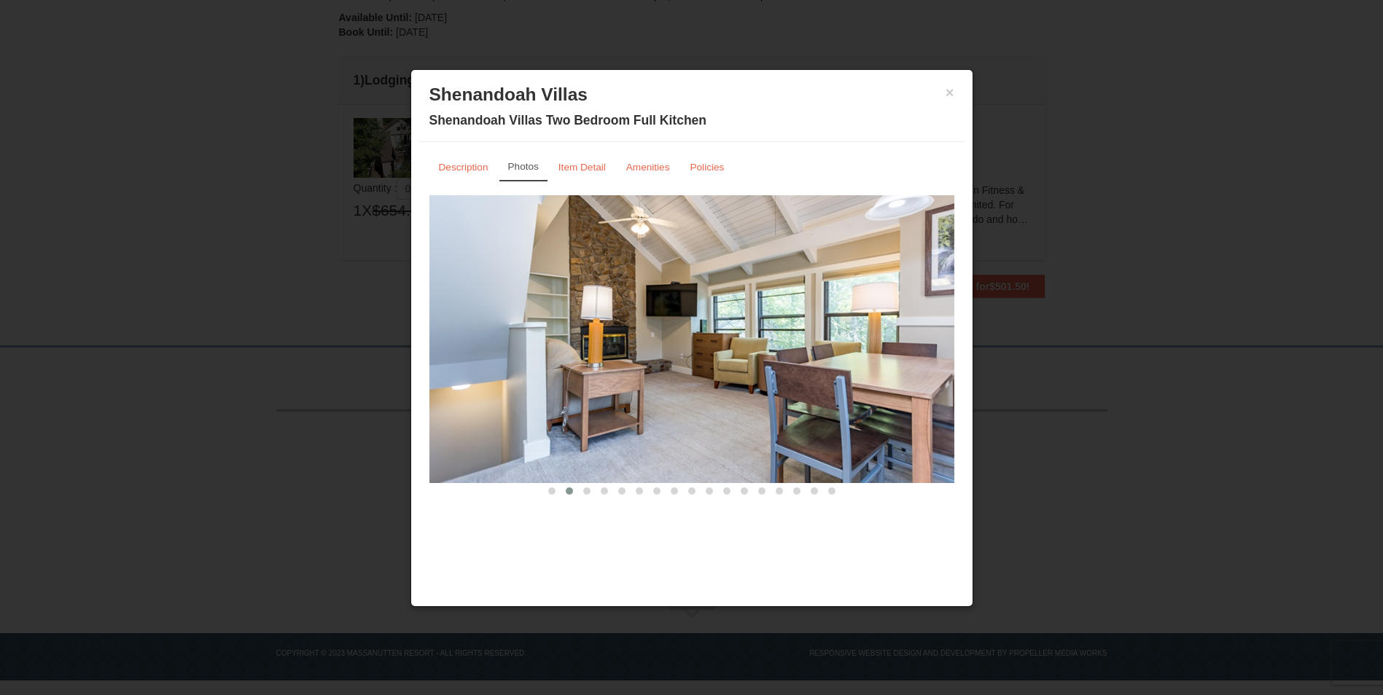
click at [577, 491] on button at bounding box center [568, 491] width 17 height 15
click at [579, 491] on button at bounding box center [586, 491] width 17 height 15
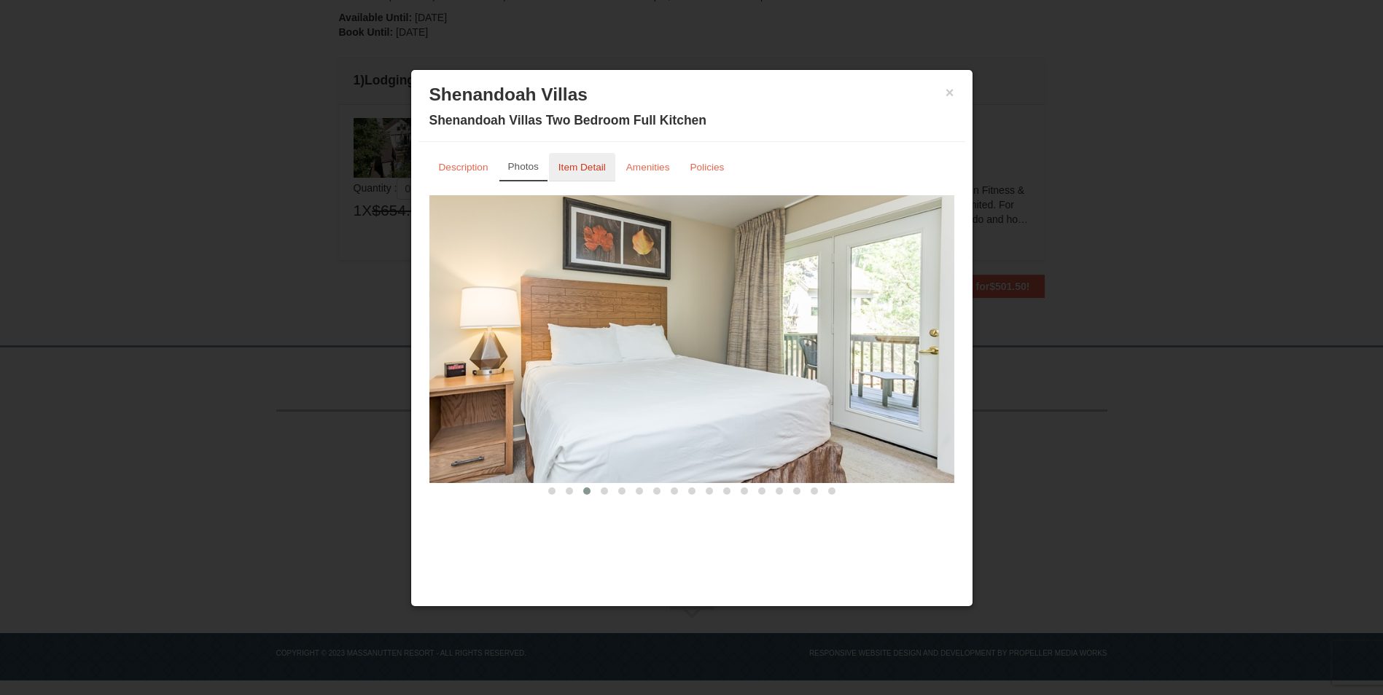
click at [589, 165] on small "Item Detail" at bounding box center [581, 167] width 47 height 11
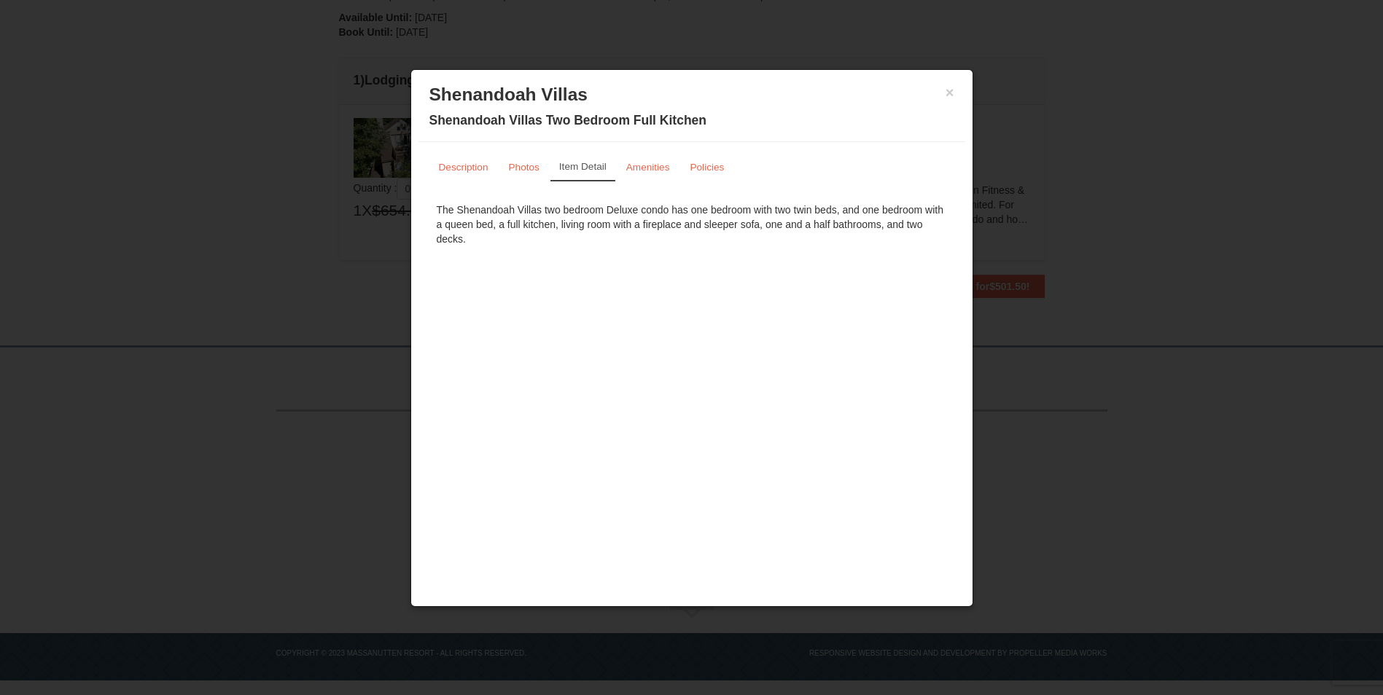
click at [956, 85] on div "× Shenandoah Villas Shenandoah Villas Two Bedroom Full Kitchen" at bounding box center [691, 109] width 547 height 65
click at [948, 99] on button "×" at bounding box center [949, 92] width 9 height 15
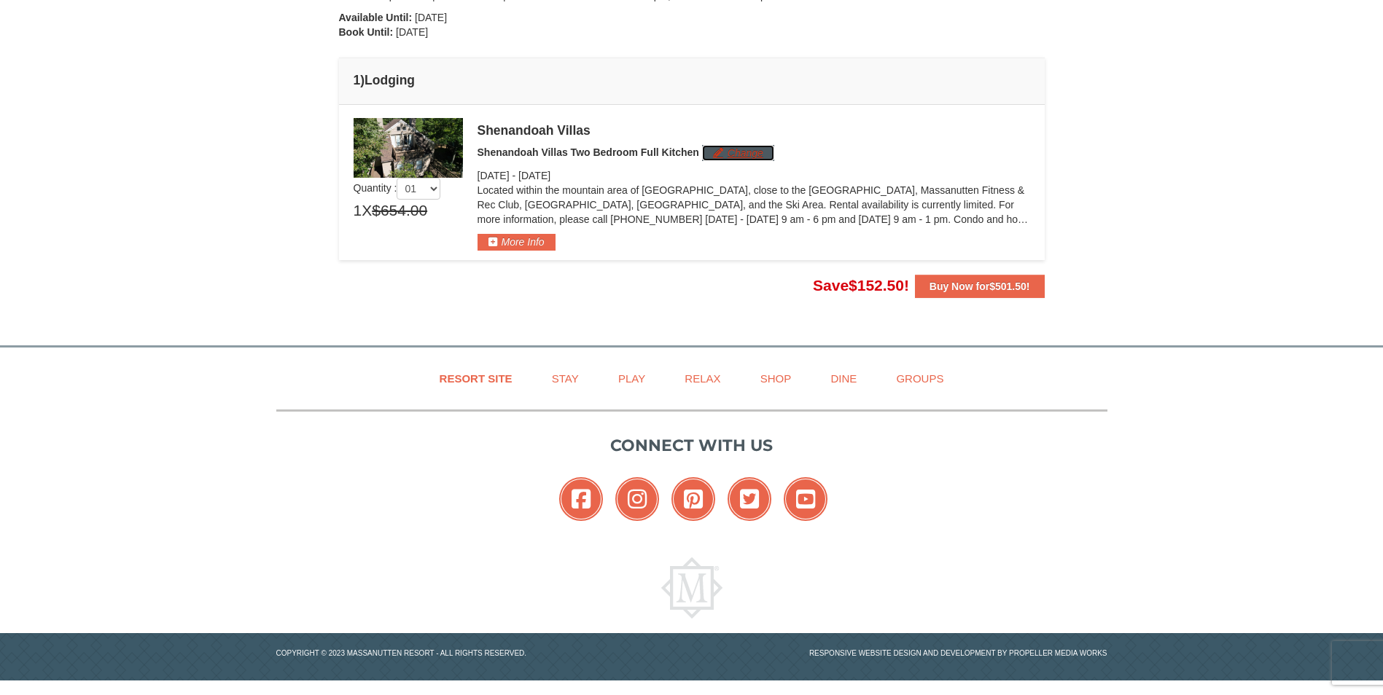
click at [728, 152] on button "Change" at bounding box center [738, 153] width 72 height 16
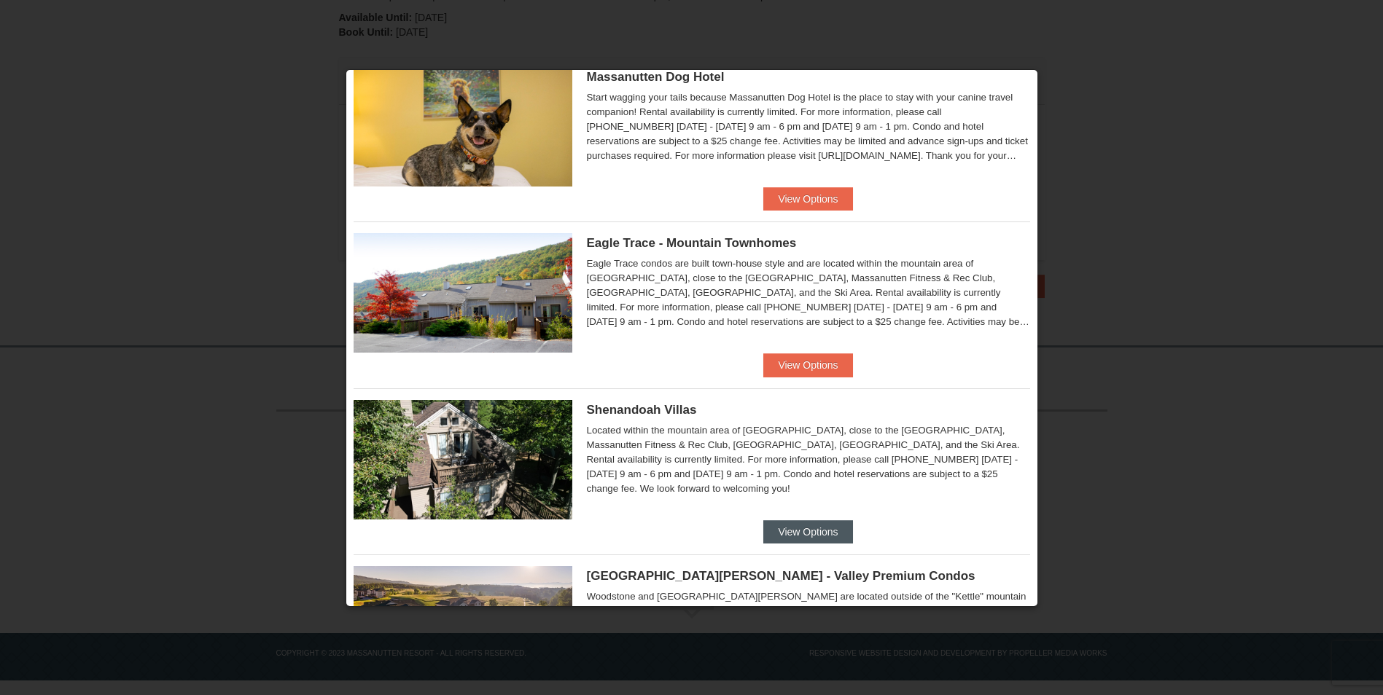
scroll to position [292, 0]
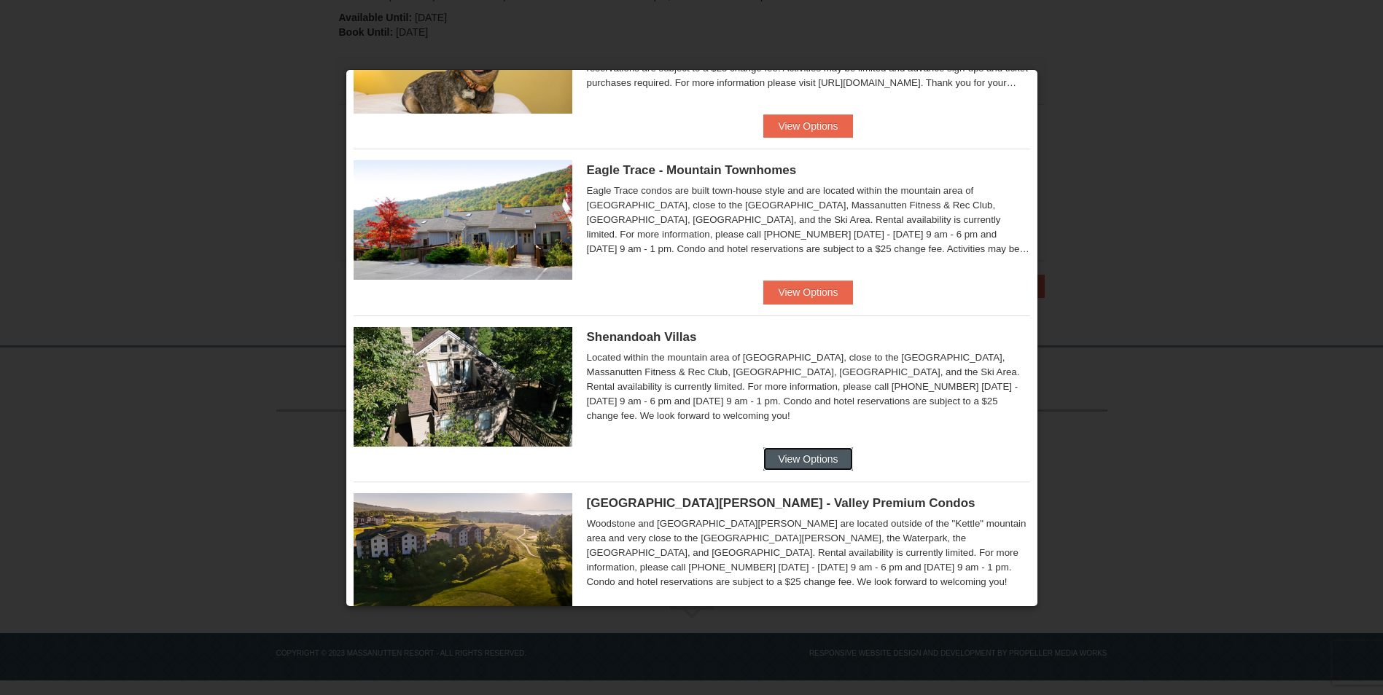
click at [789, 466] on button "View Options" at bounding box center [807, 459] width 89 height 23
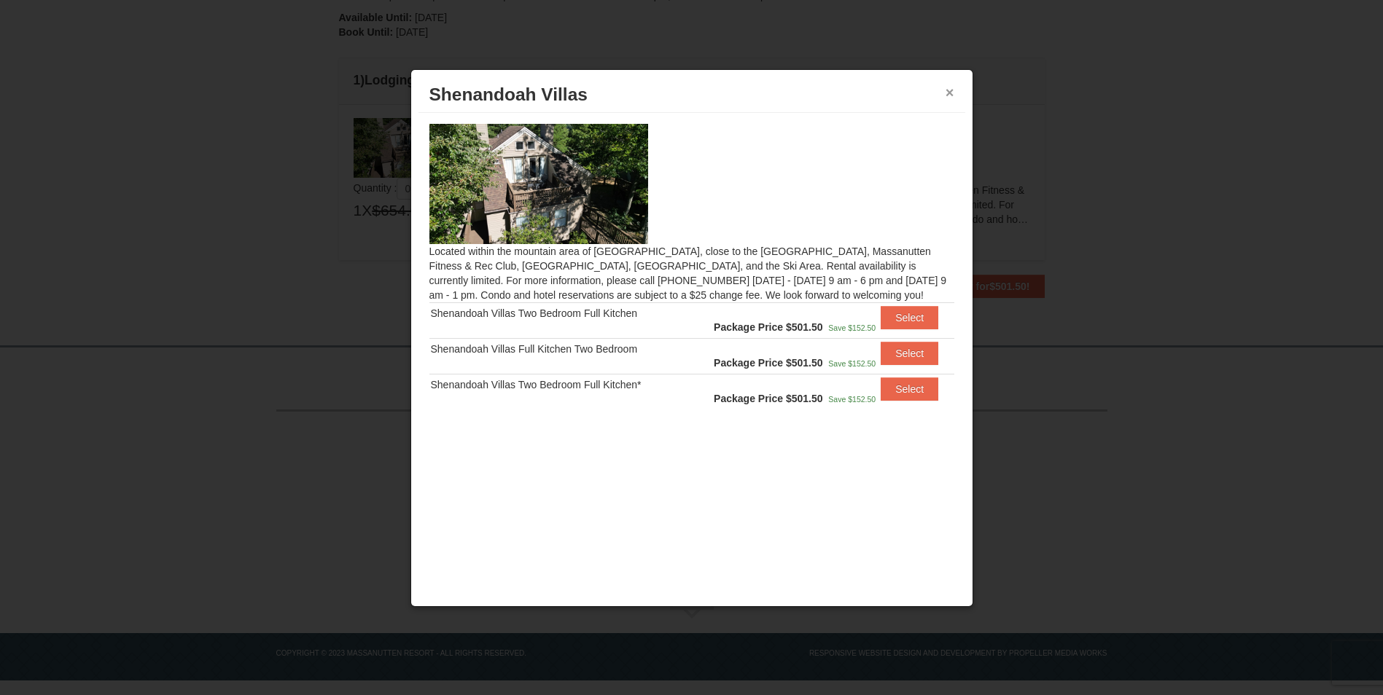
click at [948, 95] on button "×" at bounding box center [949, 92] width 9 height 15
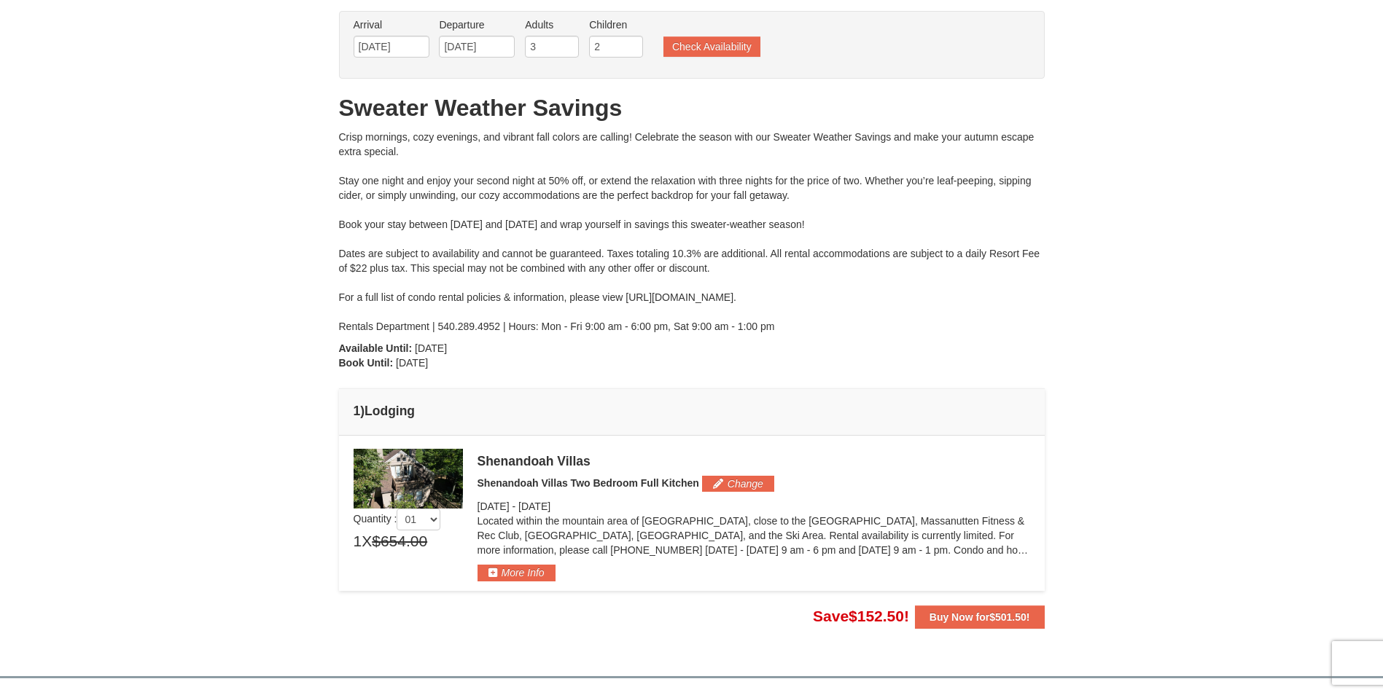
scroll to position [0, 0]
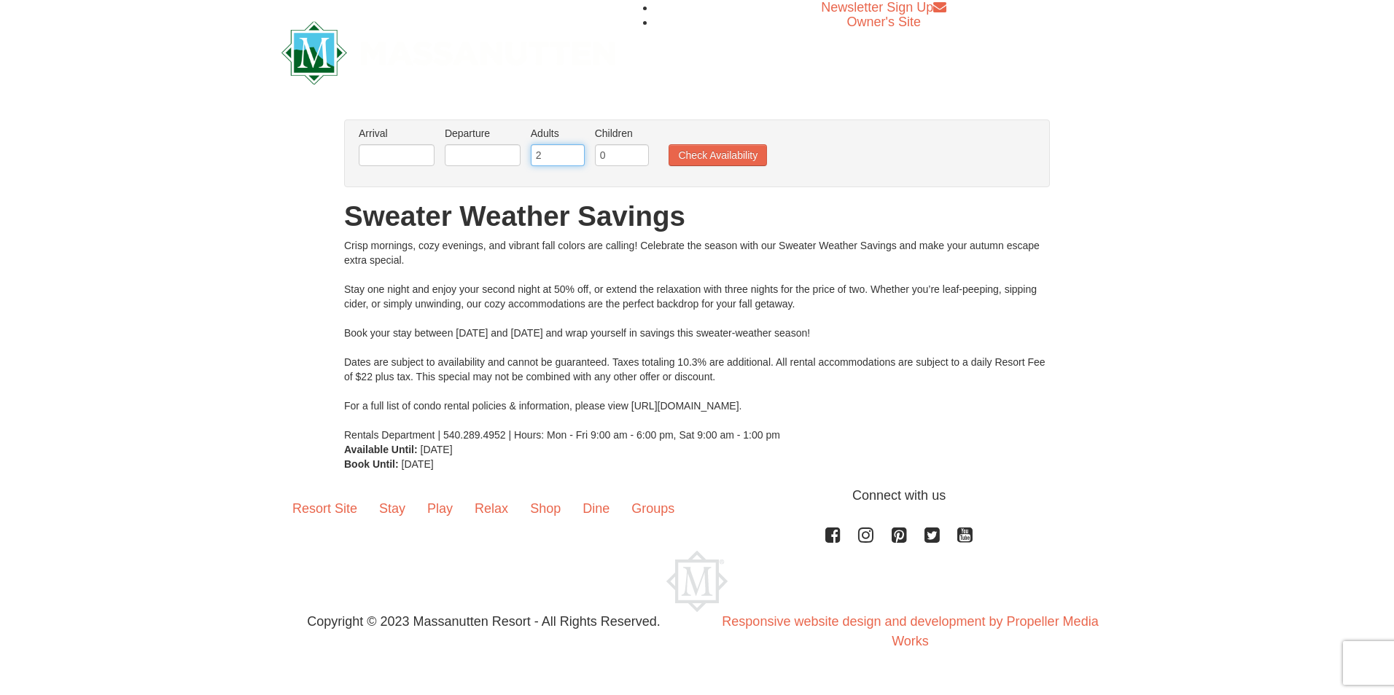
click at [560, 155] on input "2" at bounding box center [558, 155] width 54 height 22
type input "3"
click at [743, 138] on ul "Arrival Please format dates MM/DD/YYYY Please format dates MM/DD/YYYY Departure…" at bounding box center [689, 149] width 668 height 47
click at [735, 161] on button "Check Availability" at bounding box center [717, 155] width 98 height 22
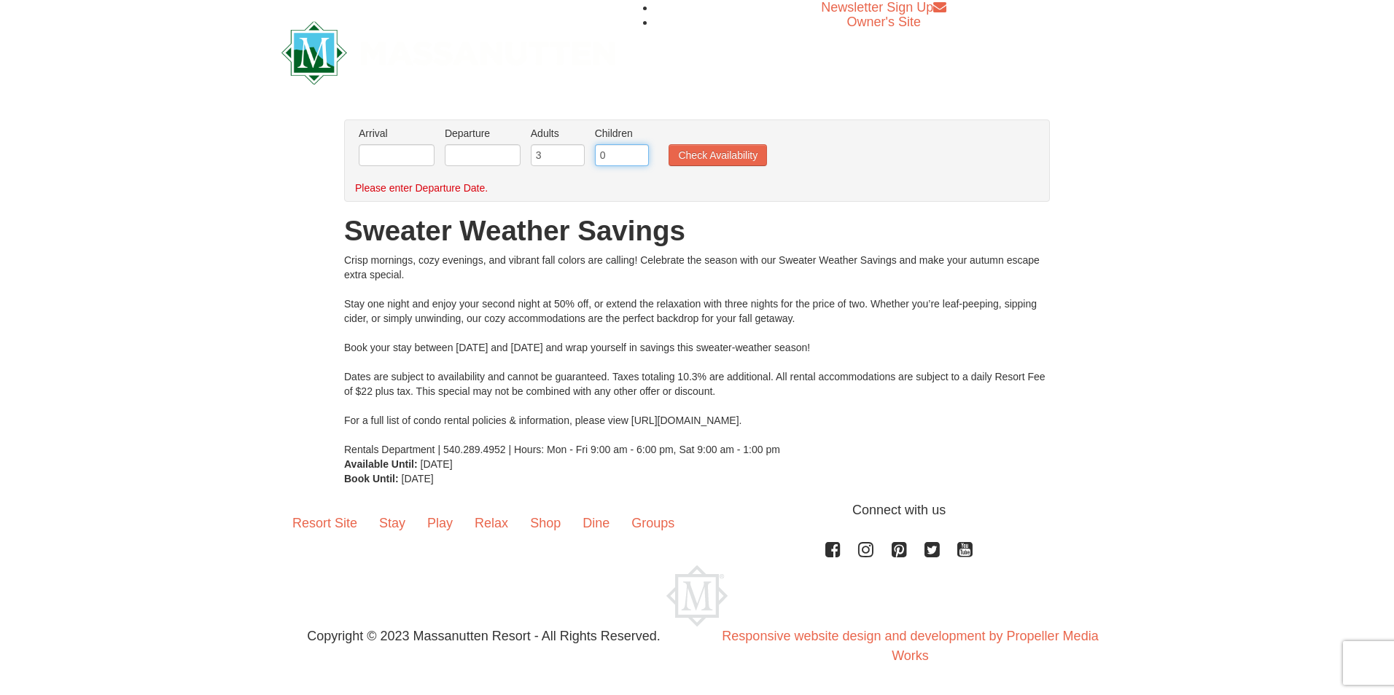
click at [619, 152] on input "0" at bounding box center [622, 155] width 54 height 22
type input "2"
click at [425, 166] on input "text" at bounding box center [397, 155] width 76 height 22
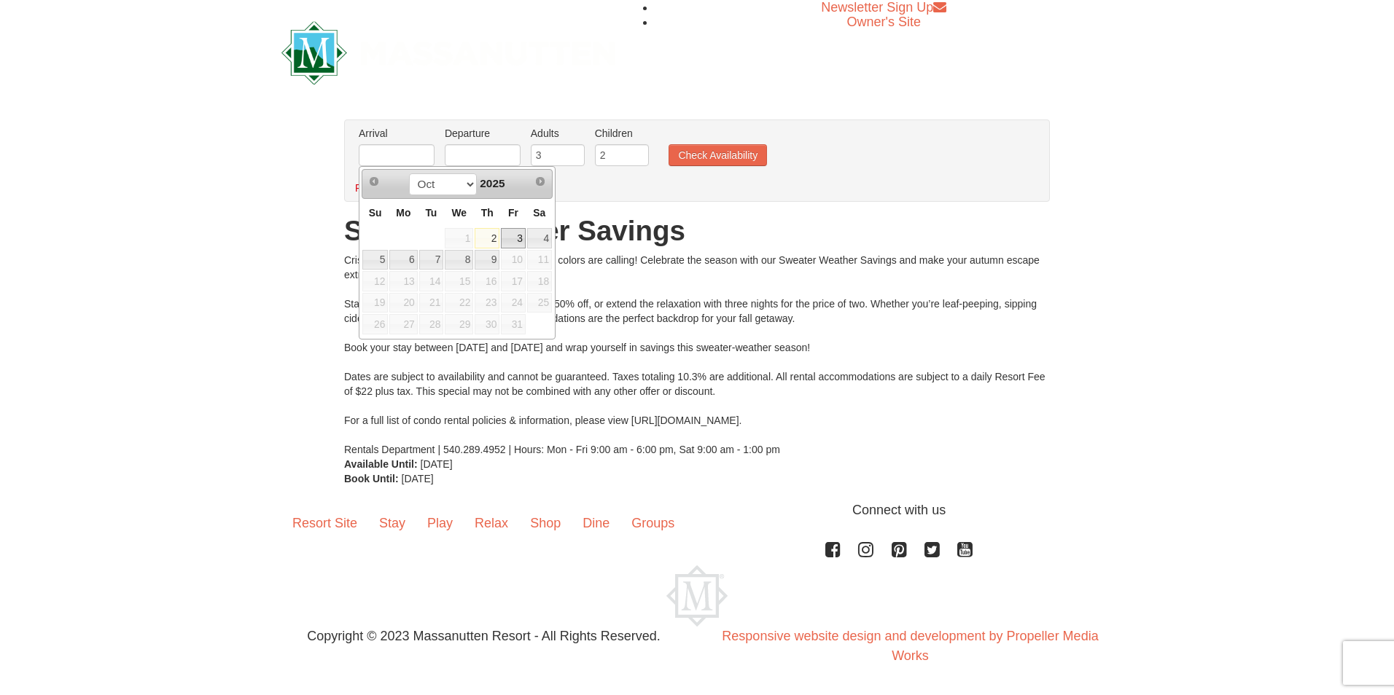
click at [520, 241] on link "3" at bounding box center [513, 238] width 25 height 20
type input "[DATE]"
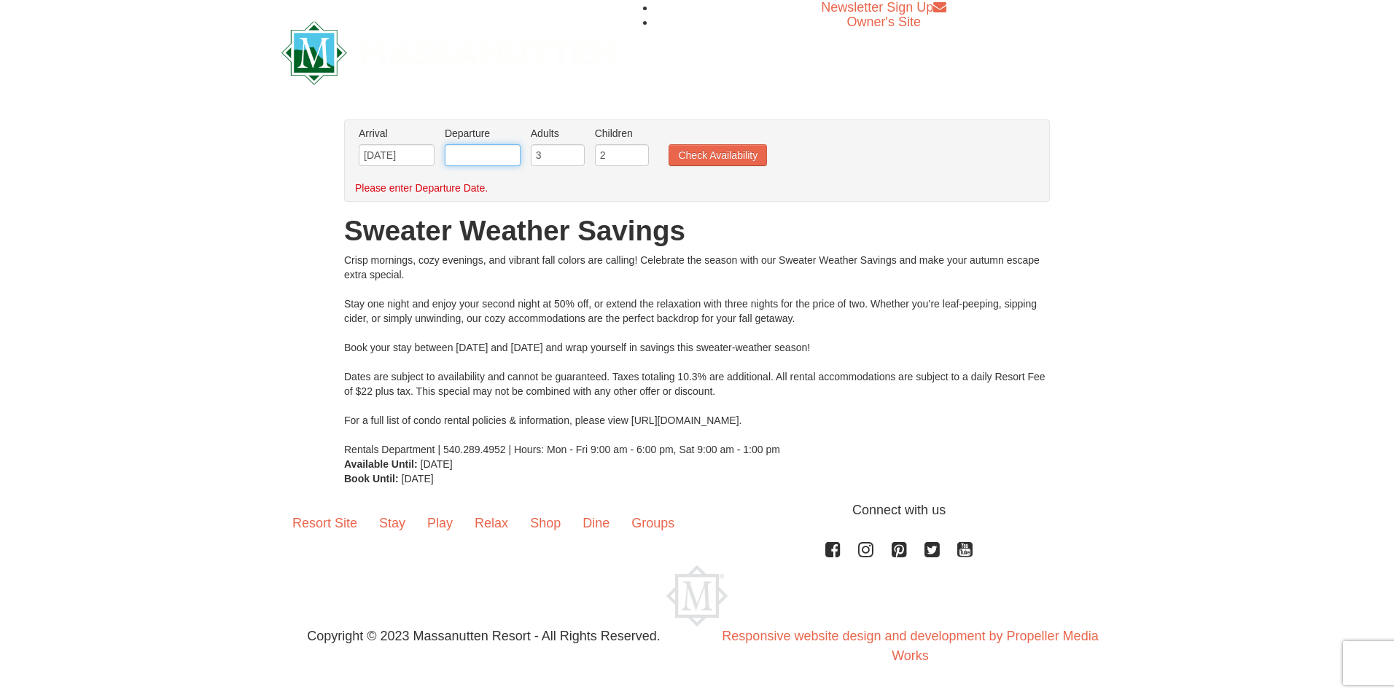
click at [491, 160] on input "text" at bounding box center [483, 155] width 76 height 22
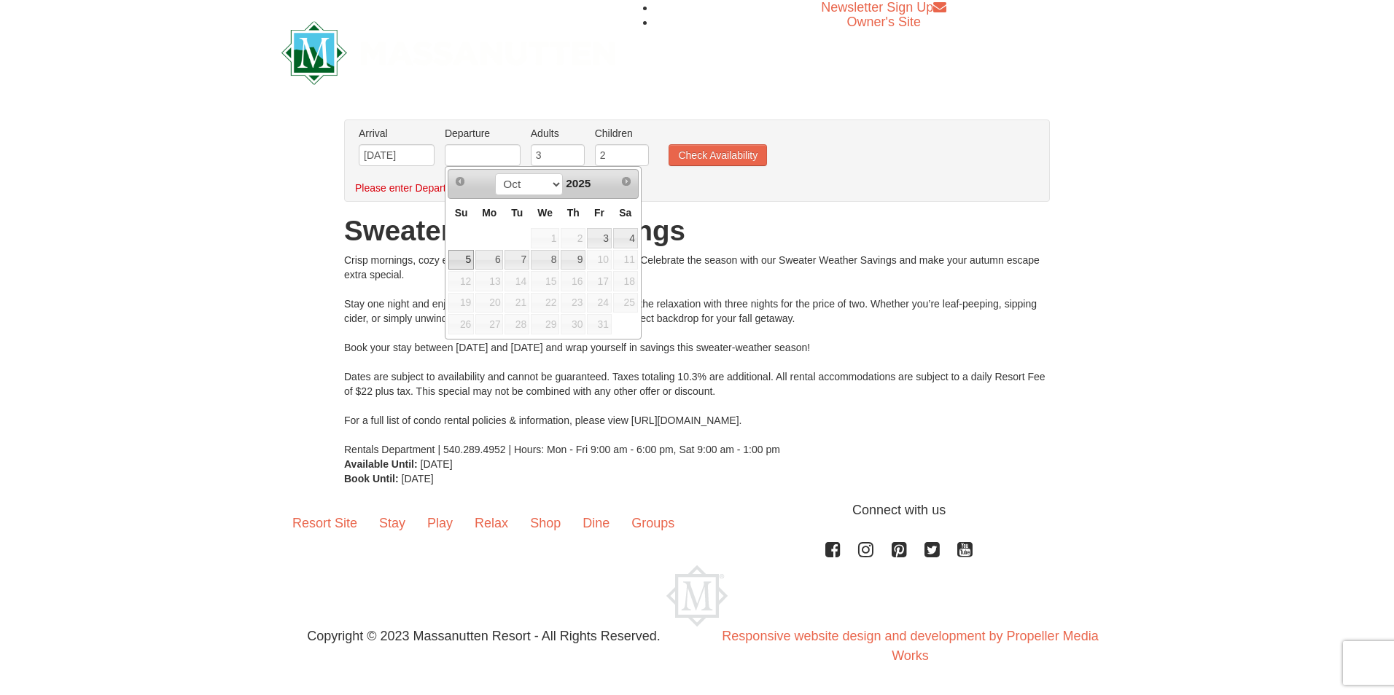
click at [468, 262] on link "5" at bounding box center [461, 260] width 26 height 20
type input "[DATE]"
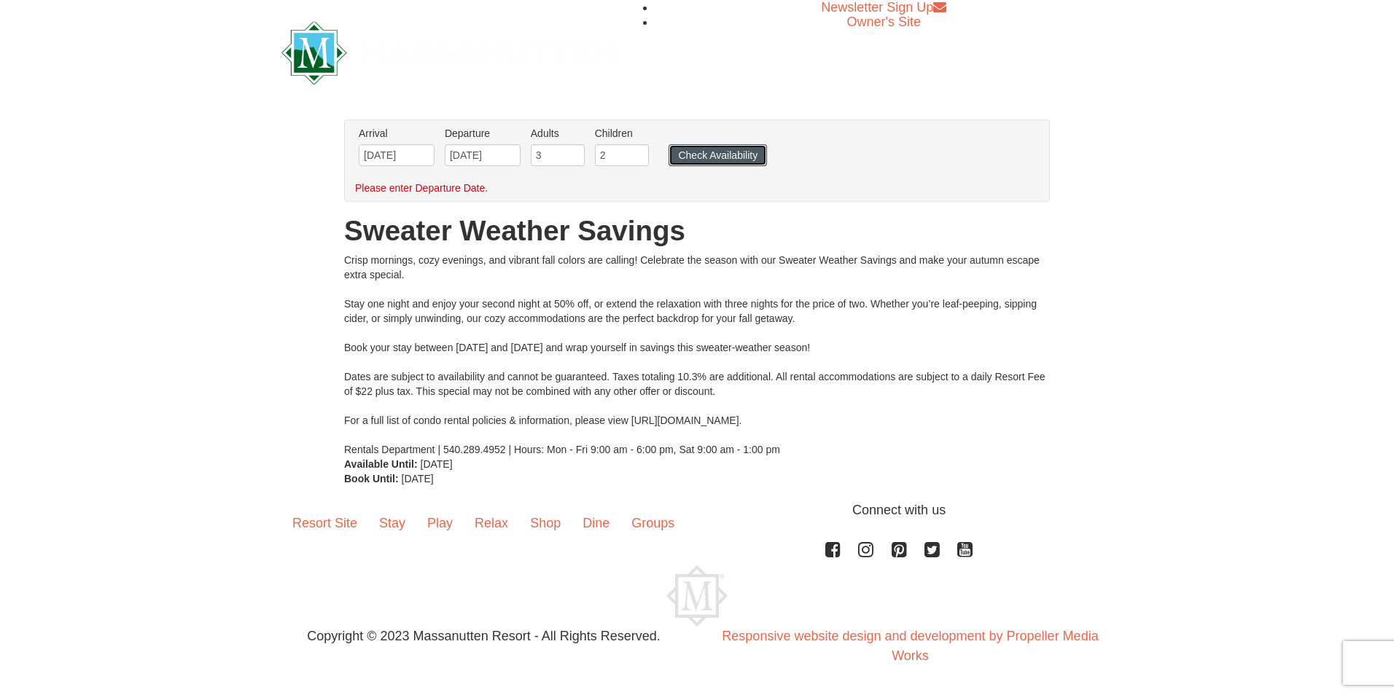
click at [746, 153] on button "Check Availability" at bounding box center [717, 155] width 98 height 22
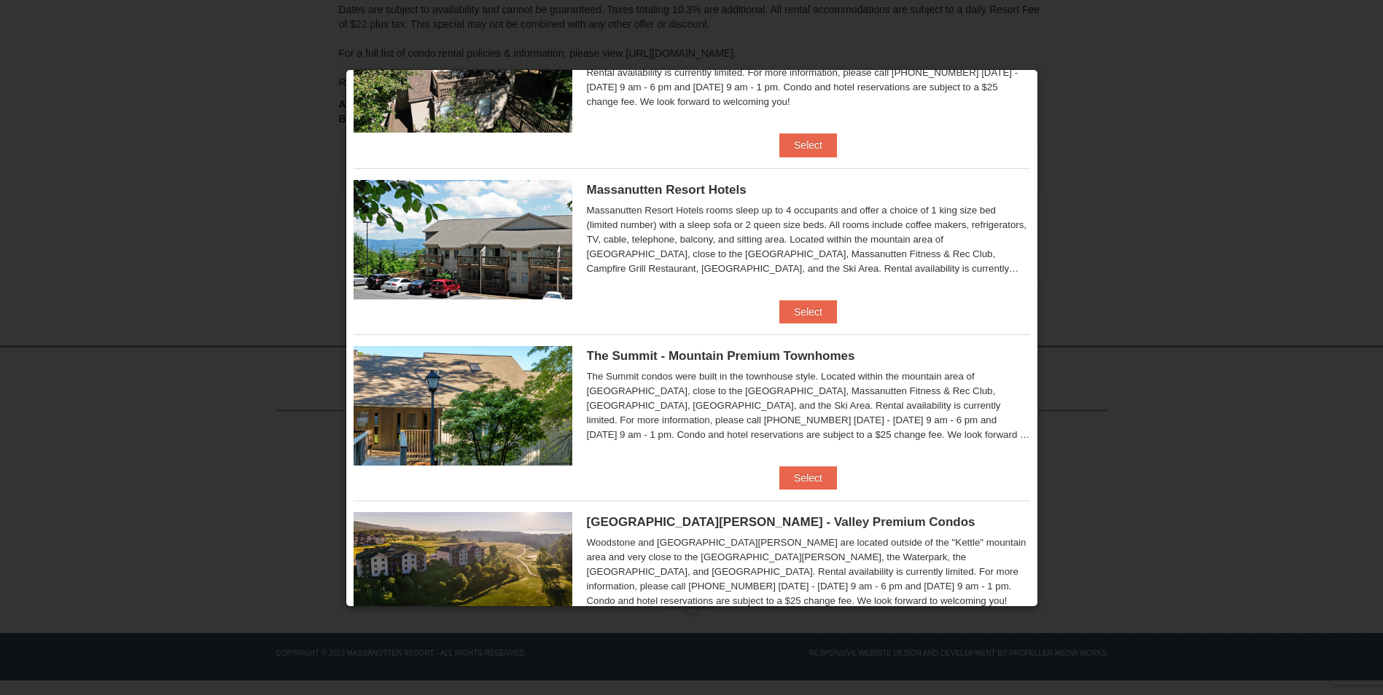
scroll to position [364, 0]
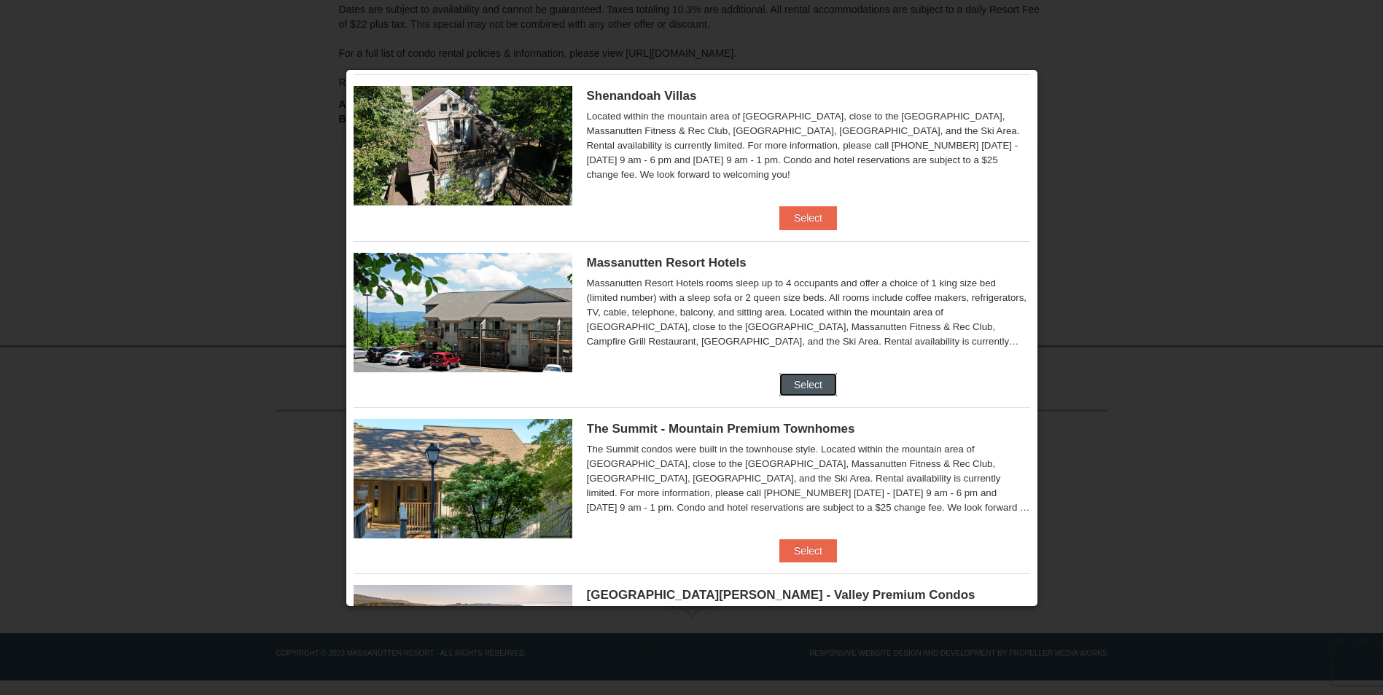
click at [794, 385] on button "Select" at bounding box center [808, 384] width 58 height 23
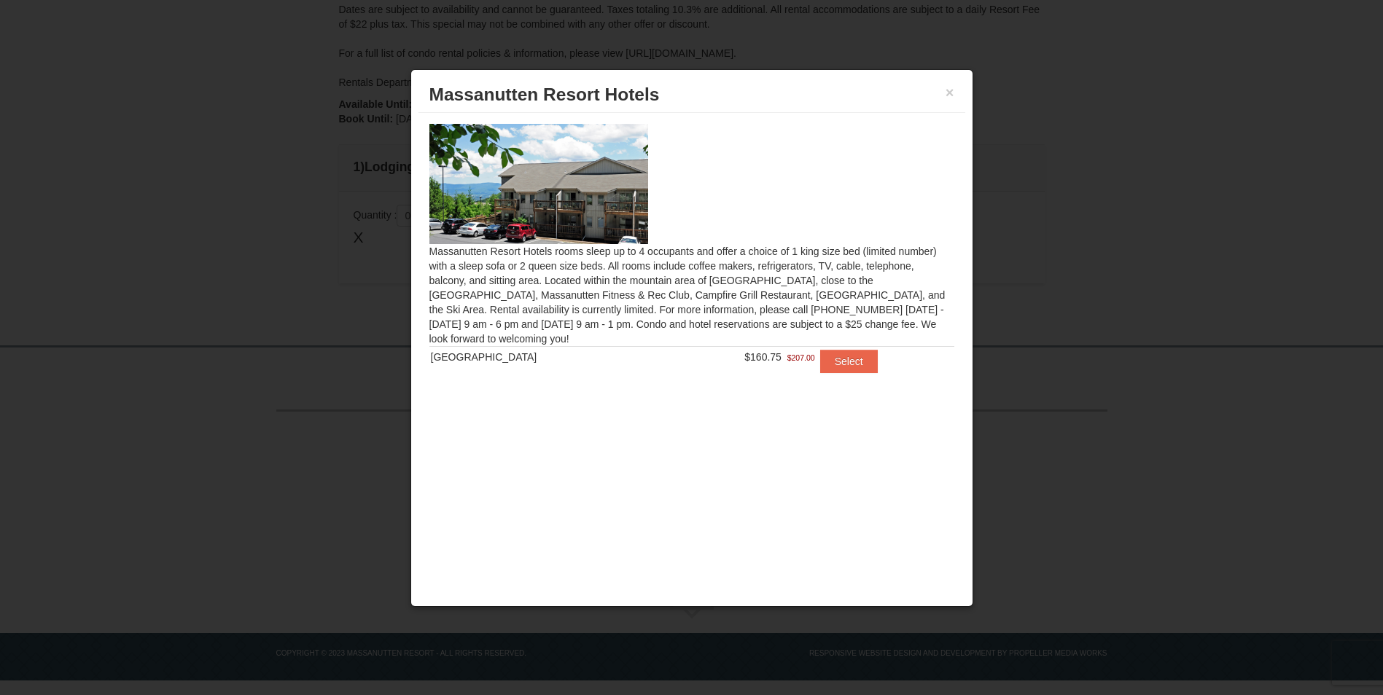
scroll to position [171, 0]
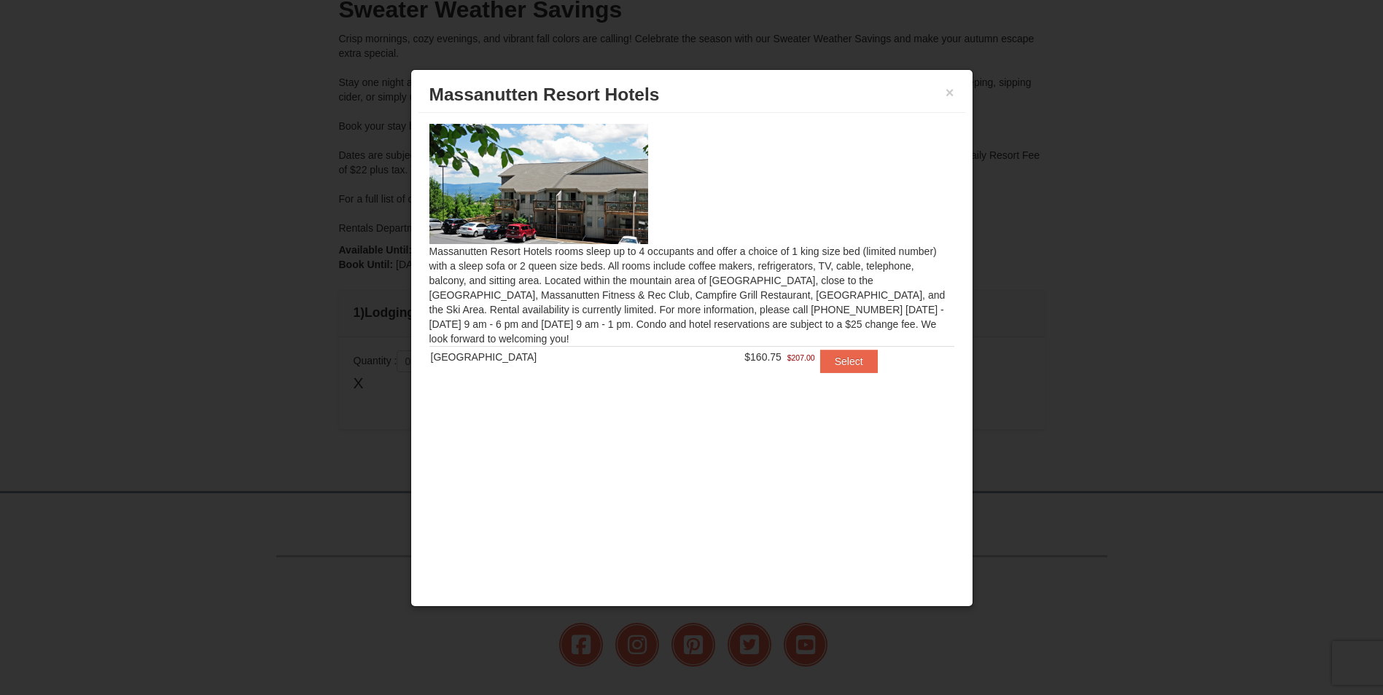
click at [954, 87] on div "× [GEOGRAPHIC_DATA] Hotels" at bounding box center [691, 95] width 547 height 36
click at [950, 91] on button "×" at bounding box center [949, 92] width 9 height 15
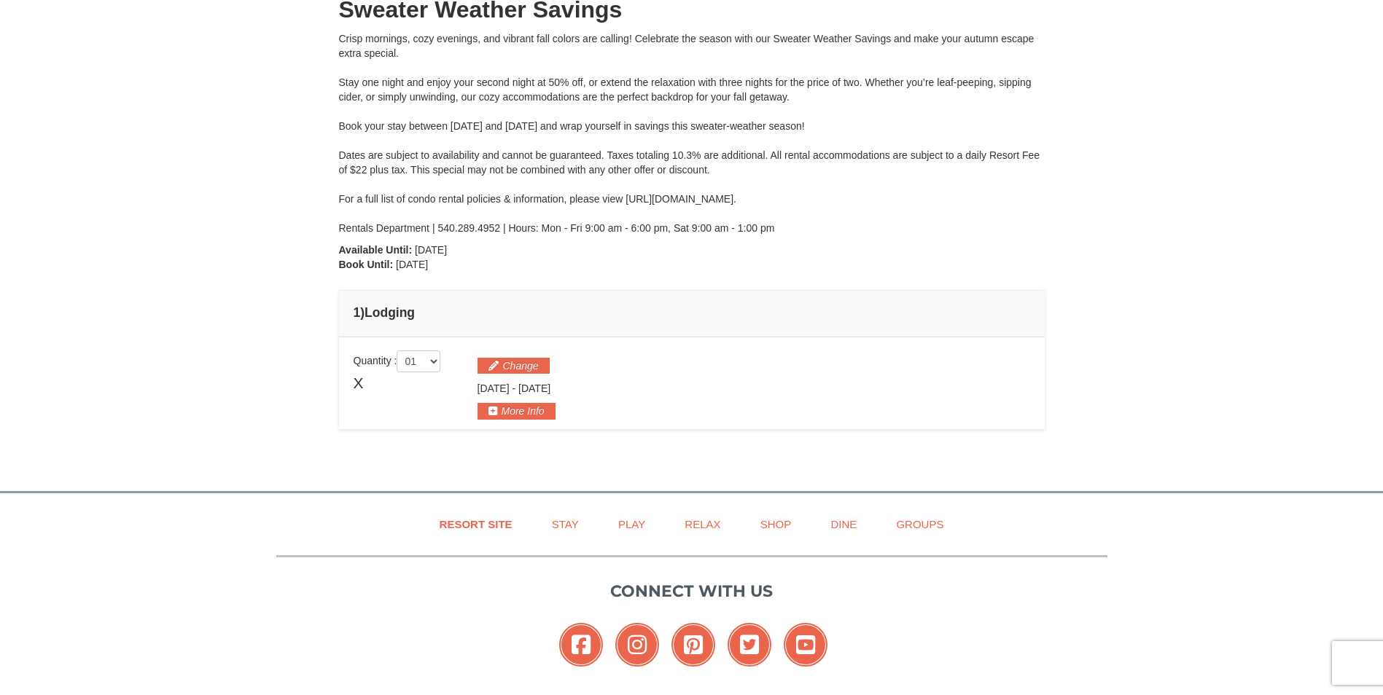
scroll to position [0, 0]
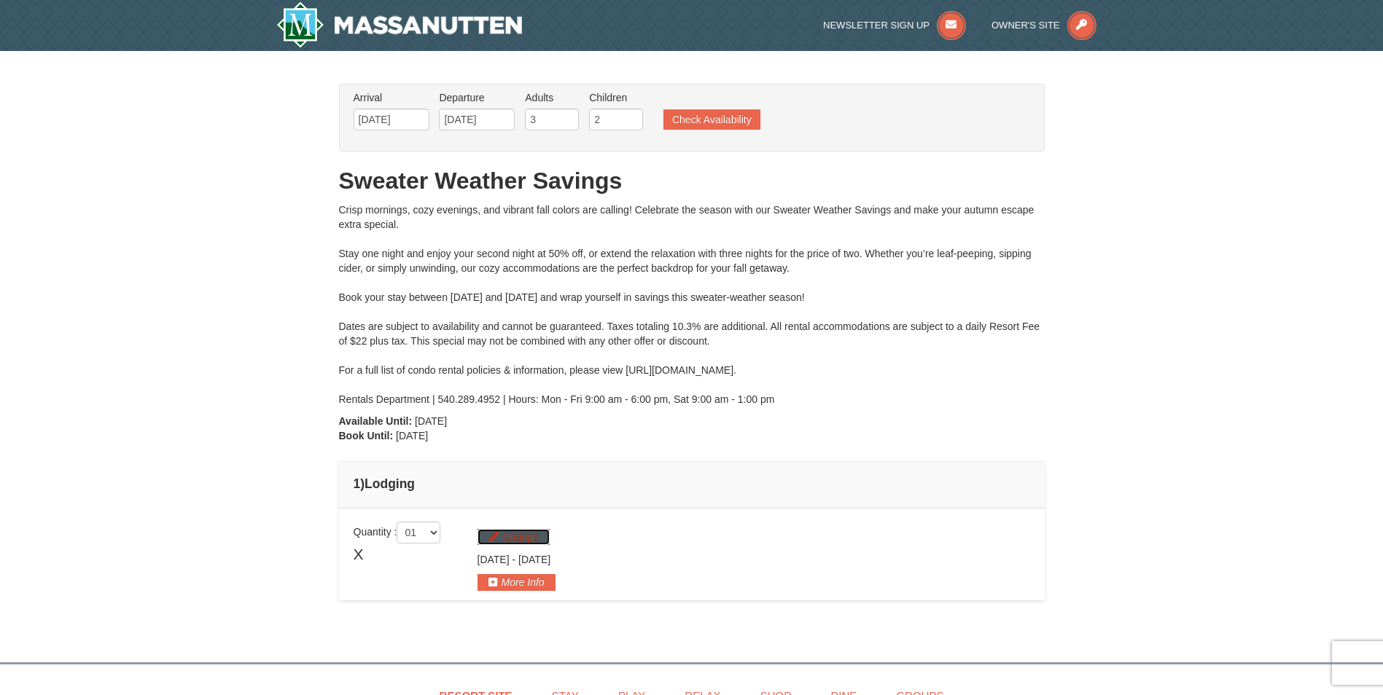
click at [511, 543] on button "Change" at bounding box center [513, 537] width 72 height 16
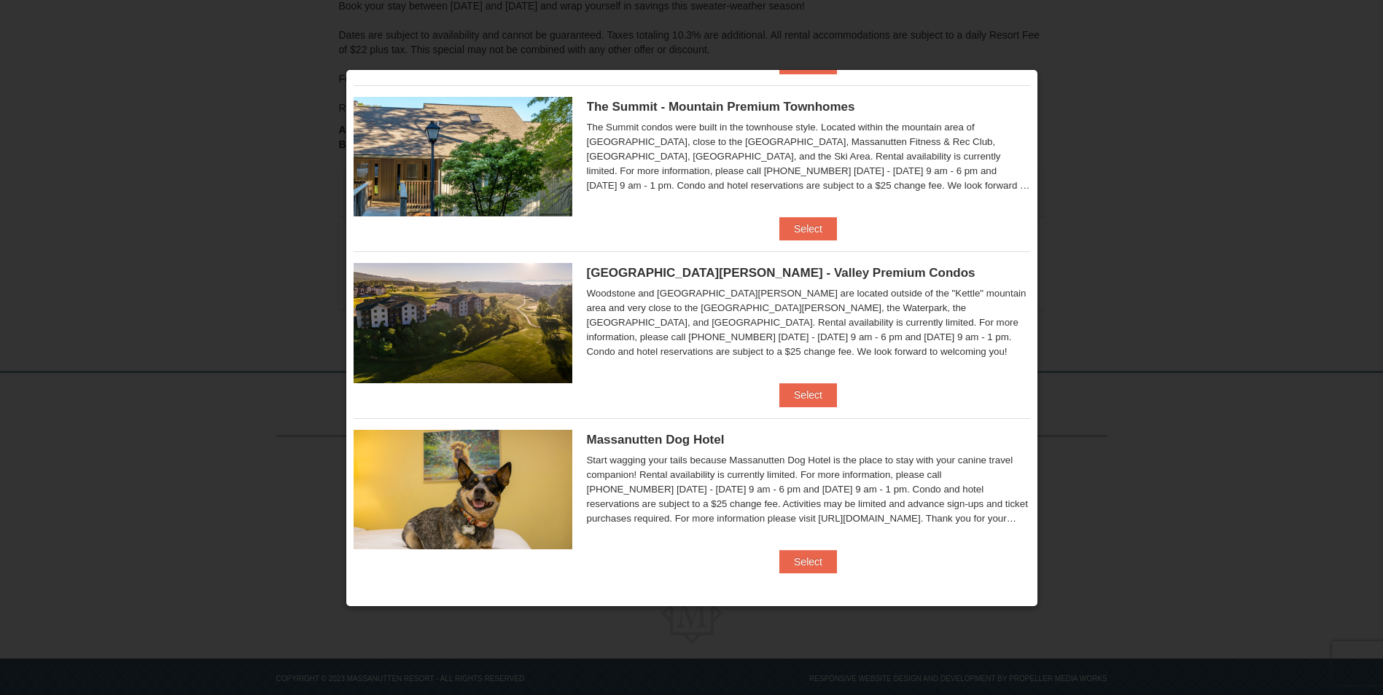
scroll to position [541, 0]
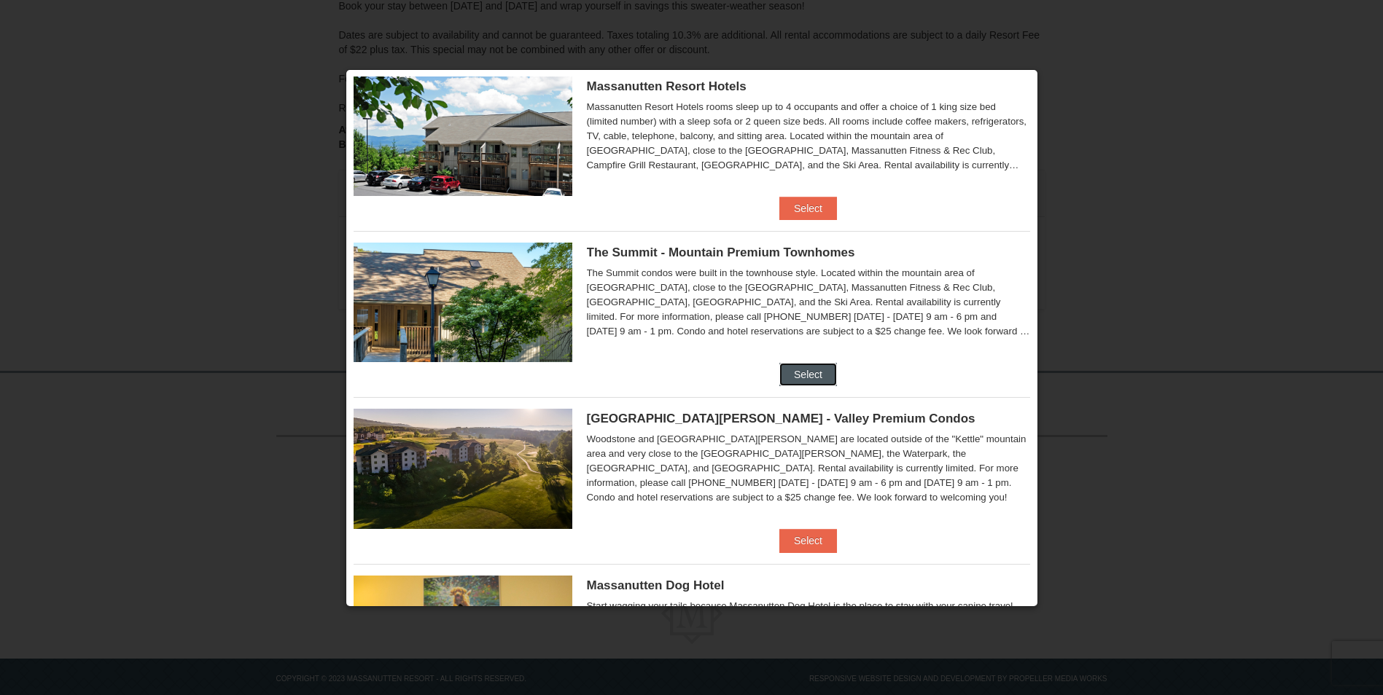
click at [784, 372] on button "Select" at bounding box center [808, 374] width 58 height 23
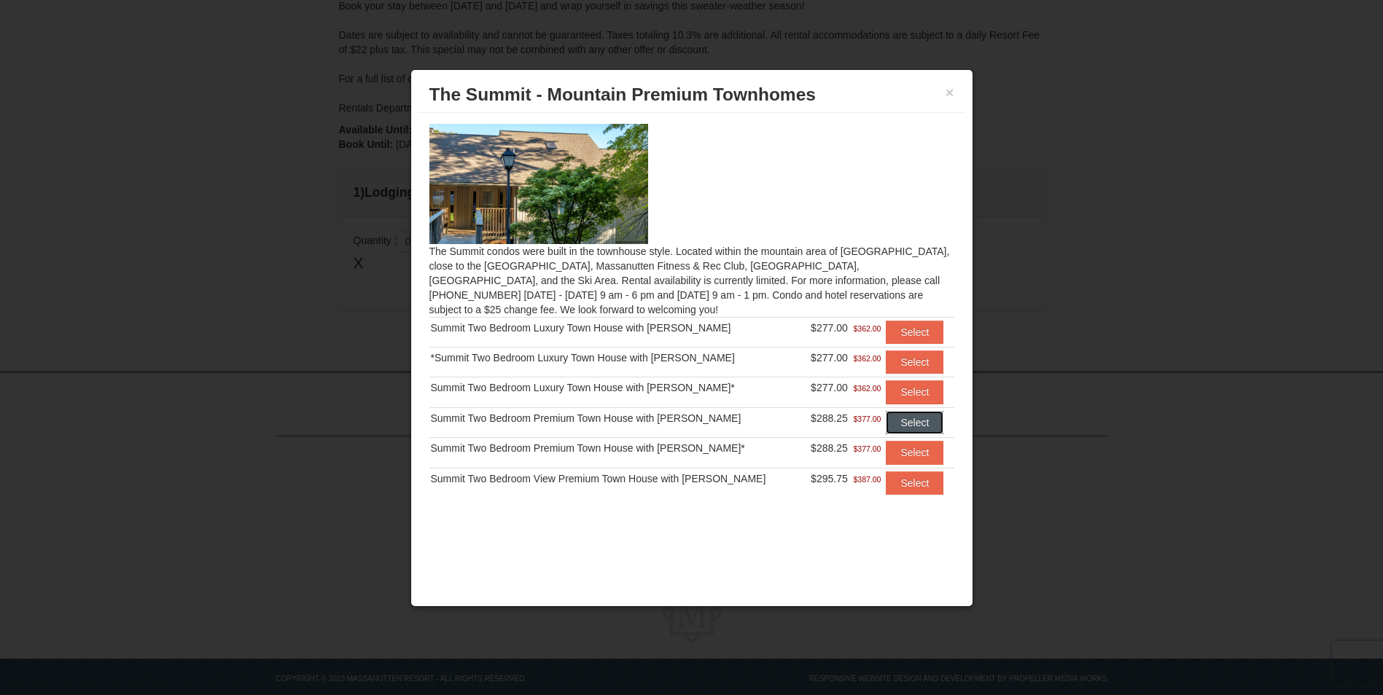
click at [902, 421] on button "Select" at bounding box center [915, 422] width 58 height 23
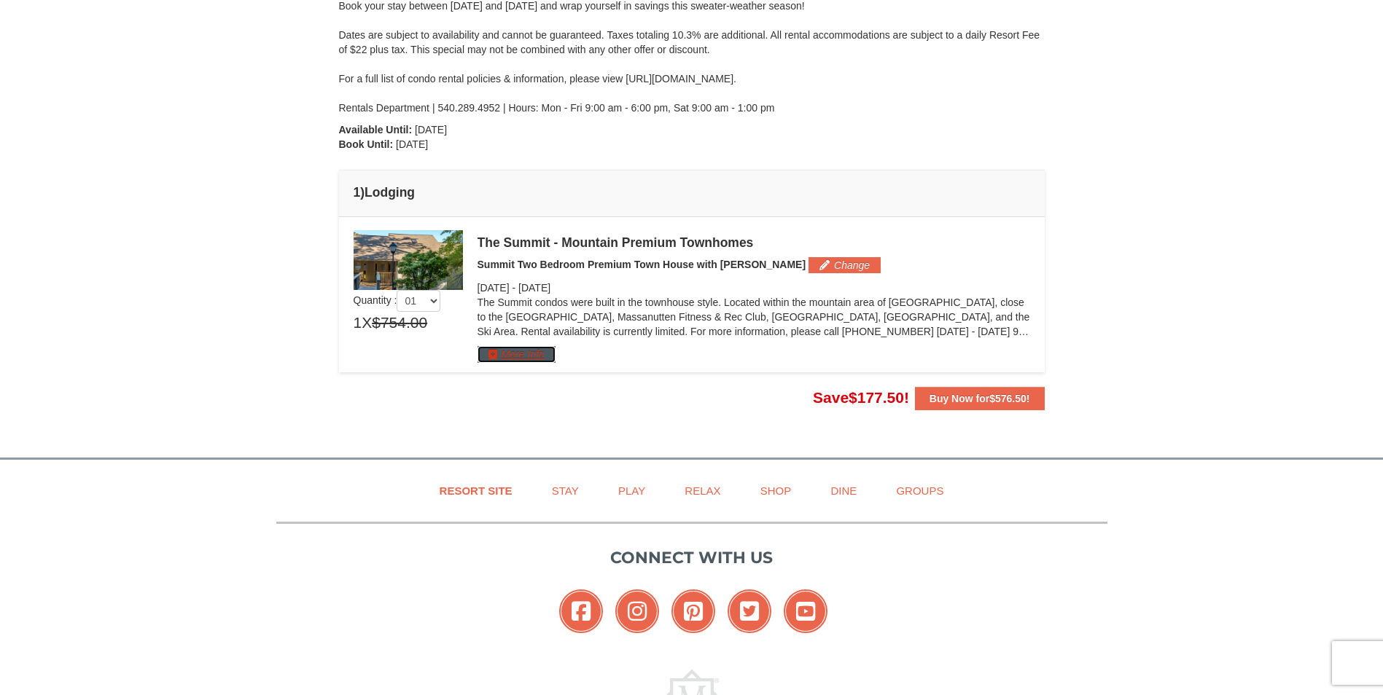
click at [534, 359] on button "More Info" at bounding box center [516, 354] width 78 height 16
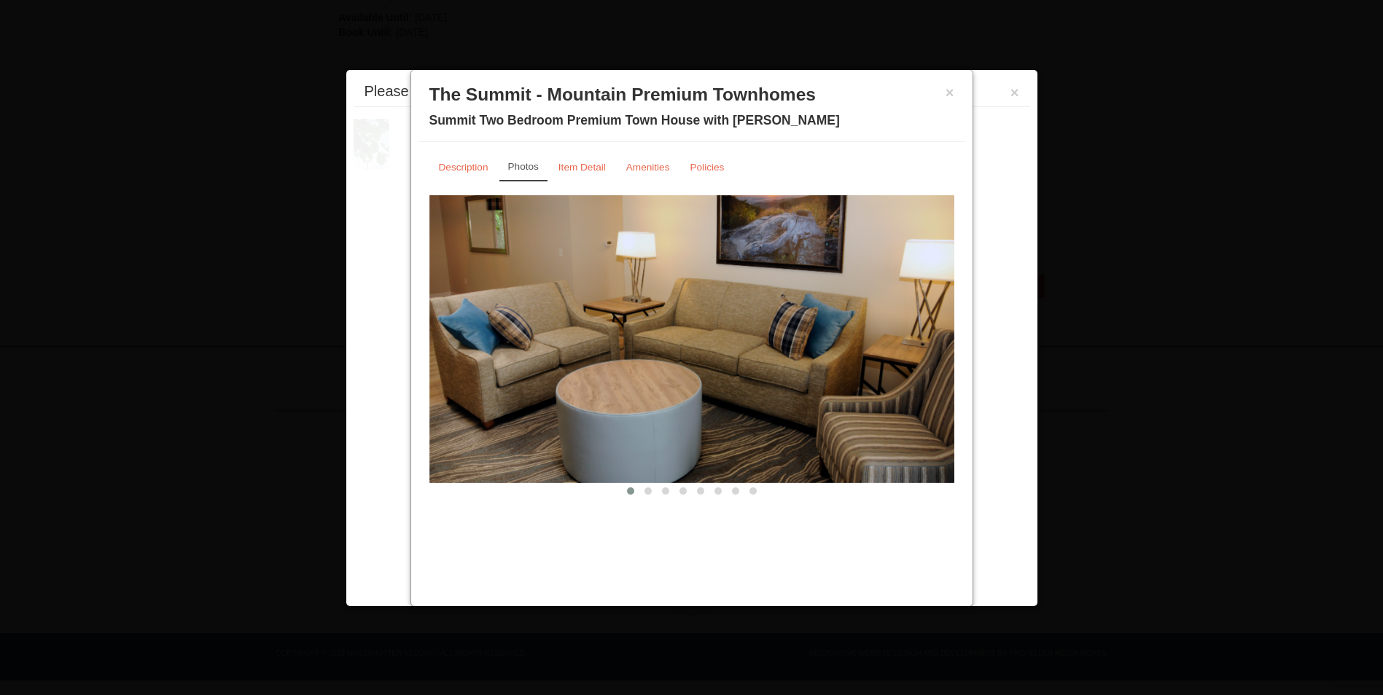
scroll to position [0, 0]
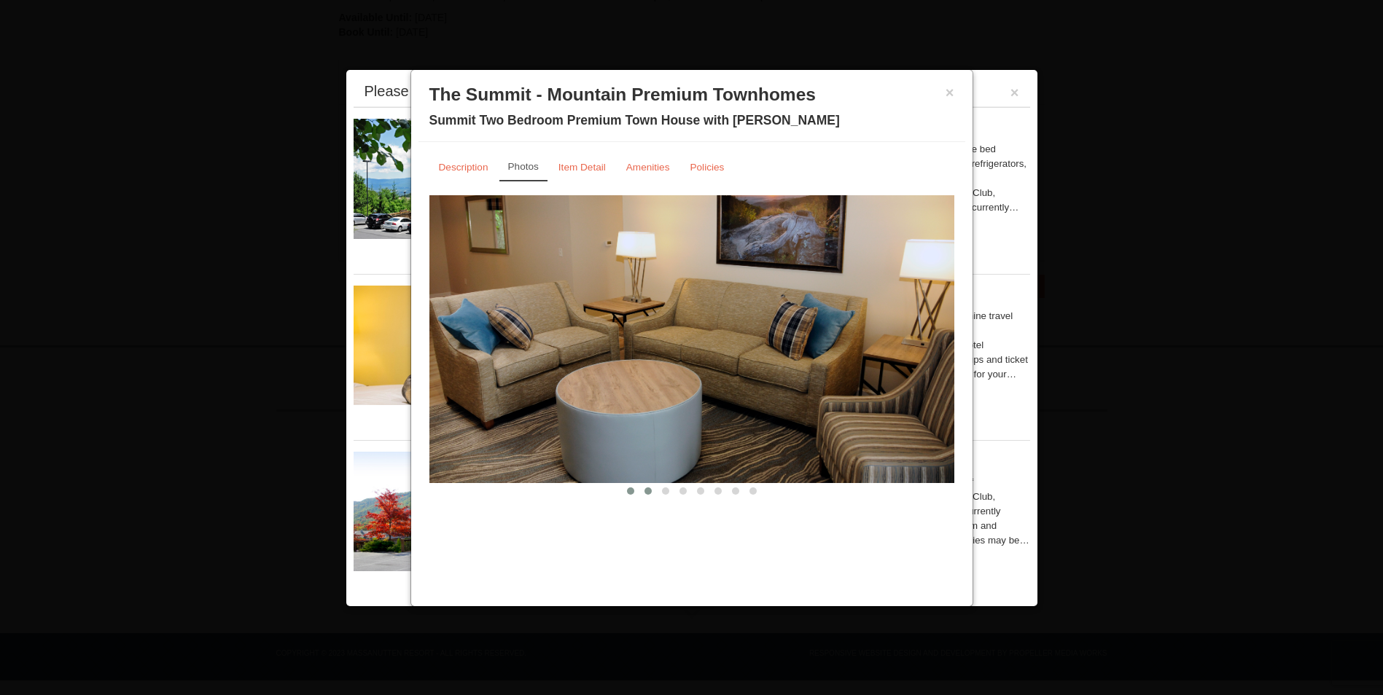
click at [644, 492] on button at bounding box center [647, 491] width 17 height 15
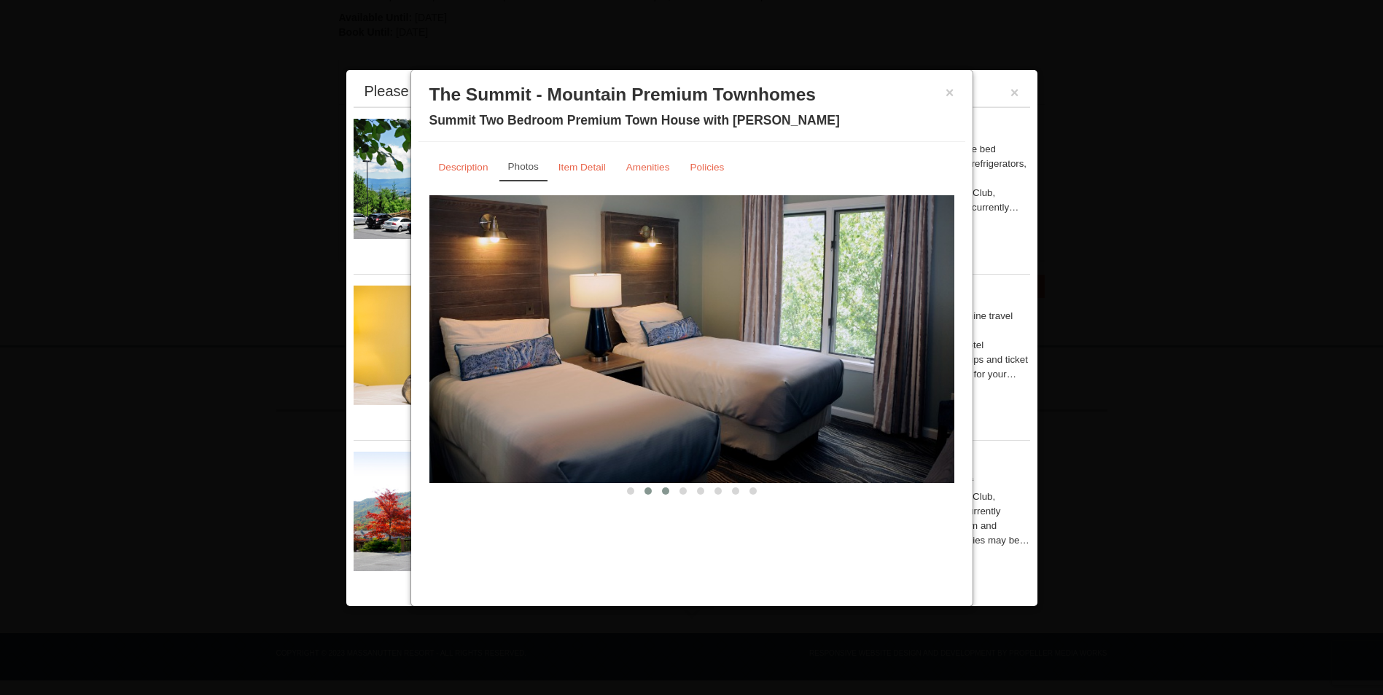
click at [666, 494] on button at bounding box center [665, 491] width 17 height 15
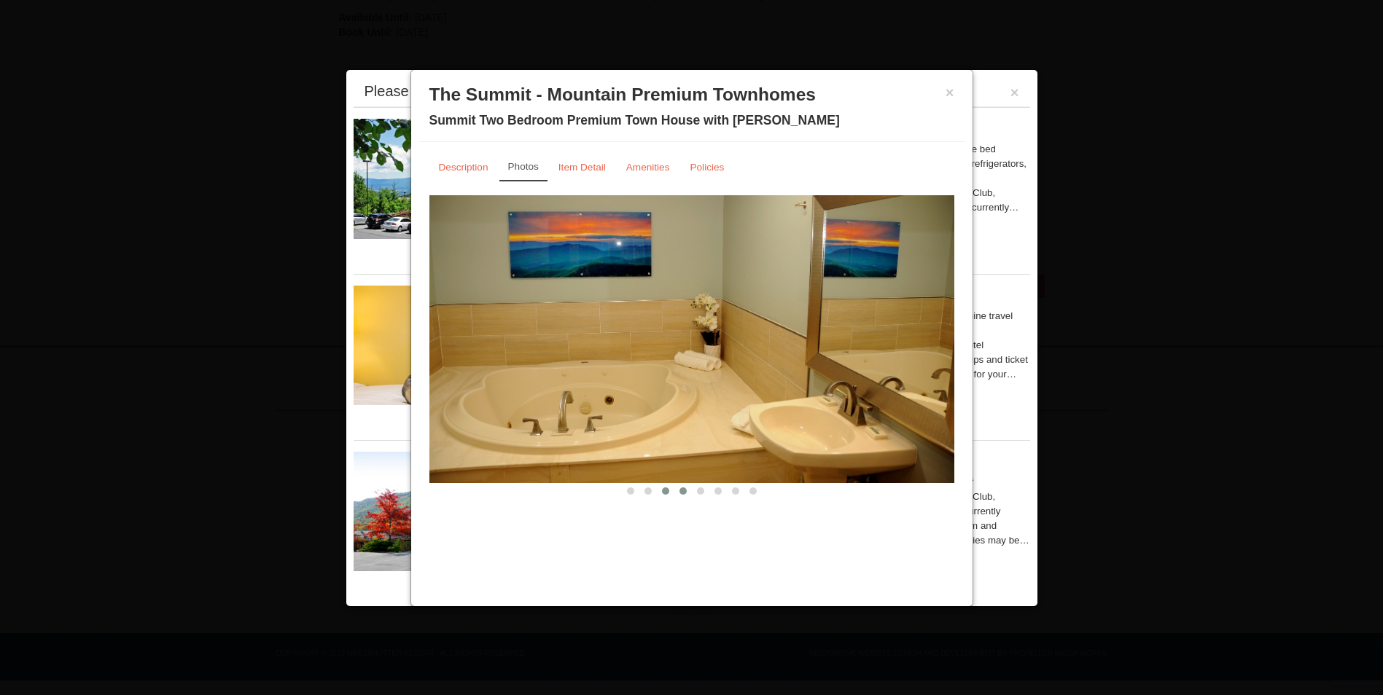
click at [684, 488] on span at bounding box center [682, 491] width 7 height 7
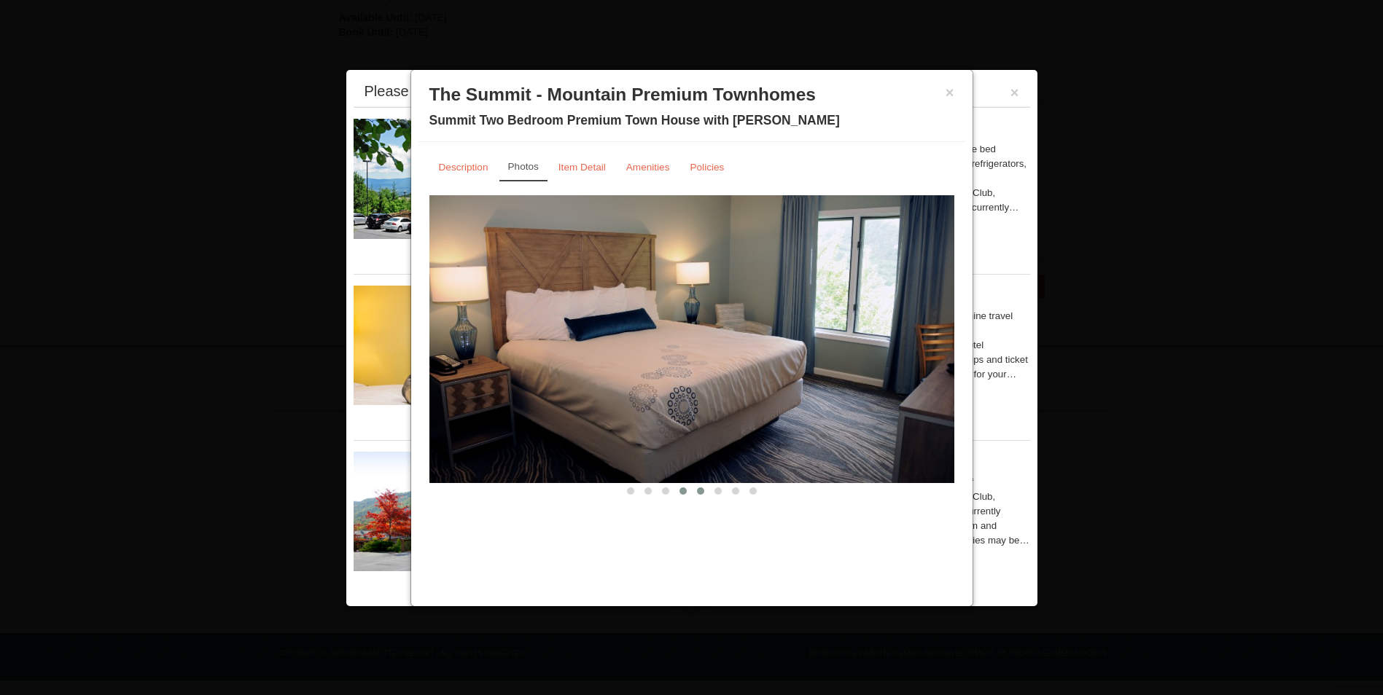
click at [697, 488] on button at bounding box center [700, 491] width 17 height 15
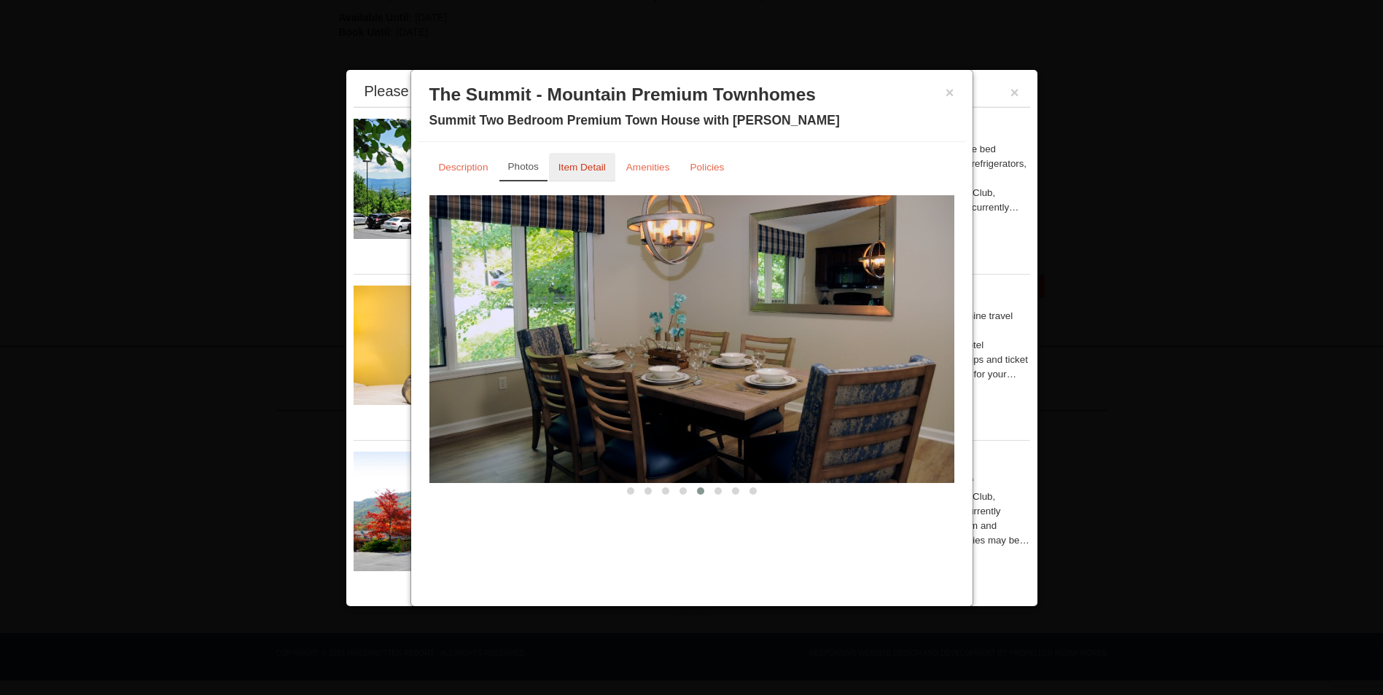
click at [558, 155] on link "Item Detail" at bounding box center [582, 167] width 66 height 28
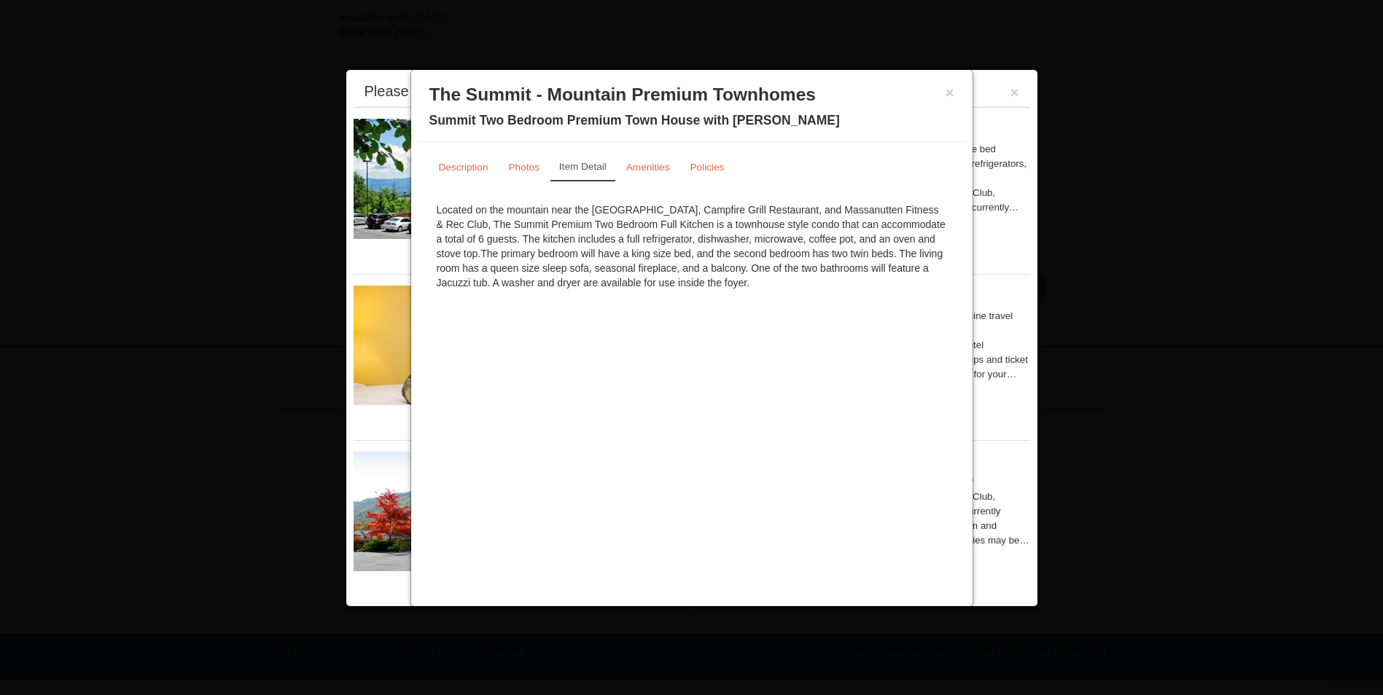
scroll to position [258, 0]
click at [953, 89] on button "×" at bounding box center [949, 92] width 9 height 15
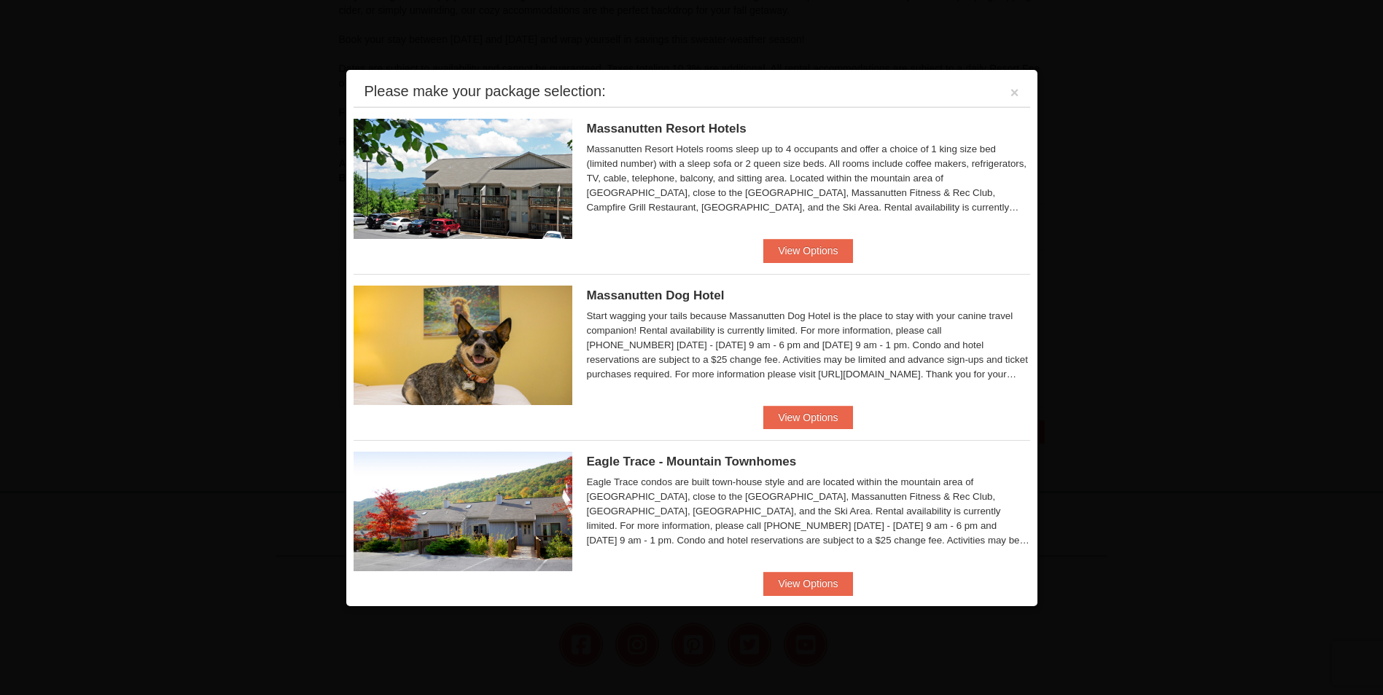
click at [1270, 157] on div at bounding box center [691, 347] width 1383 height 695
